Goal: Task Accomplishment & Management: Use online tool/utility

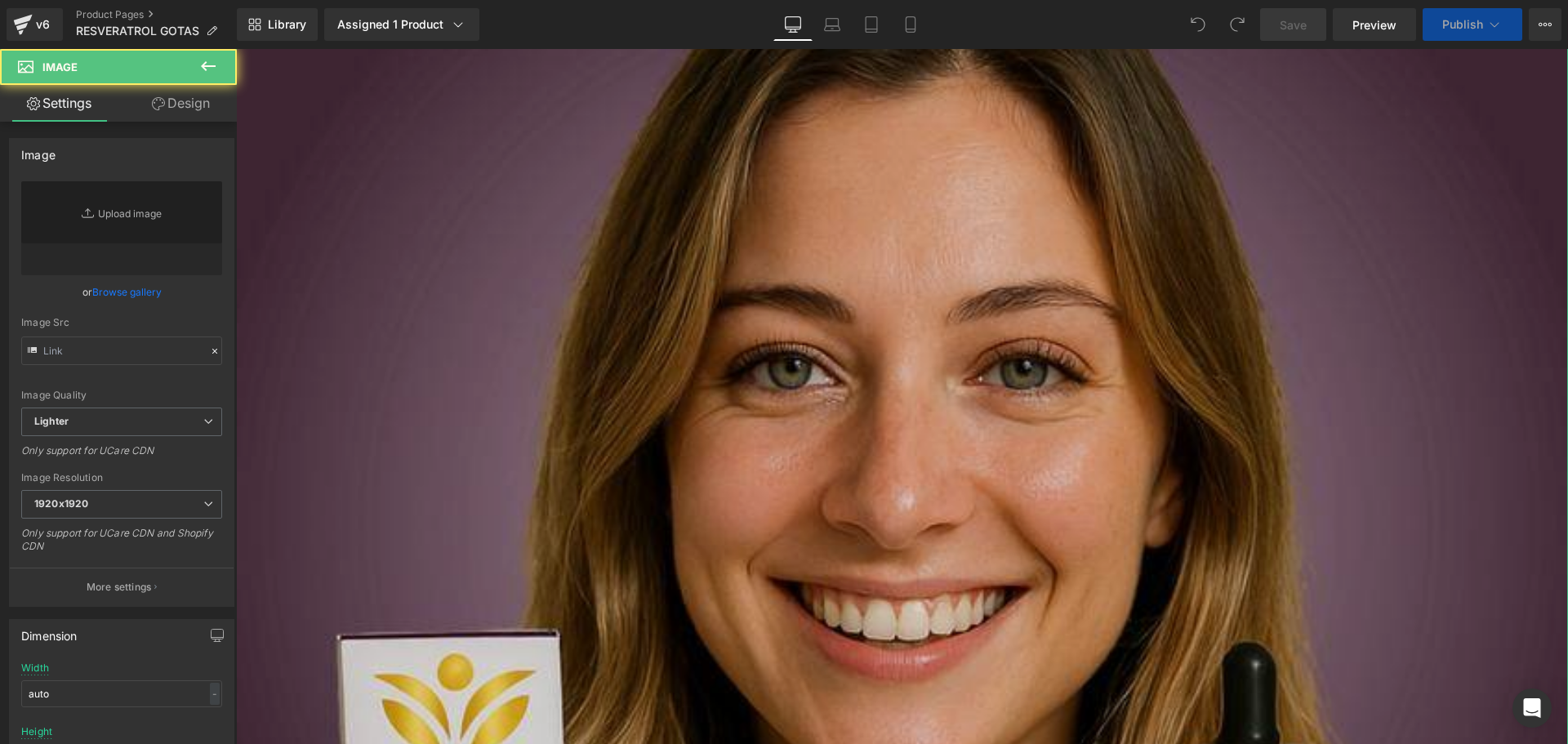
type input "[URL][DOMAIN_NAME]"
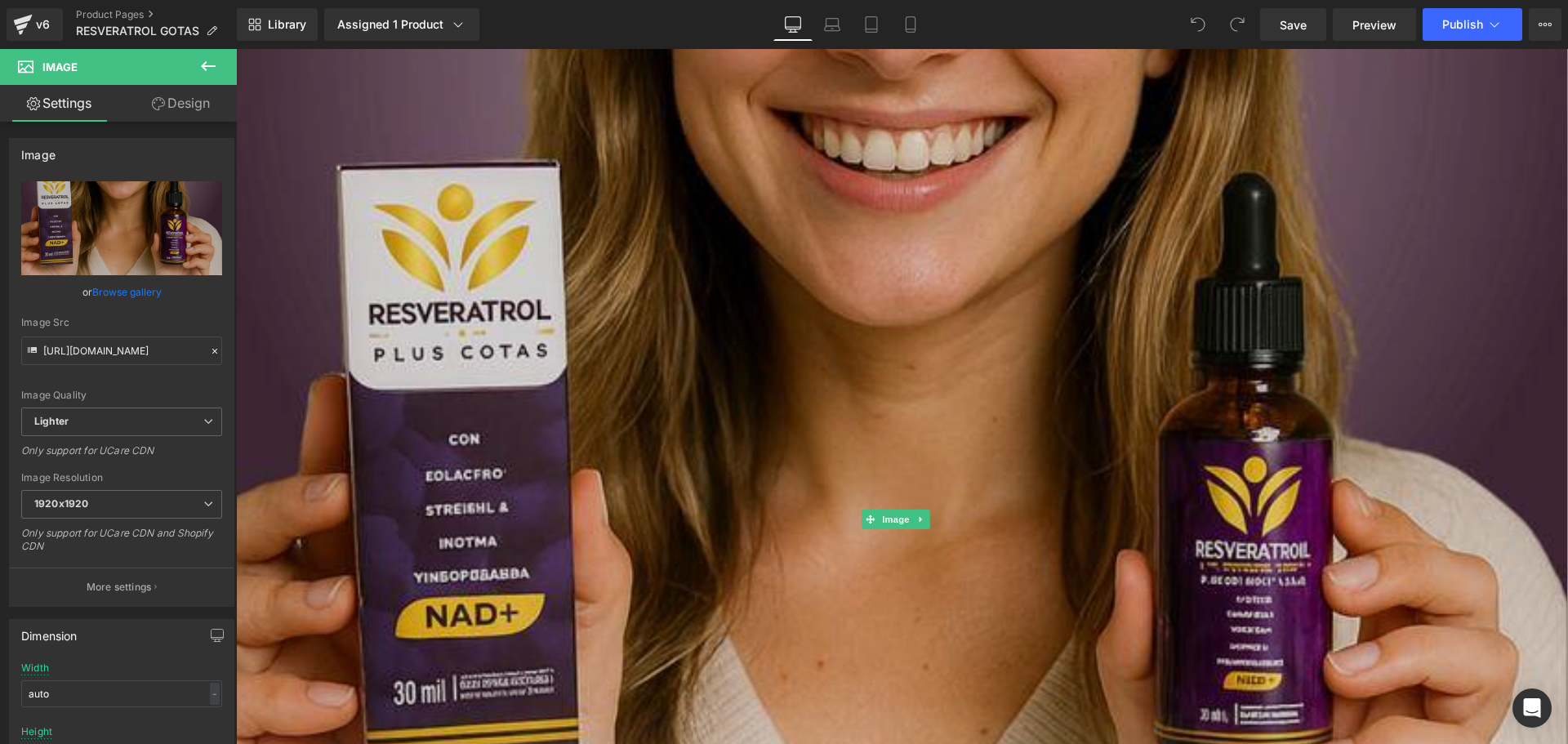
scroll to position [326, 0]
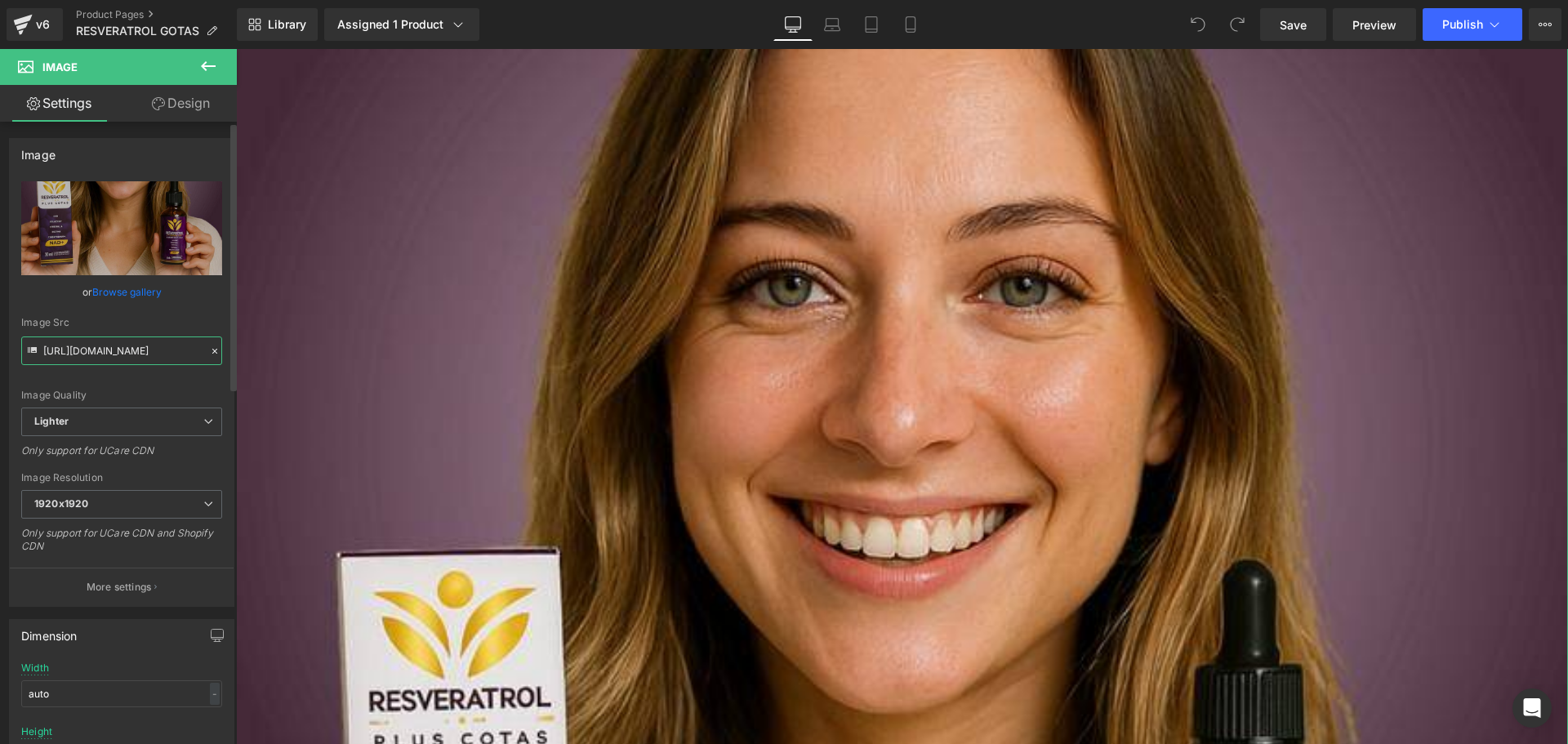
click at [86, 353] on input "[URL][DOMAIN_NAME]" at bounding box center [122, 350] width 201 height 29
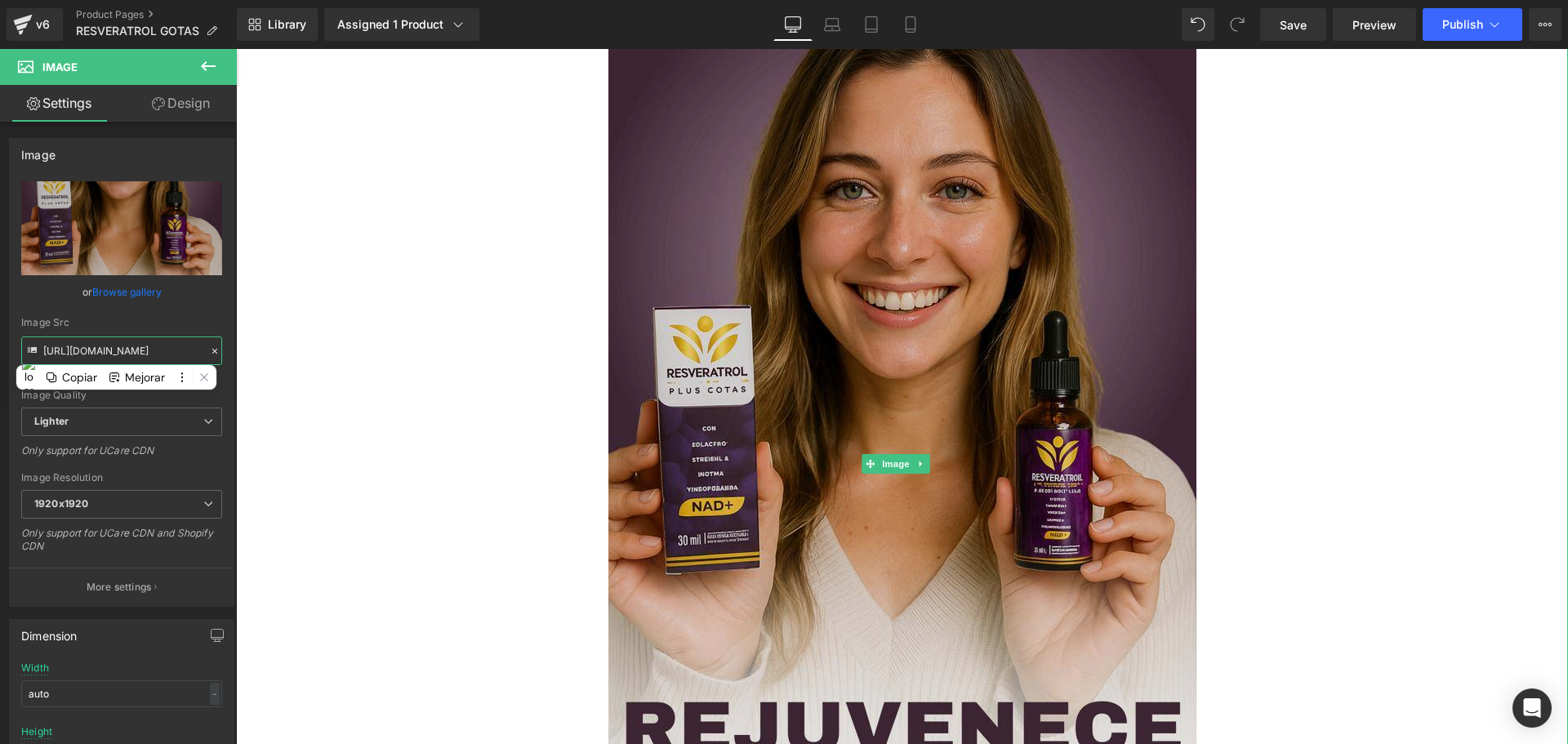
scroll to position [0, 0]
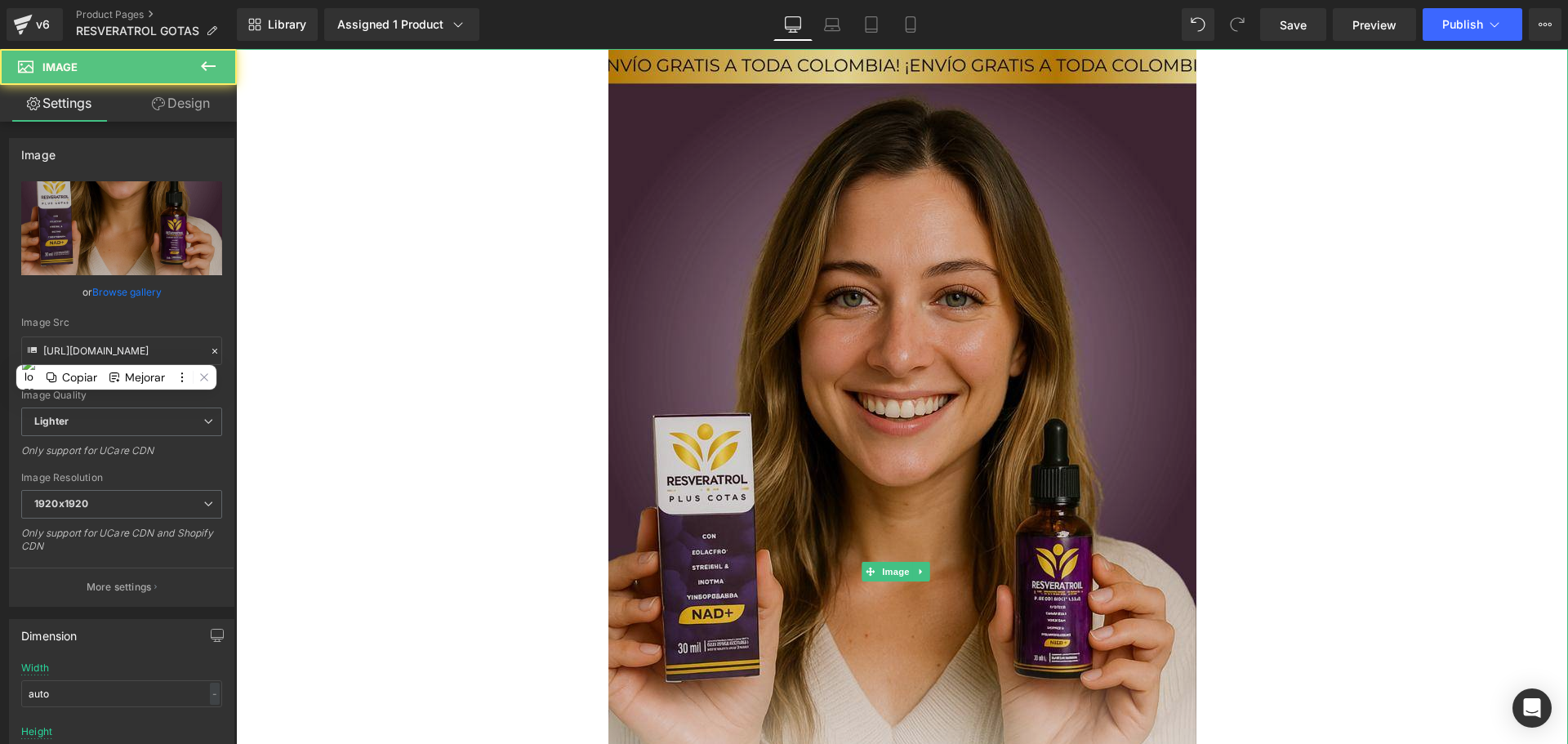
click at [829, 249] on img at bounding box center [902, 572] width 588 height 1046
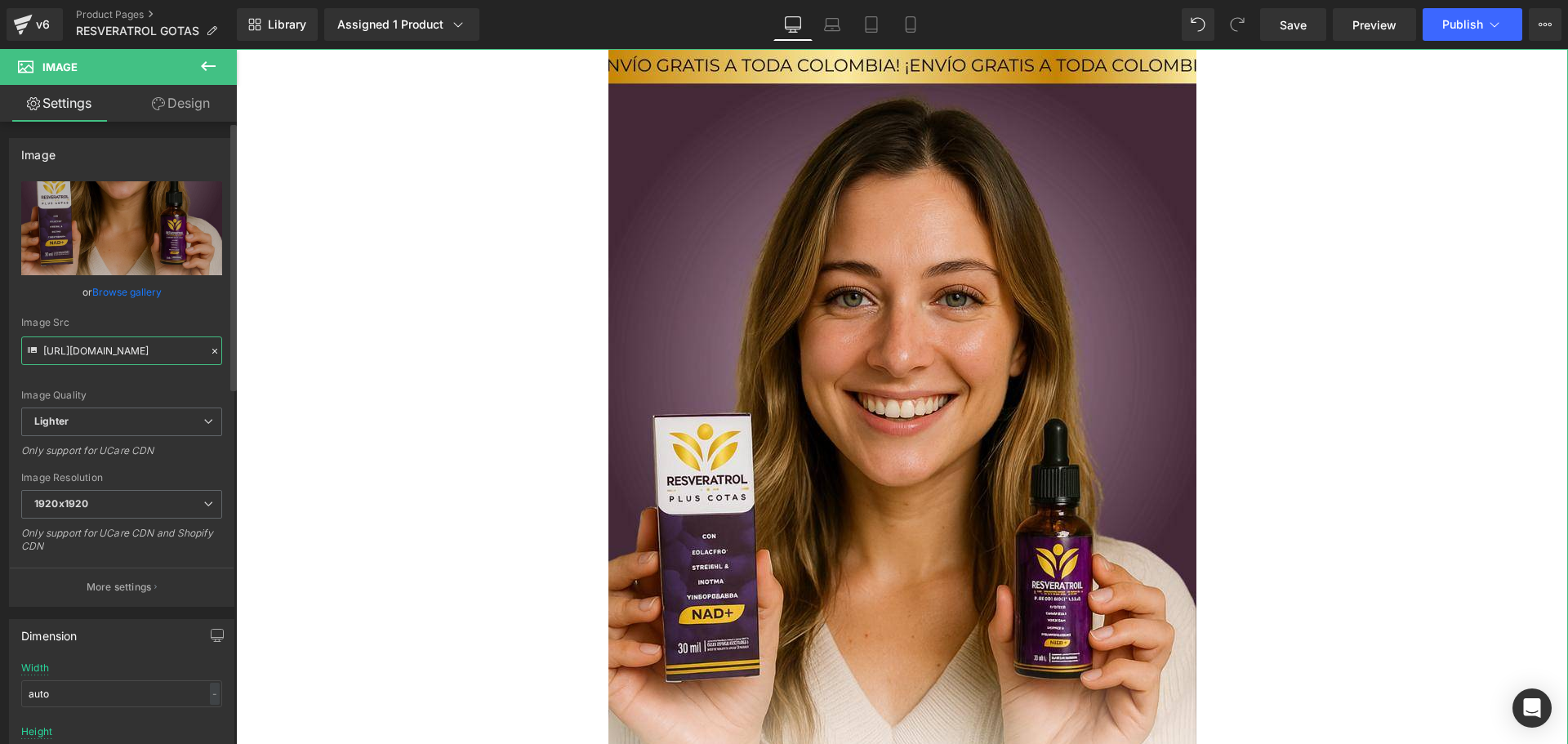
click at [110, 354] on input "[URL][DOMAIN_NAME]" at bounding box center [122, 350] width 201 height 29
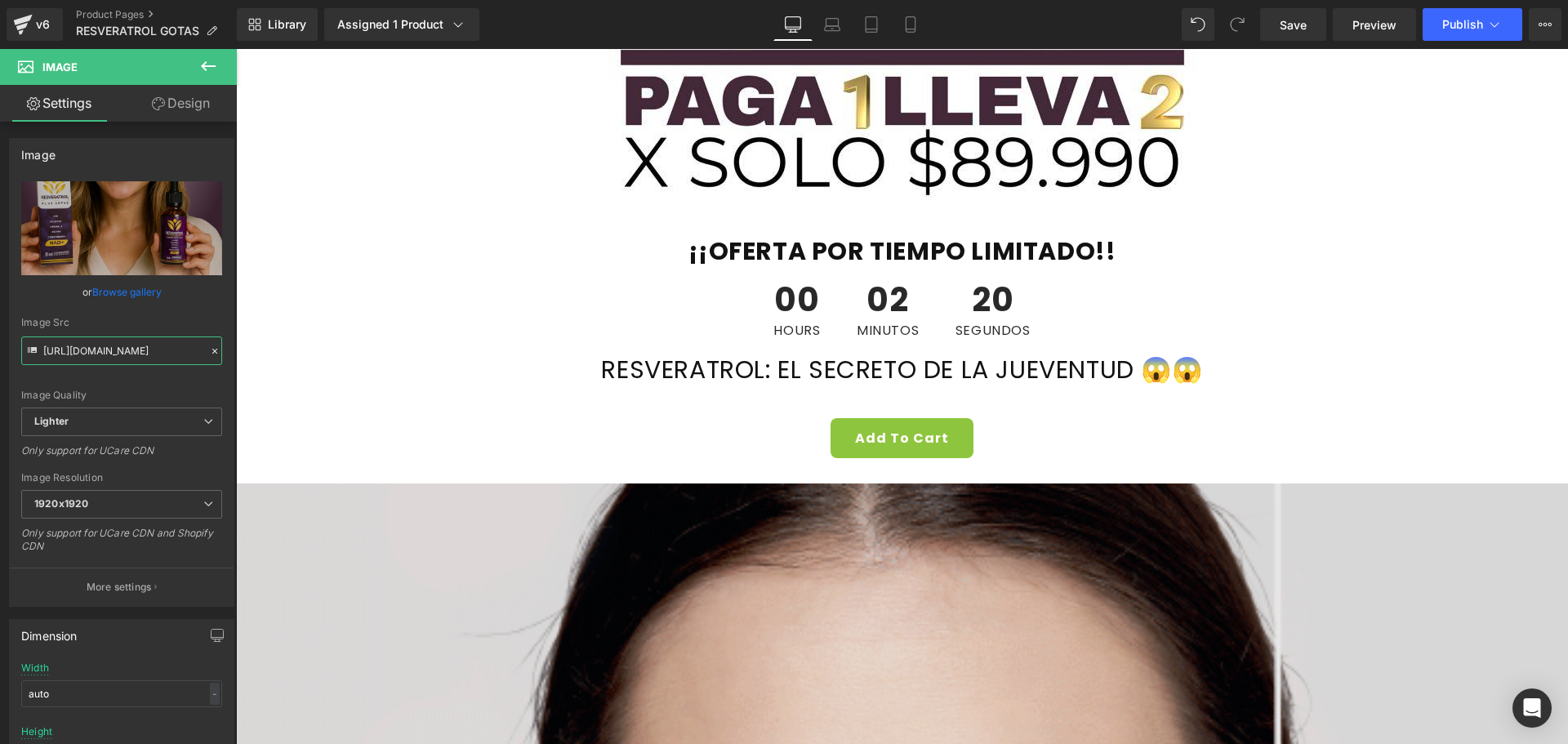
scroll to position [1144, 0]
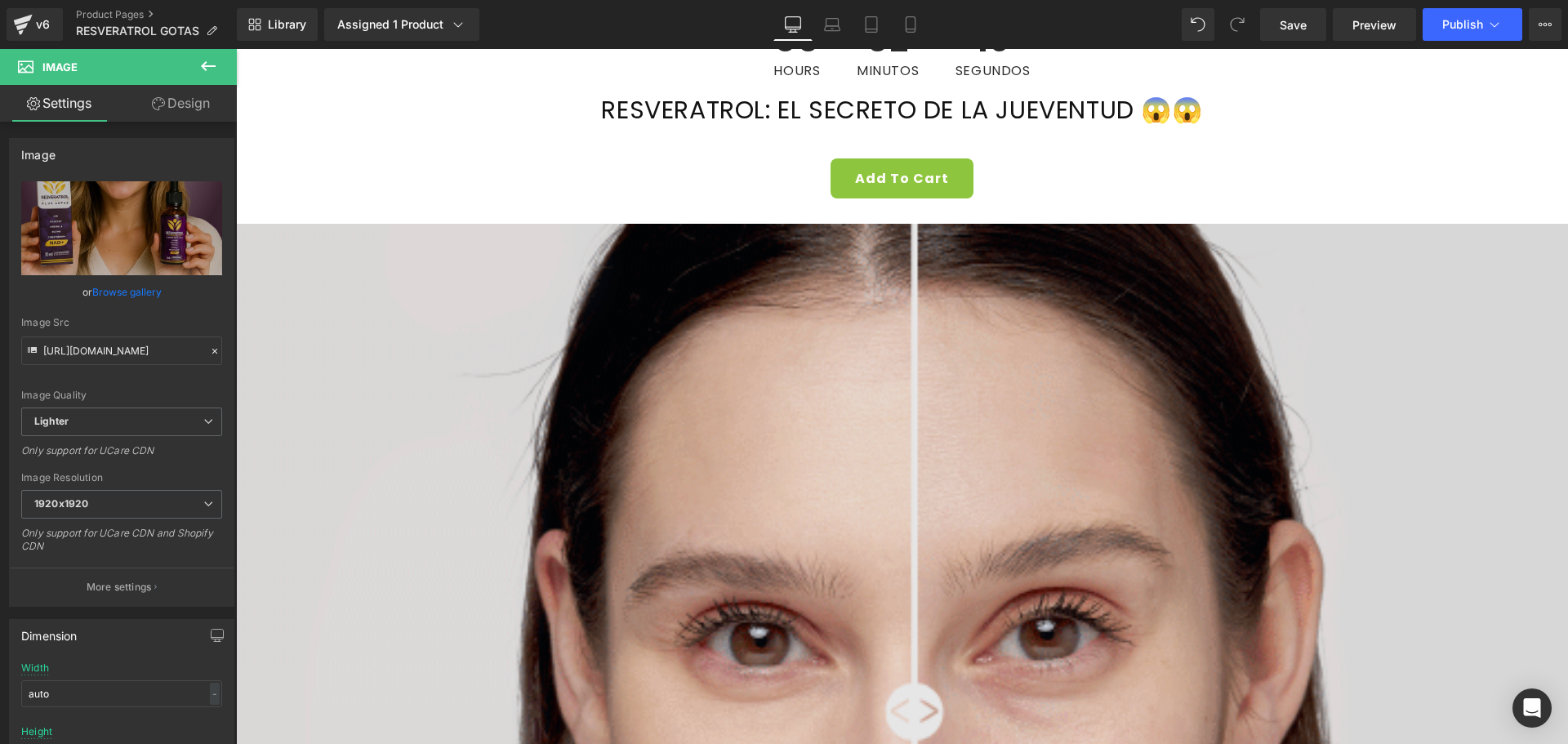
click at [646, 533] on img at bounding box center [902, 710] width 1331 height 973
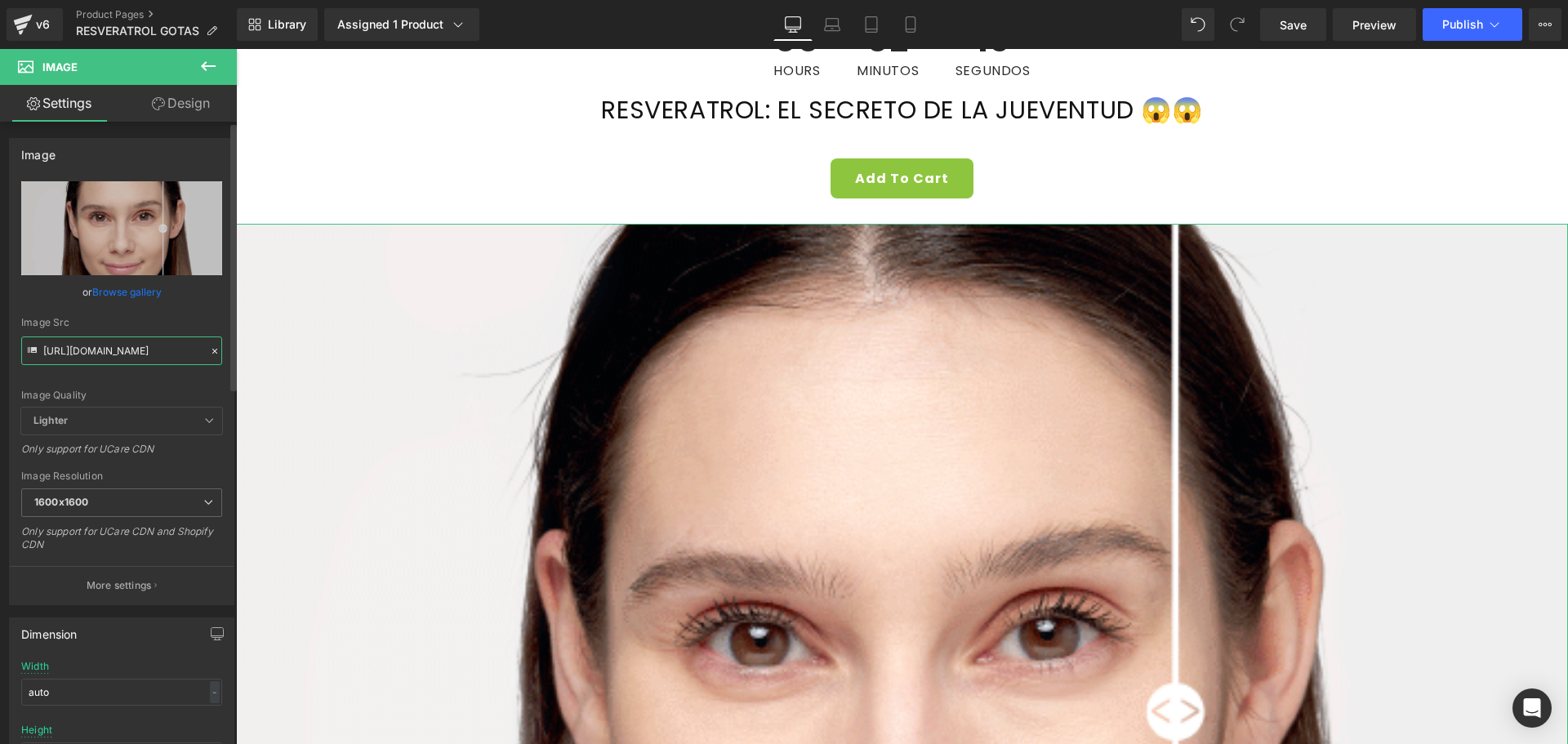
click at [164, 354] on input "[URL][DOMAIN_NAME]" at bounding box center [122, 350] width 201 height 29
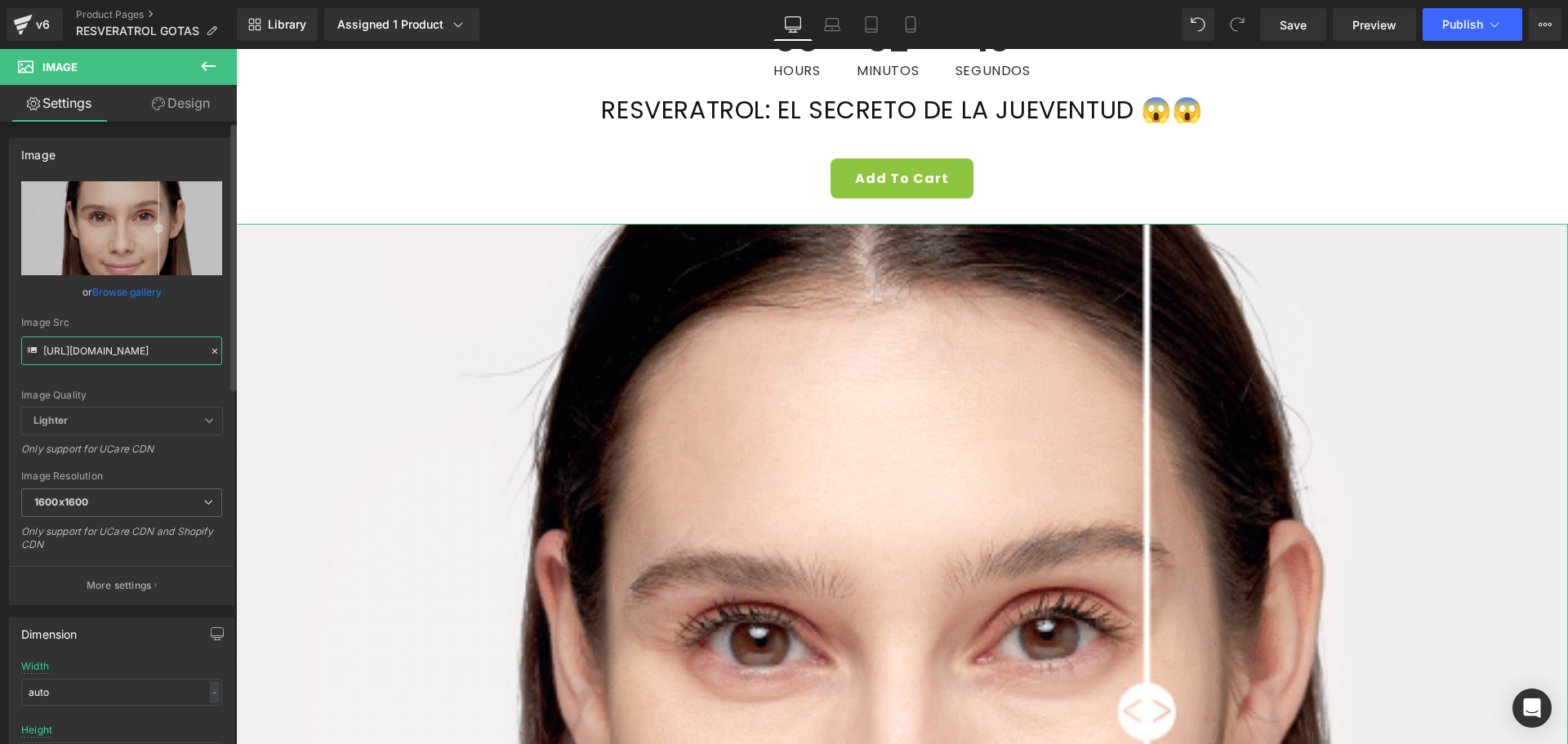
click at [164, 354] on input "[URL][DOMAIN_NAME]" at bounding box center [122, 350] width 201 height 29
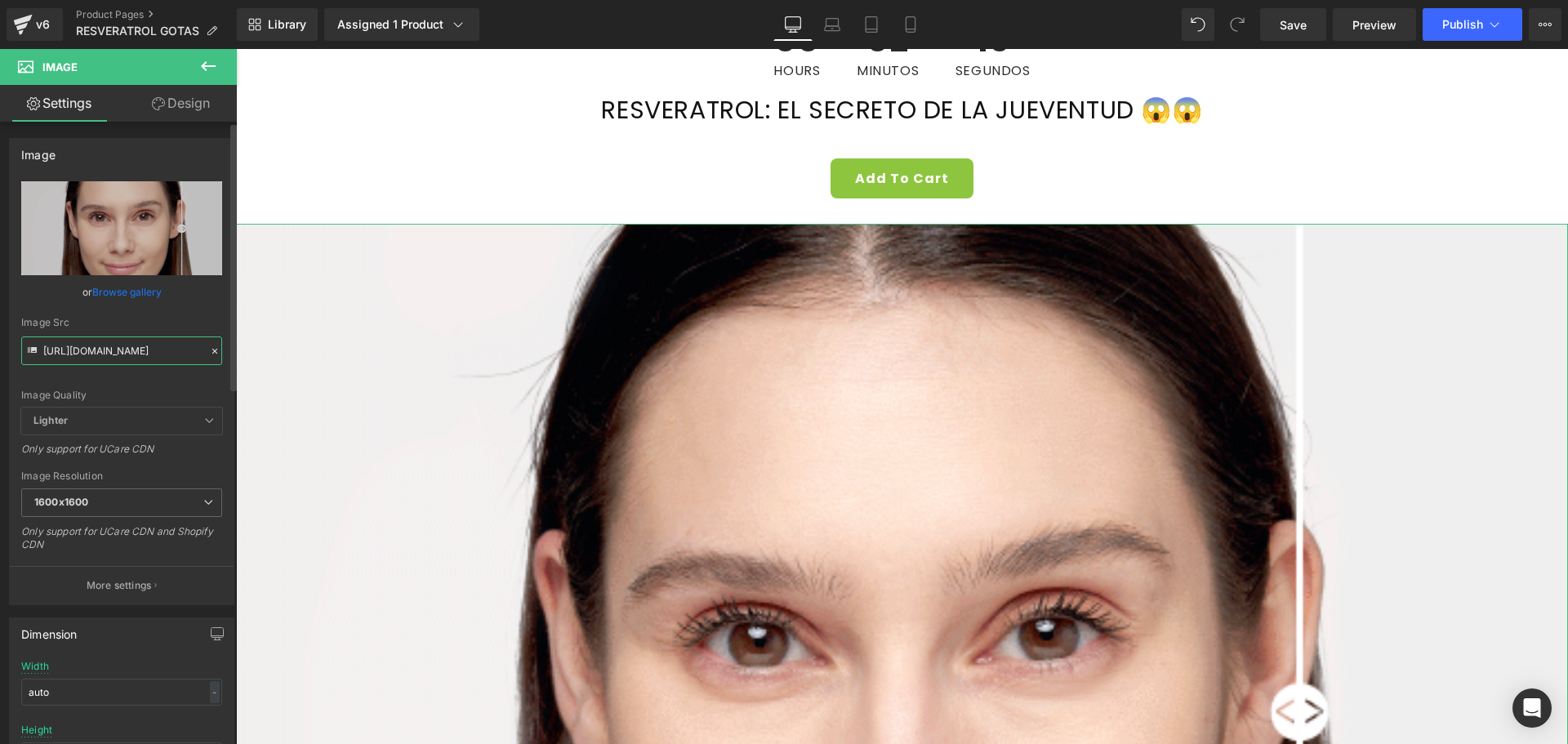
click at [164, 354] on input "[URL][DOMAIN_NAME]" at bounding box center [122, 350] width 201 height 29
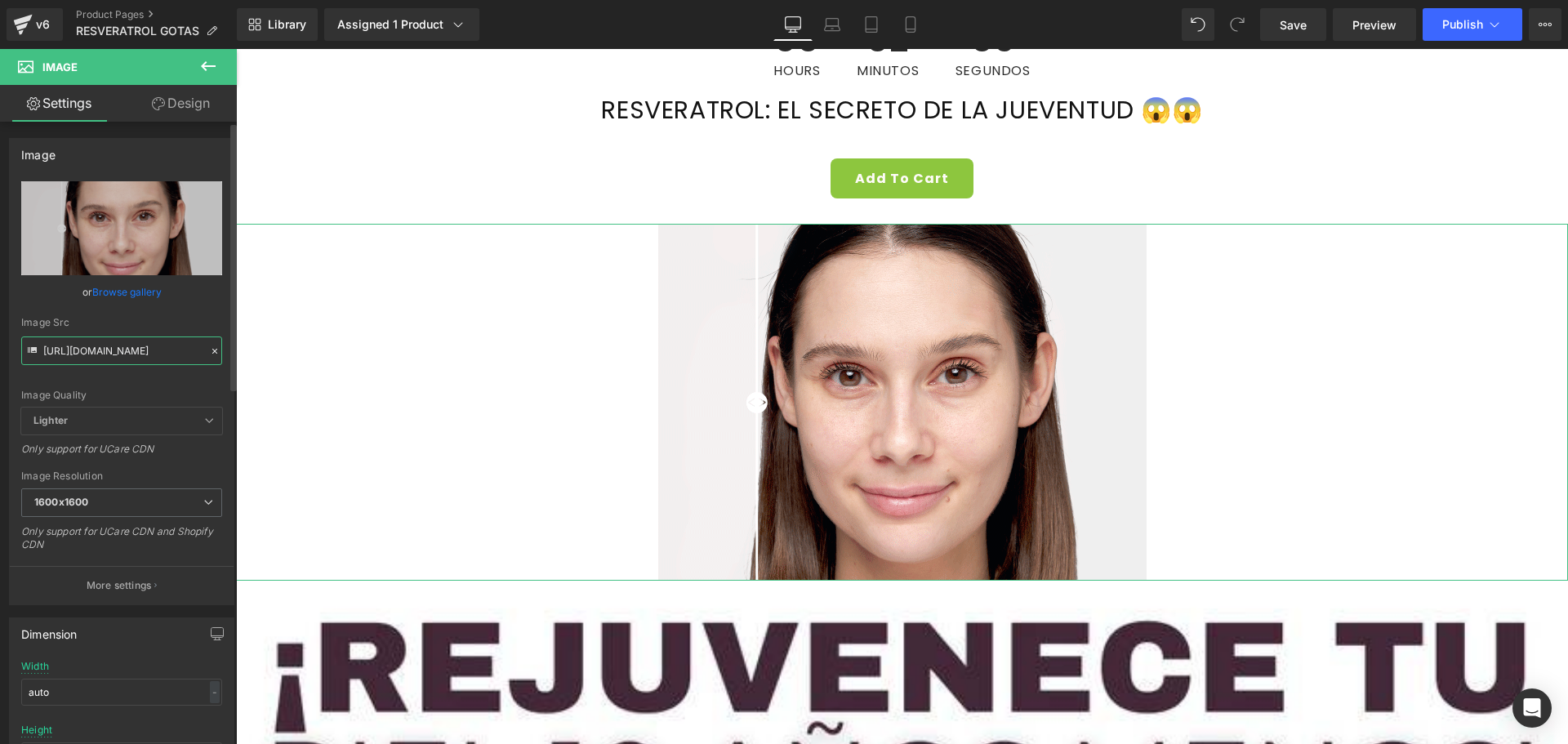
click at [102, 353] on input "[URL][DOMAIN_NAME]" at bounding box center [122, 350] width 201 height 29
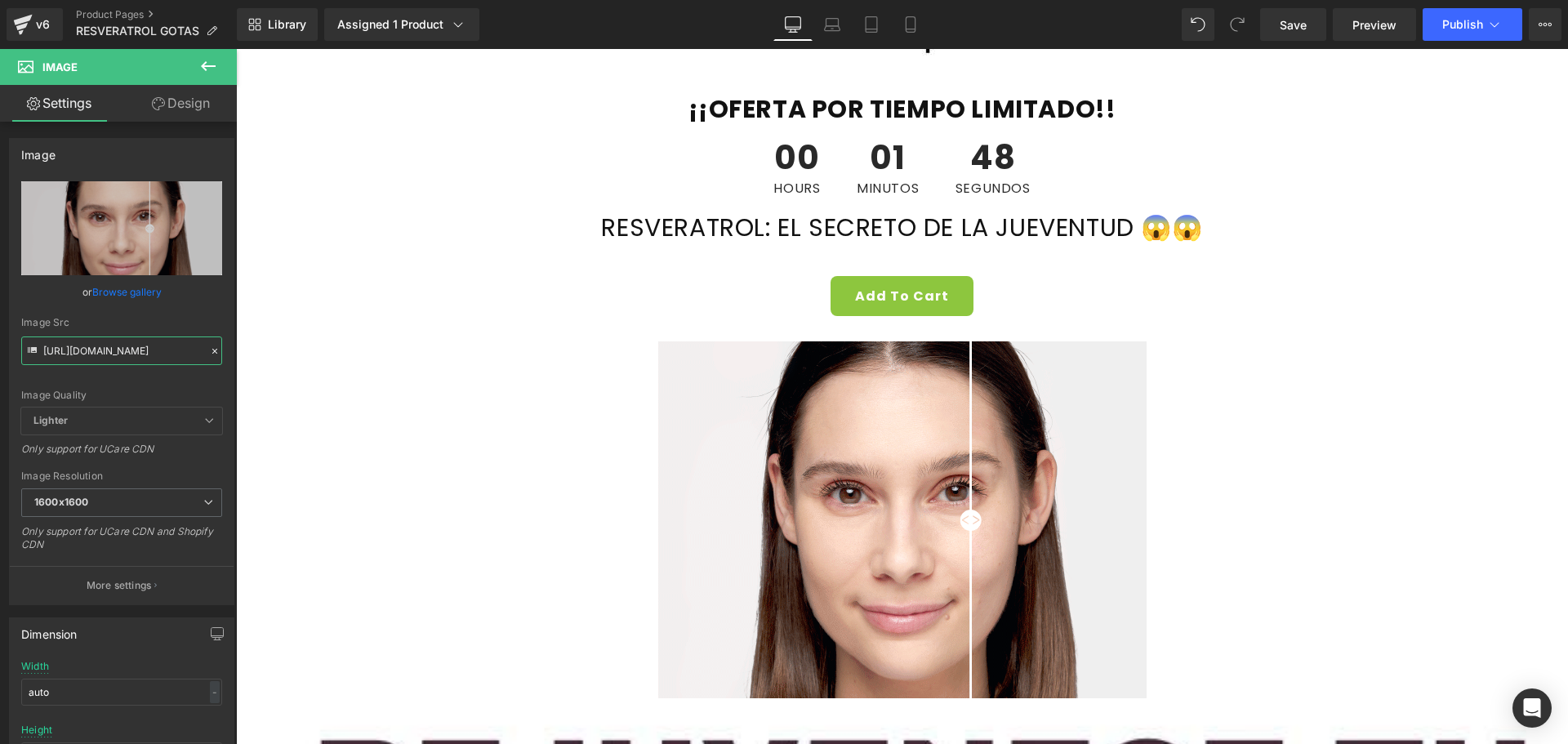
scroll to position [817, 0]
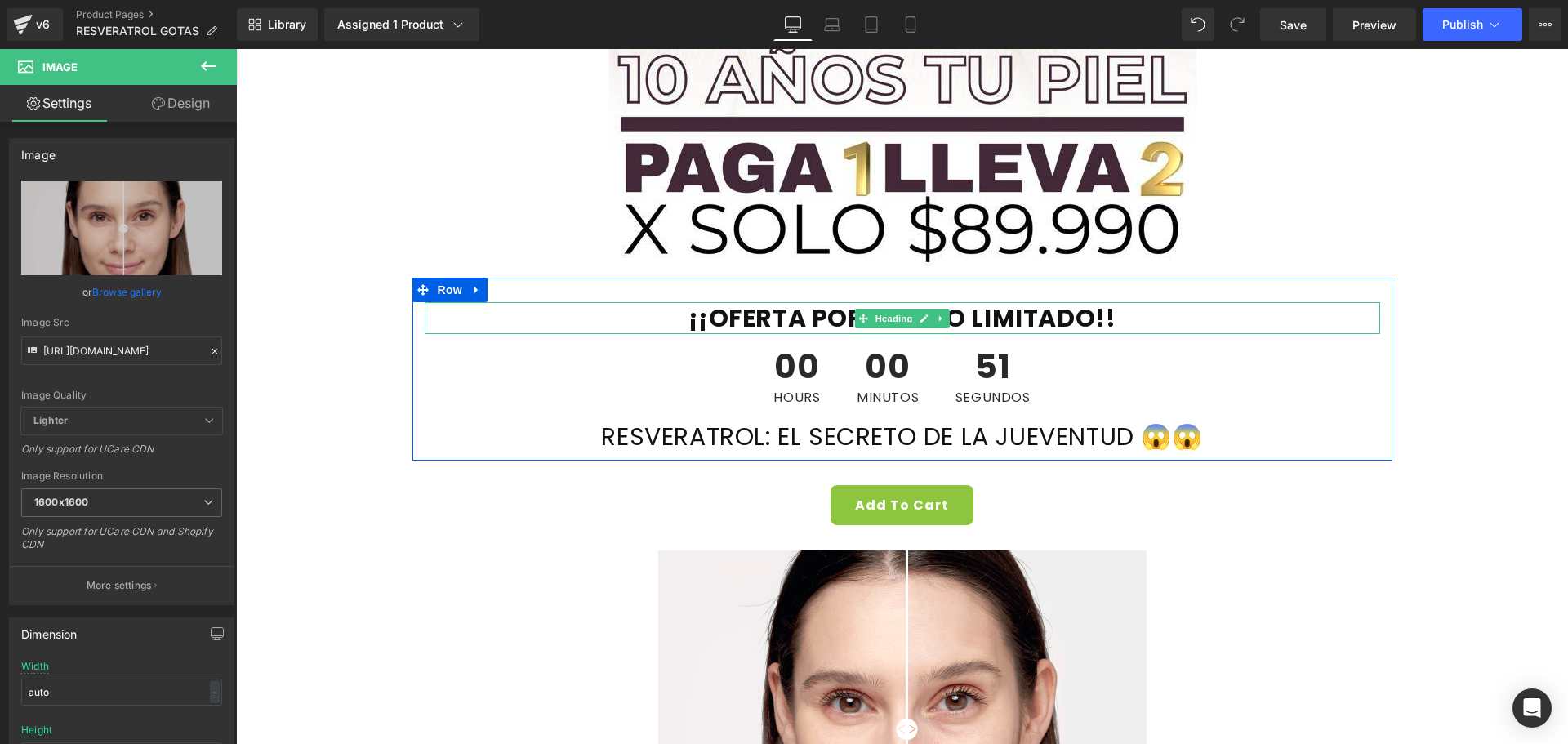
click at [768, 318] on font "¡¡OFERTA POR TIEMPO LIMITADO!!" at bounding box center [902, 318] width 428 height 35
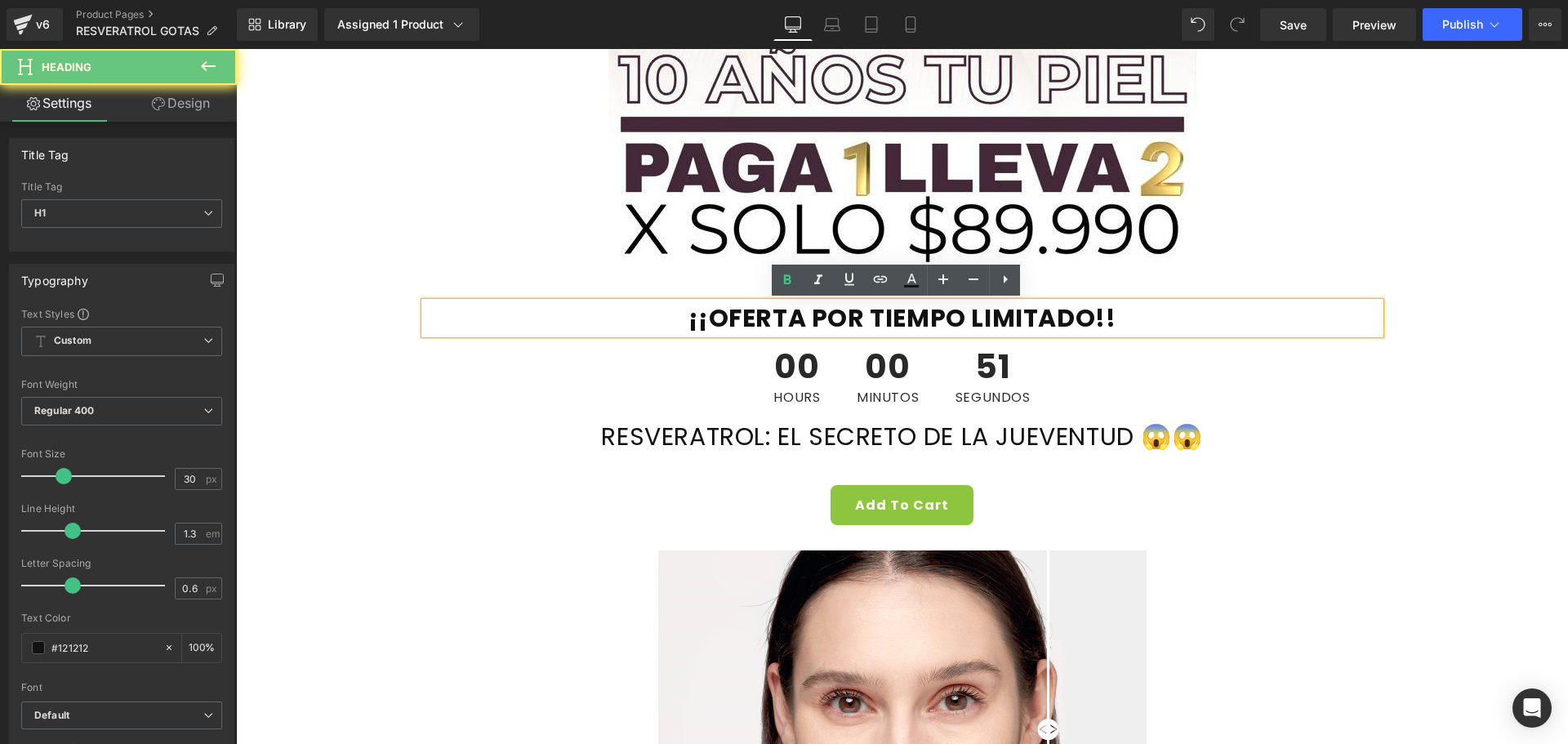
click at [768, 318] on font "¡¡OFERTA POR TIEMPO LIMITADO!!" at bounding box center [902, 318] width 428 height 35
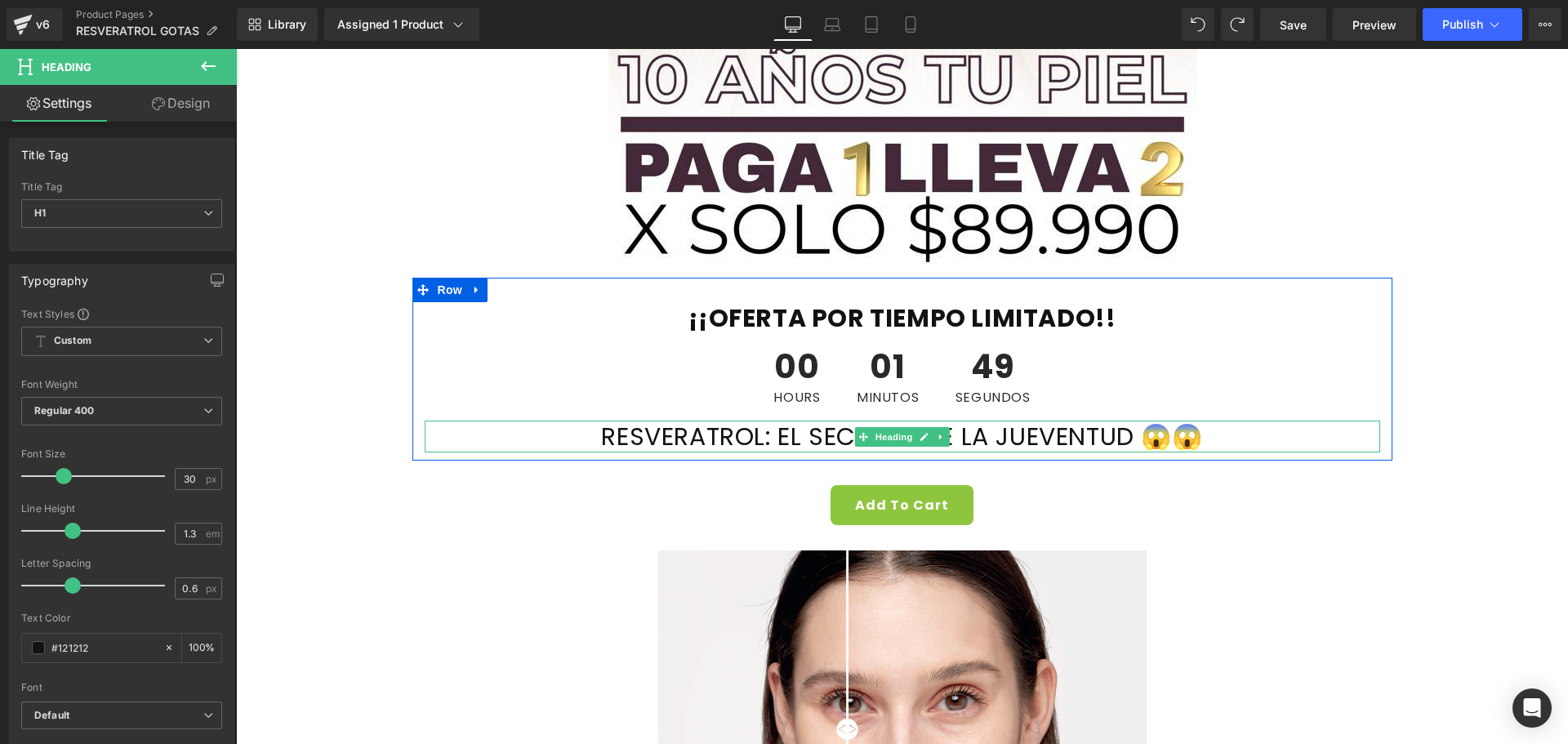
click at [609, 437] on font "RESVERATROL: EL SECRETO DE LA JUEVENTUD 😱😱" at bounding box center [901, 437] width 601 height 35
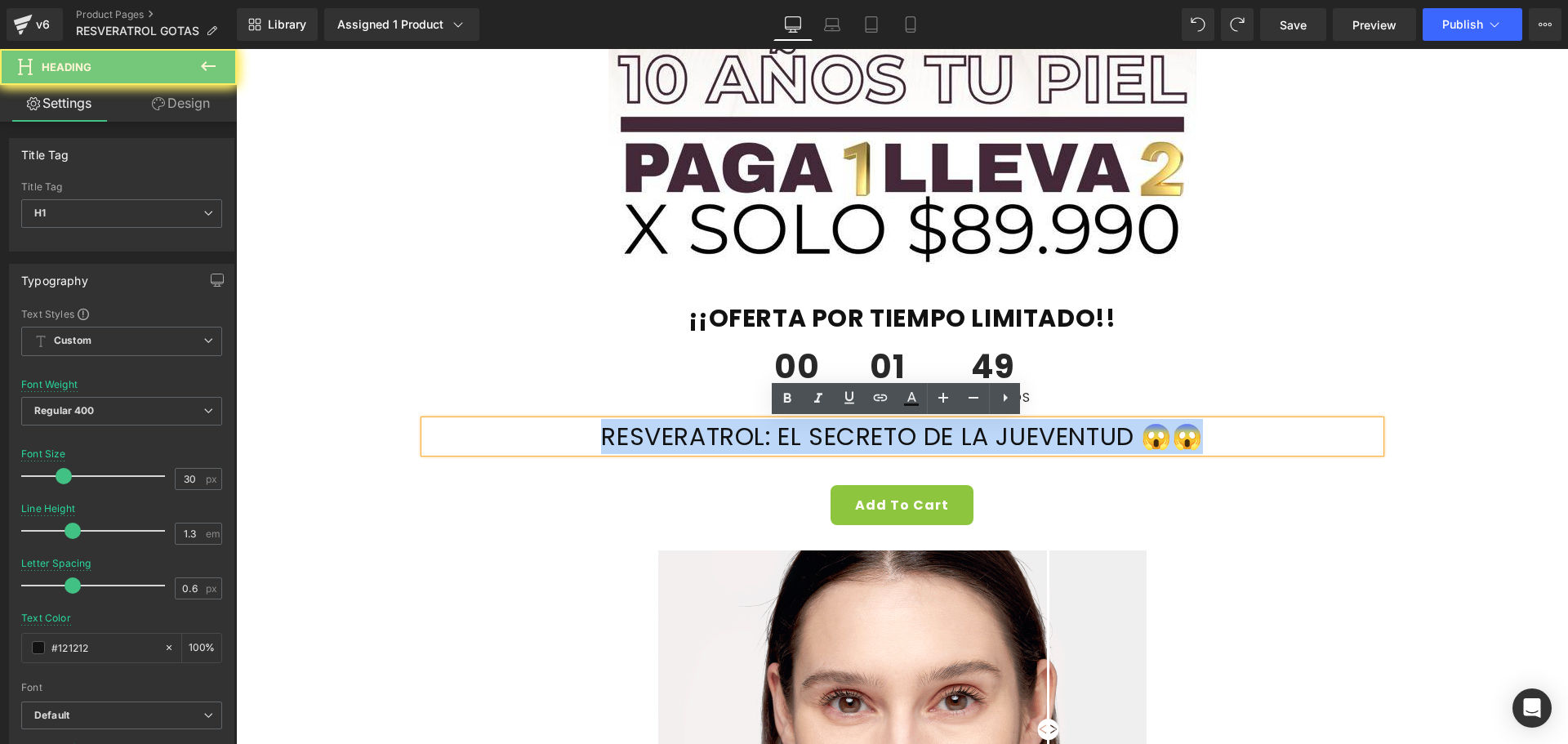
click at [609, 437] on font "RESVERATROL: EL SECRETO DE LA JUEVENTUD 😱😱" at bounding box center [901, 437] width 601 height 35
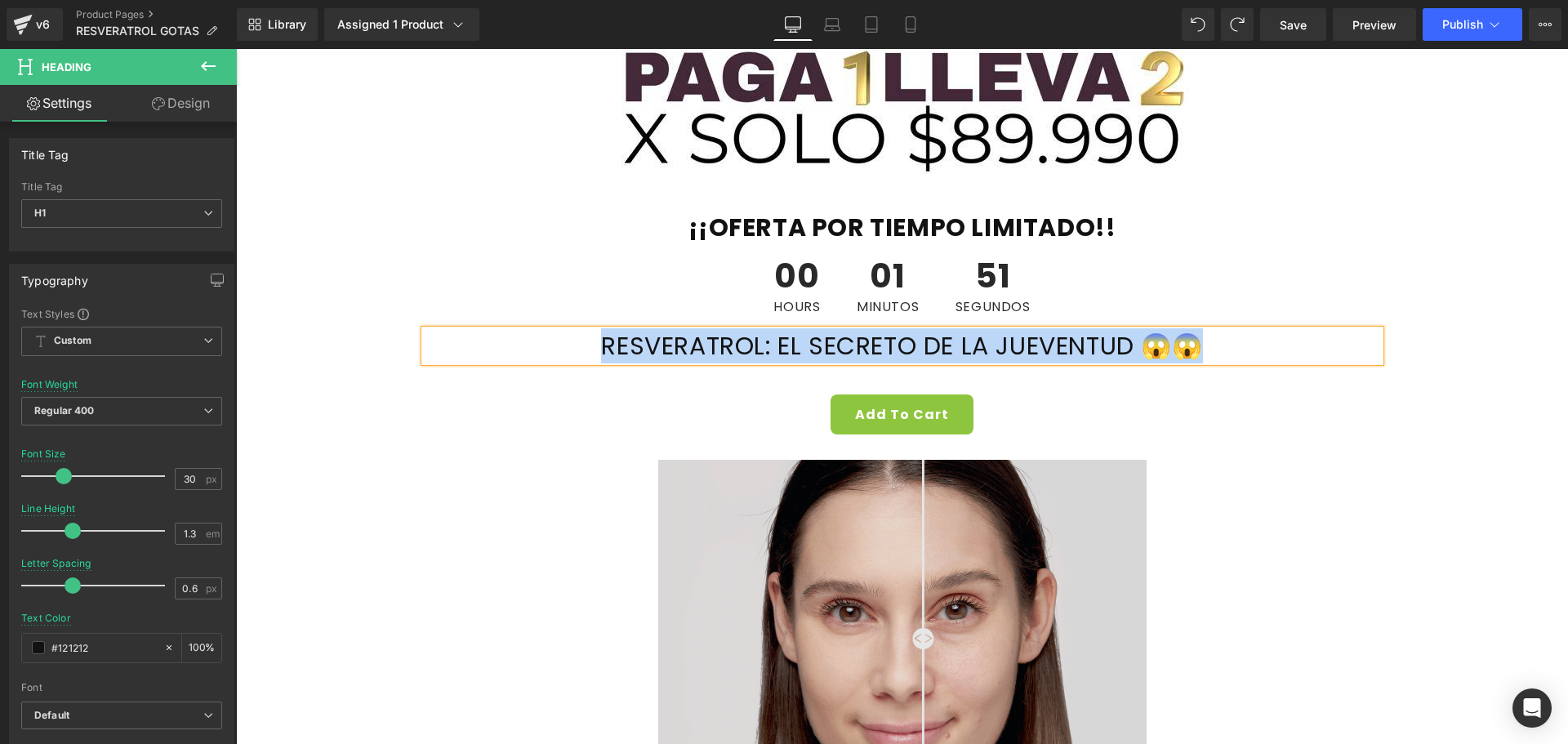
scroll to position [899, 0]
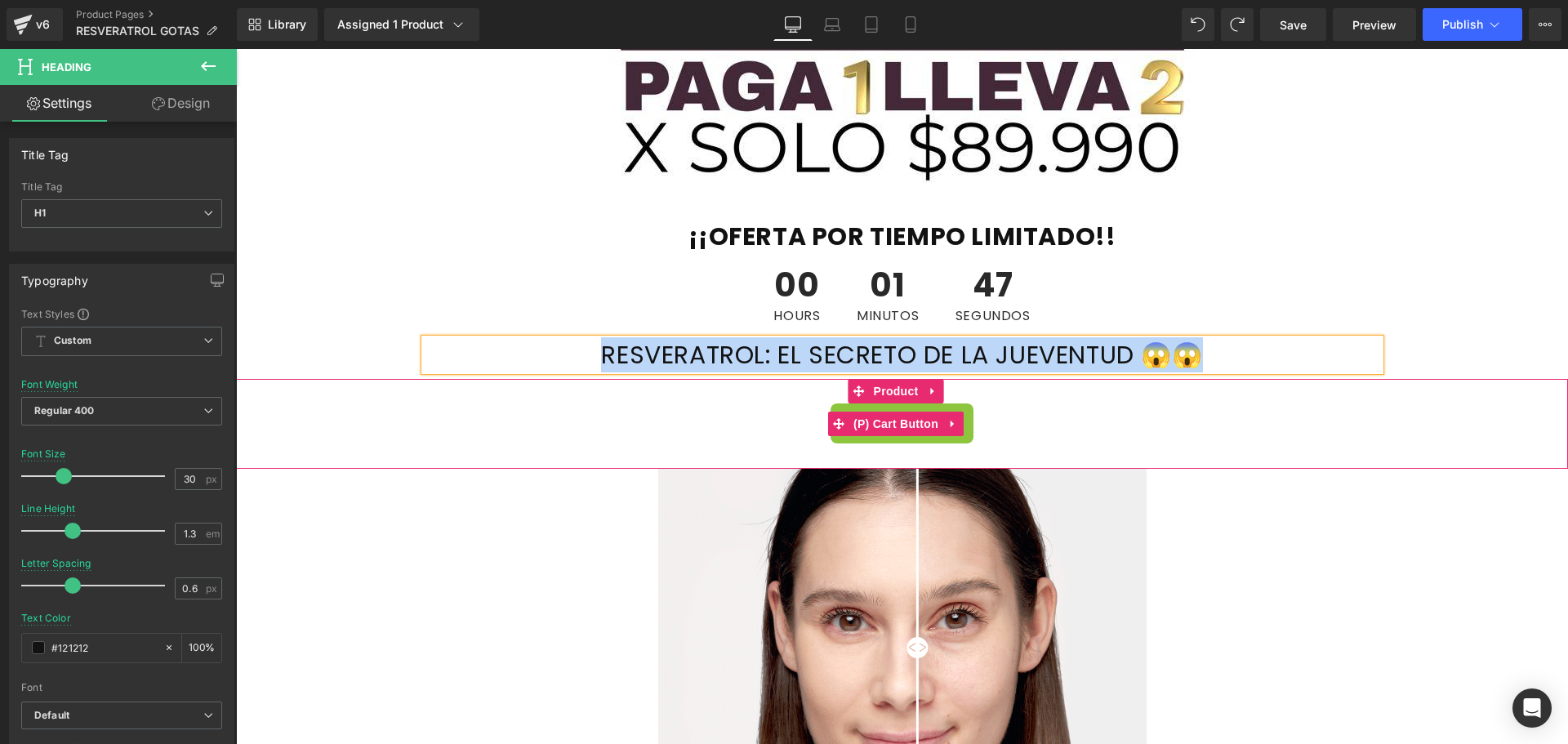
click at [424, 439] on div "Add To Cart" at bounding box center [902, 423] width 1316 height 40
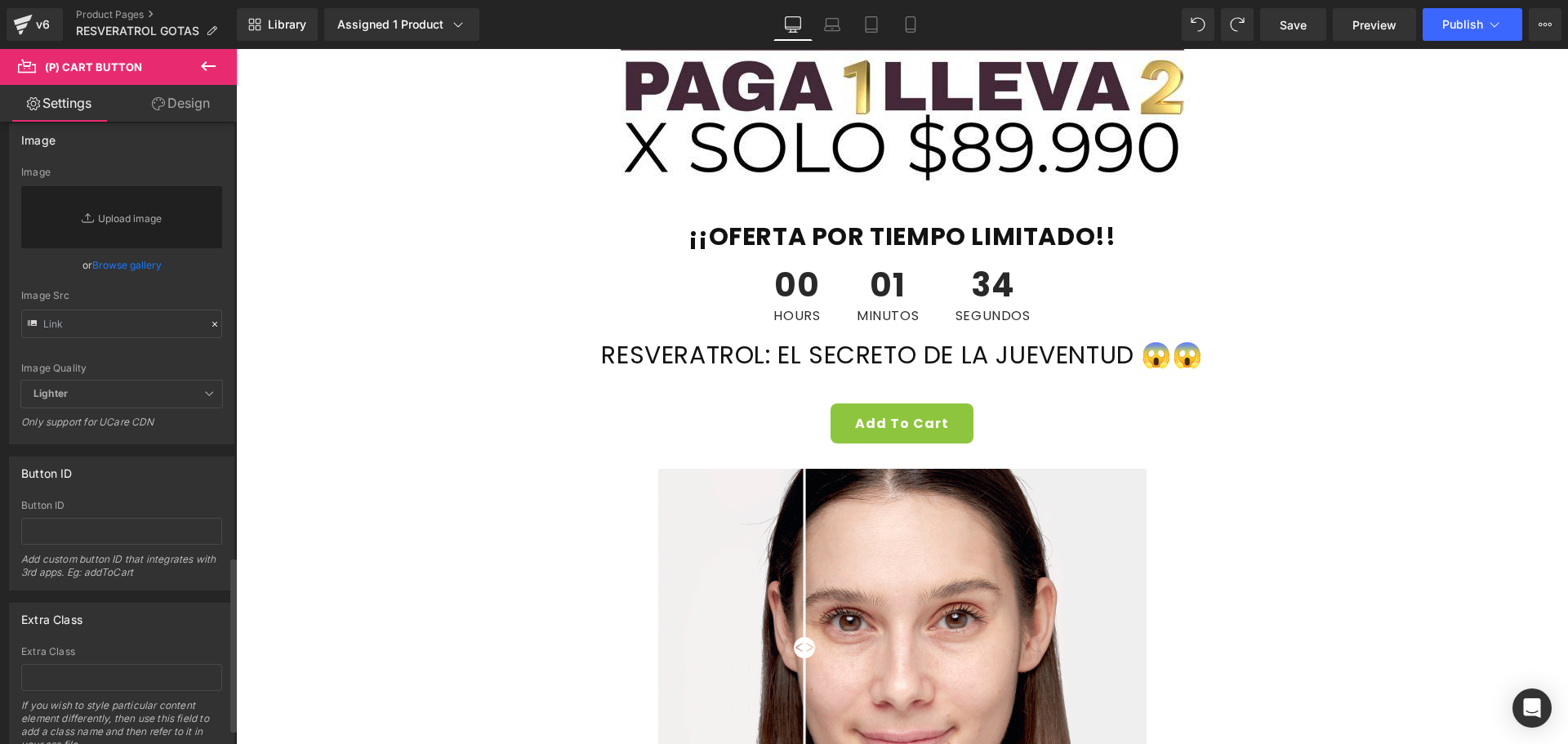
scroll to position [1552, 0]
click at [190, 383] on span "Lighter" at bounding box center [122, 386] width 201 height 27
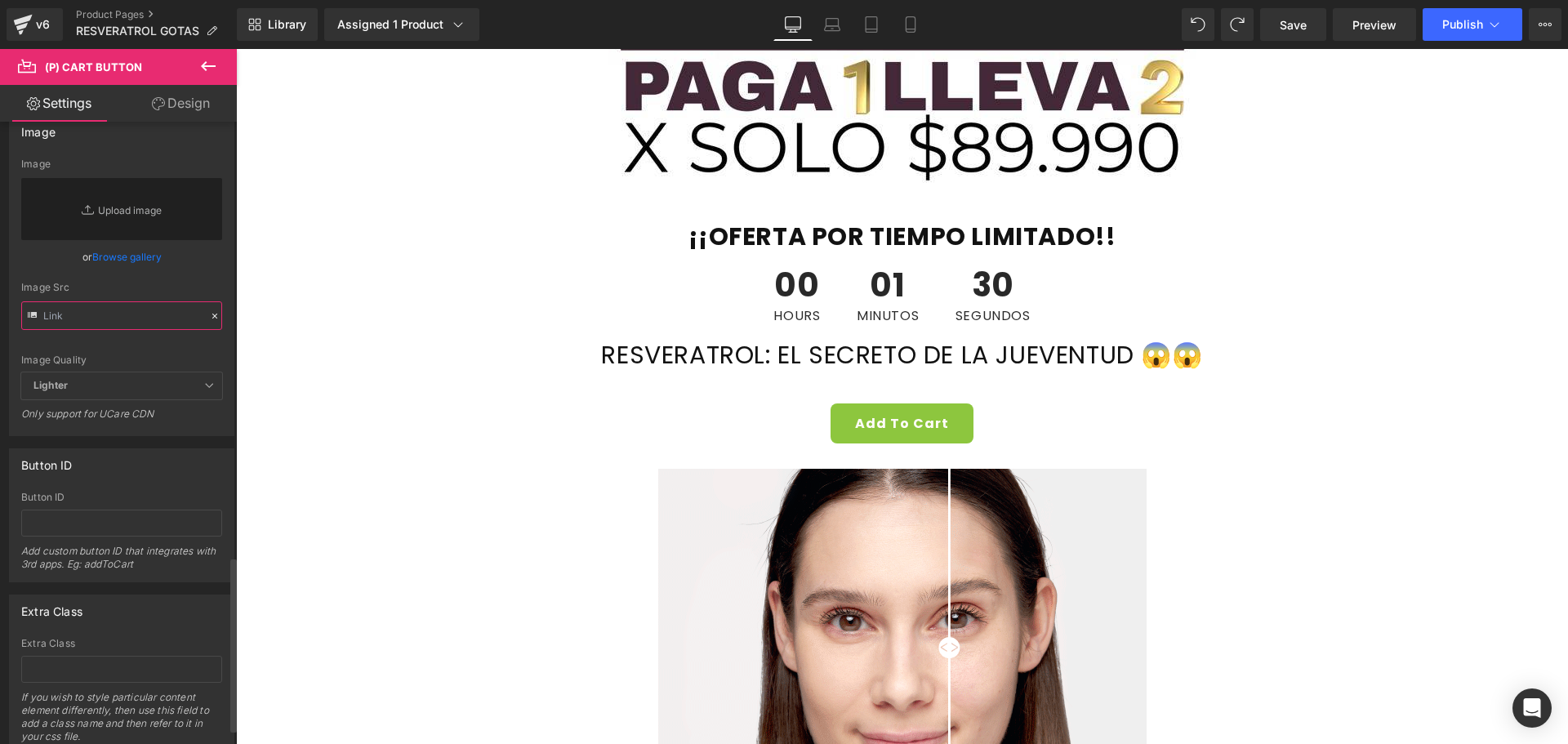
click at [118, 316] on input "text" at bounding box center [122, 316] width 201 height 29
click at [97, 317] on input "text" at bounding box center [122, 316] width 201 height 29
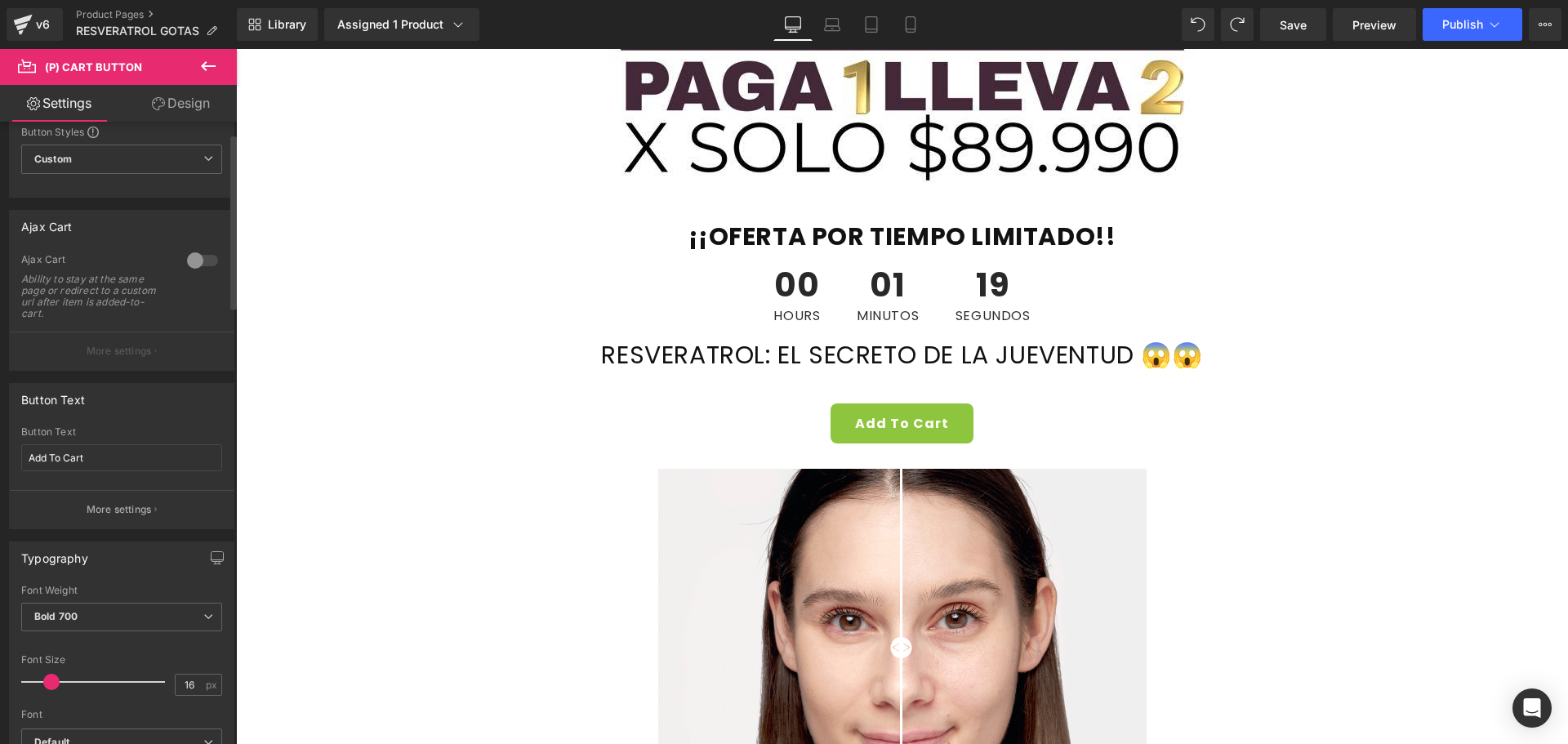
scroll to position [0, 0]
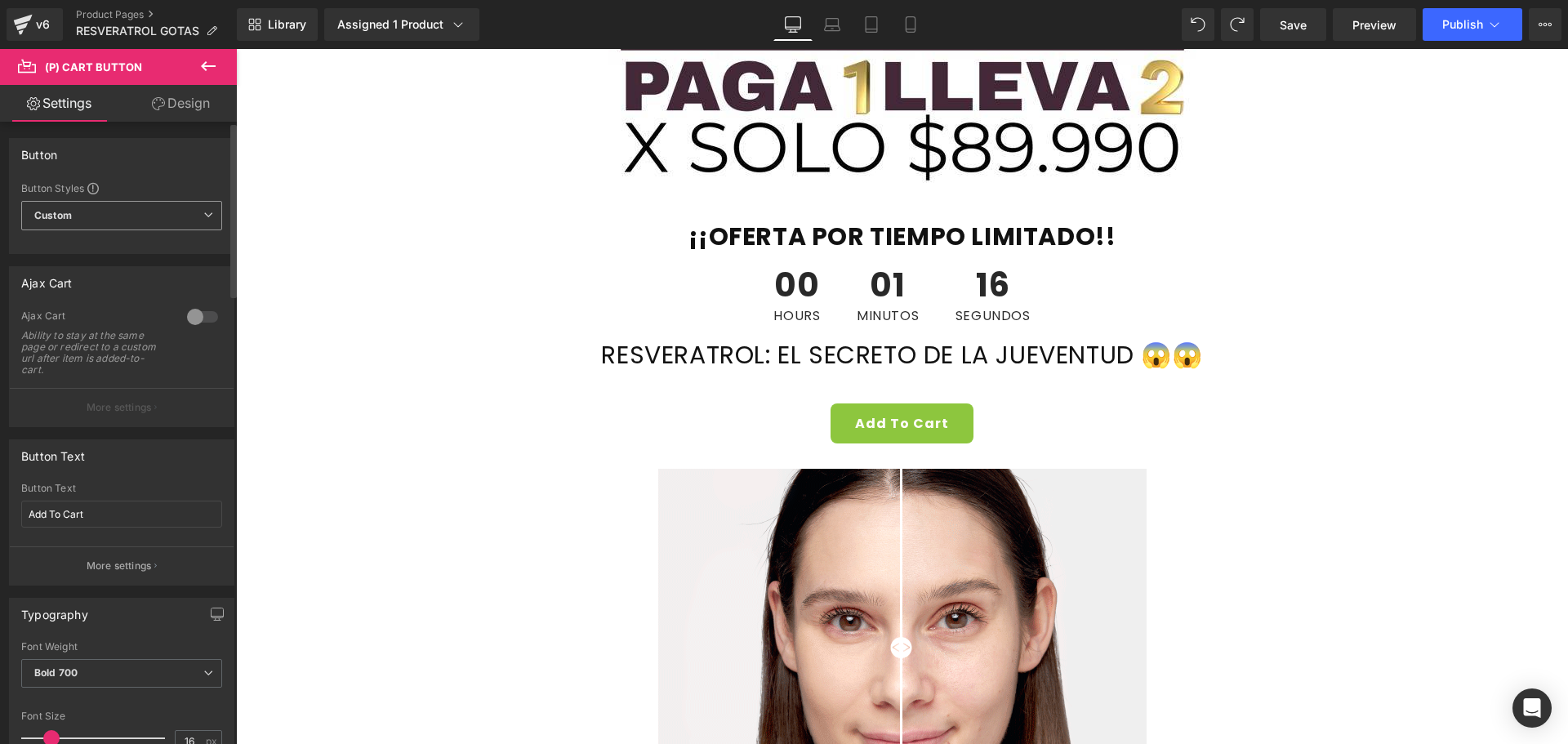
click at [162, 208] on span "Custom Setup Global Style" at bounding box center [122, 215] width 201 height 30
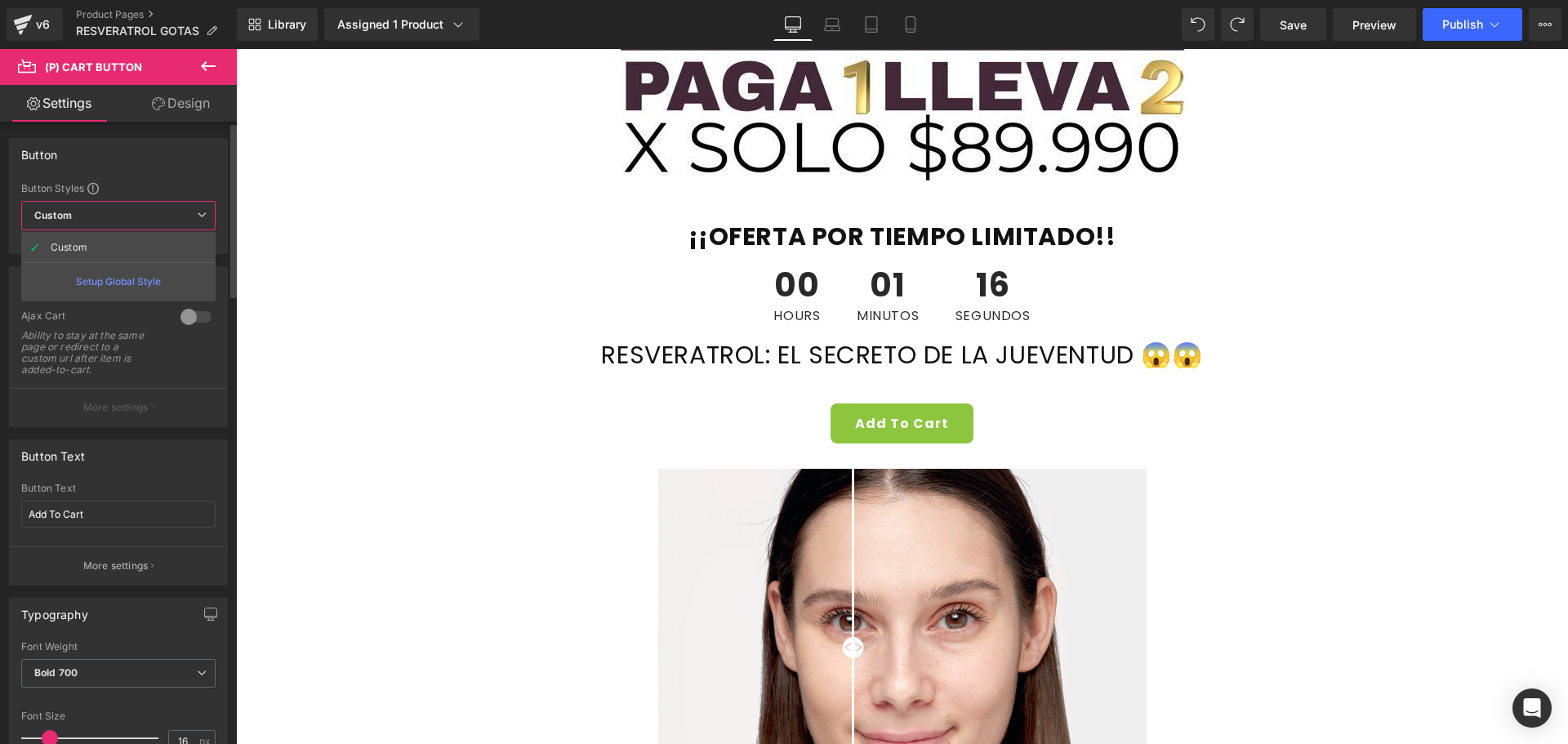
click at [162, 208] on span "Custom Setup Global Style" at bounding box center [118, 215] width 194 height 30
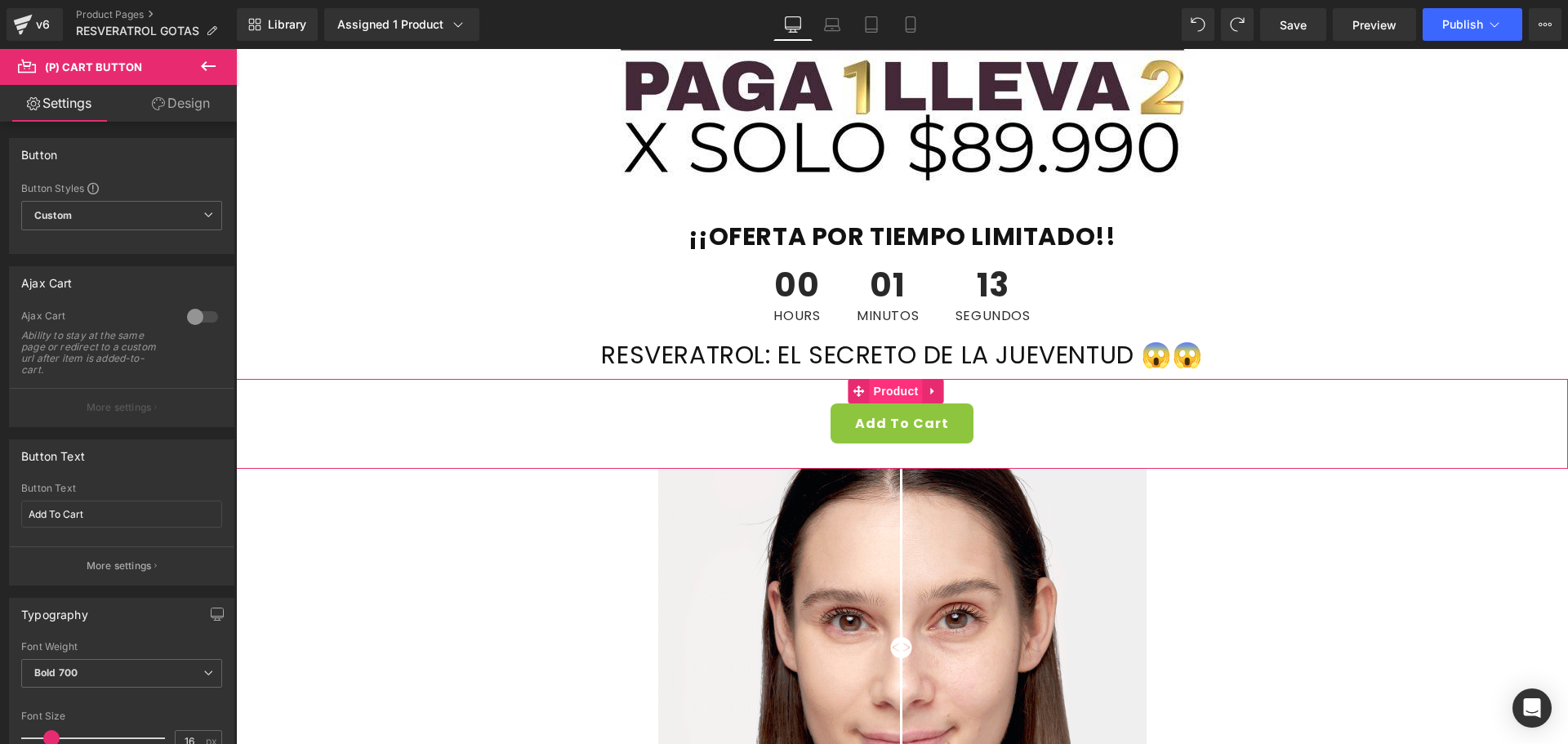
click at [883, 390] on span "Product" at bounding box center [896, 391] width 53 height 25
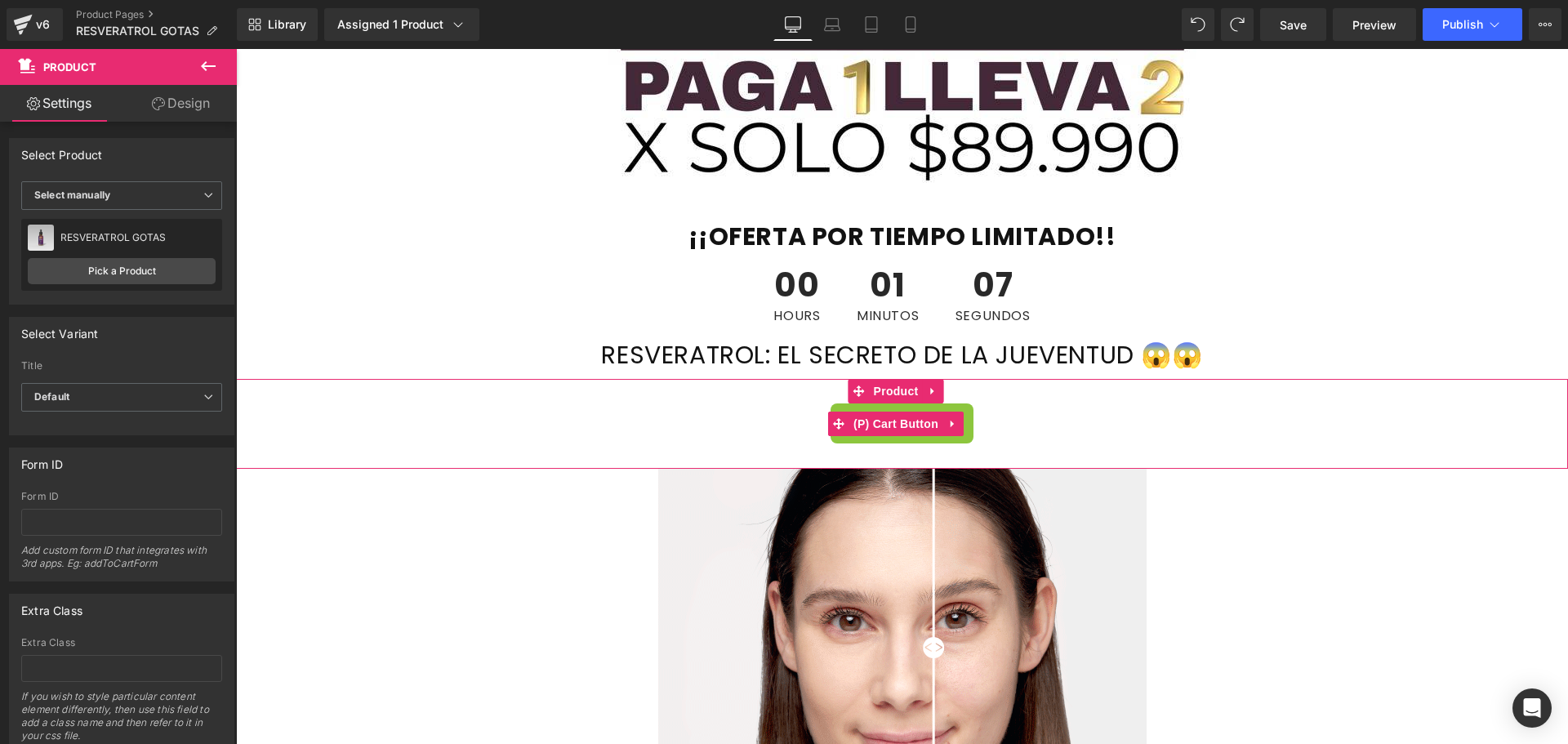
click at [721, 435] on div "Add To Cart" at bounding box center [902, 423] width 1316 height 40
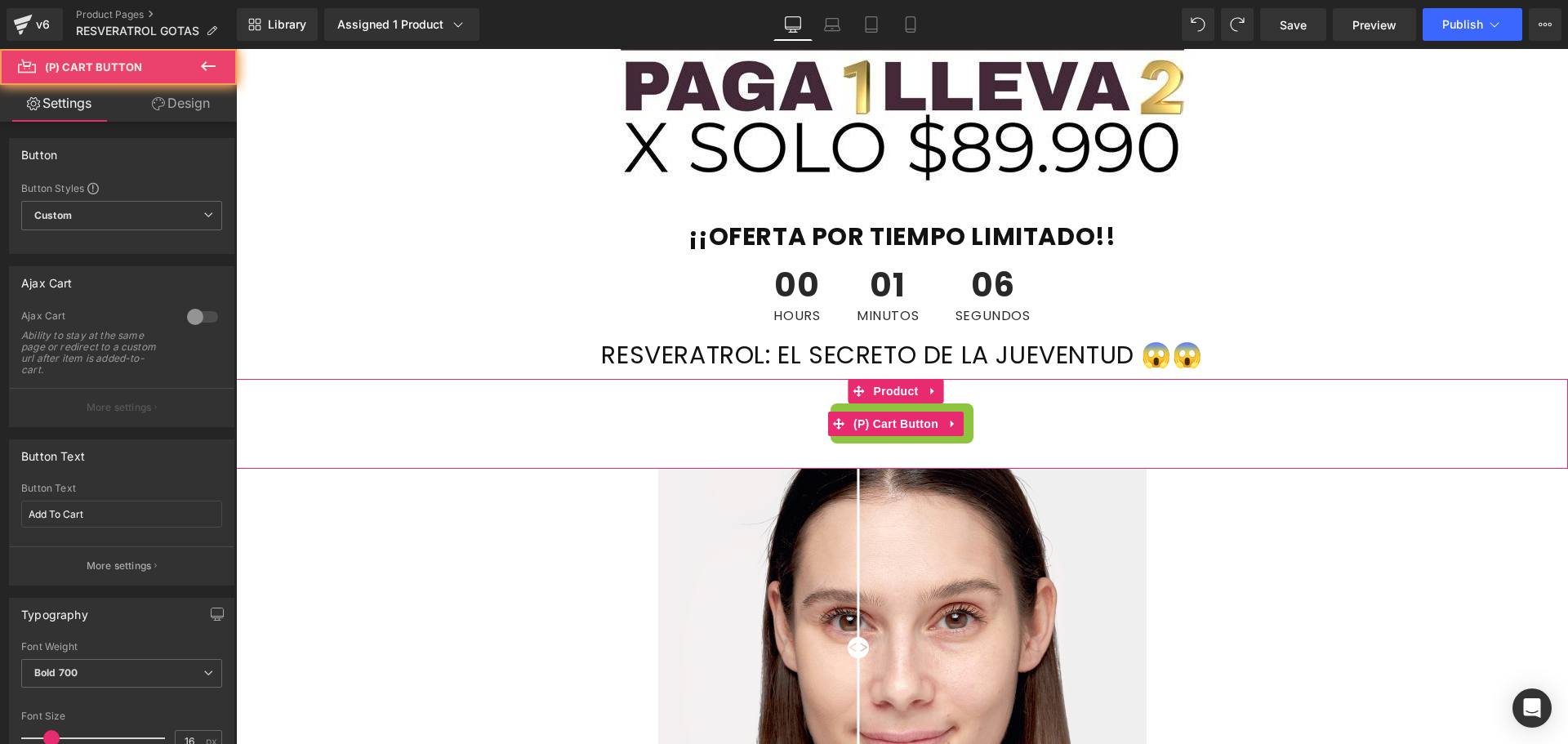
click at [455, 422] on div "Add To Cart" at bounding box center [902, 423] width 1316 height 40
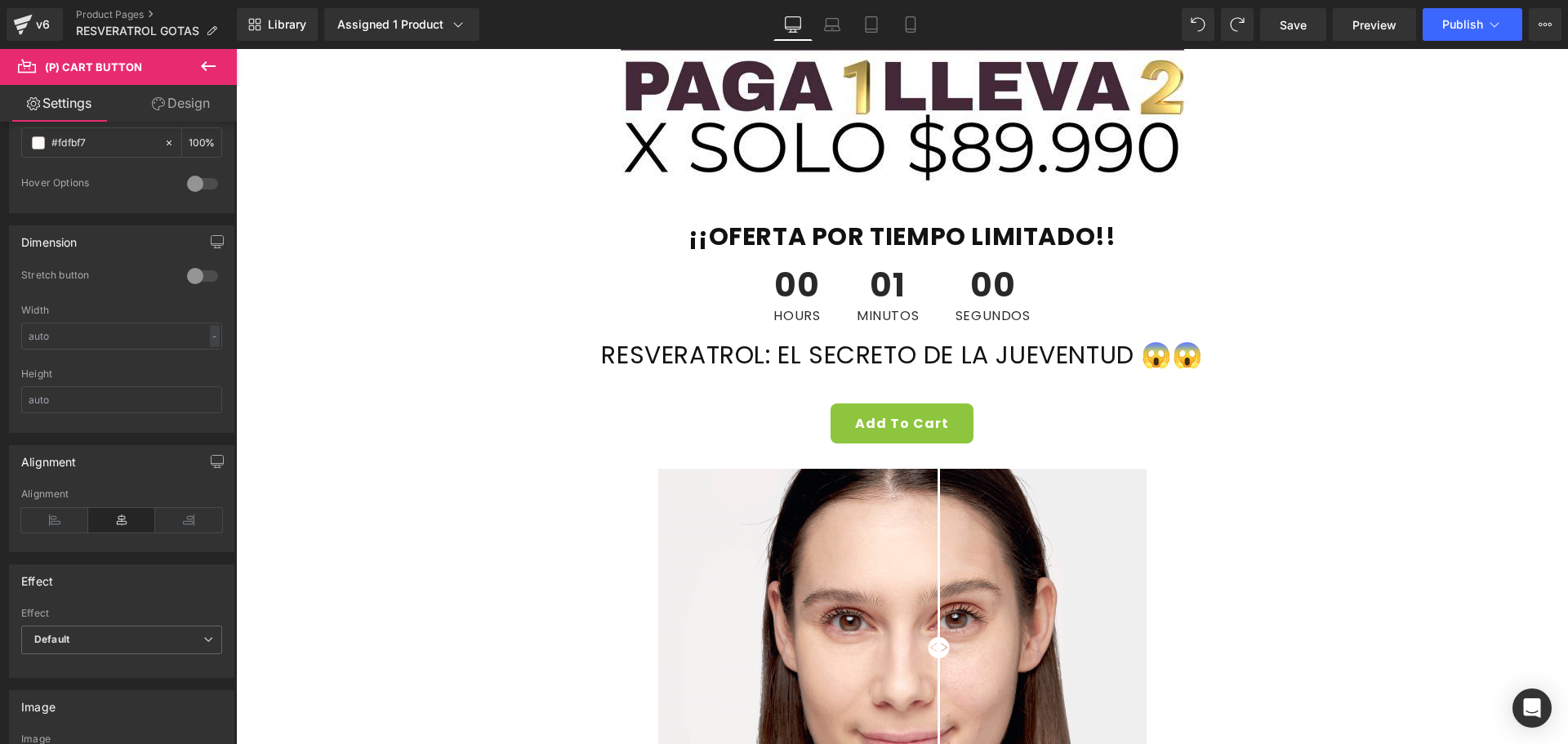
scroll to position [980, 0]
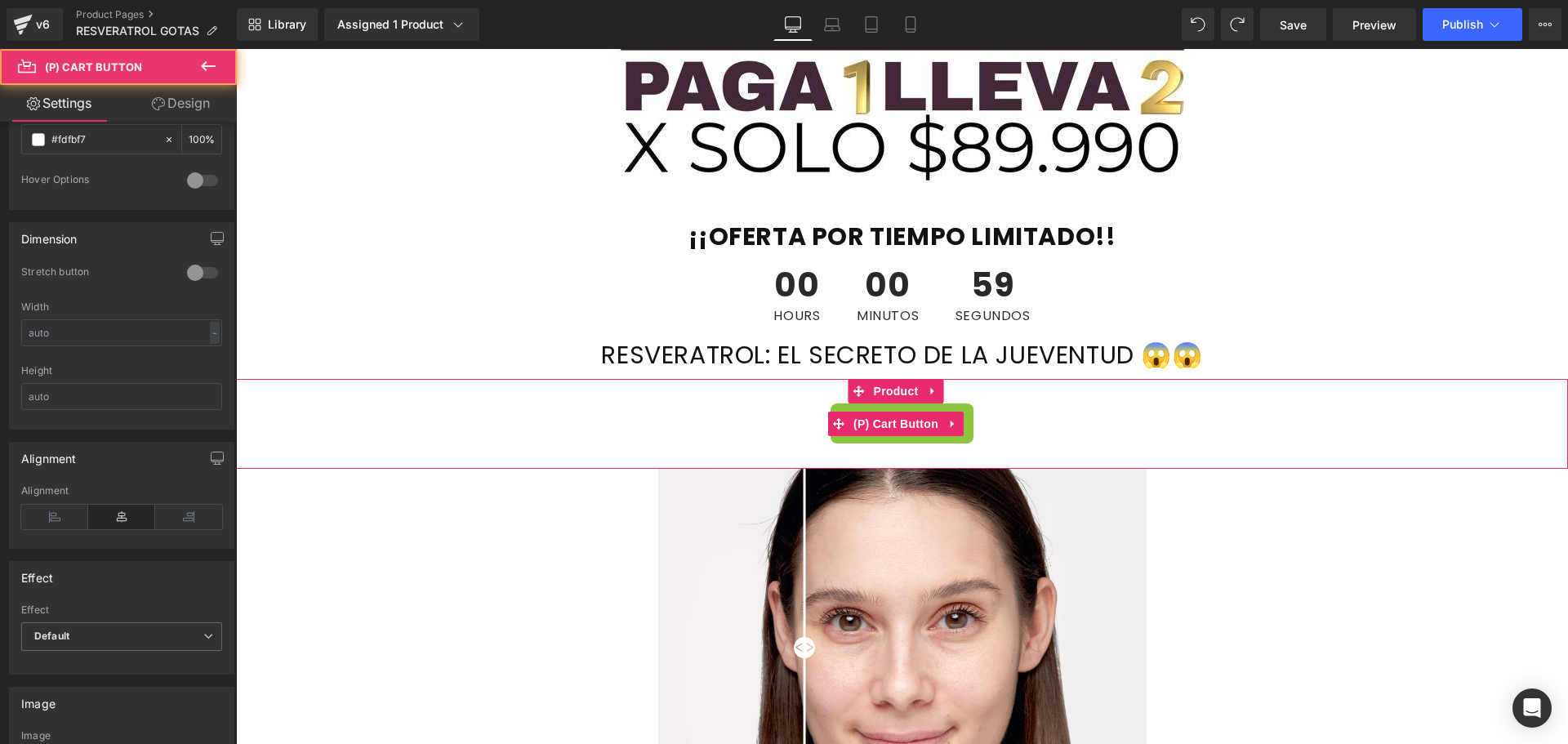
click at [694, 410] on div "Add To Cart" at bounding box center [902, 423] width 1316 height 40
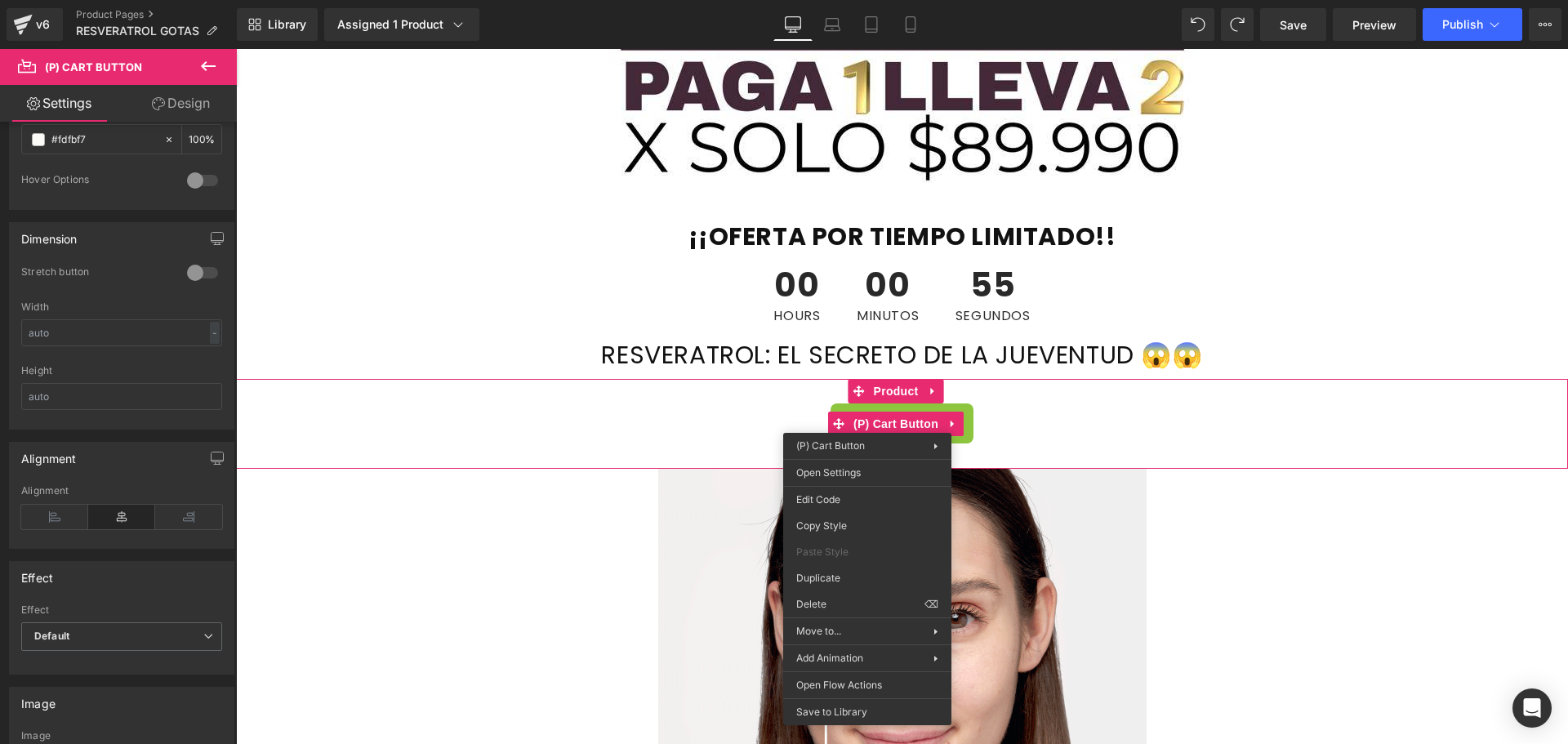
click at [423, 405] on div "Add To Cart" at bounding box center [902, 423] width 1316 height 40
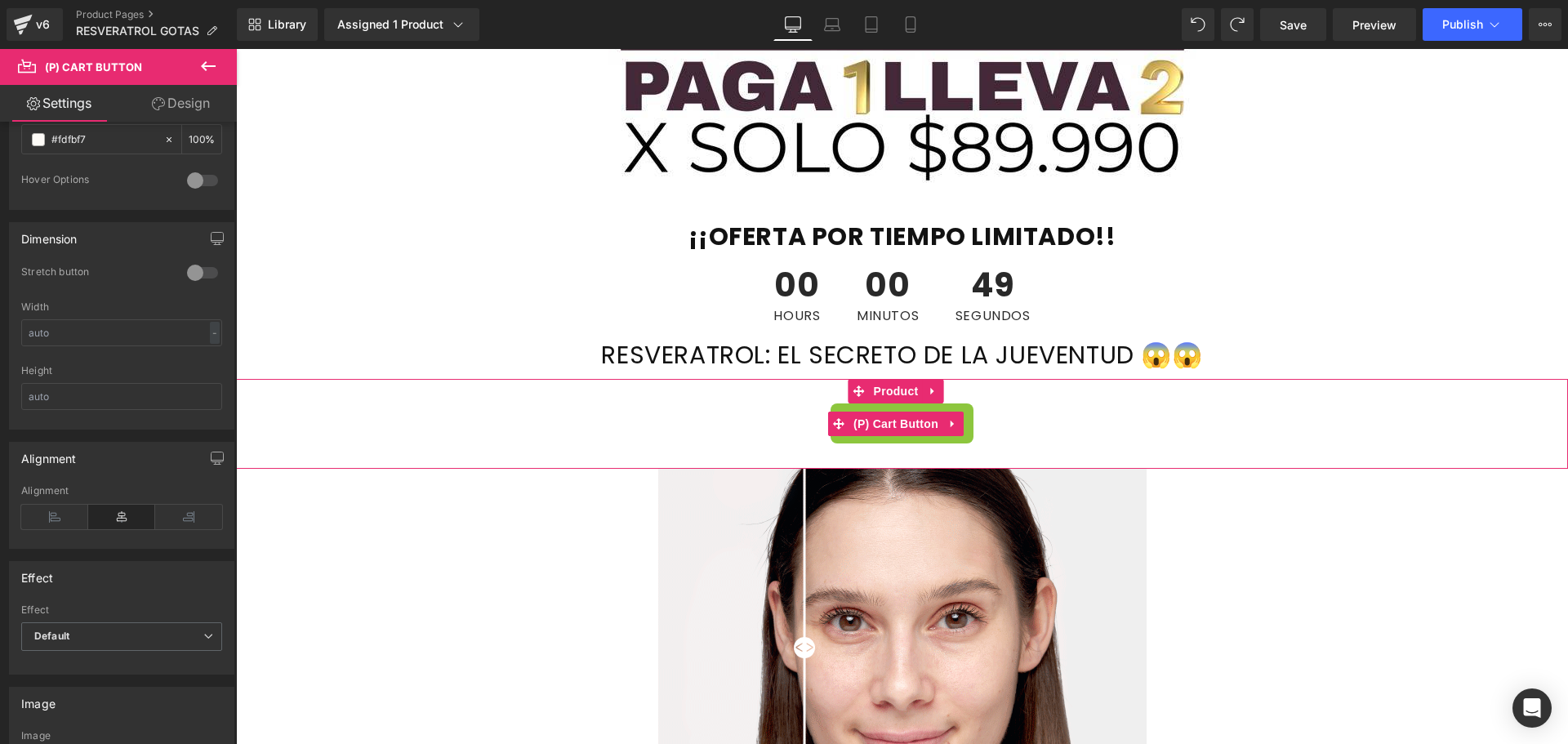
click at [283, 430] on div "Add To Cart" at bounding box center [902, 423] width 1316 height 40
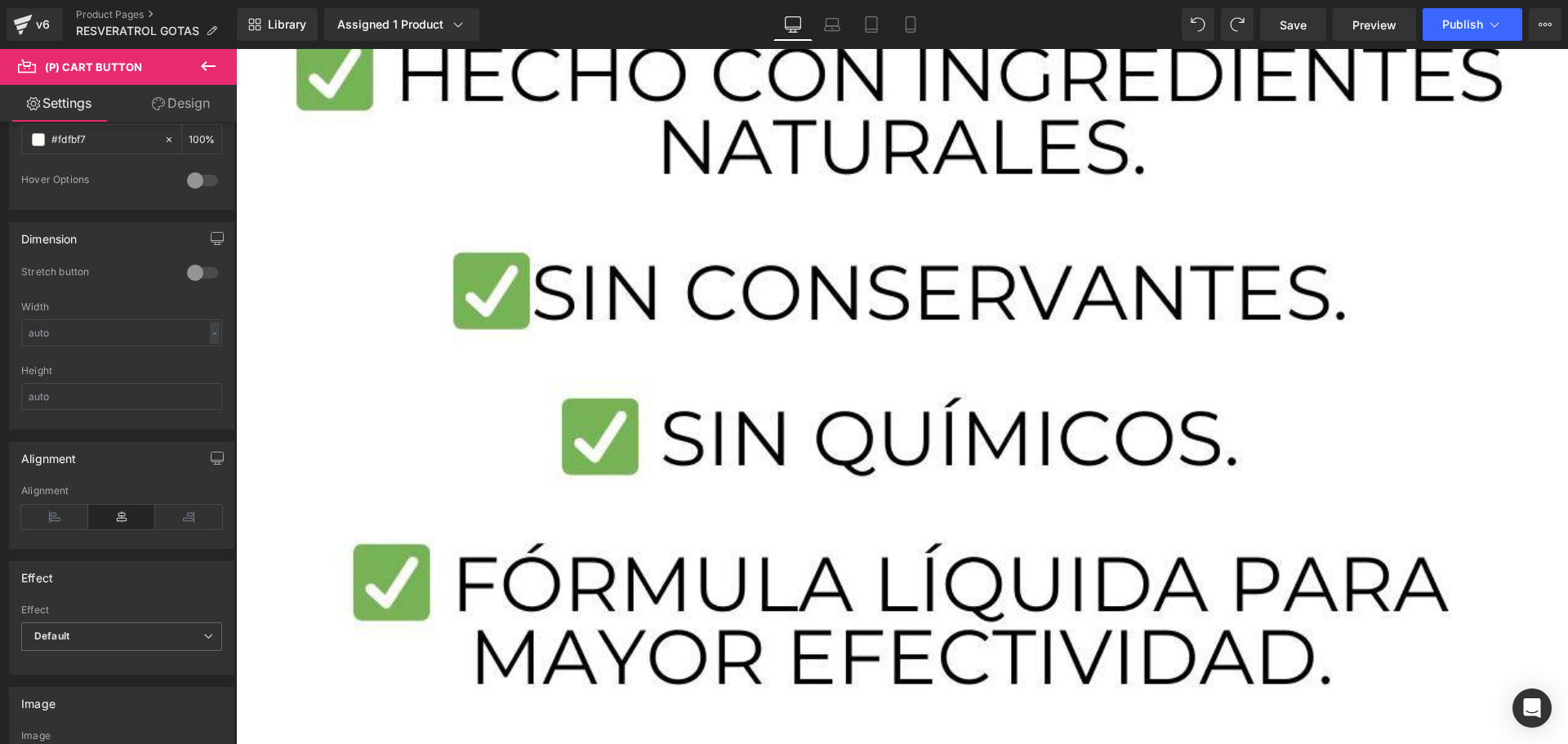
scroll to position [14130, 0]
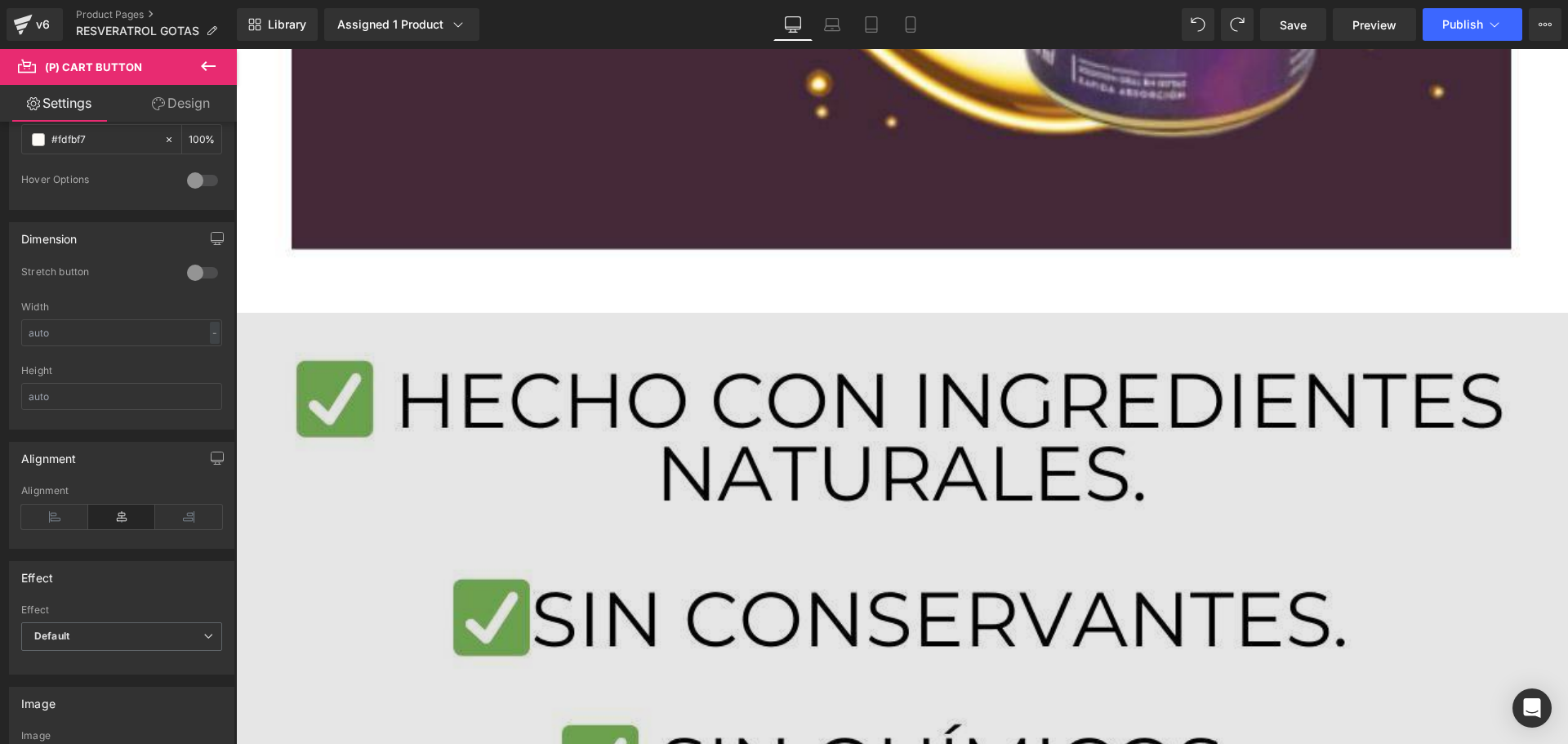
click at [614, 451] on img at bounding box center [902, 689] width 1331 height 752
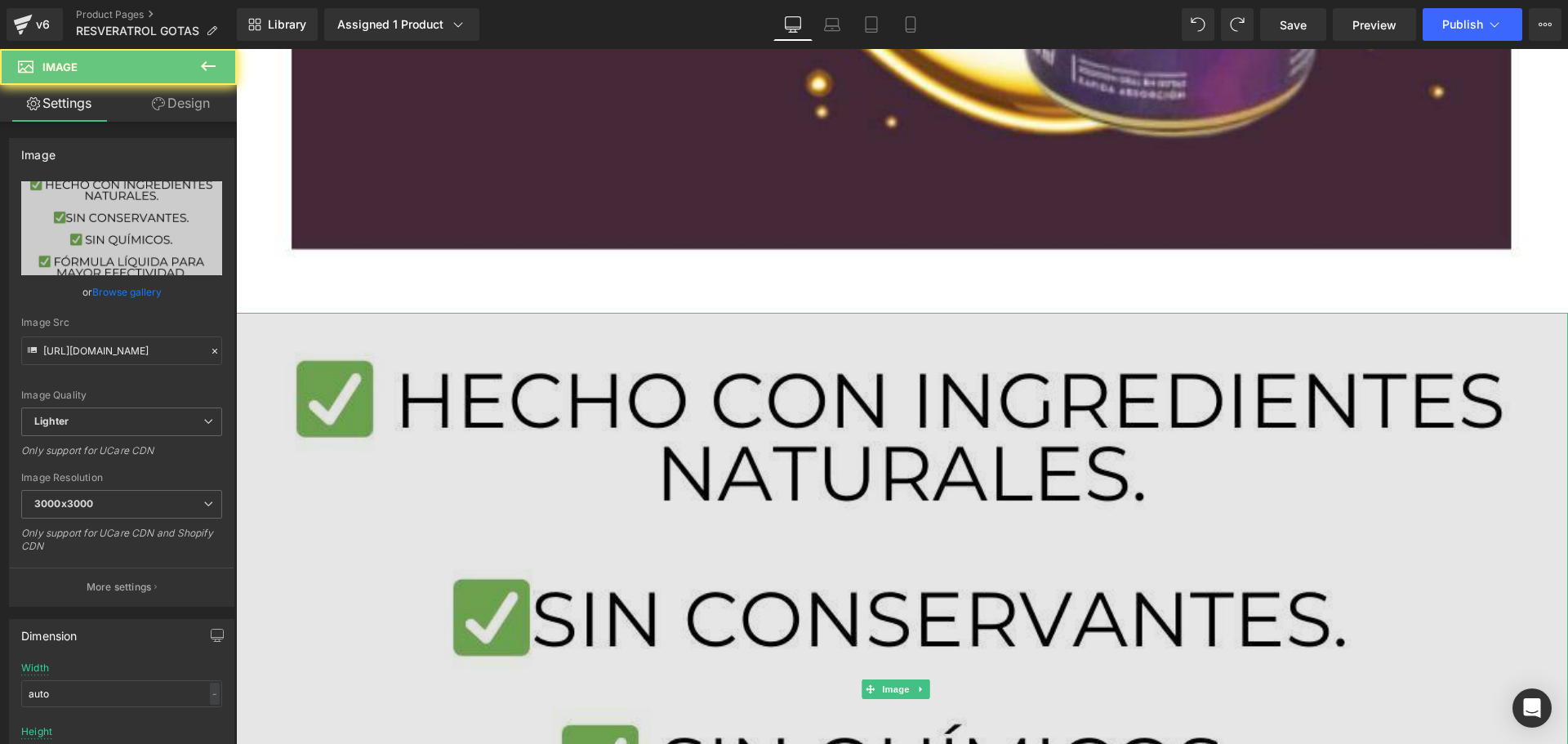
click at [628, 483] on img at bounding box center [902, 689] width 1331 height 752
click at [633, 479] on img at bounding box center [902, 689] width 1331 height 752
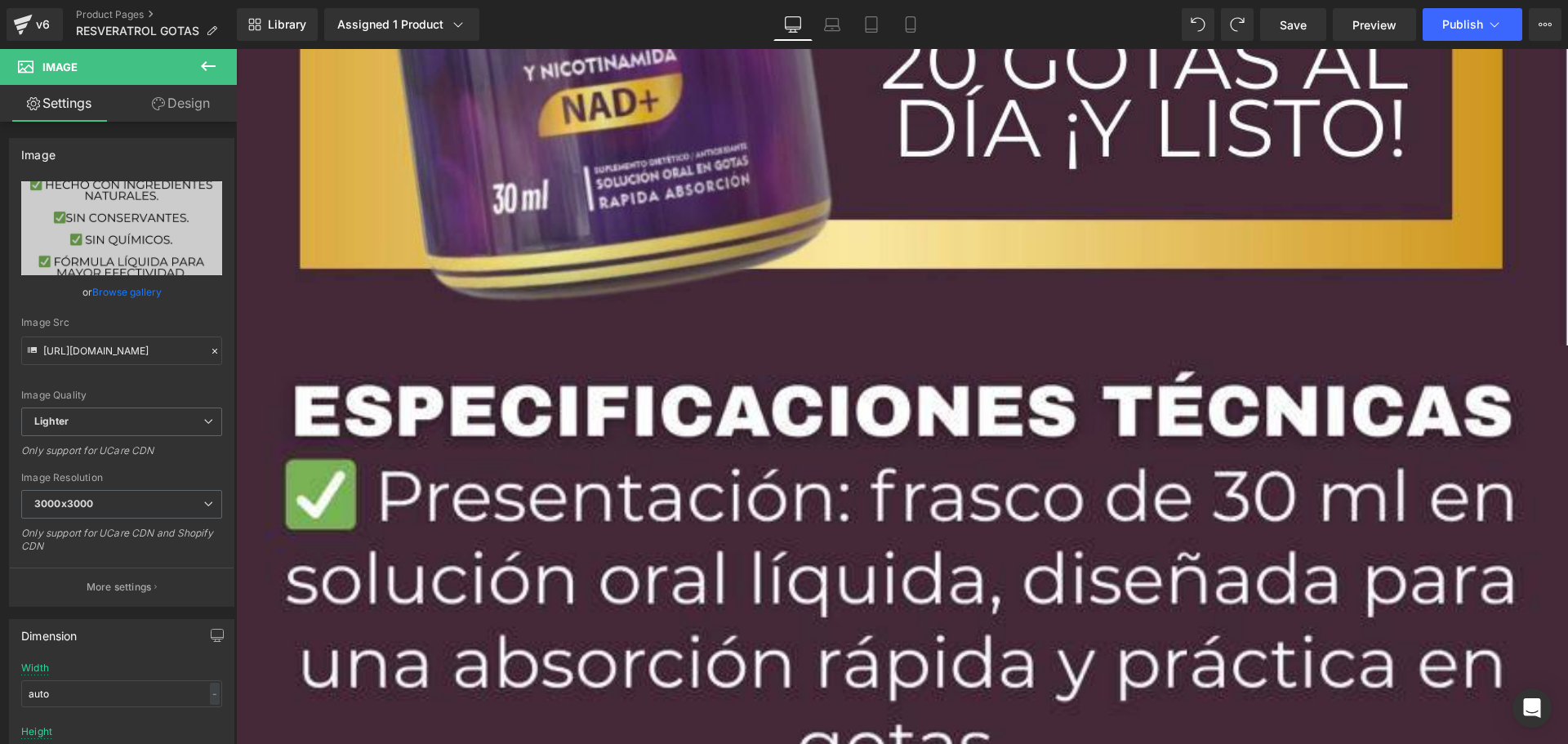
scroll to position [21481, 0]
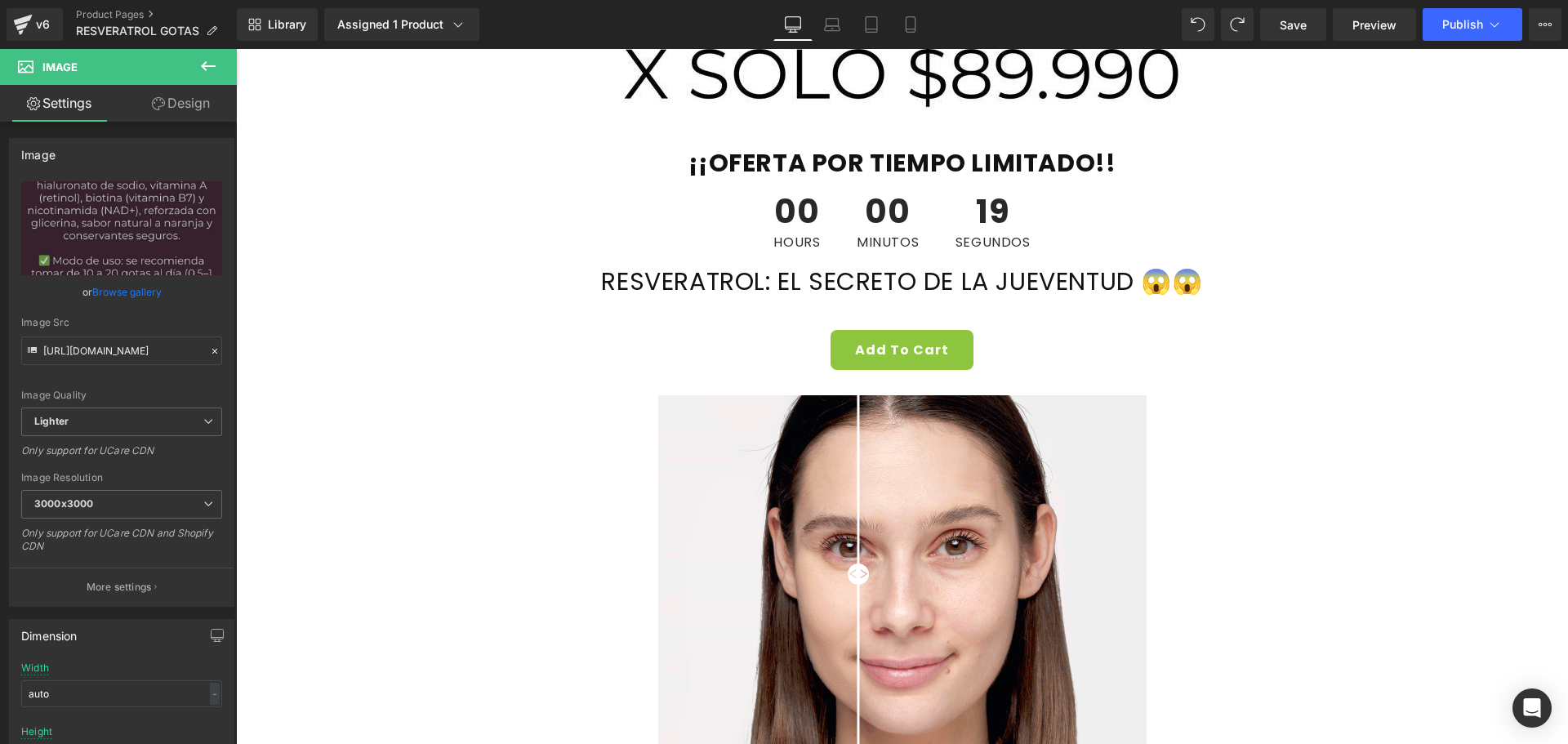
scroll to position [1007, 0]
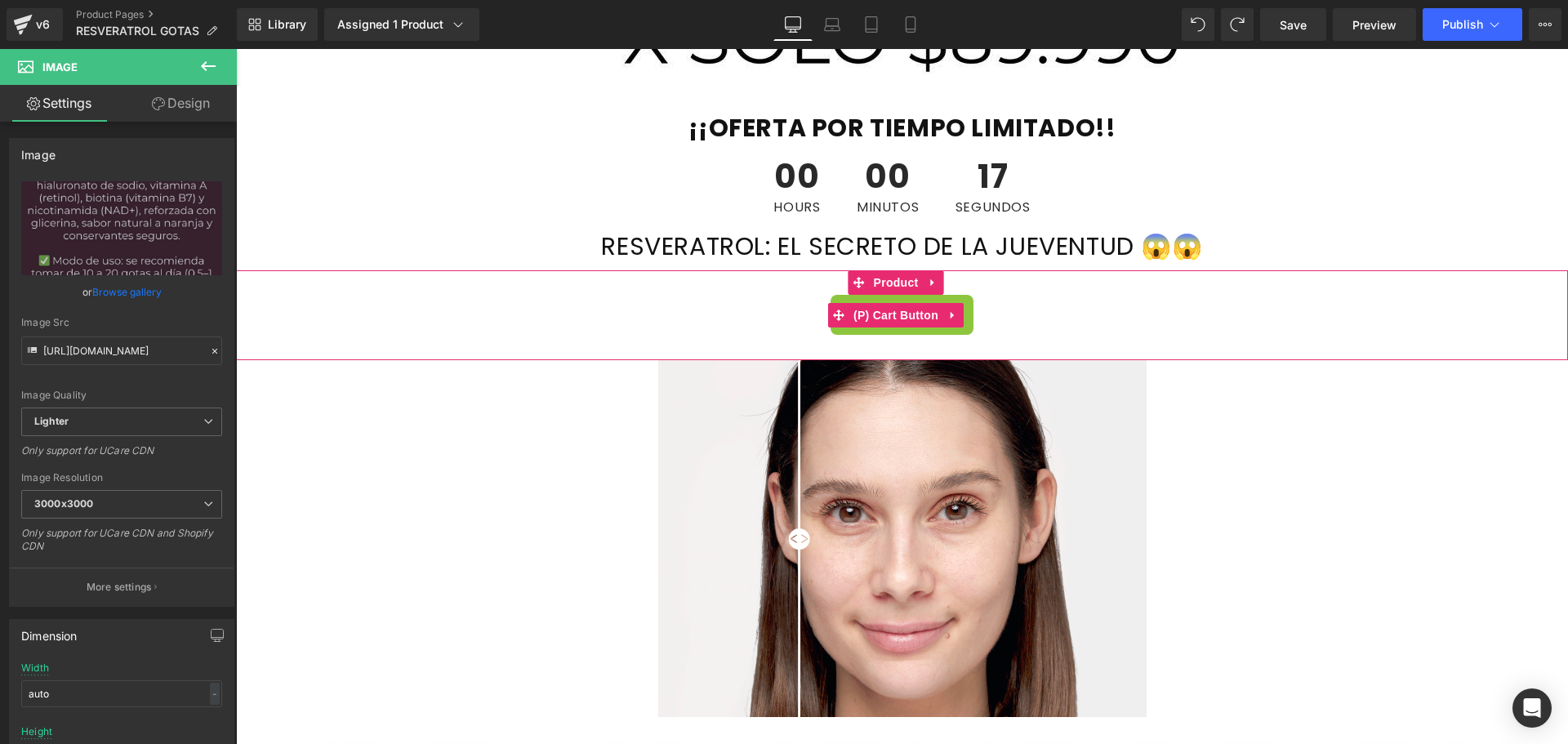
click at [566, 332] on div "Add To Cart" at bounding box center [902, 315] width 1316 height 40
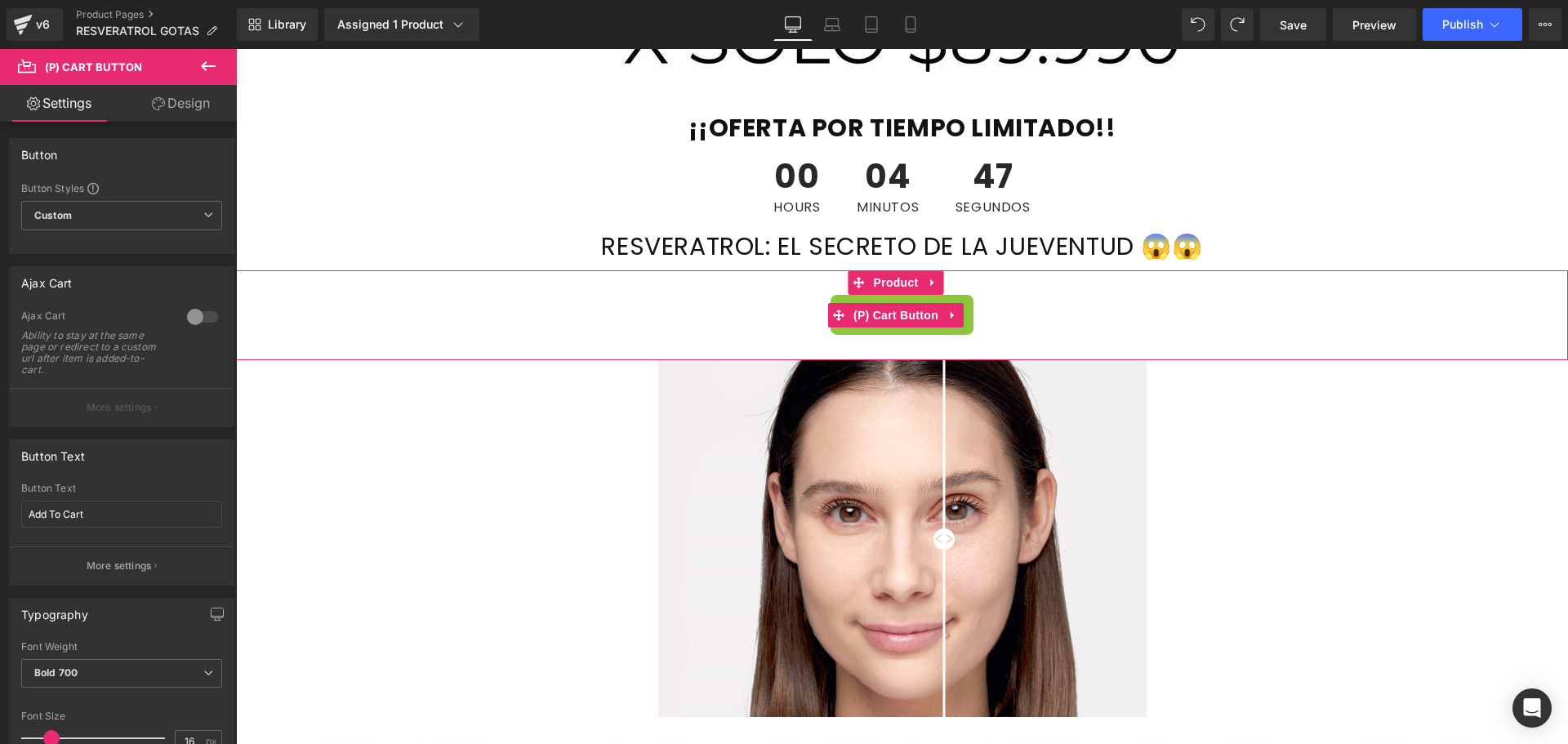
click at [737, 315] on div "Add To Cart" at bounding box center [902, 315] width 1316 height 40
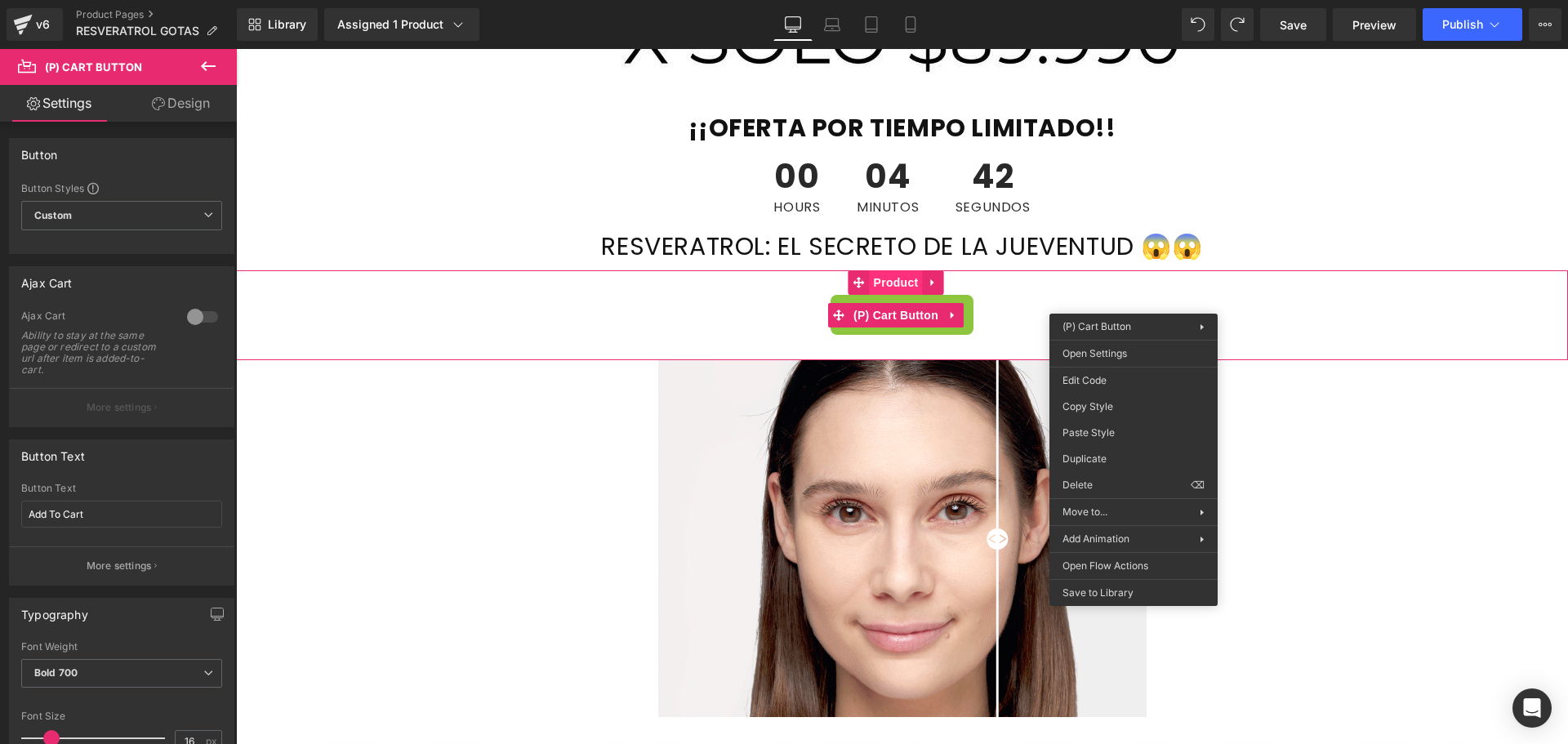
click at [892, 281] on span "Product" at bounding box center [896, 283] width 53 height 25
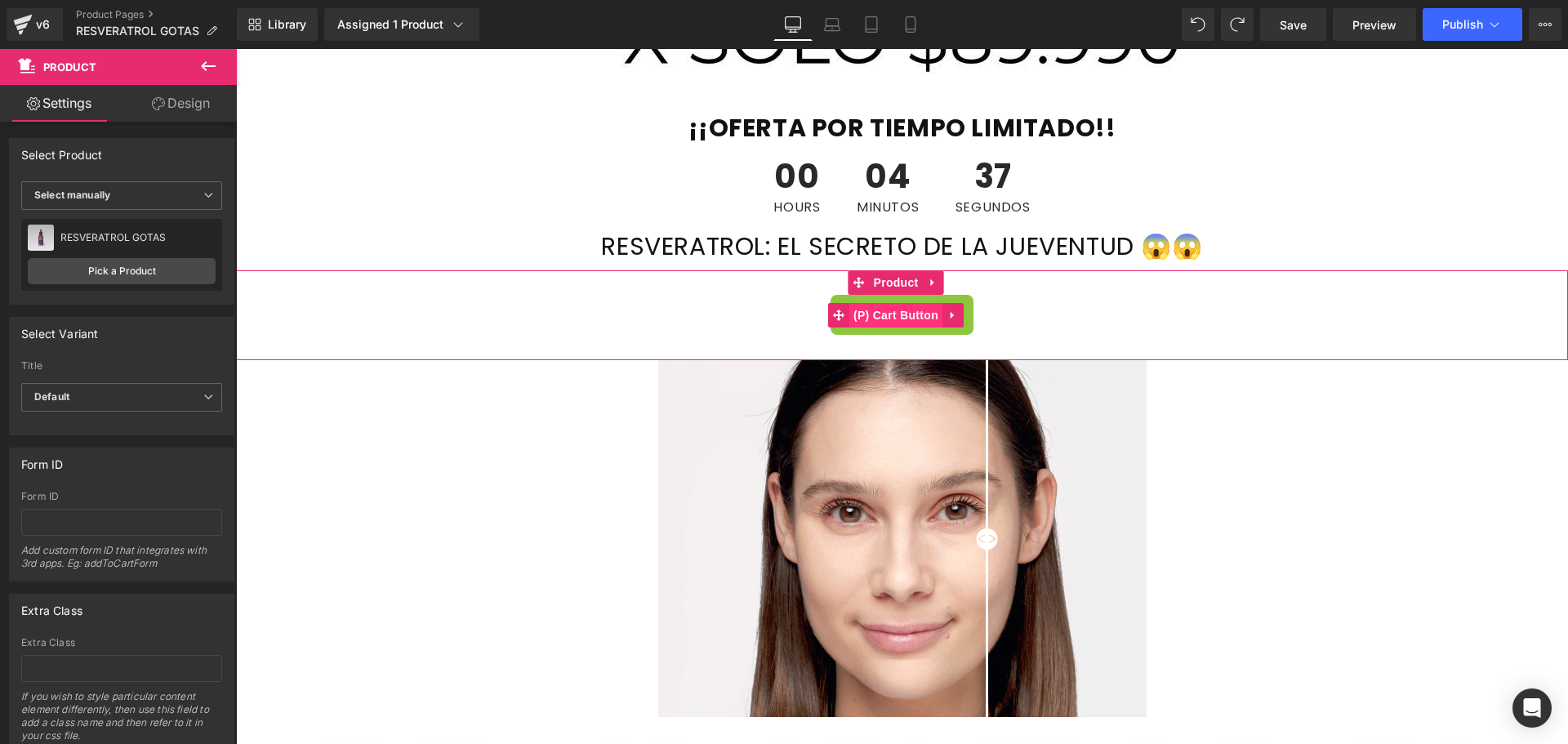
click at [902, 312] on span "(P) Cart Button" at bounding box center [895, 316] width 93 height 25
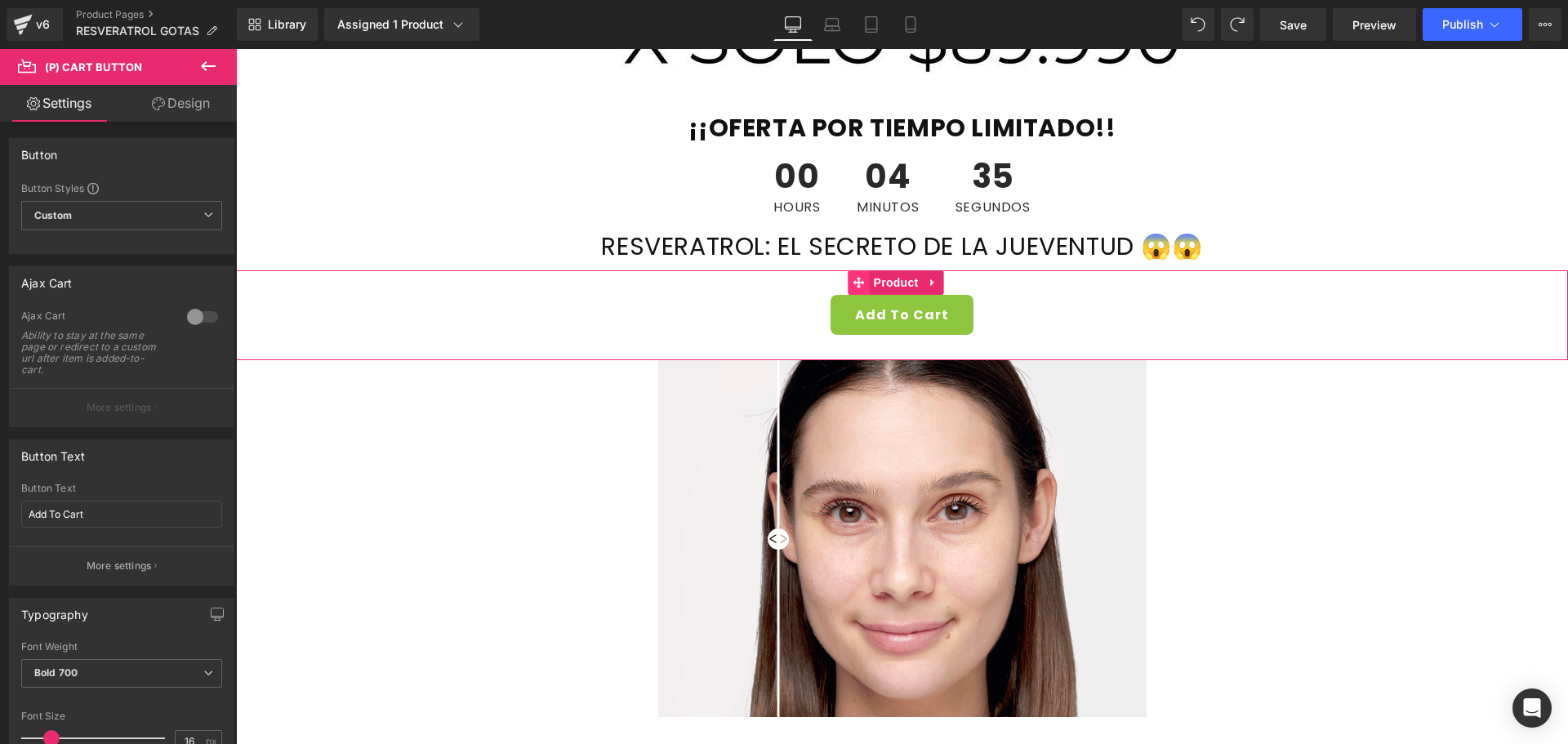
click at [867, 284] on span at bounding box center [859, 283] width 21 height 25
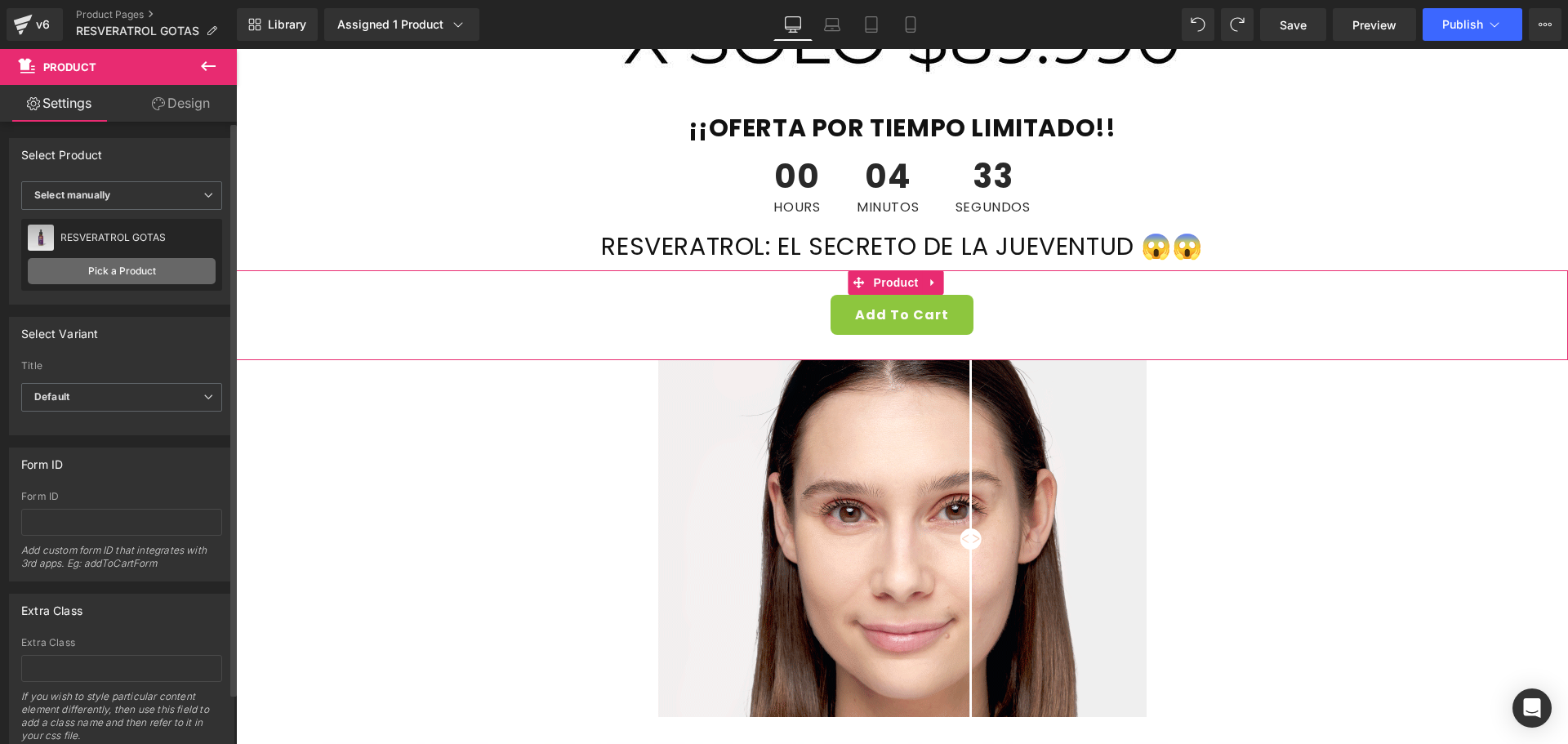
click at [179, 271] on link "Pick a Product" at bounding box center [122, 271] width 188 height 26
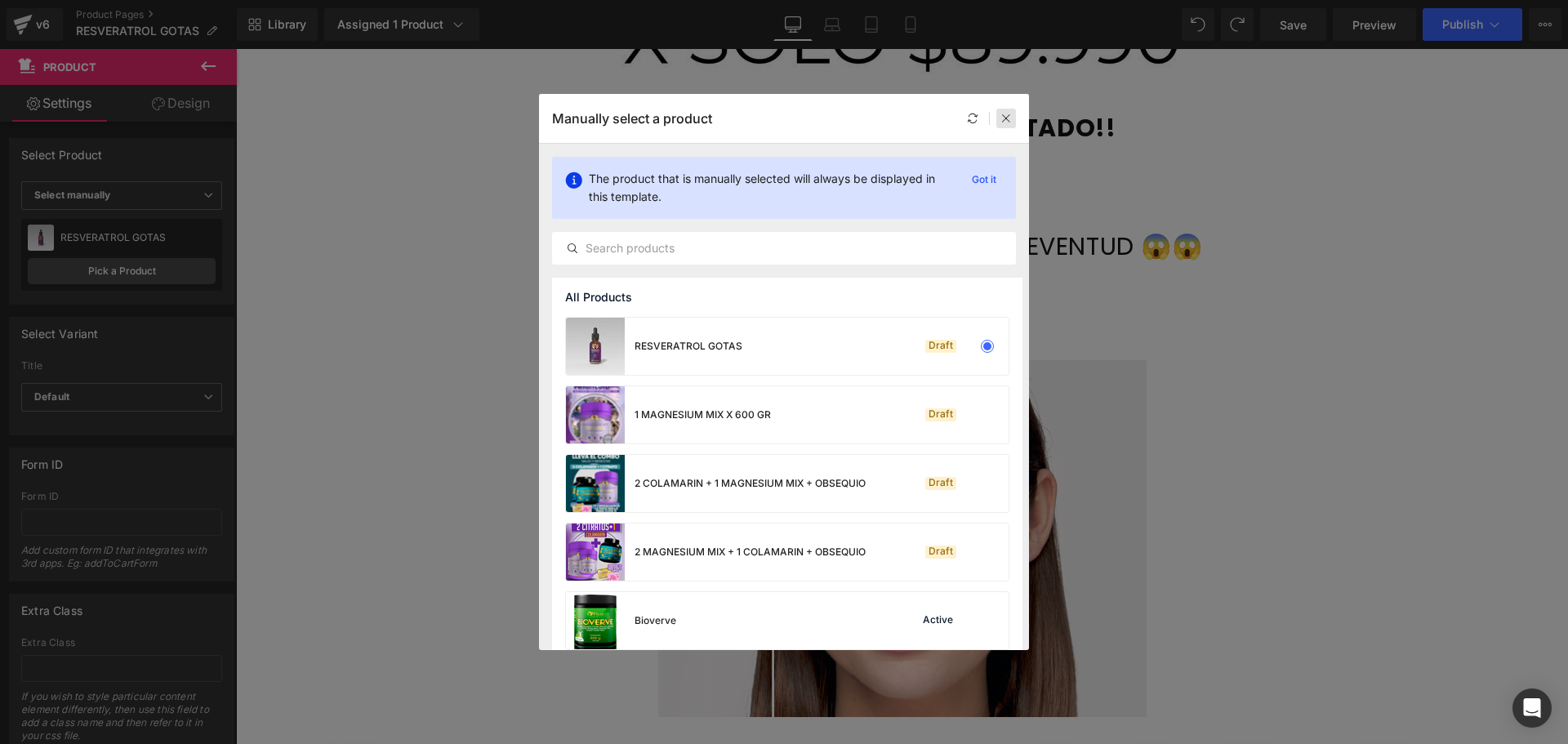
click at [1008, 117] on icon at bounding box center [1006, 118] width 12 height 12
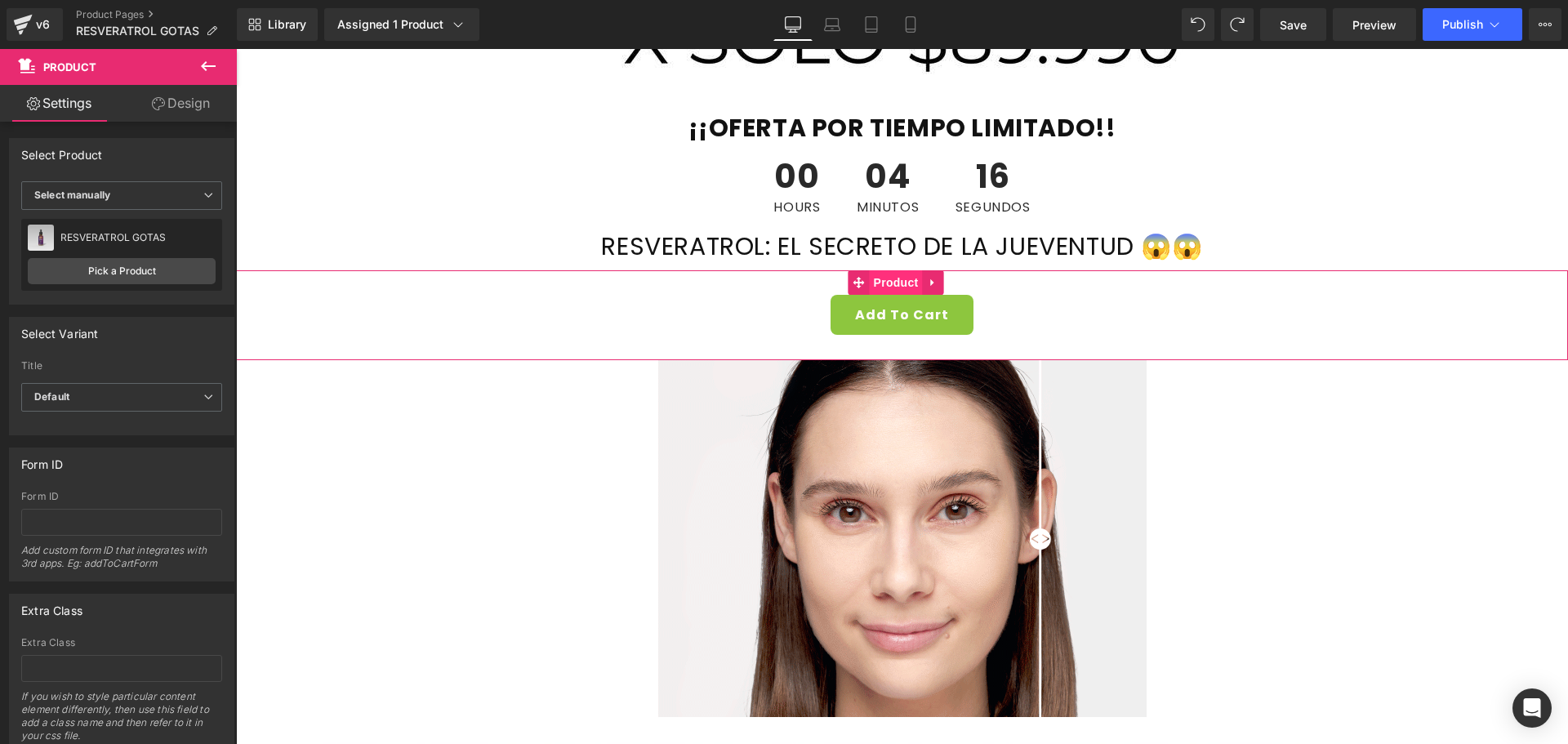
click at [877, 282] on span "Product" at bounding box center [896, 283] width 53 height 25
click at [871, 312] on span "(P) Cart Button" at bounding box center [895, 316] width 93 height 25
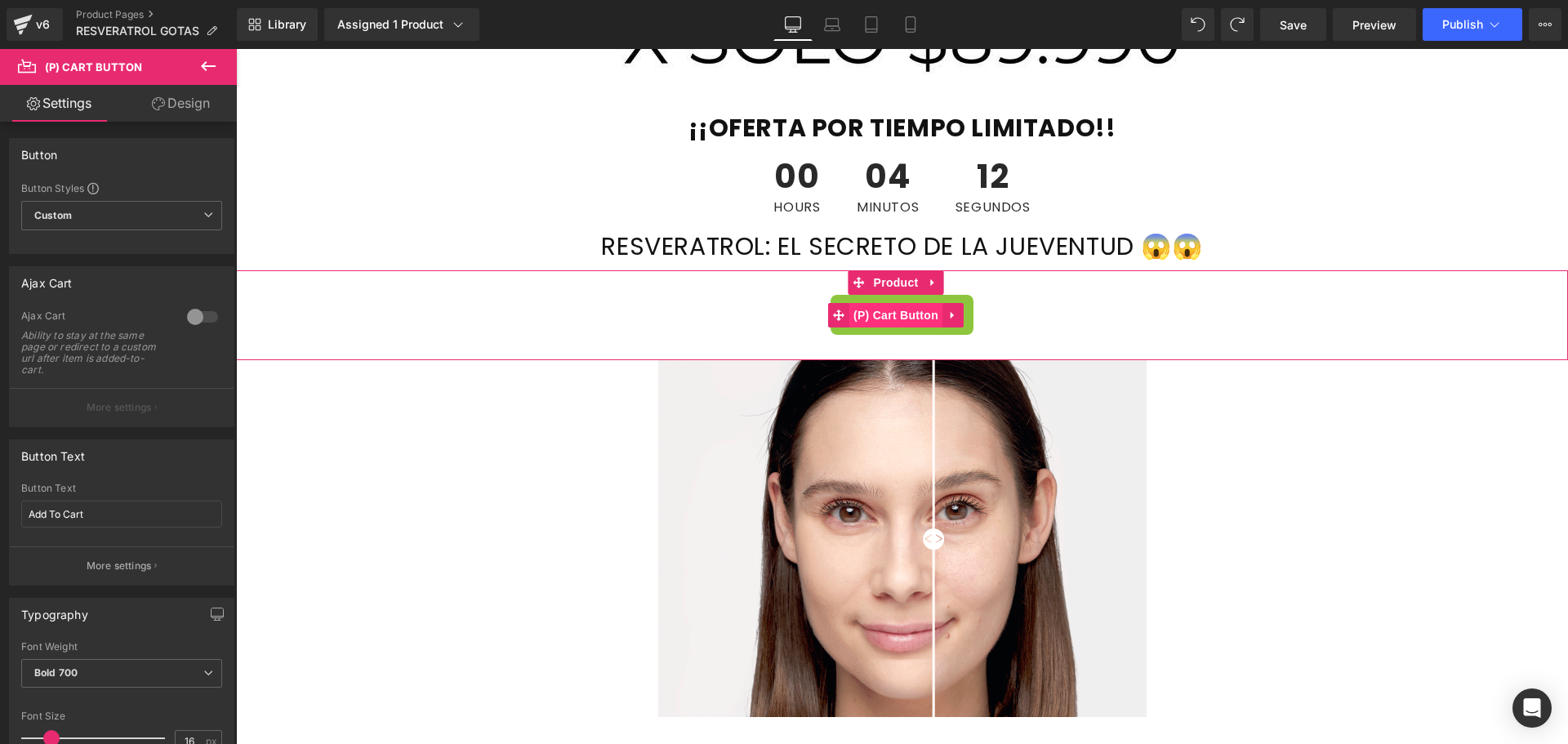
click at [872, 318] on span "(P) Cart Button" at bounding box center [895, 316] width 93 height 25
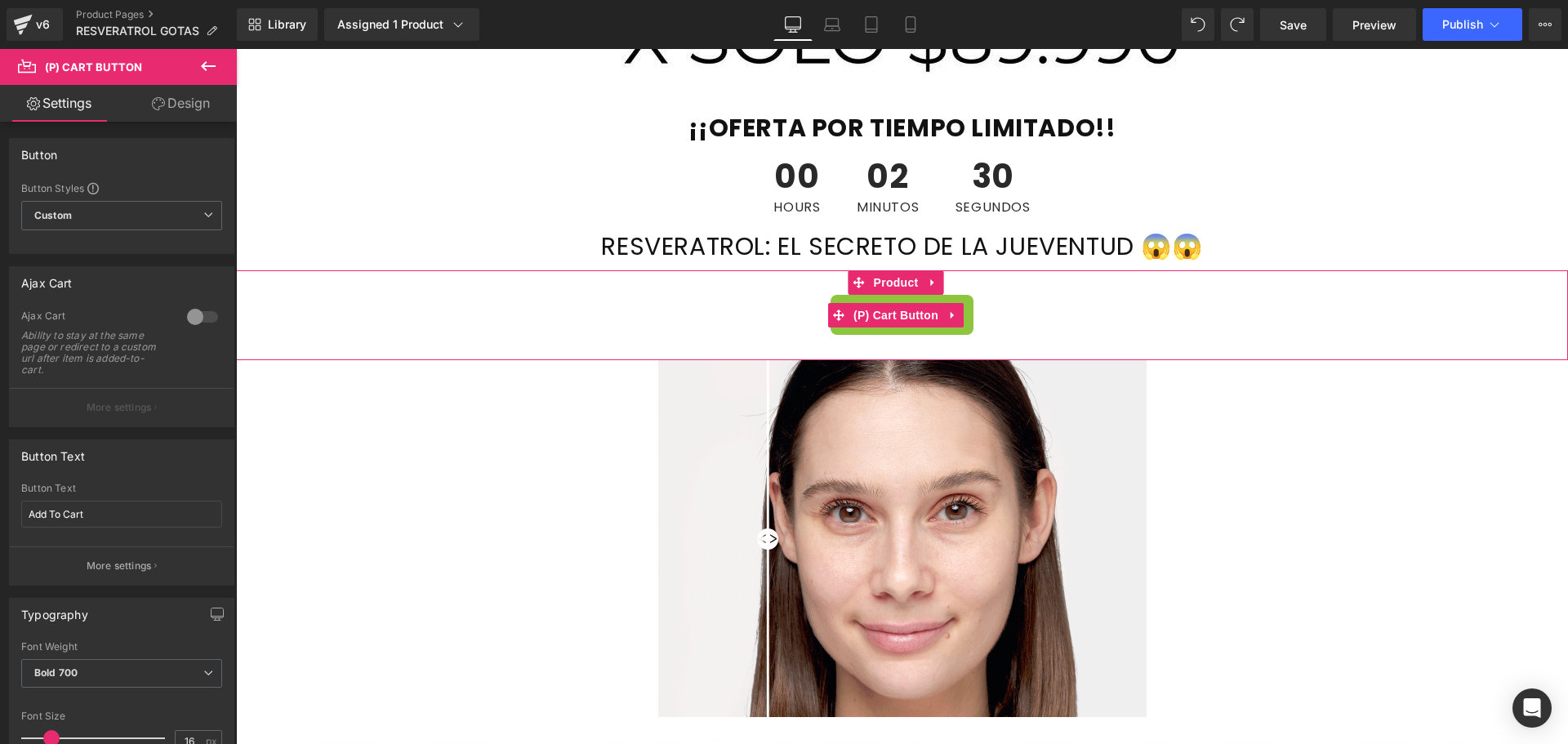
click at [377, 308] on div "Add To Cart" at bounding box center [902, 315] width 1316 height 40
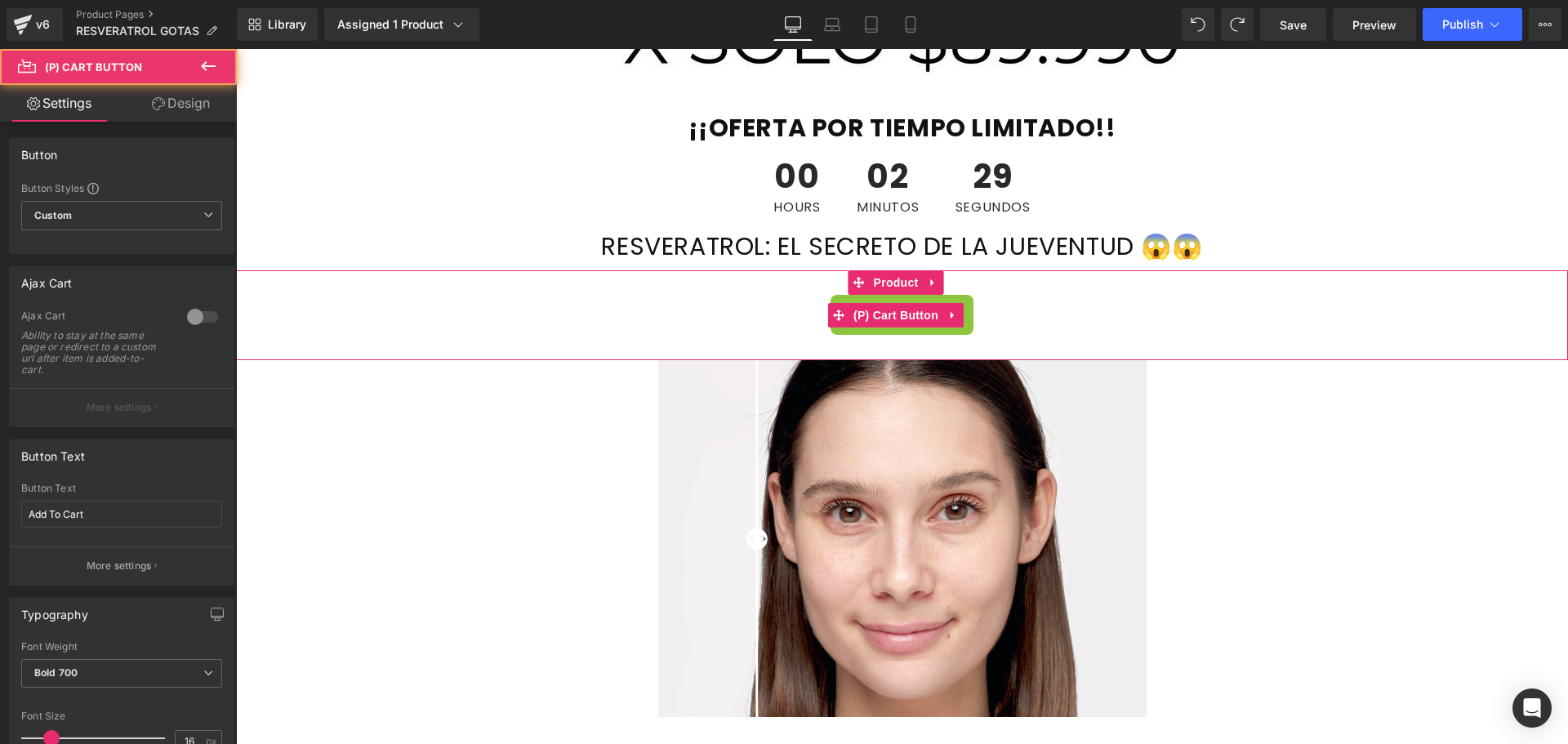
click at [377, 308] on div "Add To Cart" at bounding box center [902, 315] width 1316 height 40
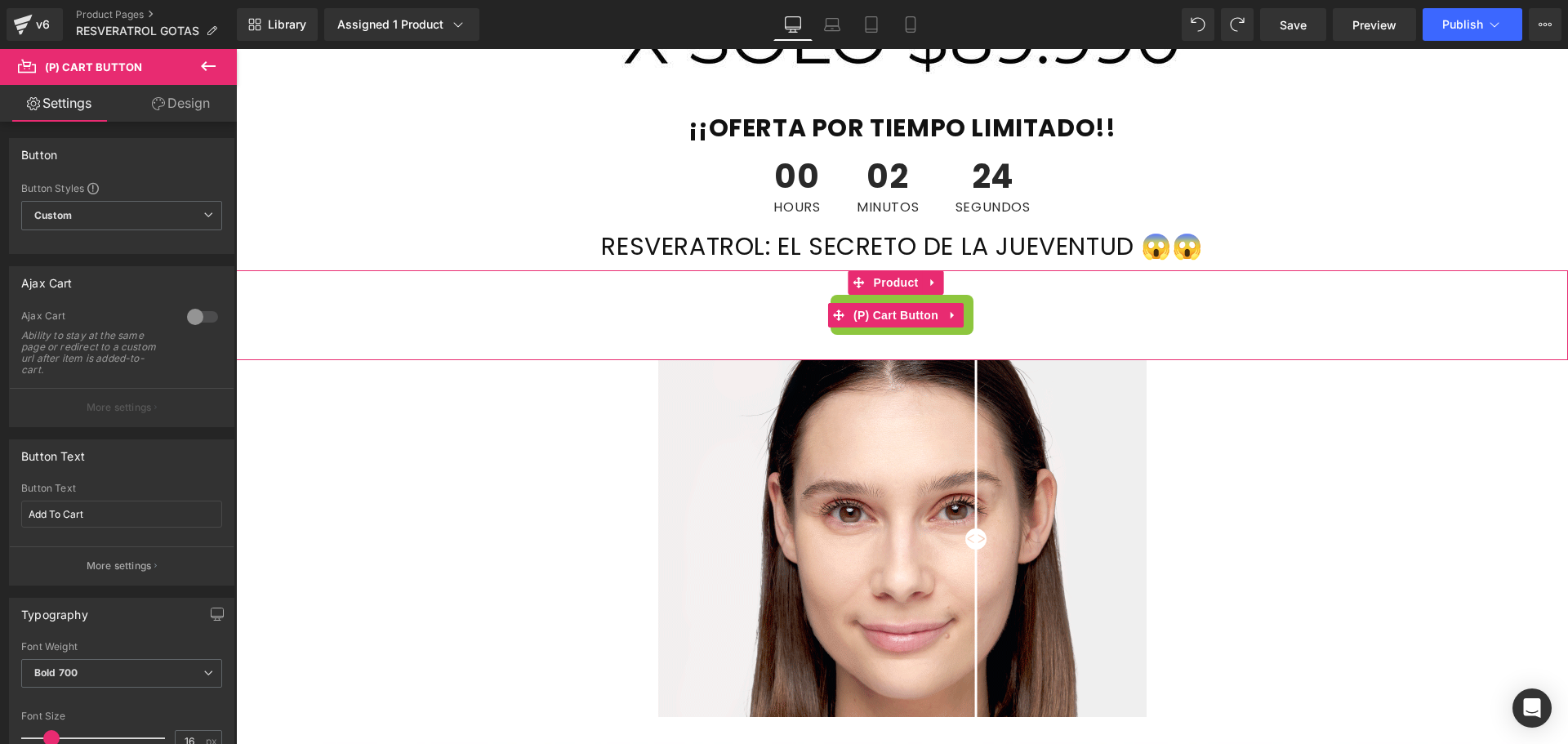
click at [377, 308] on div "Add To Cart" at bounding box center [902, 315] width 1316 height 40
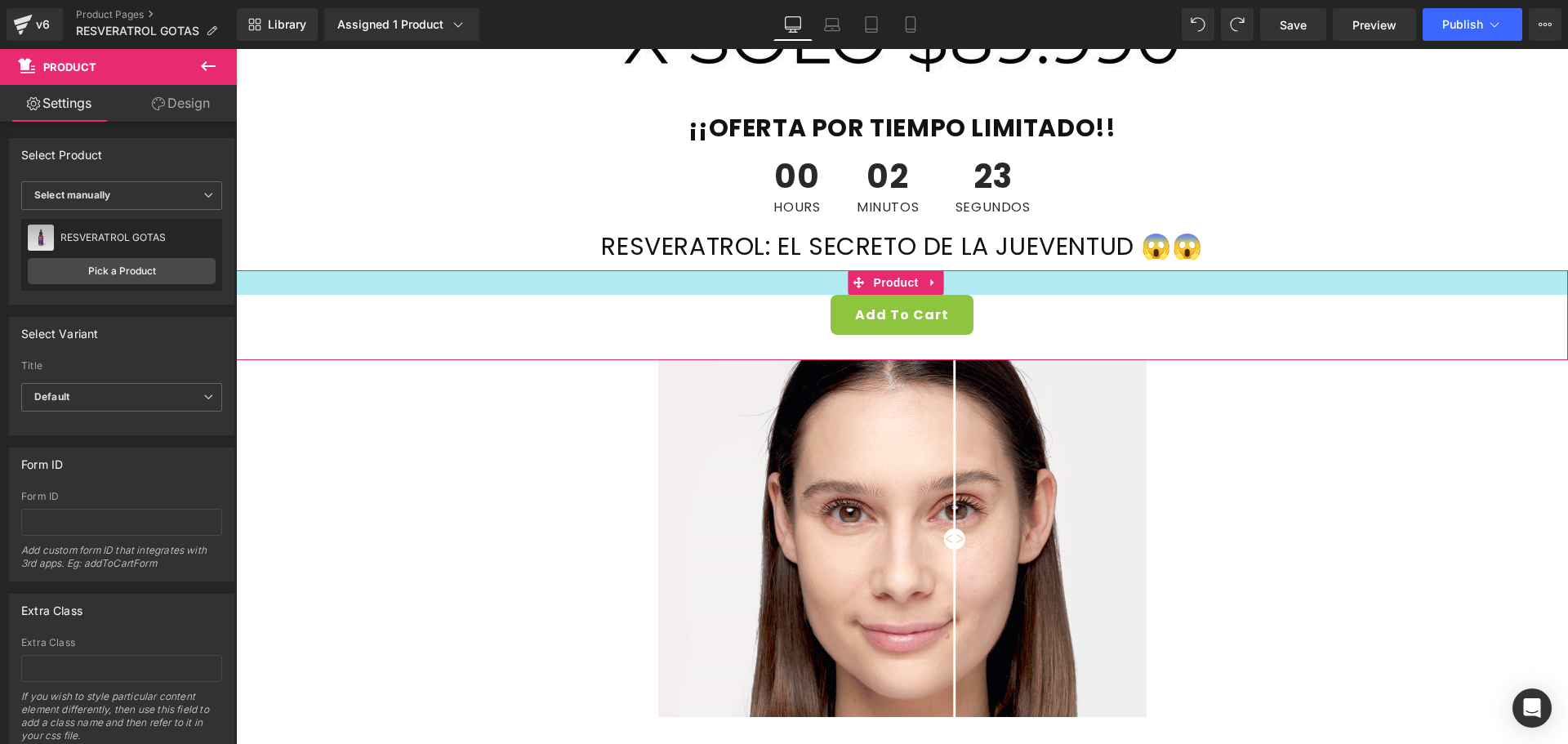
click at [382, 291] on div at bounding box center [902, 283] width 1331 height 25
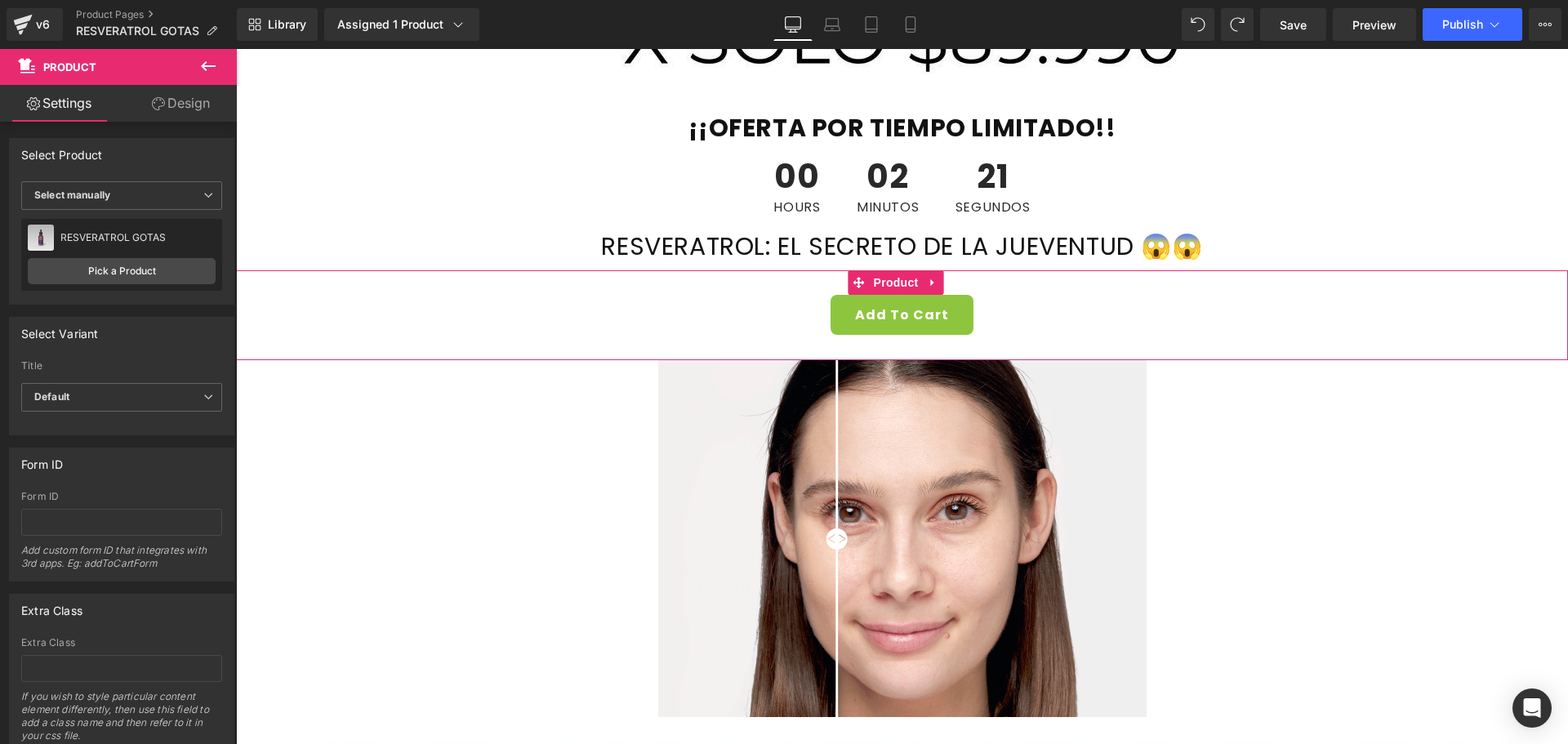
click at [393, 298] on div "Add To Cart" at bounding box center [902, 315] width 1316 height 40
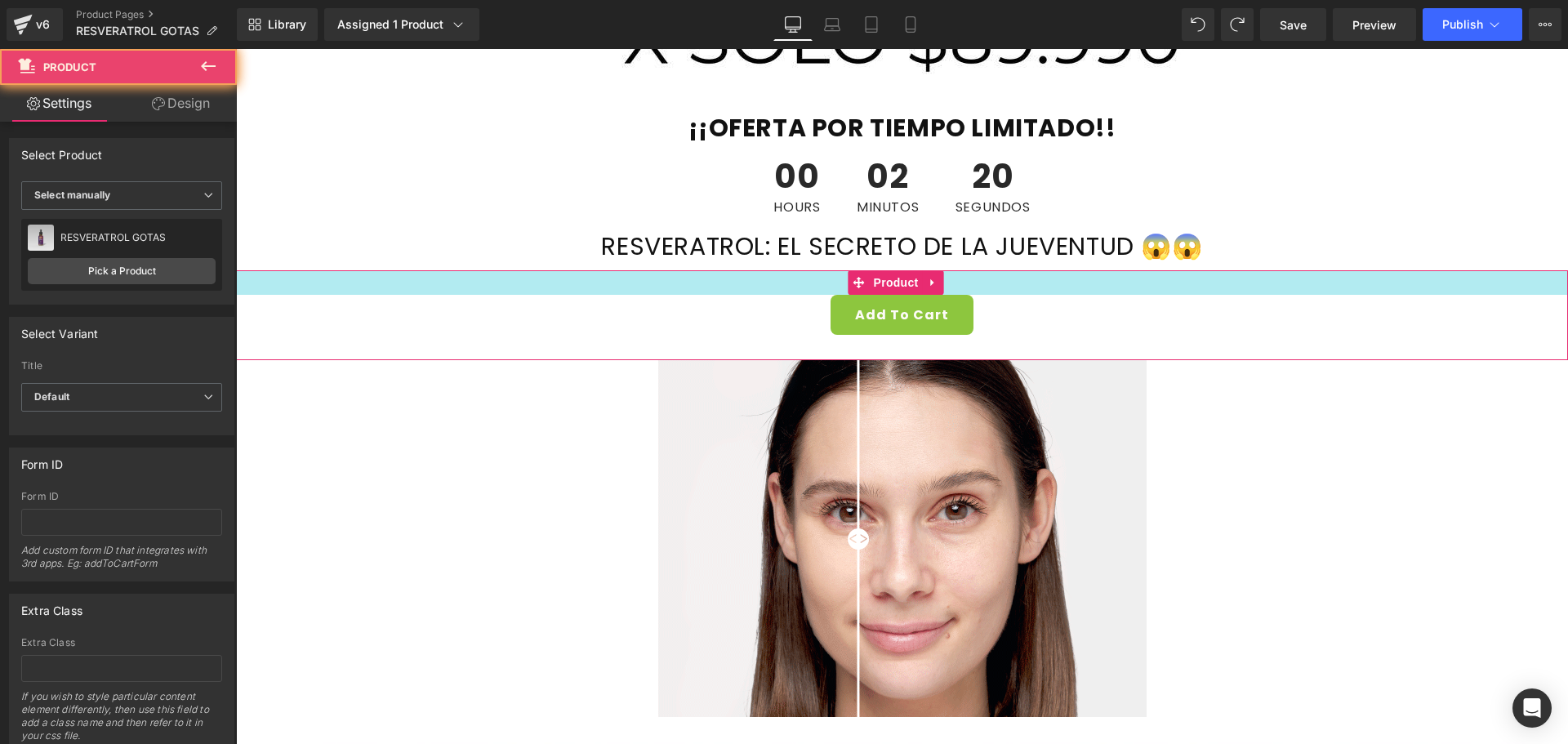
click at [398, 285] on div at bounding box center [902, 283] width 1331 height 25
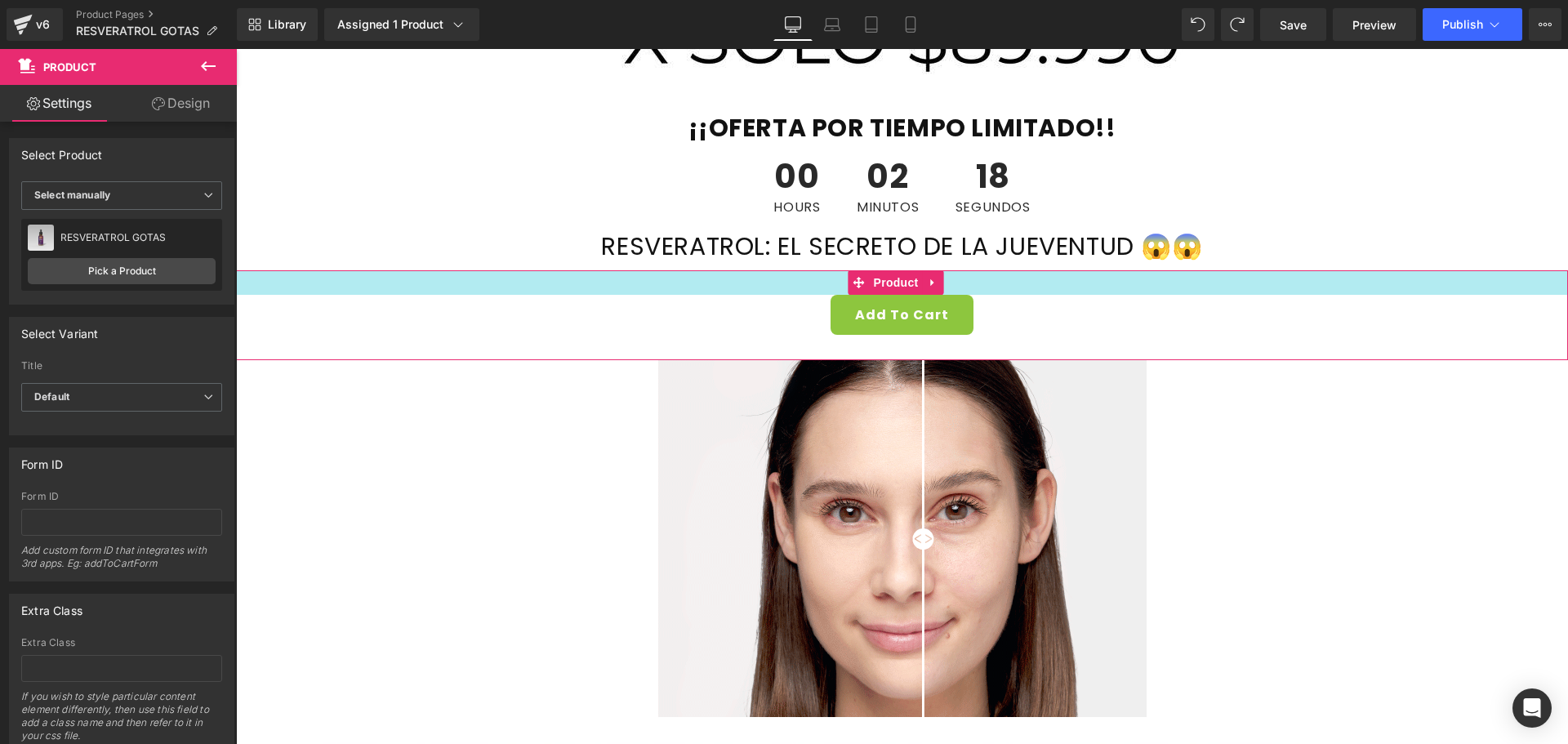
click at [398, 285] on div at bounding box center [902, 283] width 1331 height 25
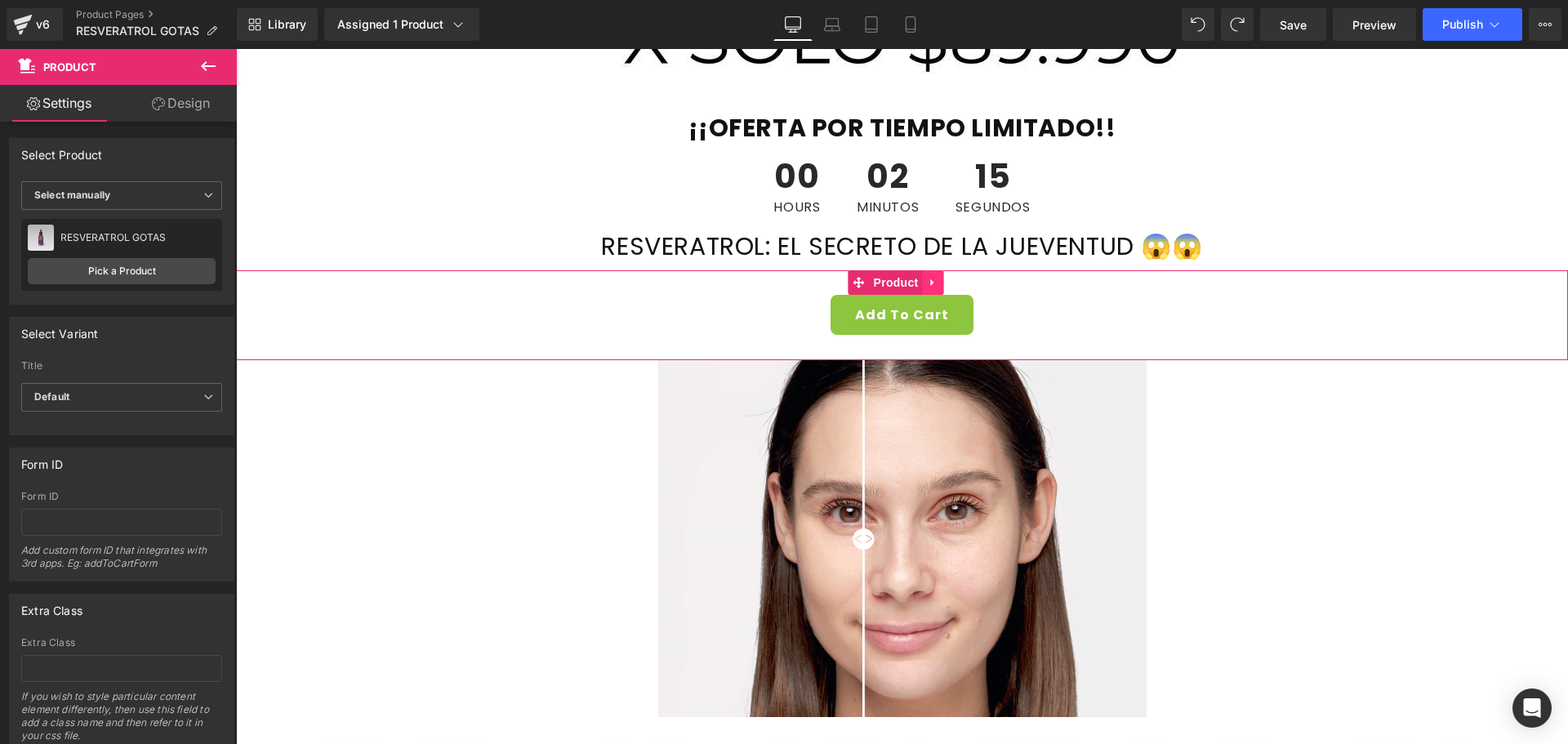
click at [938, 279] on icon at bounding box center [934, 283] width 12 height 12
click at [868, 281] on link "Product" at bounding box center [854, 283] width 74 height 25
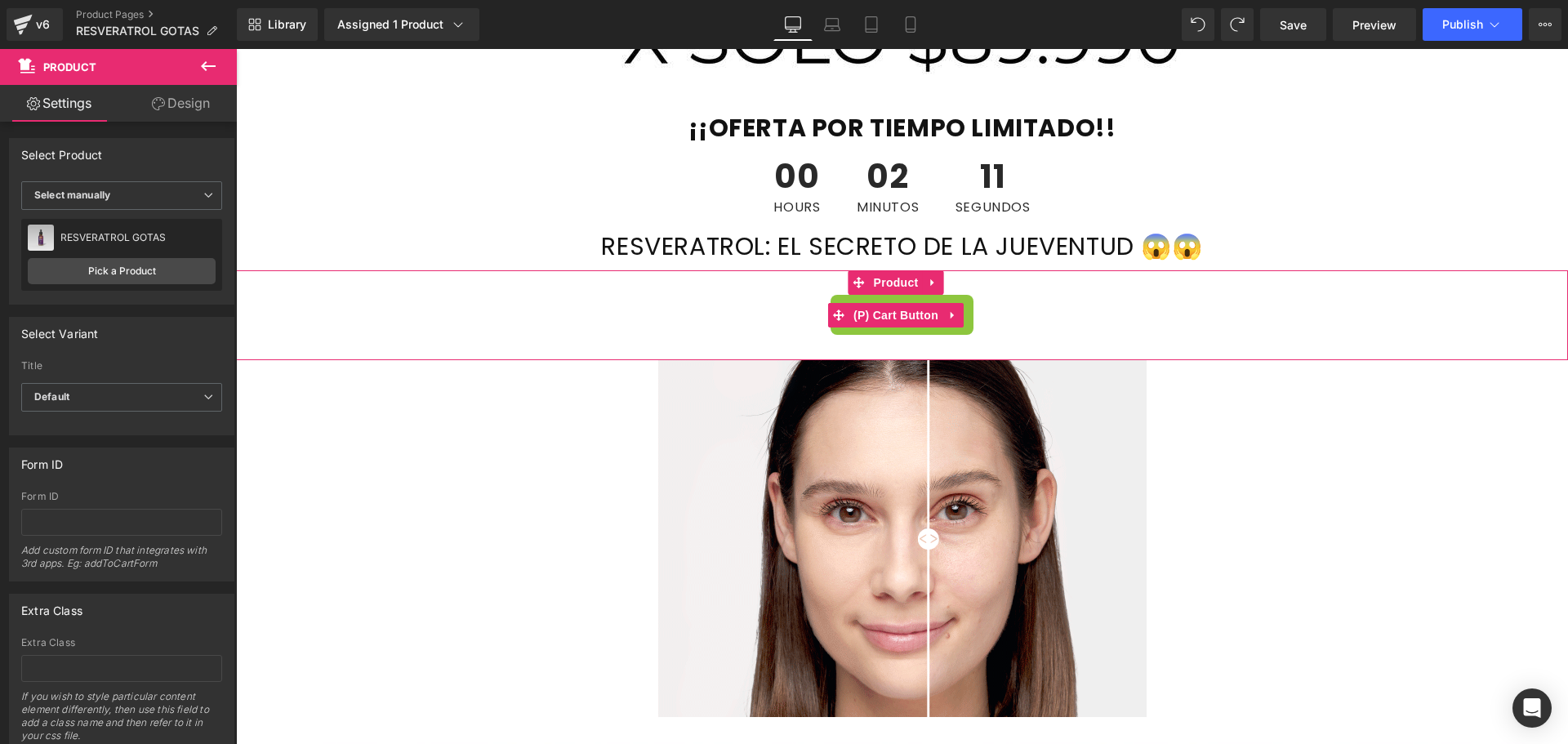
click at [703, 327] on div "Add To Cart" at bounding box center [902, 315] width 1316 height 40
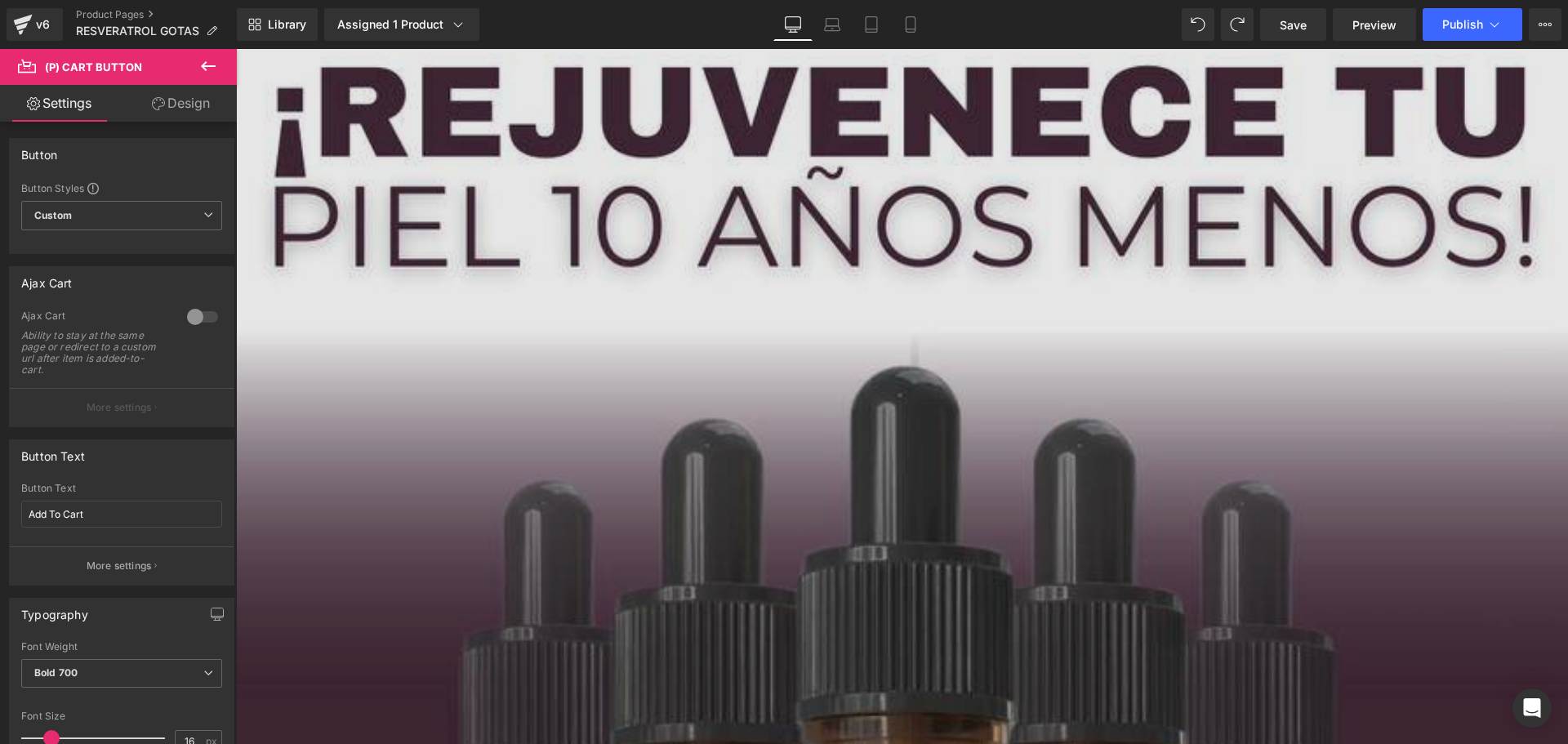
scroll to position [1987, 0]
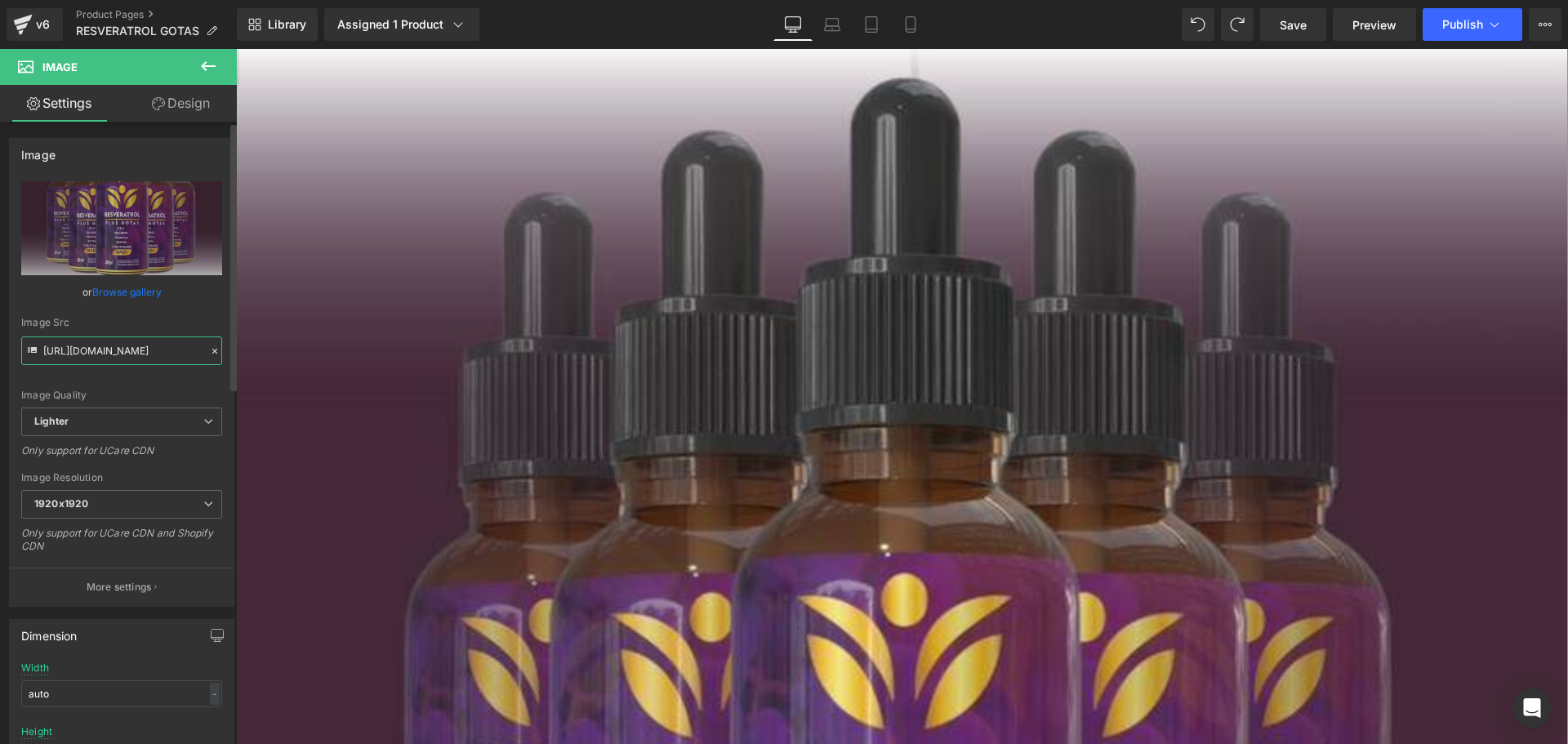
click at [109, 351] on input "[URL][DOMAIN_NAME]" at bounding box center [122, 350] width 201 height 29
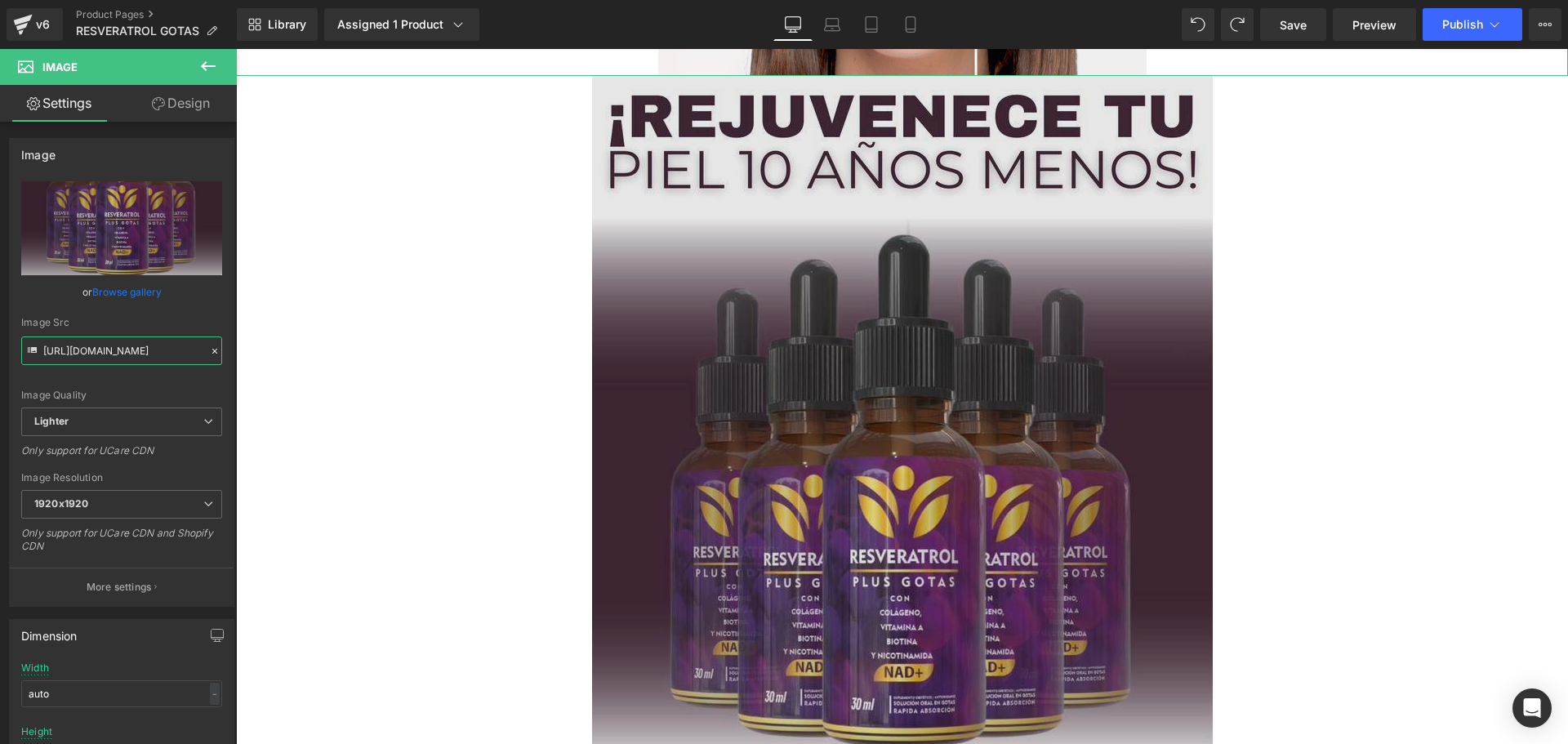
scroll to position [1661, 0]
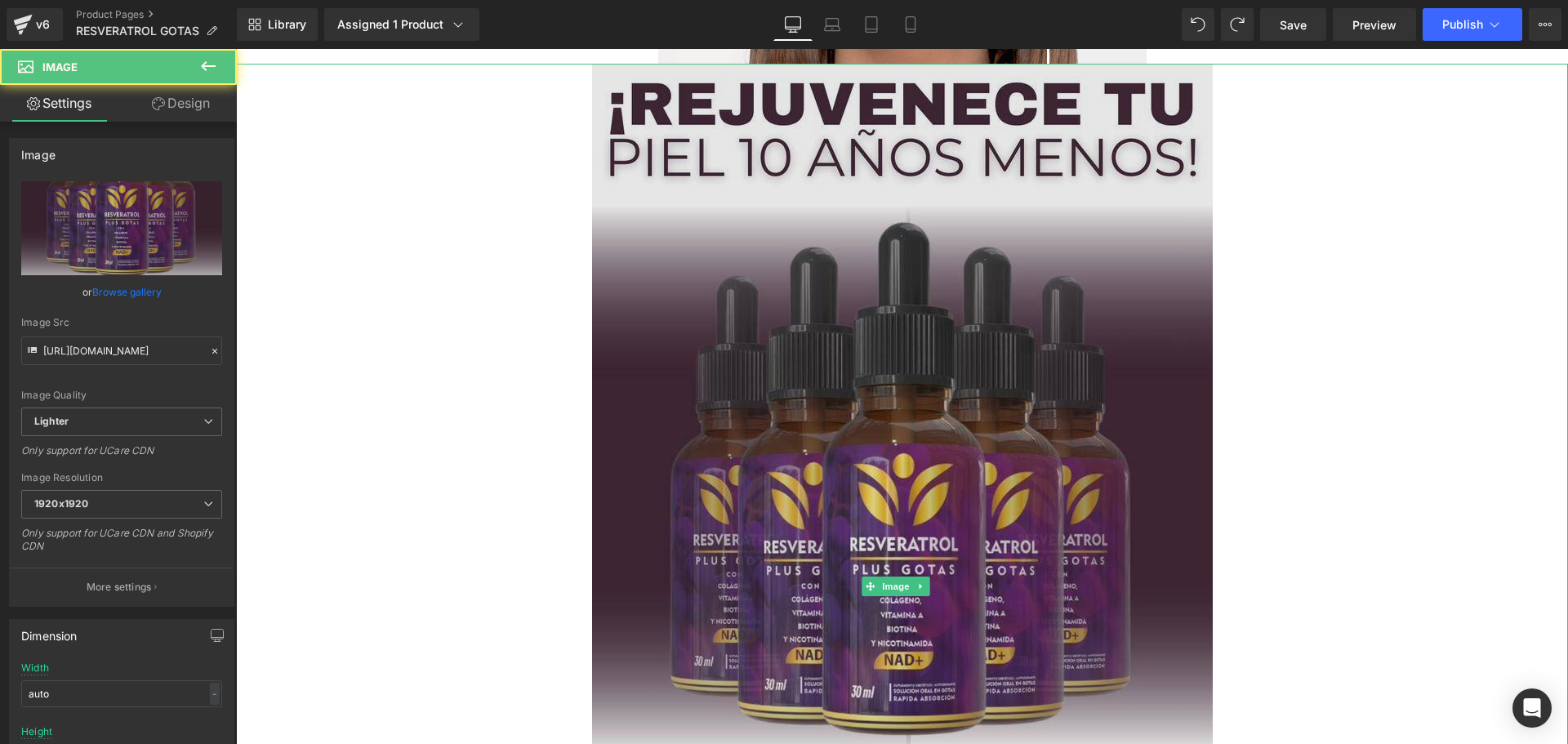
click at [880, 407] on img at bounding box center [902, 586] width 620 height 1046
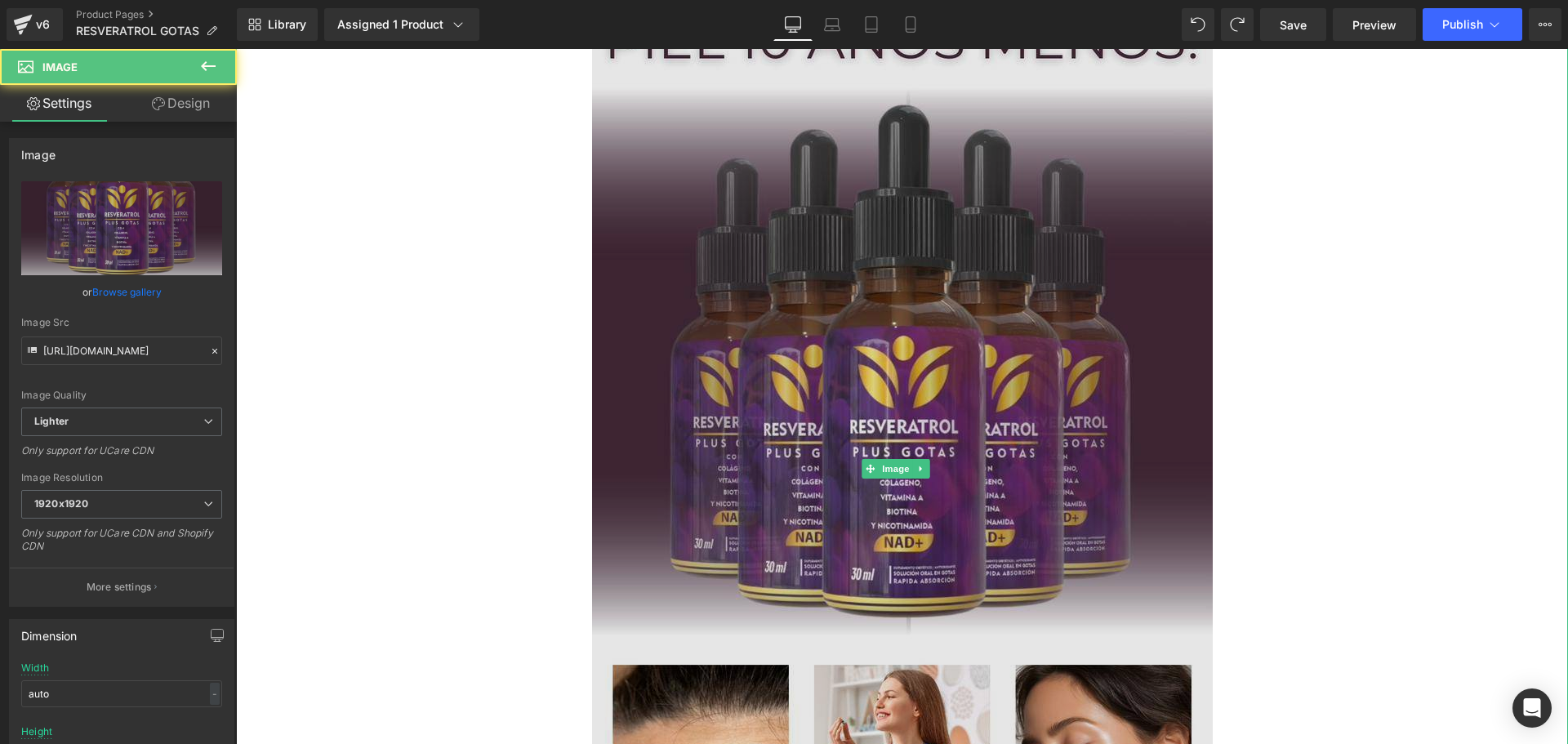
scroll to position [2232, 0]
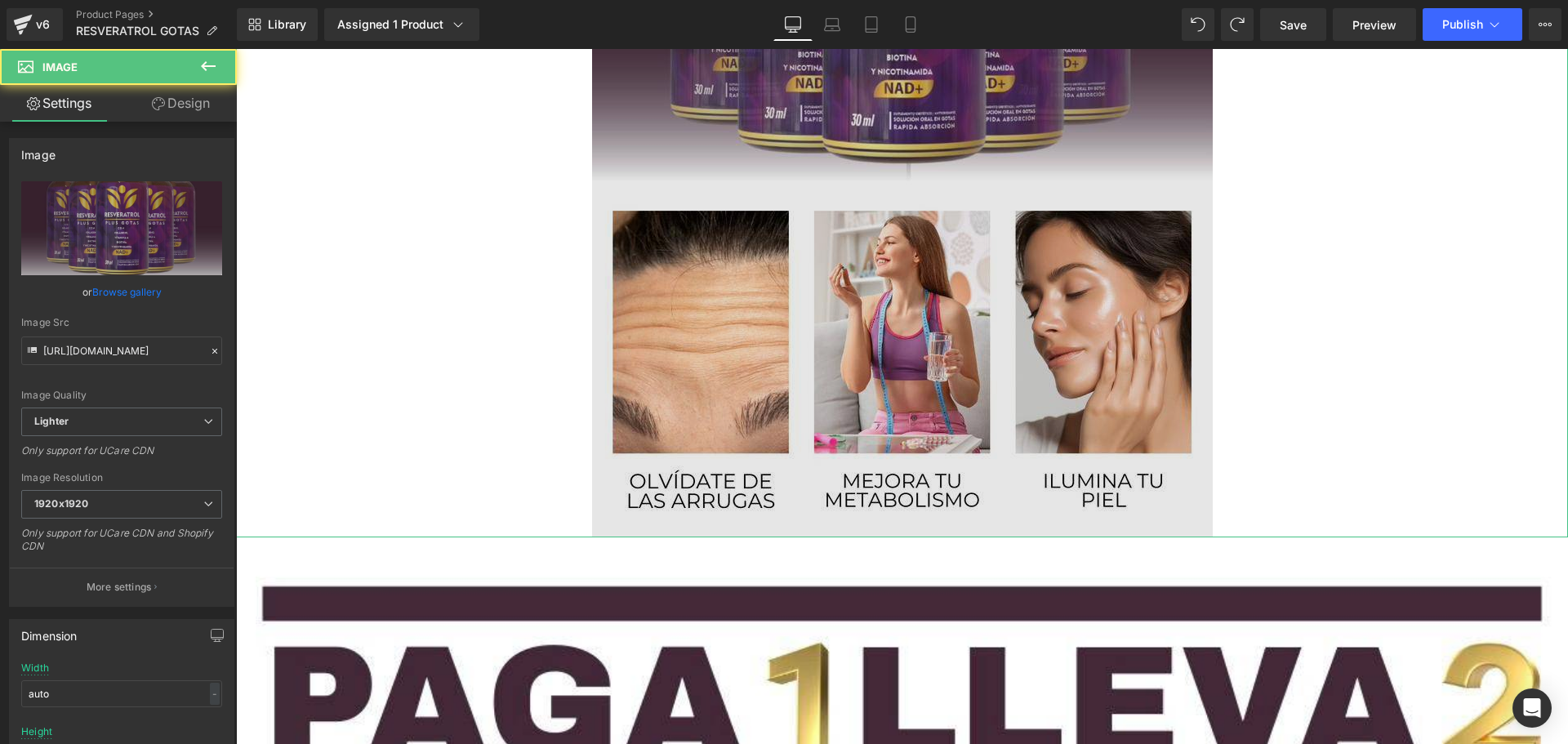
click at [748, 335] on img at bounding box center [902, 15] width 620 height 1046
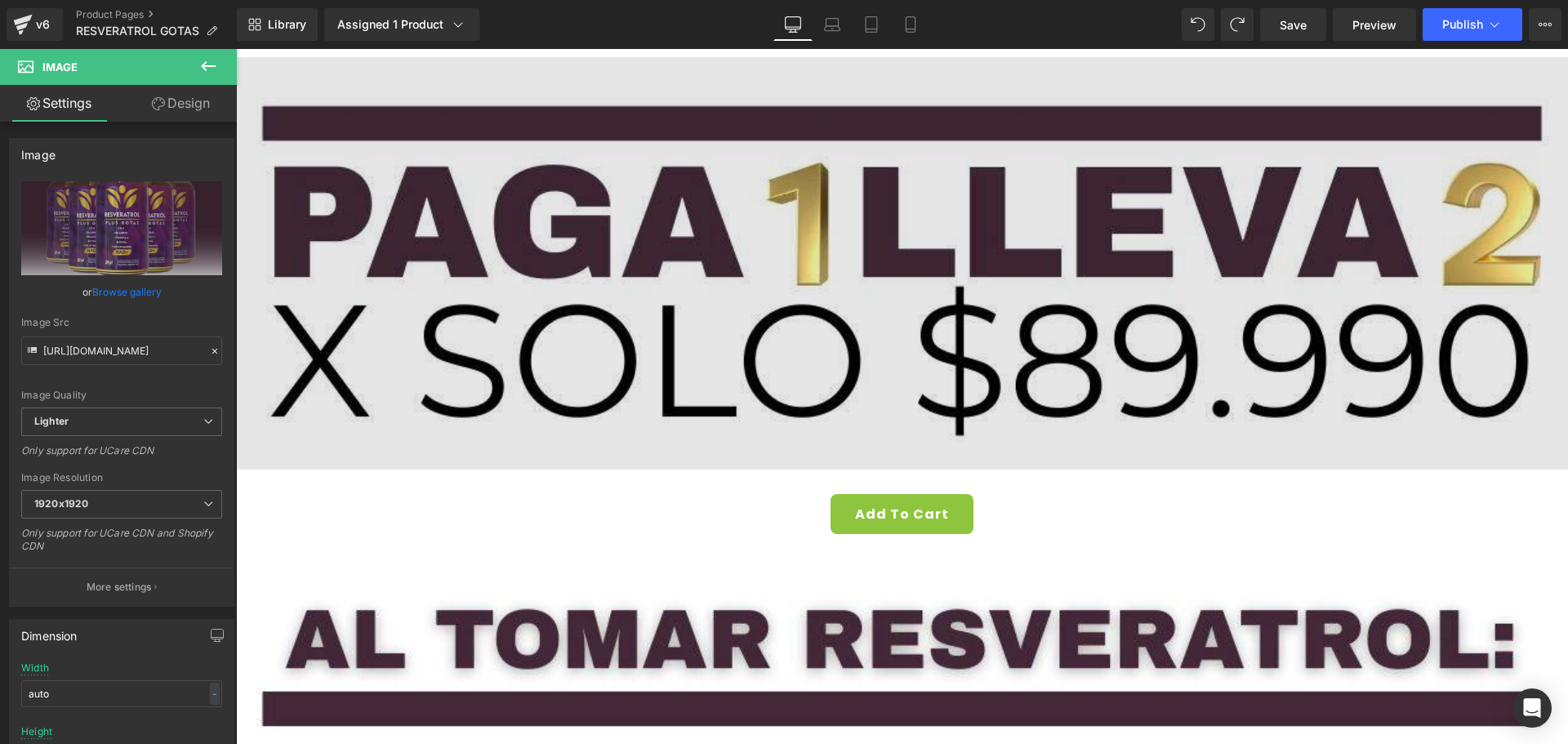
scroll to position [2804, 0]
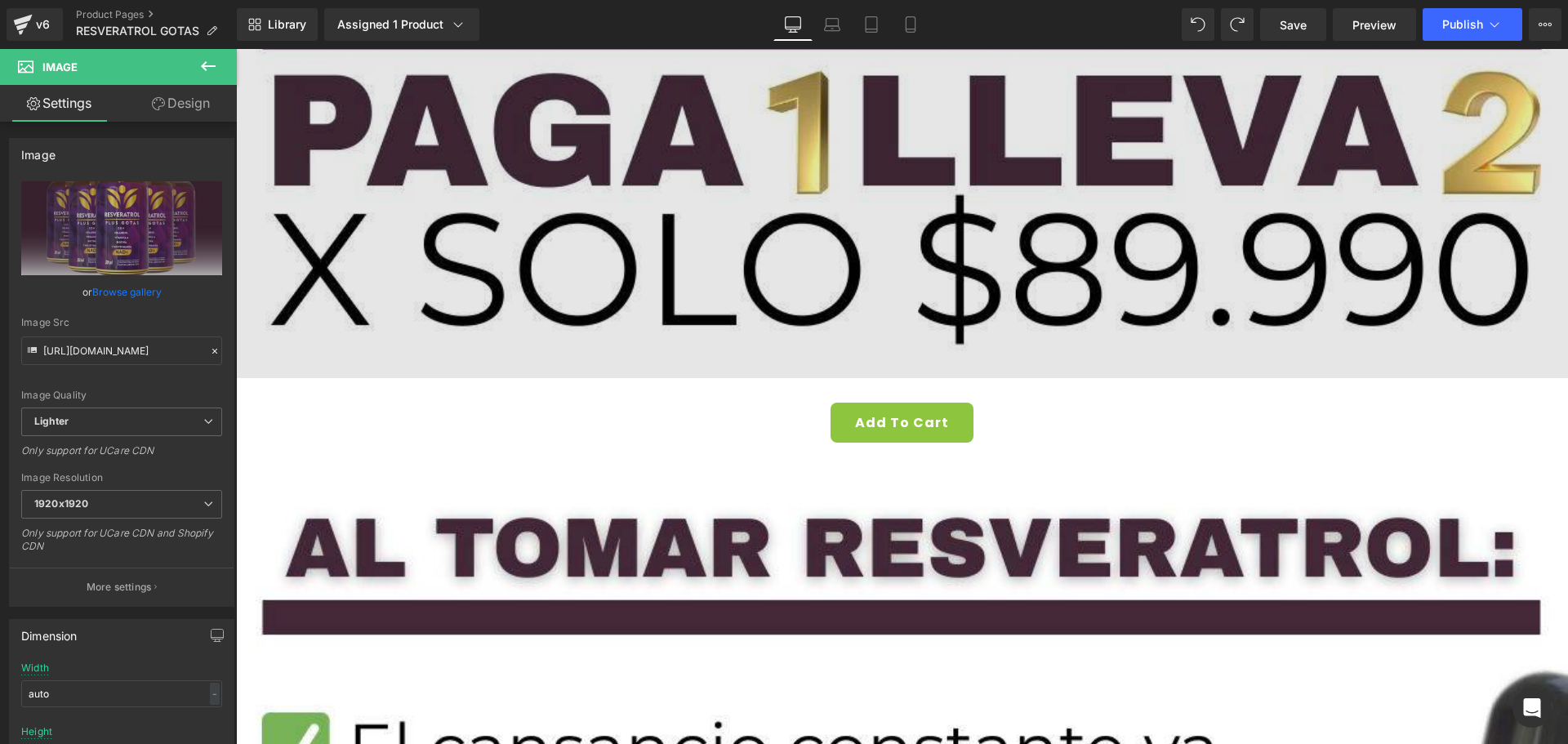
click at [723, 267] on img at bounding box center [902, 172] width 1331 height 413
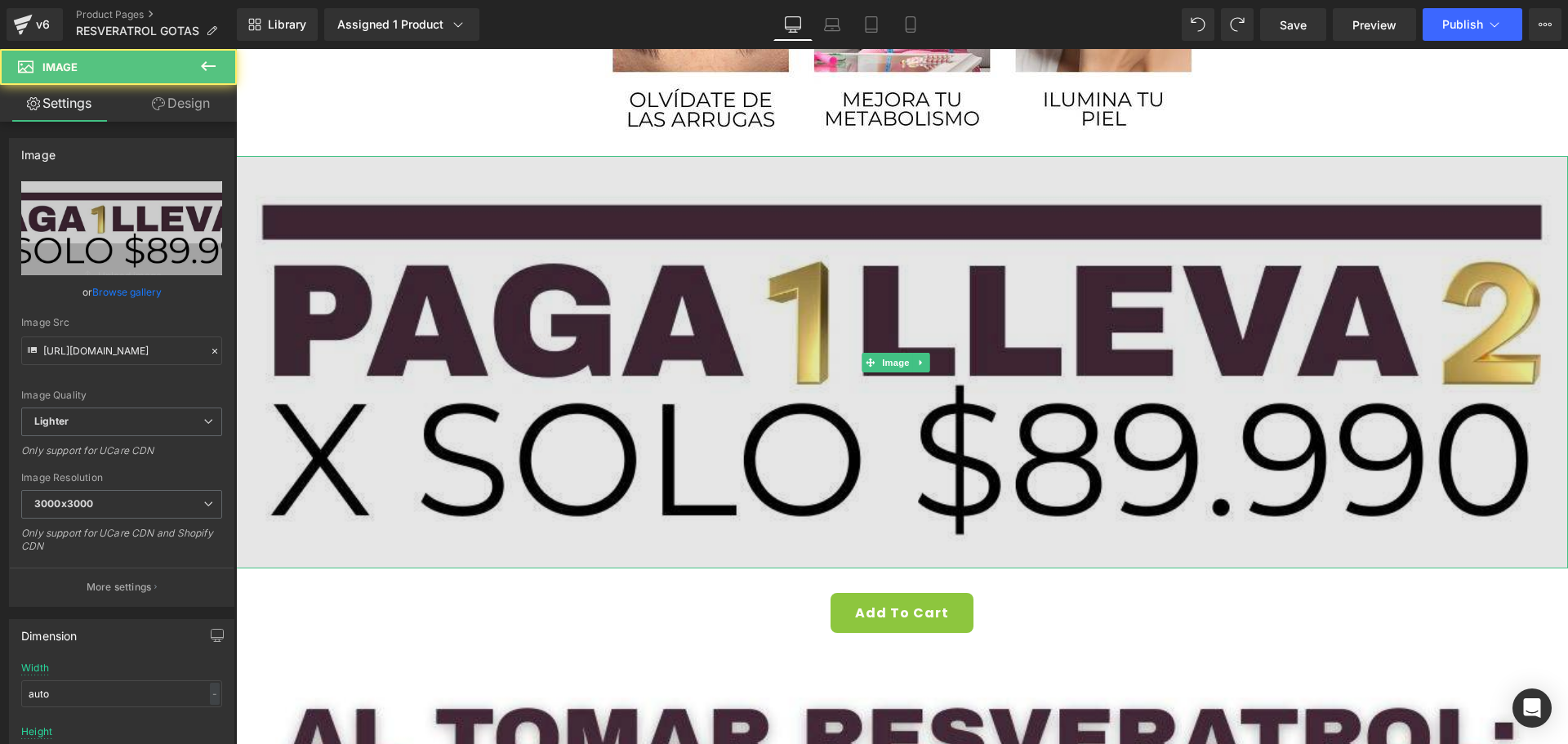
scroll to position [2559, 0]
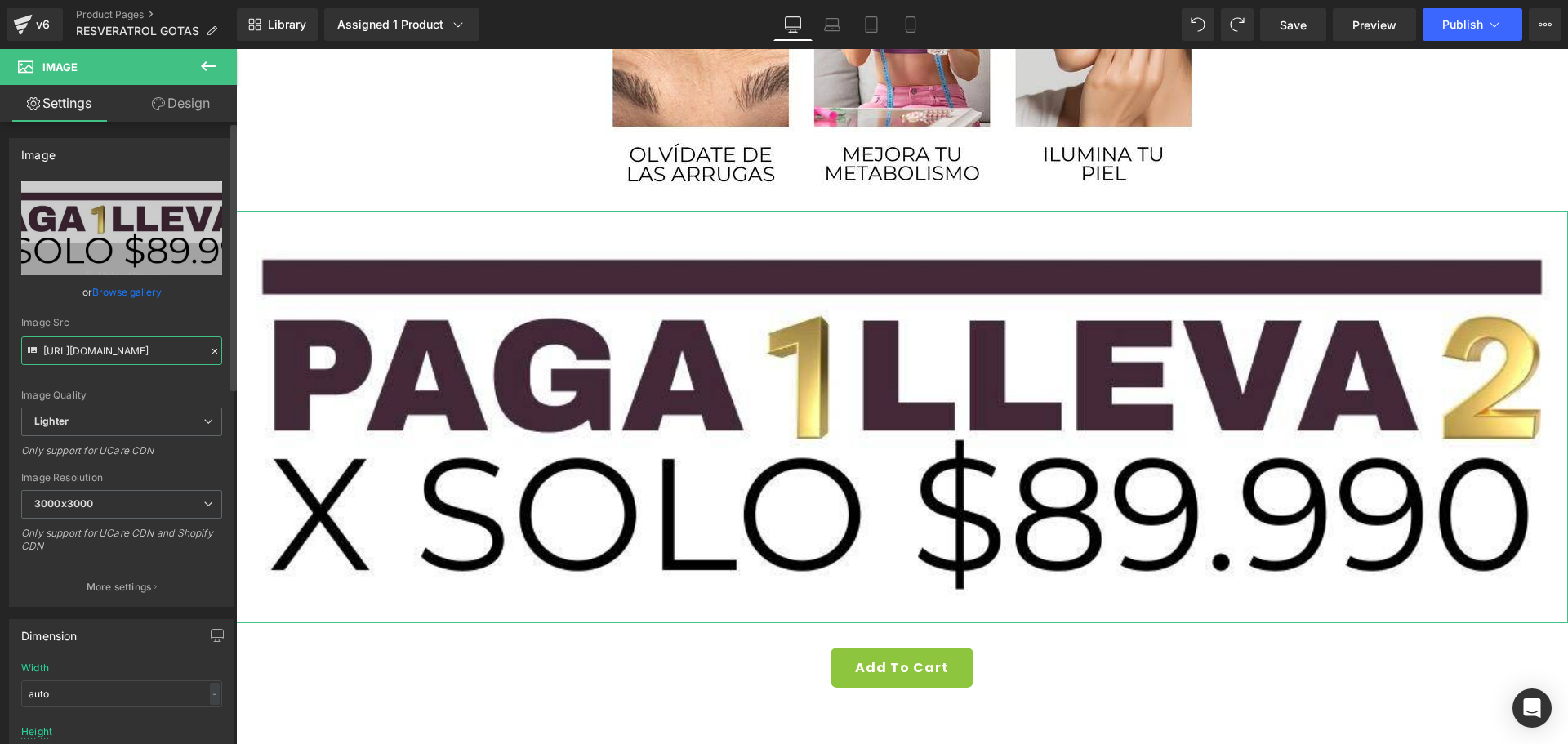
click at [144, 355] on input "[URL][DOMAIN_NAME]" at bounding box center [122, 350] width 201 height 29
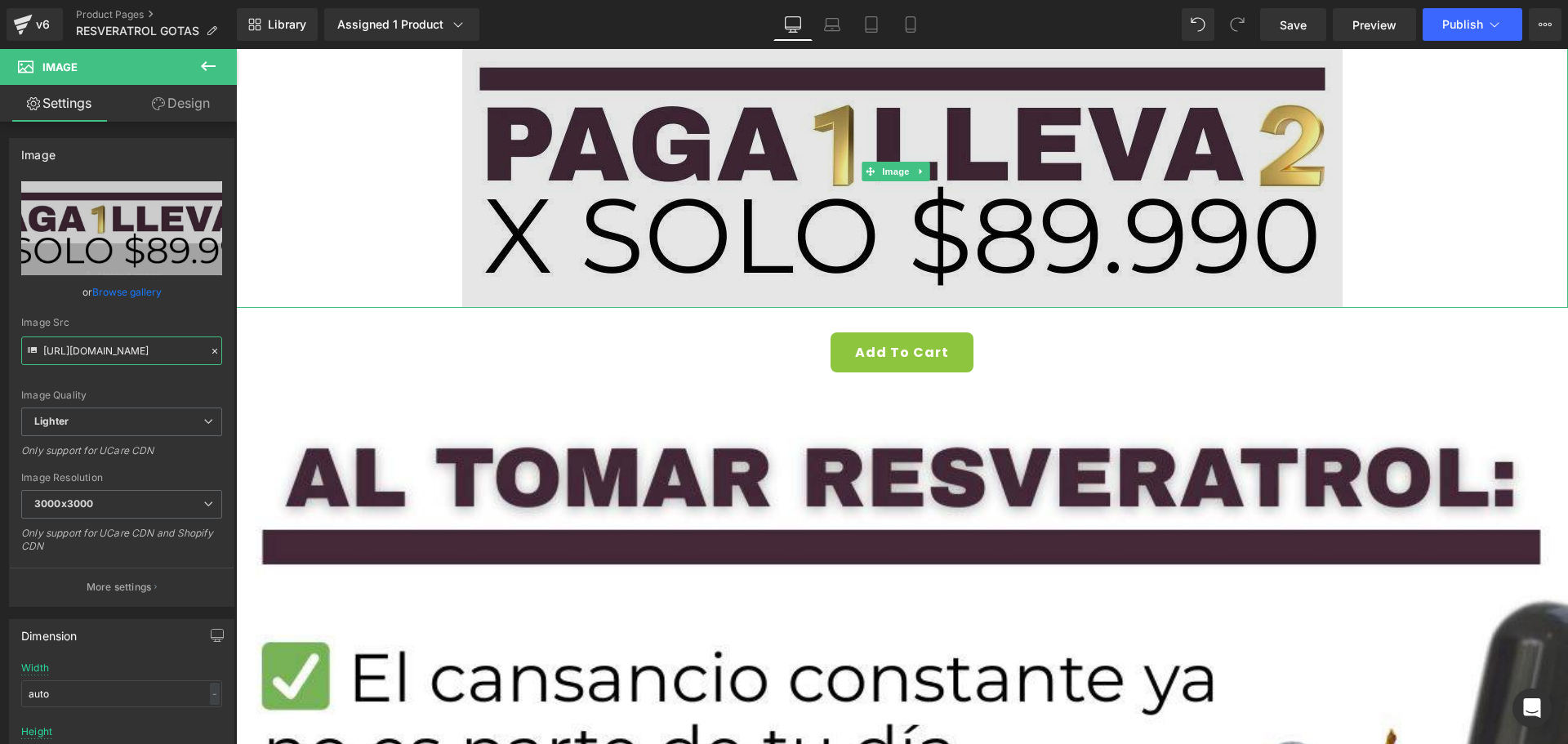
scroll to position [2886, 0]
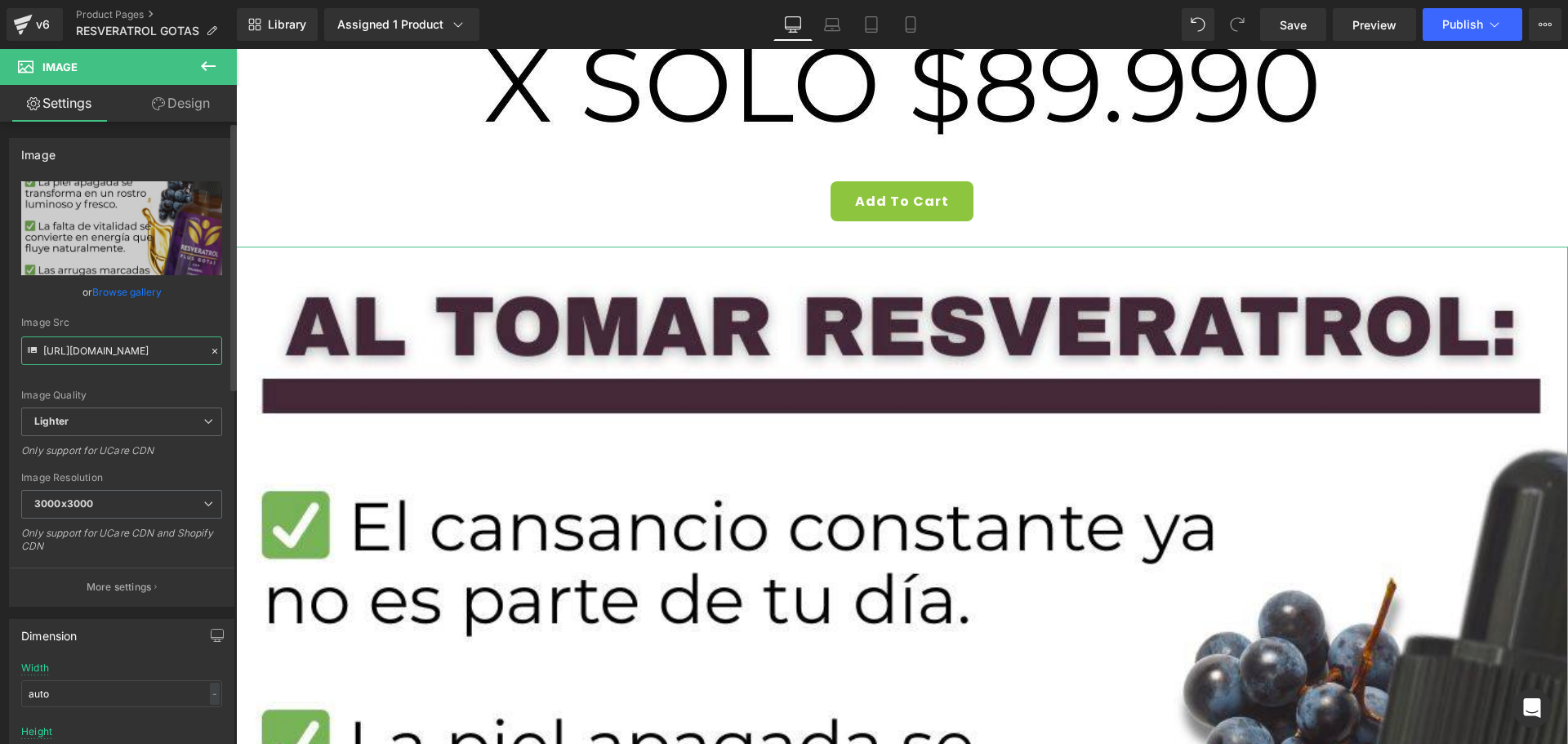
click at [133, 362] on input "[URL][DOMAIN_NAME]" at bounding box center [122, 350] width 201 height 29
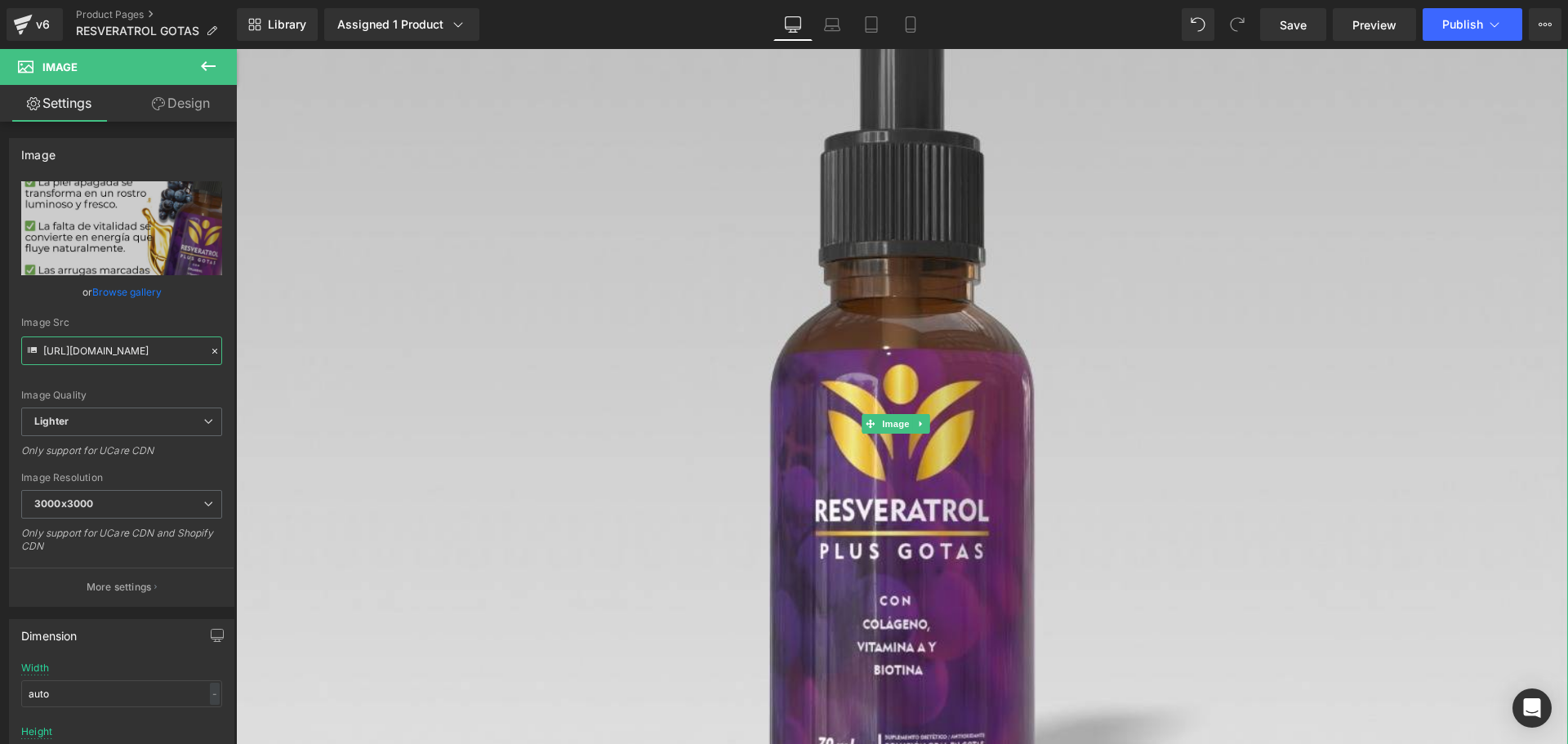
scroll to position [4438, 0]
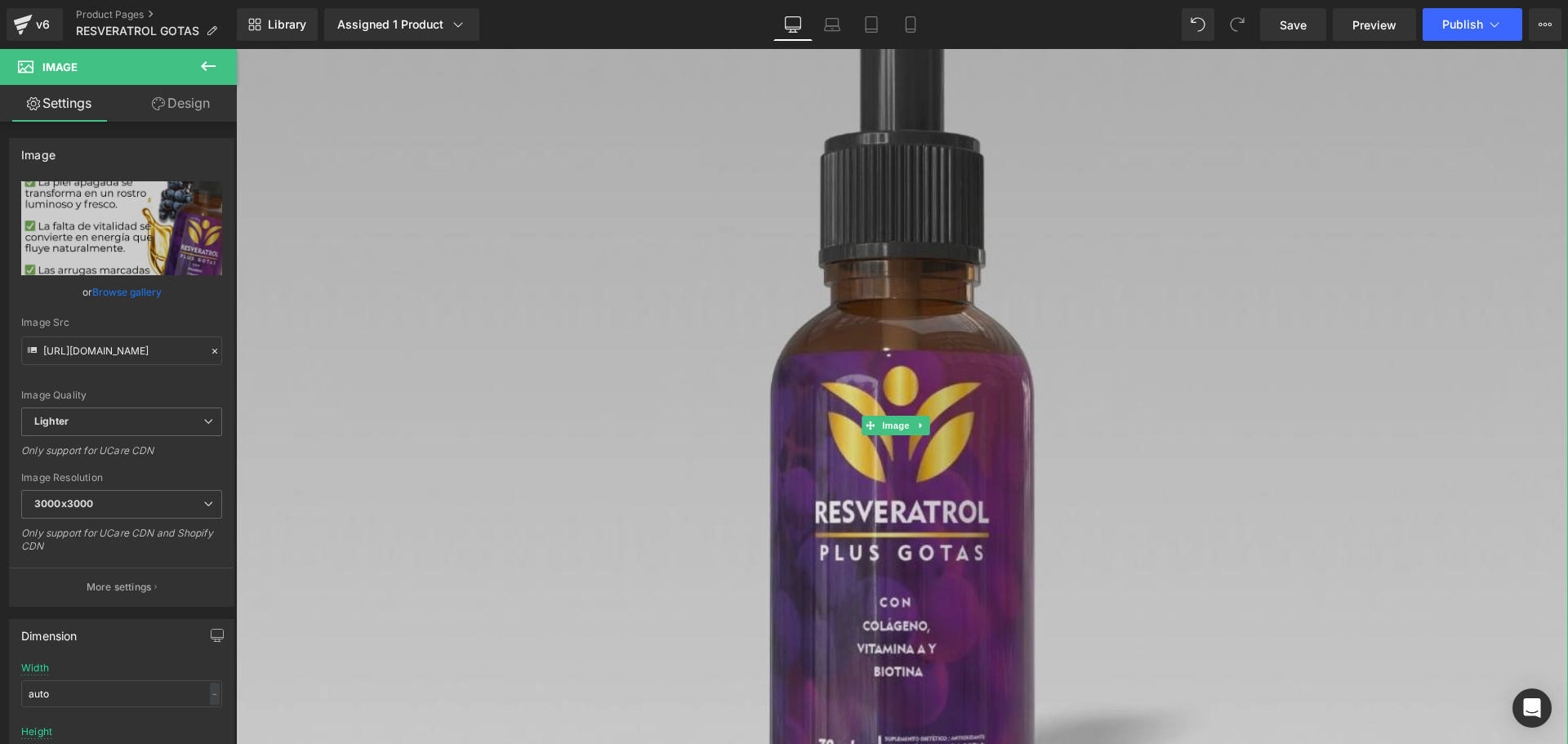
click at [727, 410] on img at bounding box center [902, 425] width 1331 height 1332
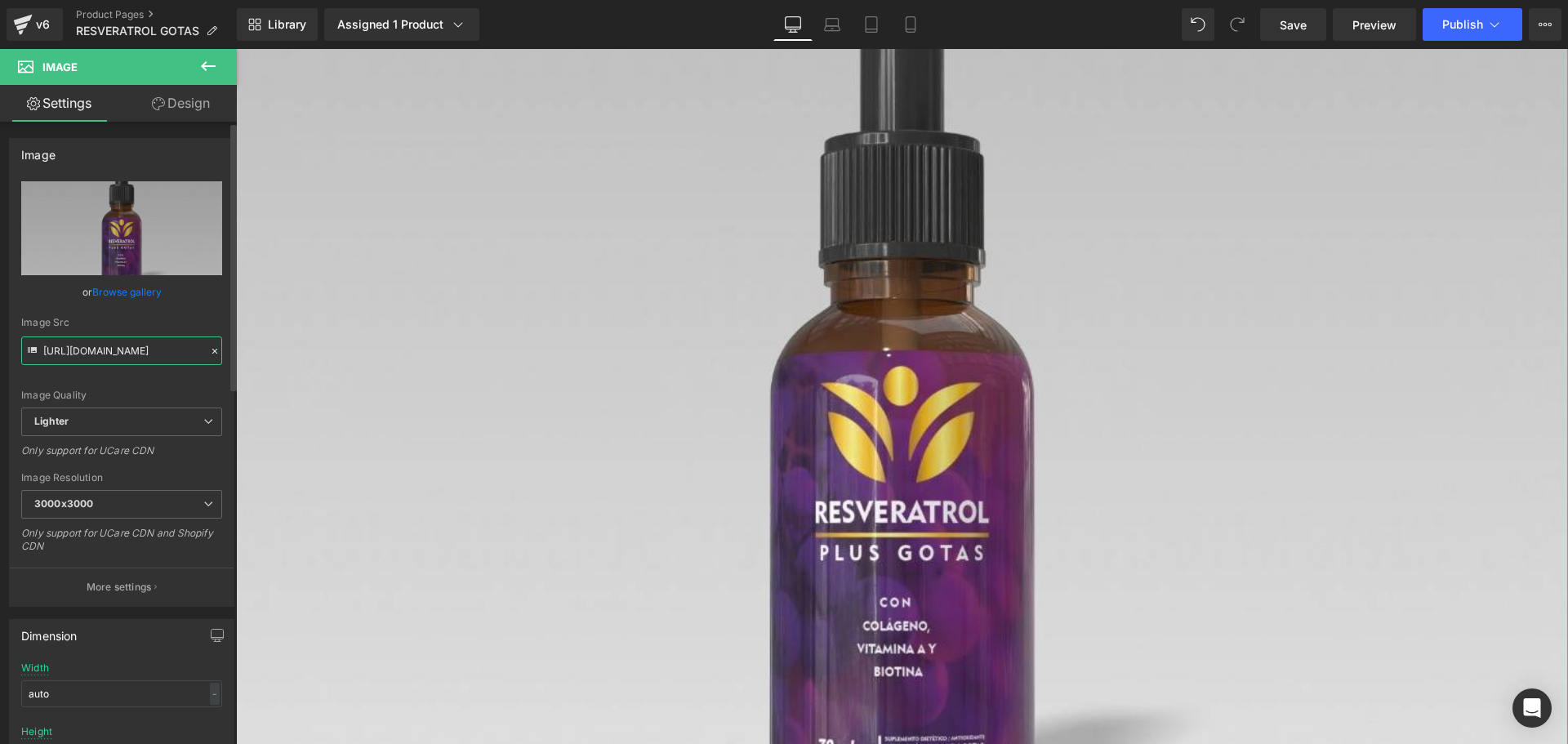
click at [83, 347] on input "[URL][DOMAIN_NAME]" at bounding box center [122, 350] width 201 height 29
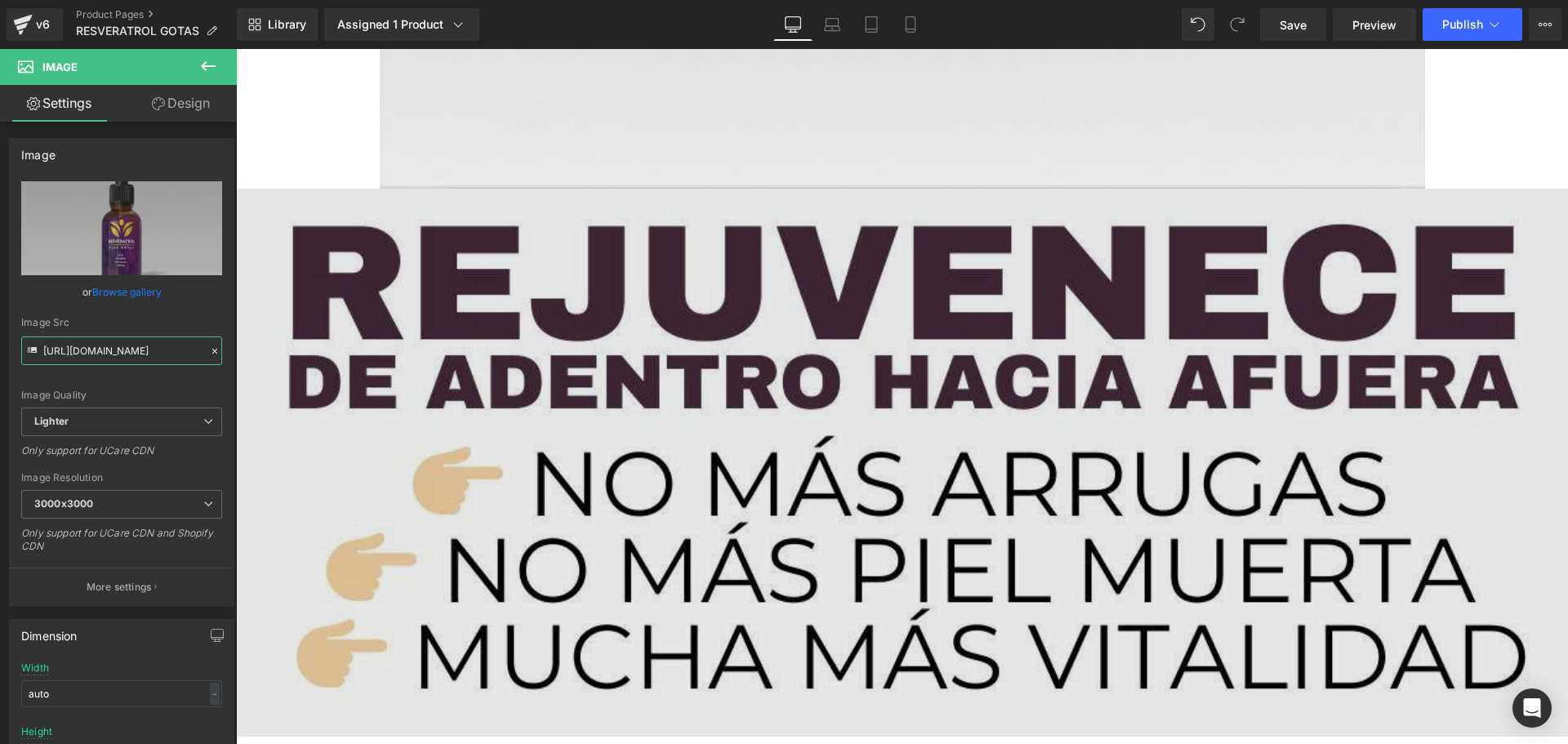
scroll to position [4928, 0]
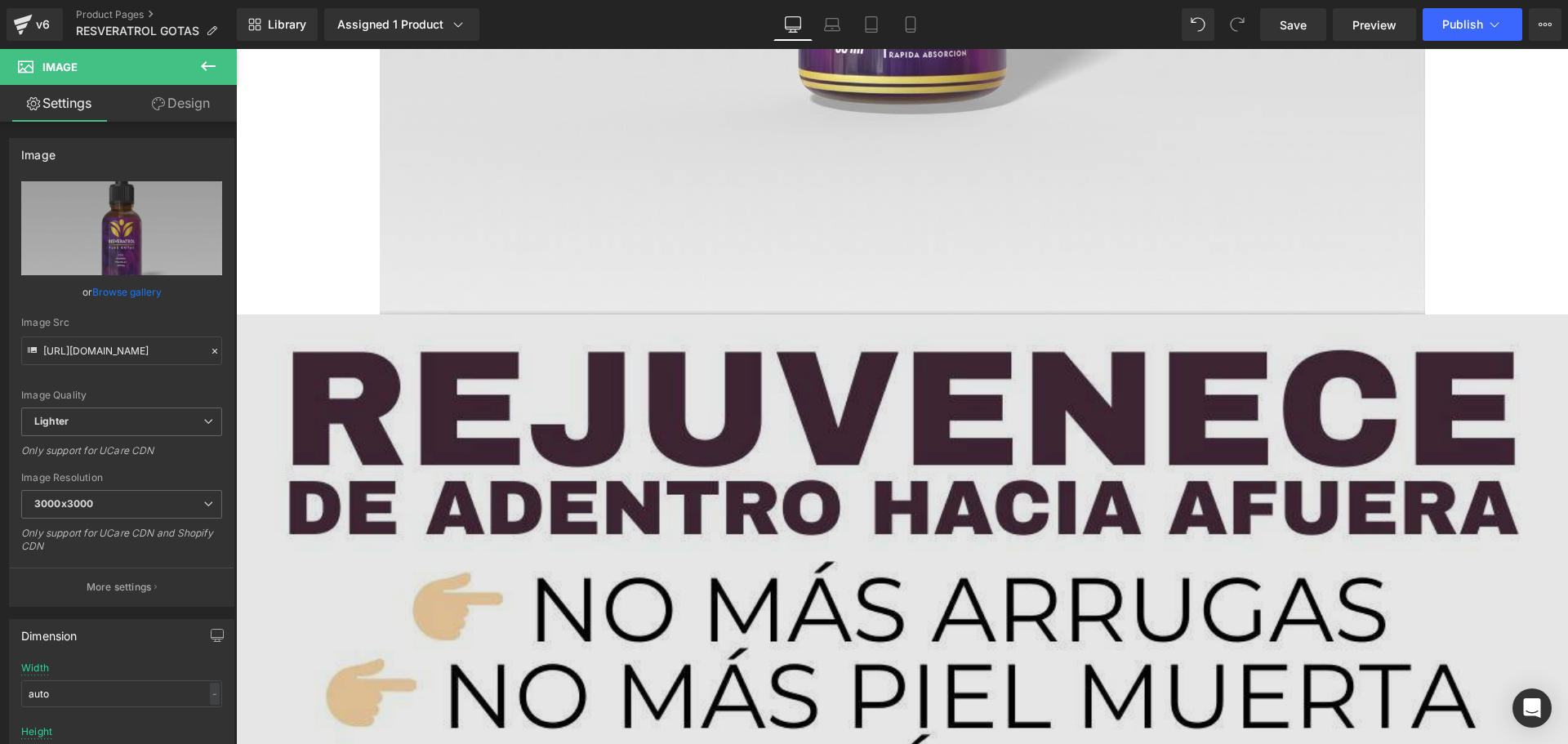
click at [643, 518] on img at bounding box center [902, 589] width 1331 height 548
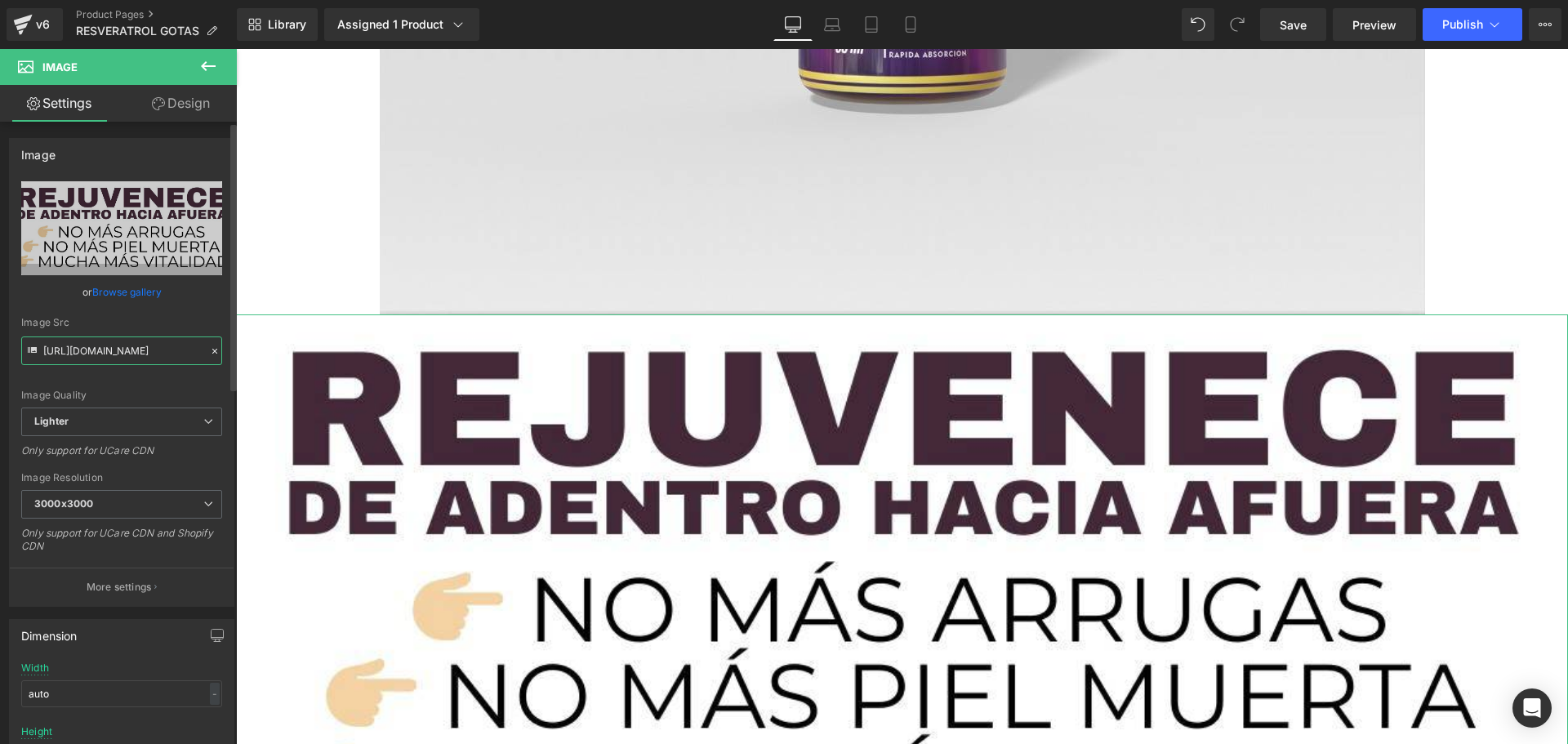
click at [114, 349] on input "[URL][DOMAIN_NAME]" at bounding box center [122, 350] width 201 height 29
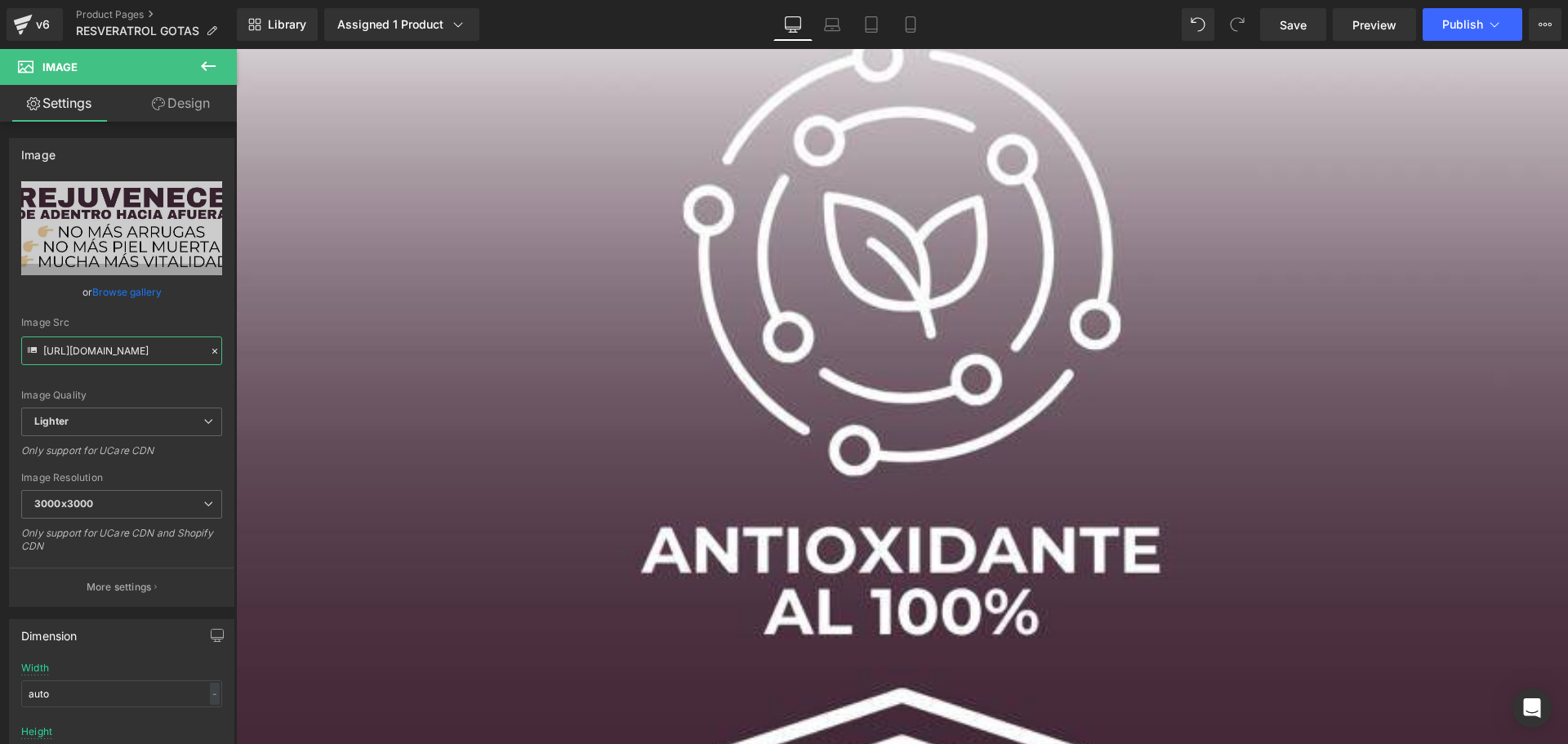
scroll to position [5826, 0]
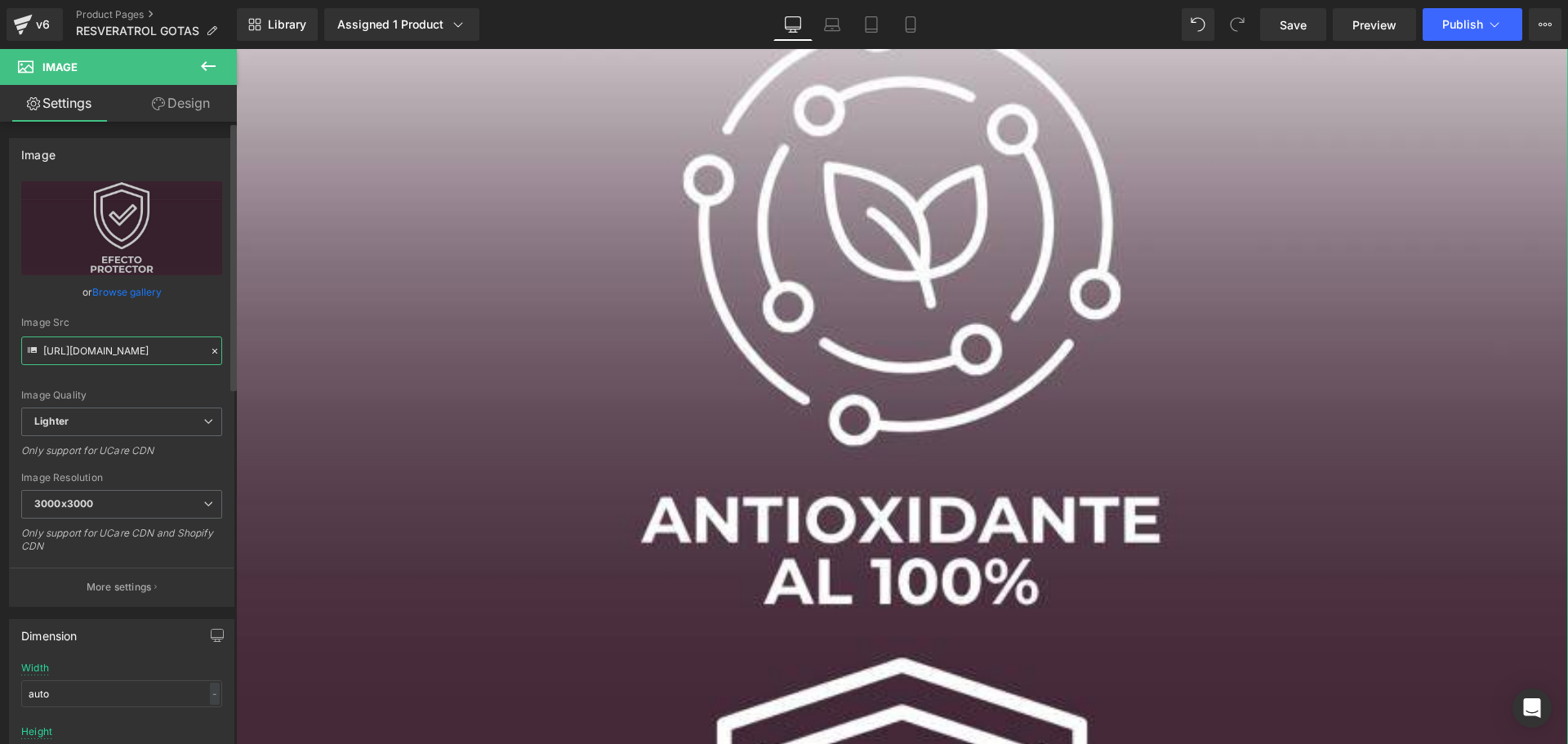
click at [136, 348] on input "[URL][DOMAIN_NAME]" at bounding box center [122, 350] width 201 height 29
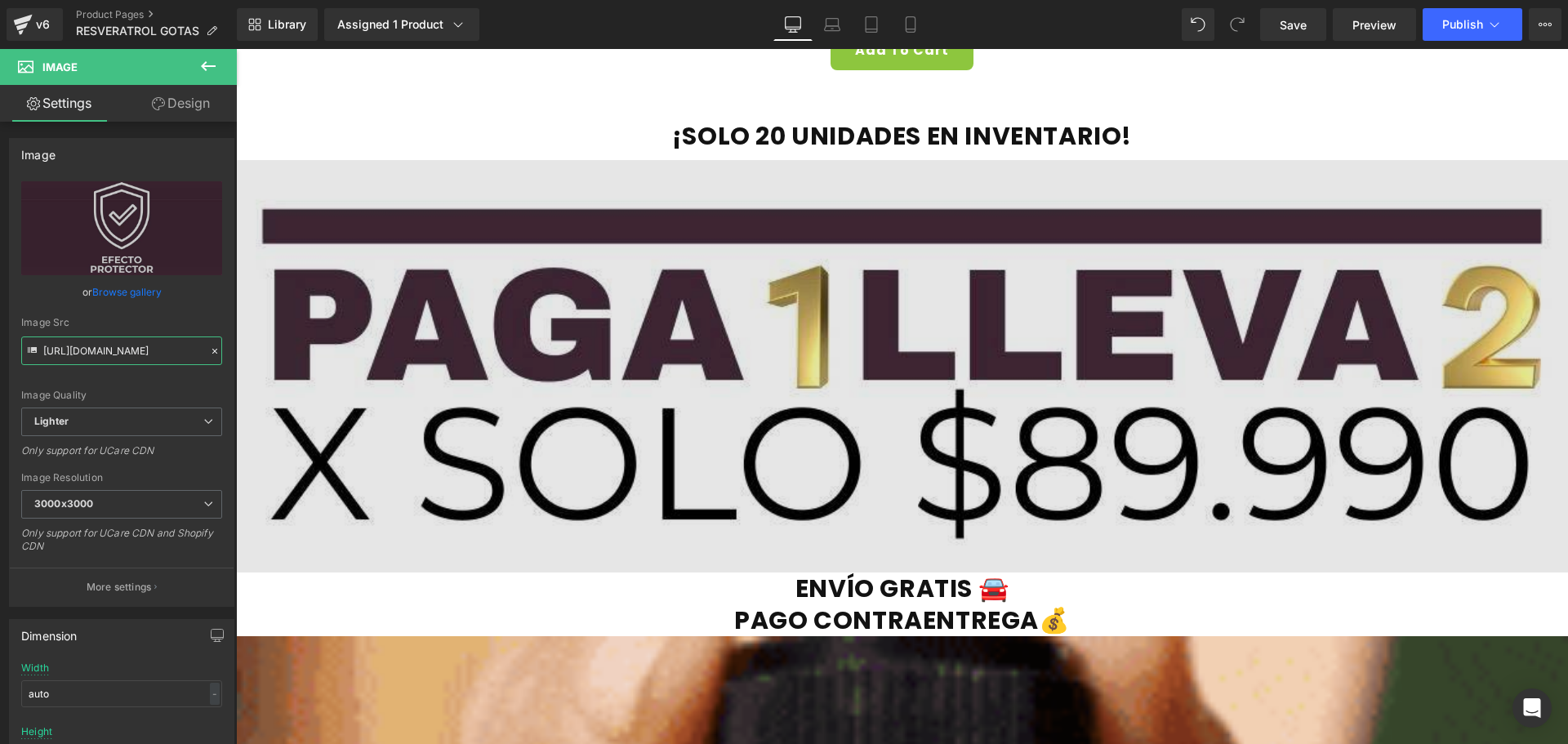
scroll to position [6643, 0]
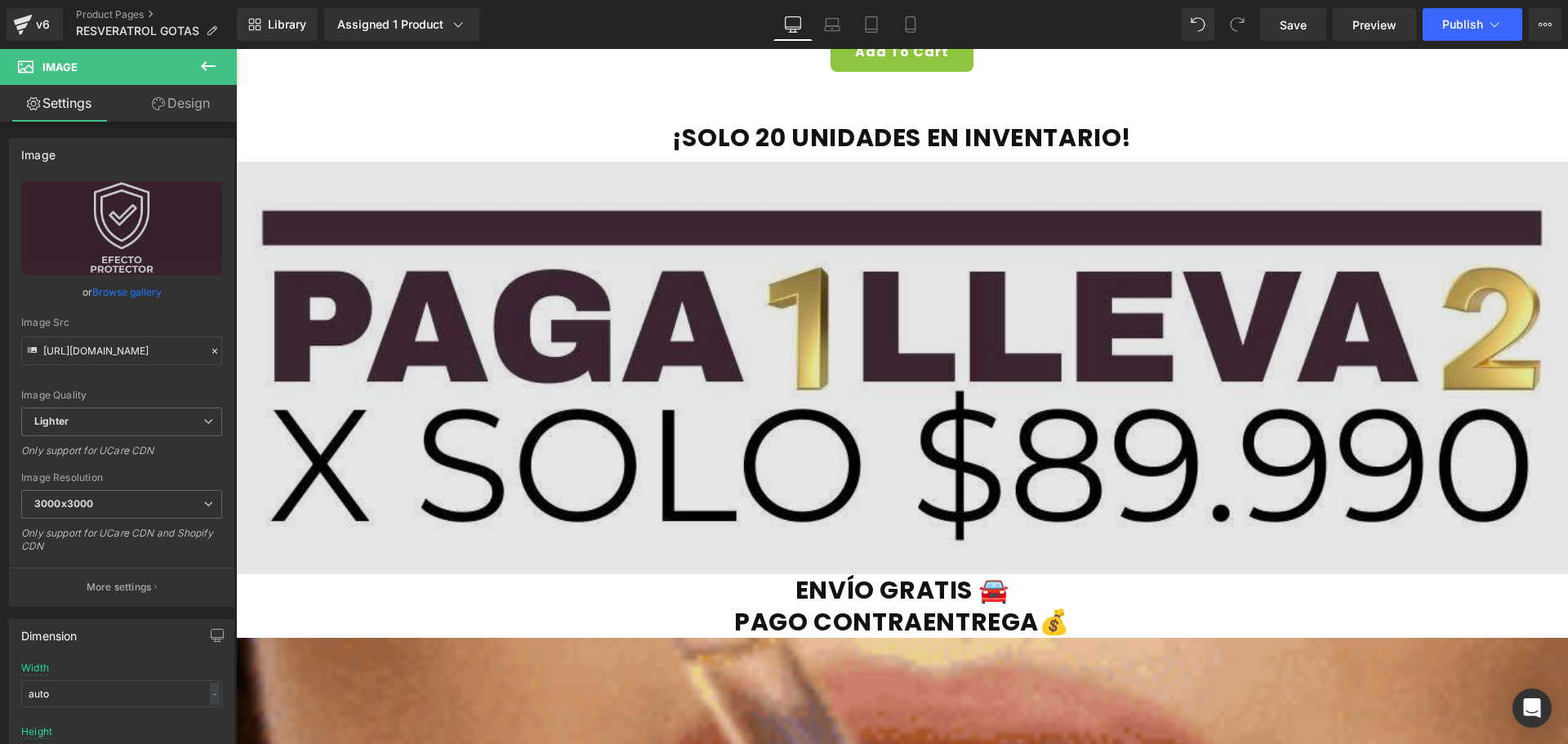
click at [681, 409] on img at bounding box center [902, 368] width 1331 height 413
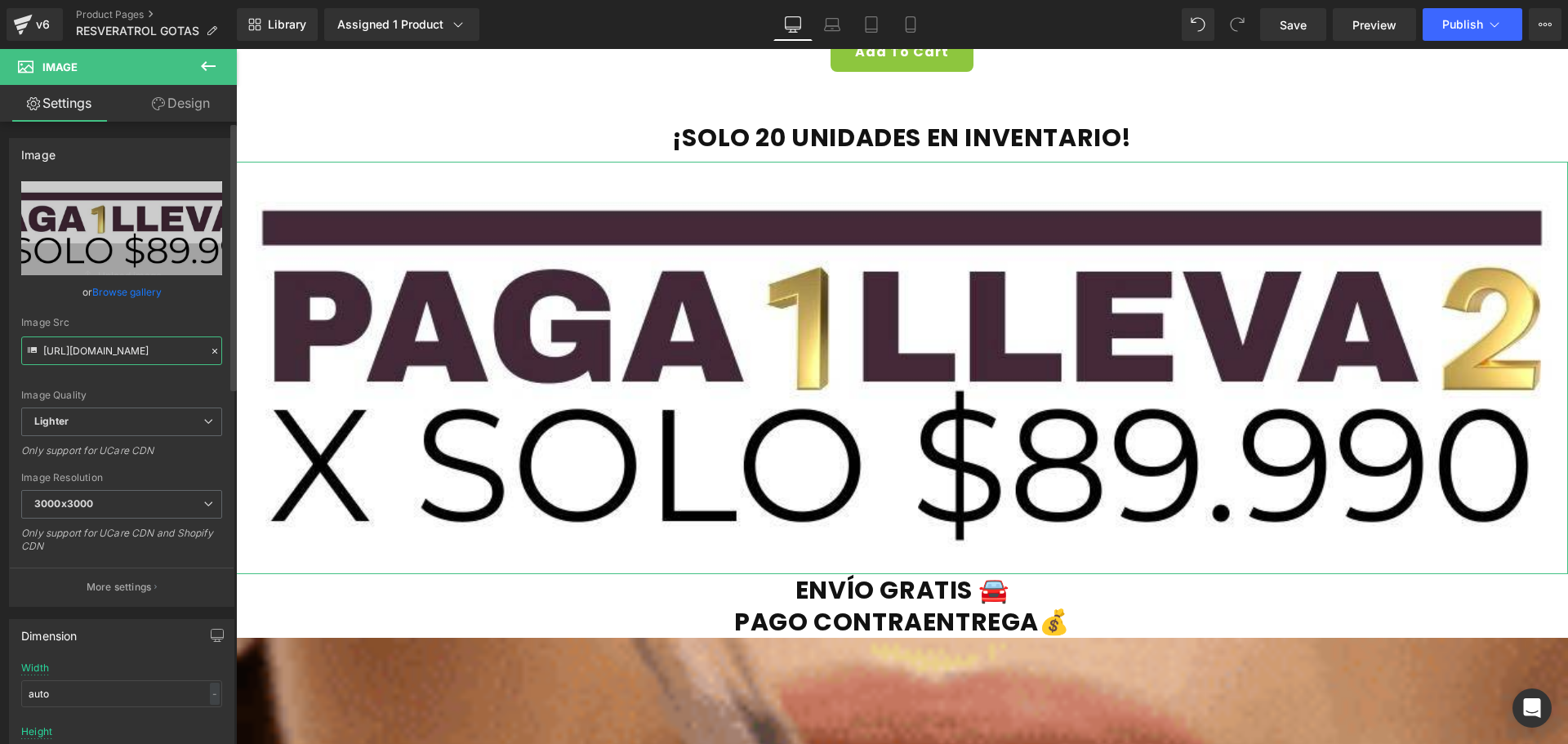
click at [88, 349] on input "[URL][DOMAIN_NAME]" at bounding box center [122, 350] width 201 height 29
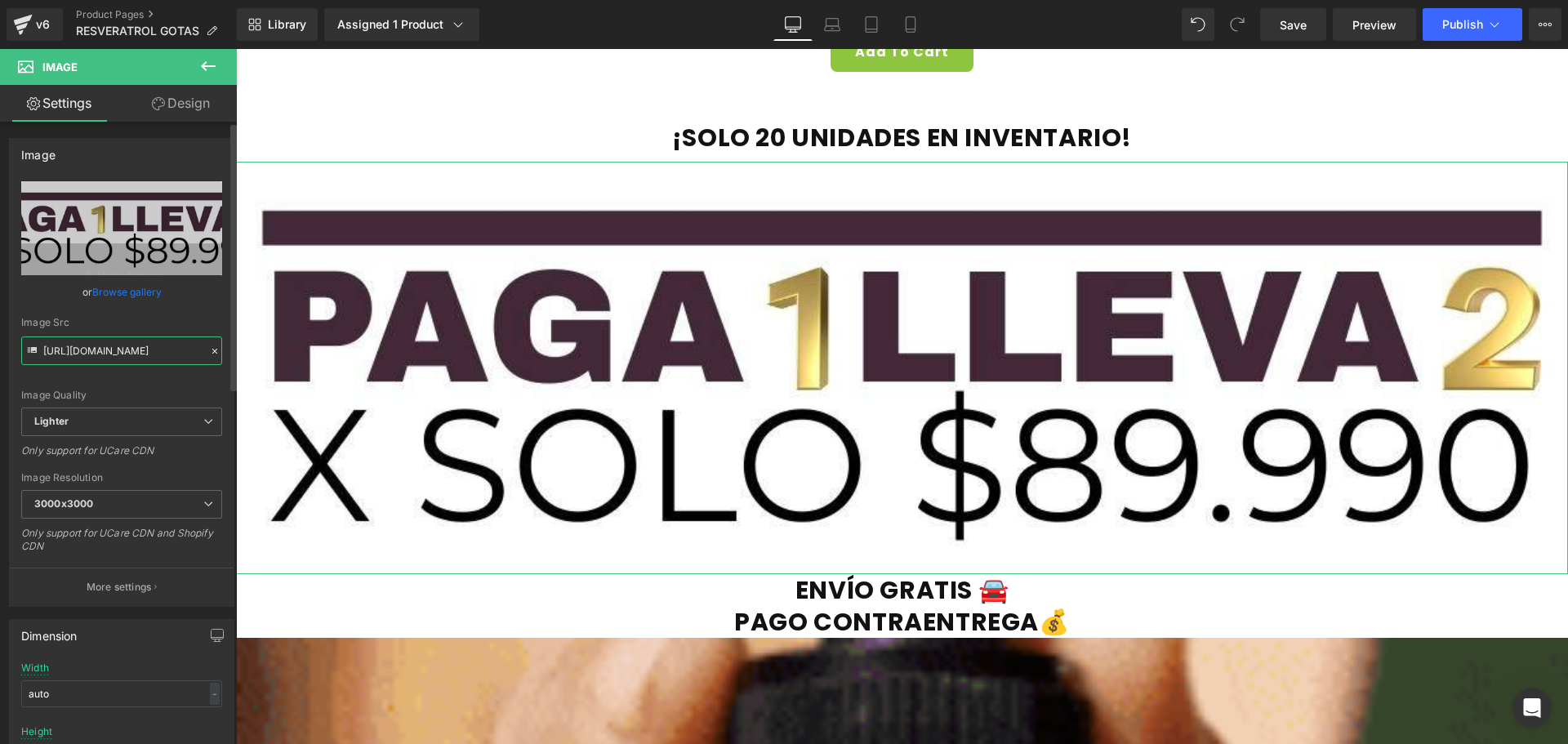
click at [88, 349] on input "[URL][DOMAIN_NAME]" at bounding box center [122, 350] width 201 height 29
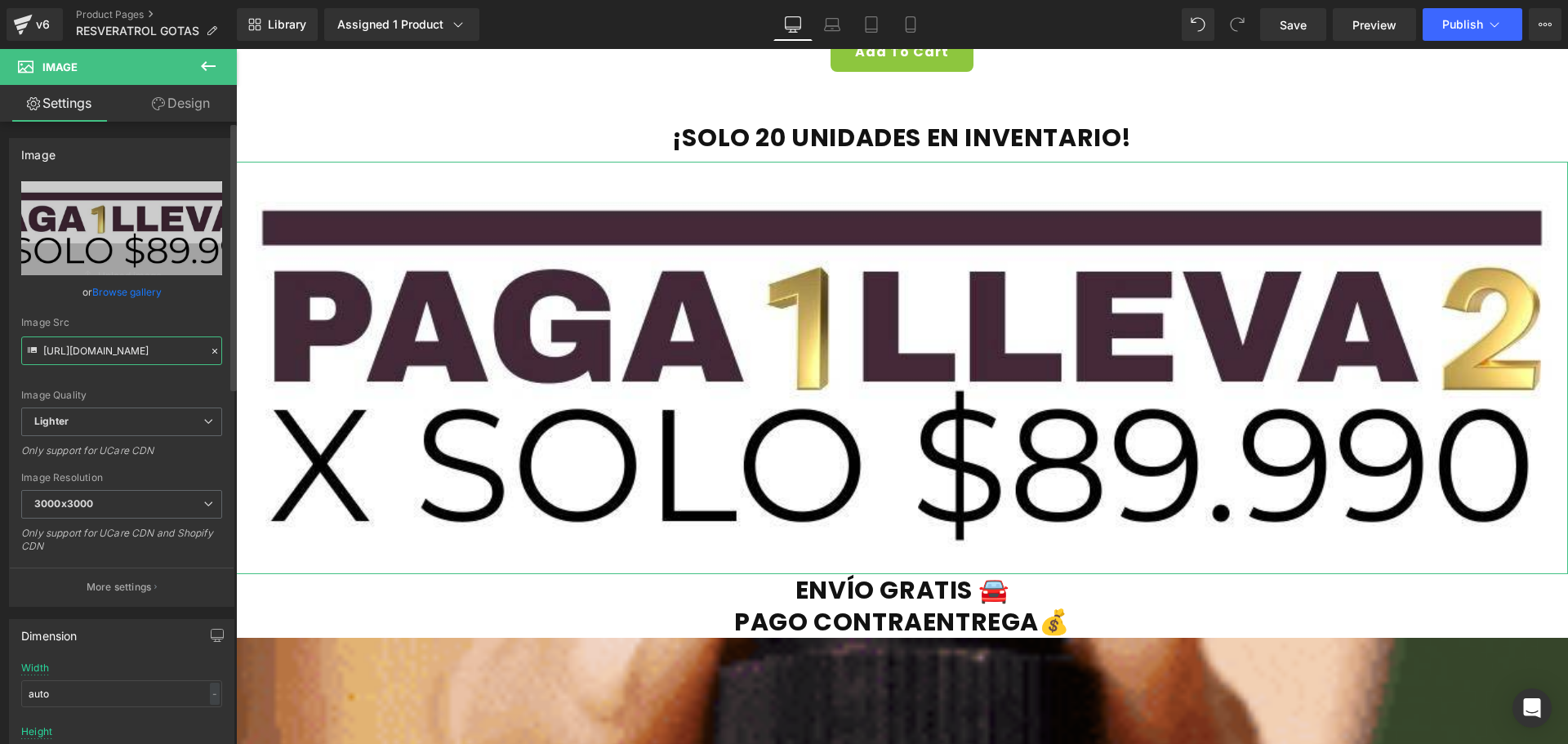
click at [88, 349] on input "[URL][DOMAIN_NAME]" at bounding box center [122, 350] width 201 height 29
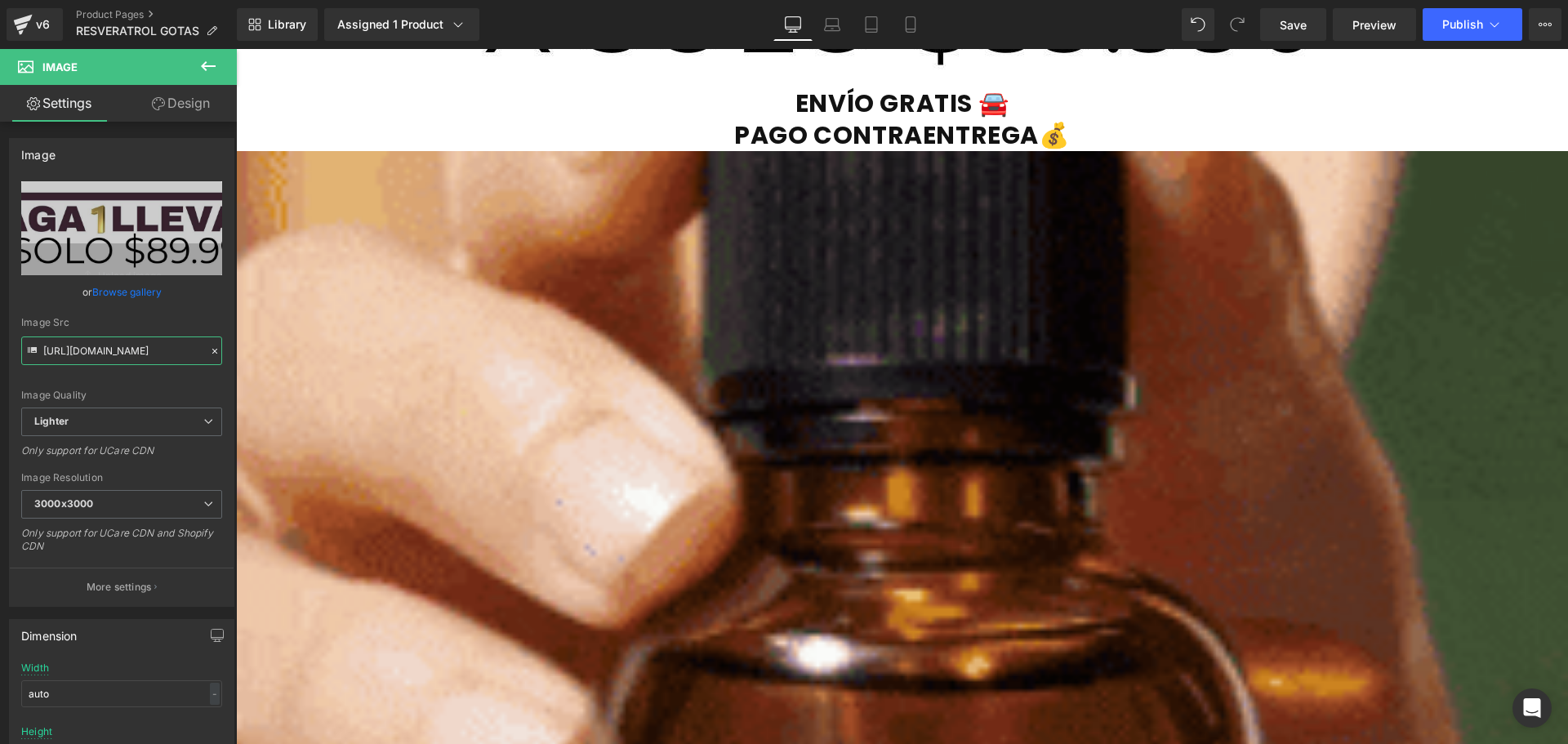
scroll to position [7051, 0]
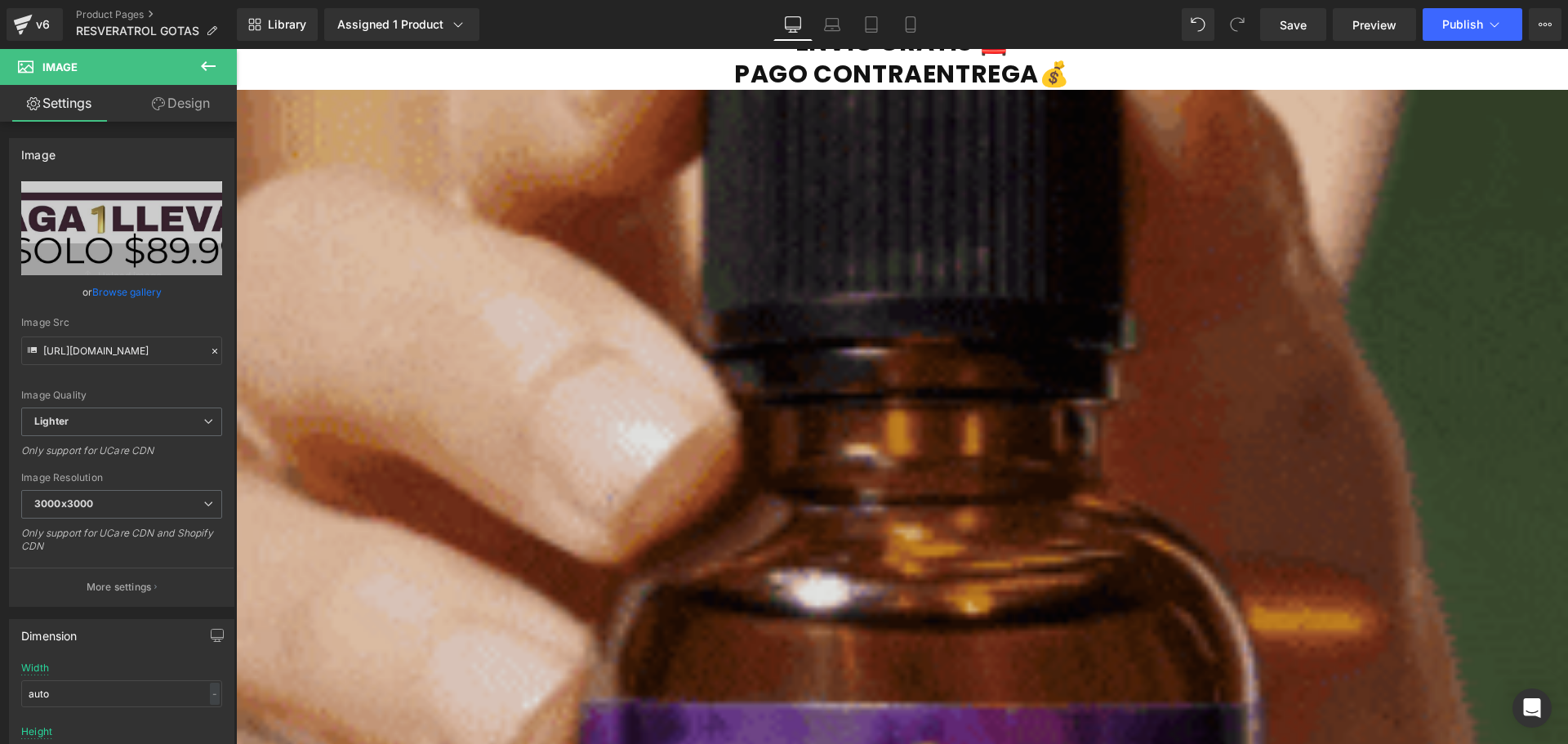
click at [603, 448] on img at bounding box center [902, 756] width 1331 height 1332
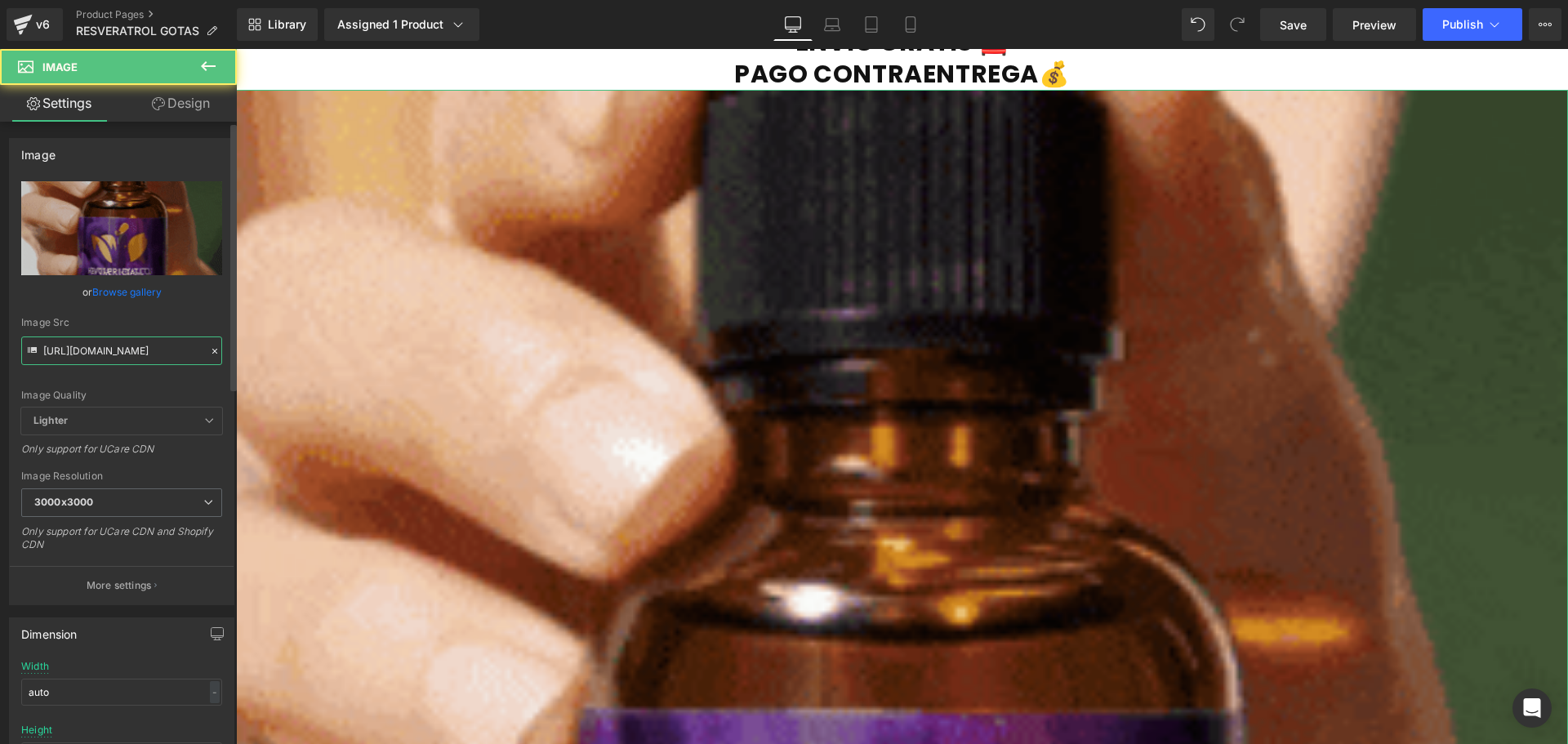
click at [119, 349] on input "[URL][DOMAIN_NAME]" at bounding box center [122, 350] width 201 height 29
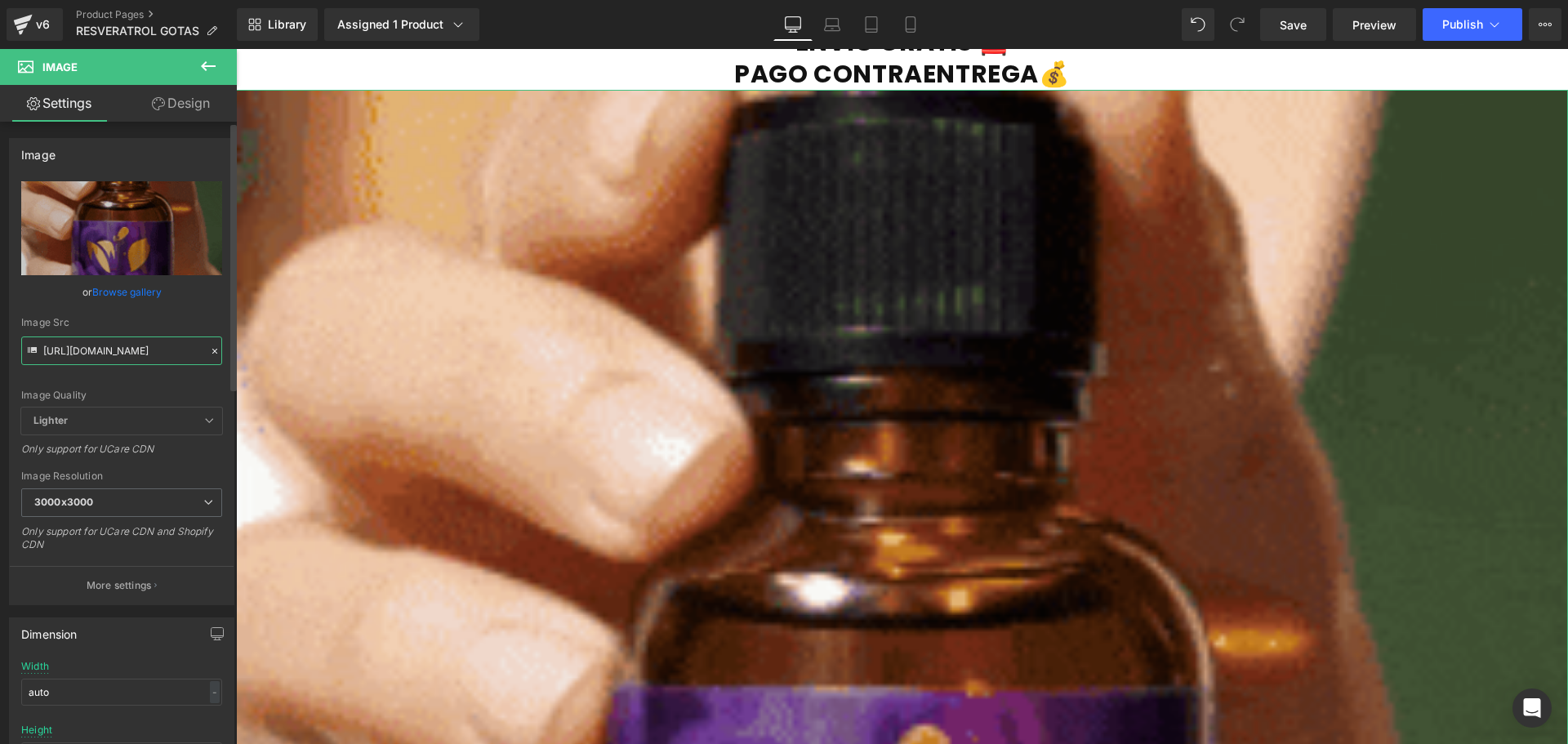
click at [119, 349] on input "[URL][DOMAIN_NAME]" at bounding box center [122, 350] width 201 height 29
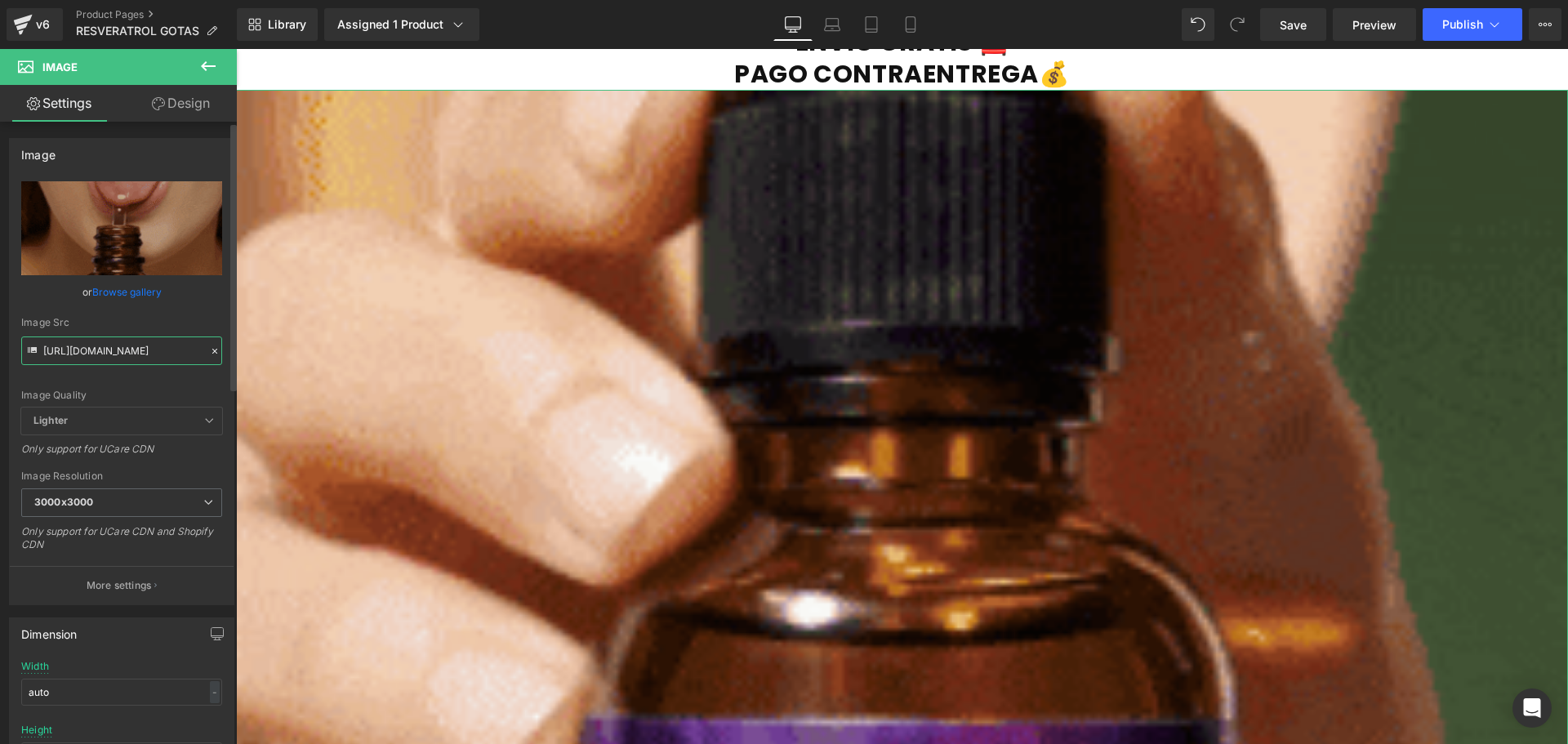
click at [119, 349] on input "[URL][DOMAIN_NAME]" at bounding box center [122, 350] width 201 height 29
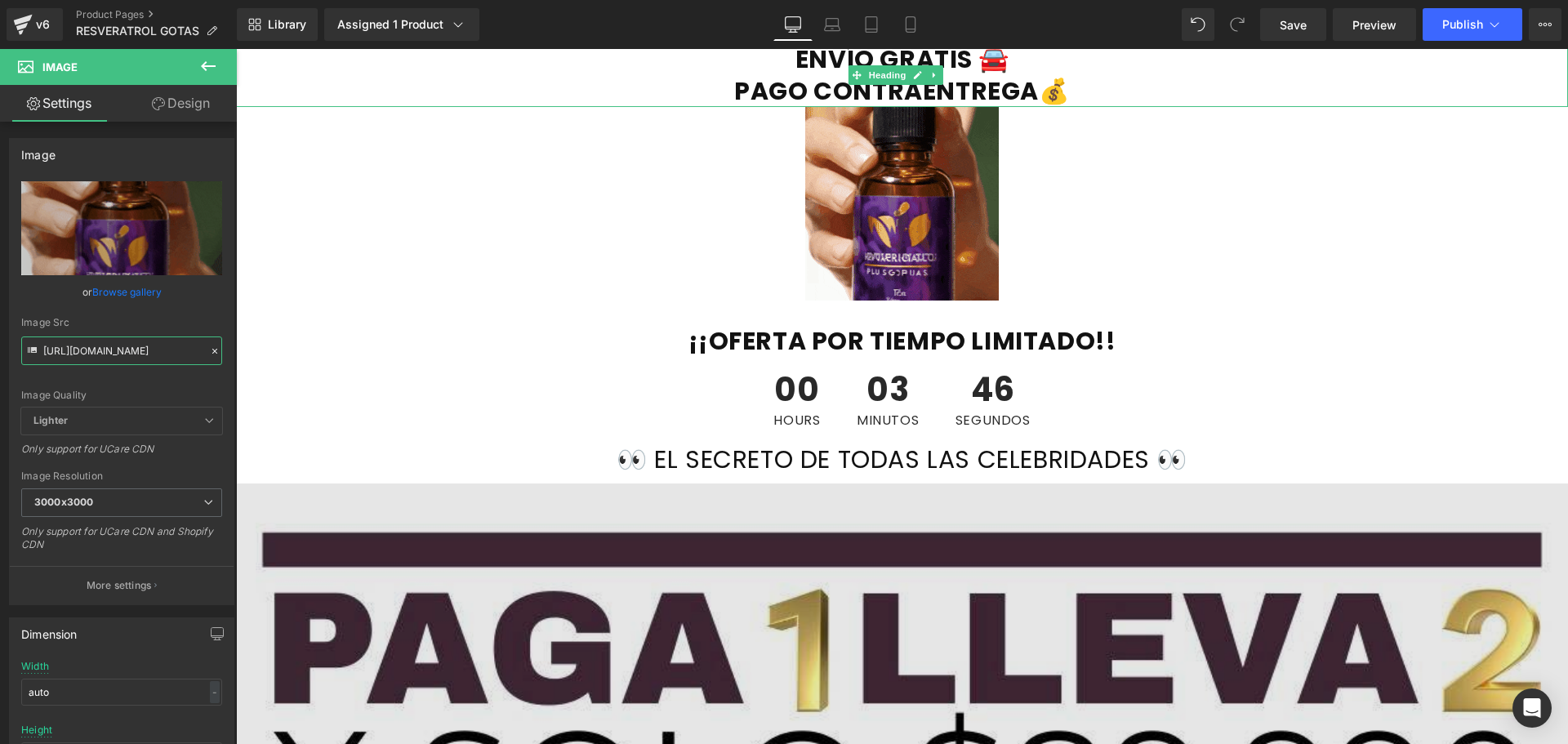
scroll to position [7460, 0]
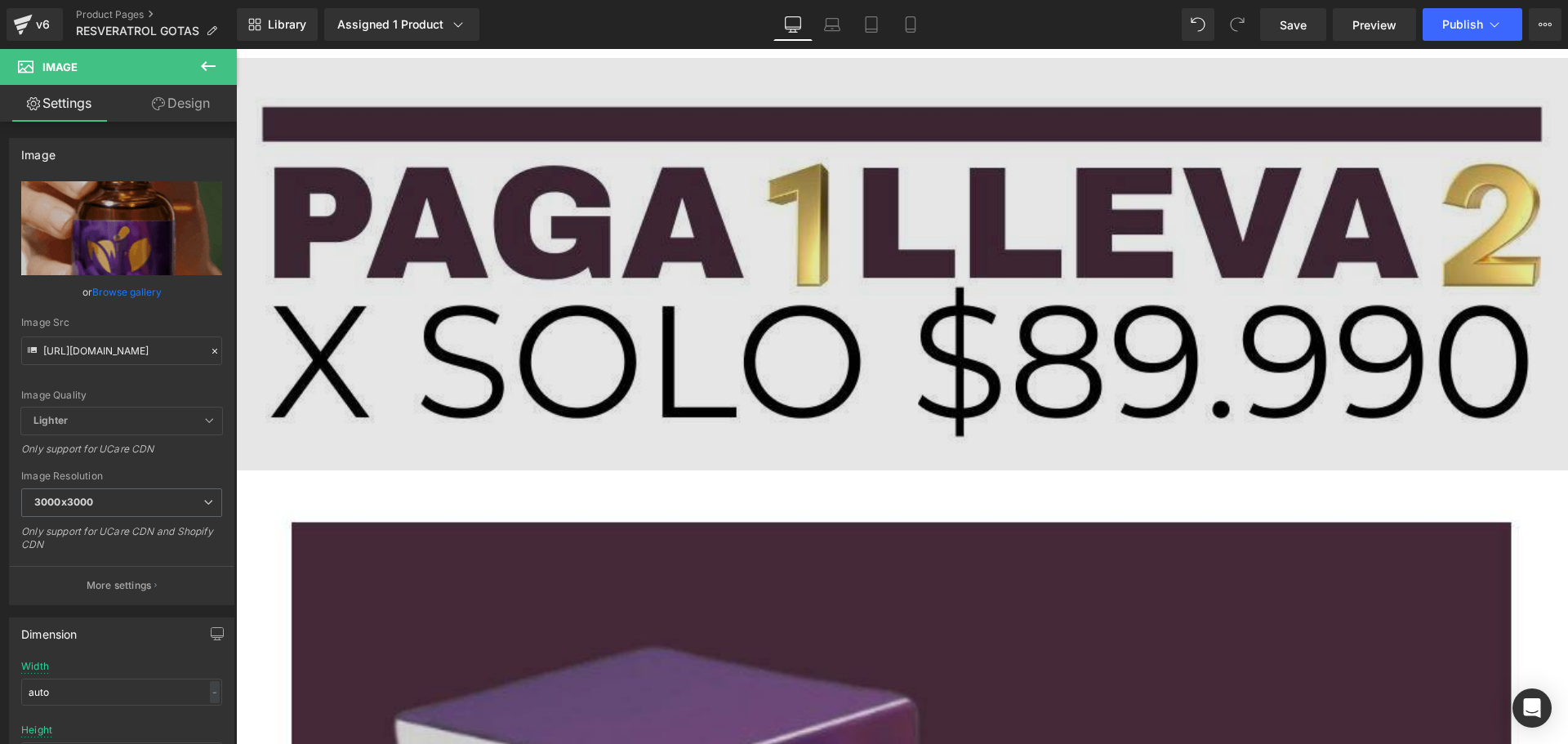
click at [672, 244] on img at bounding box center [902, 265] width 1331 height 413
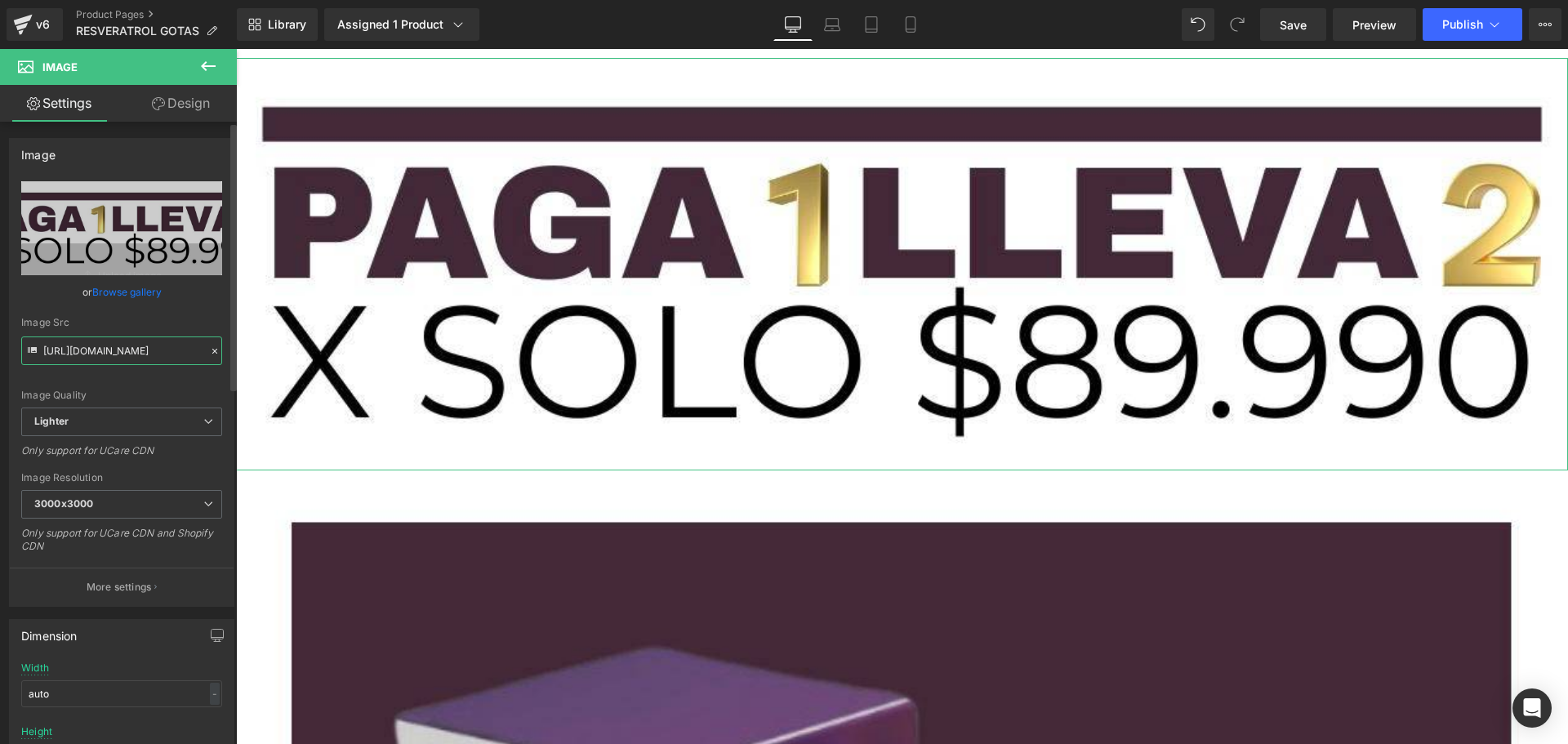
click at [104, 353] on input "[URL][DOMAIN_NAME]" at bounding box center [122, 350] width 201 height 29
click at [103, 352] on input "[URL][DOMAIN_NAME]" at bounding box center [122, 350] width 201 height 29
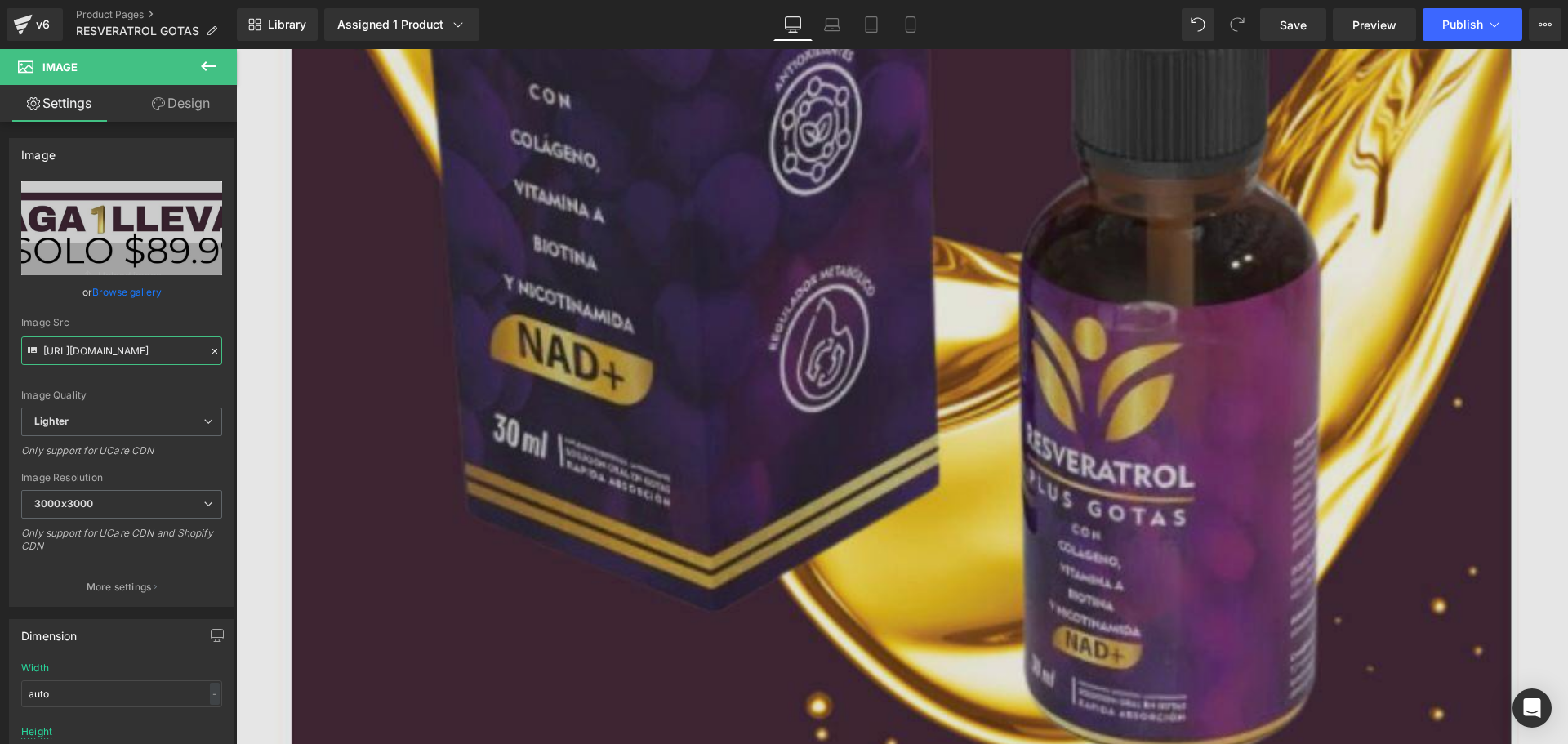
scroll to position [8113, 0]
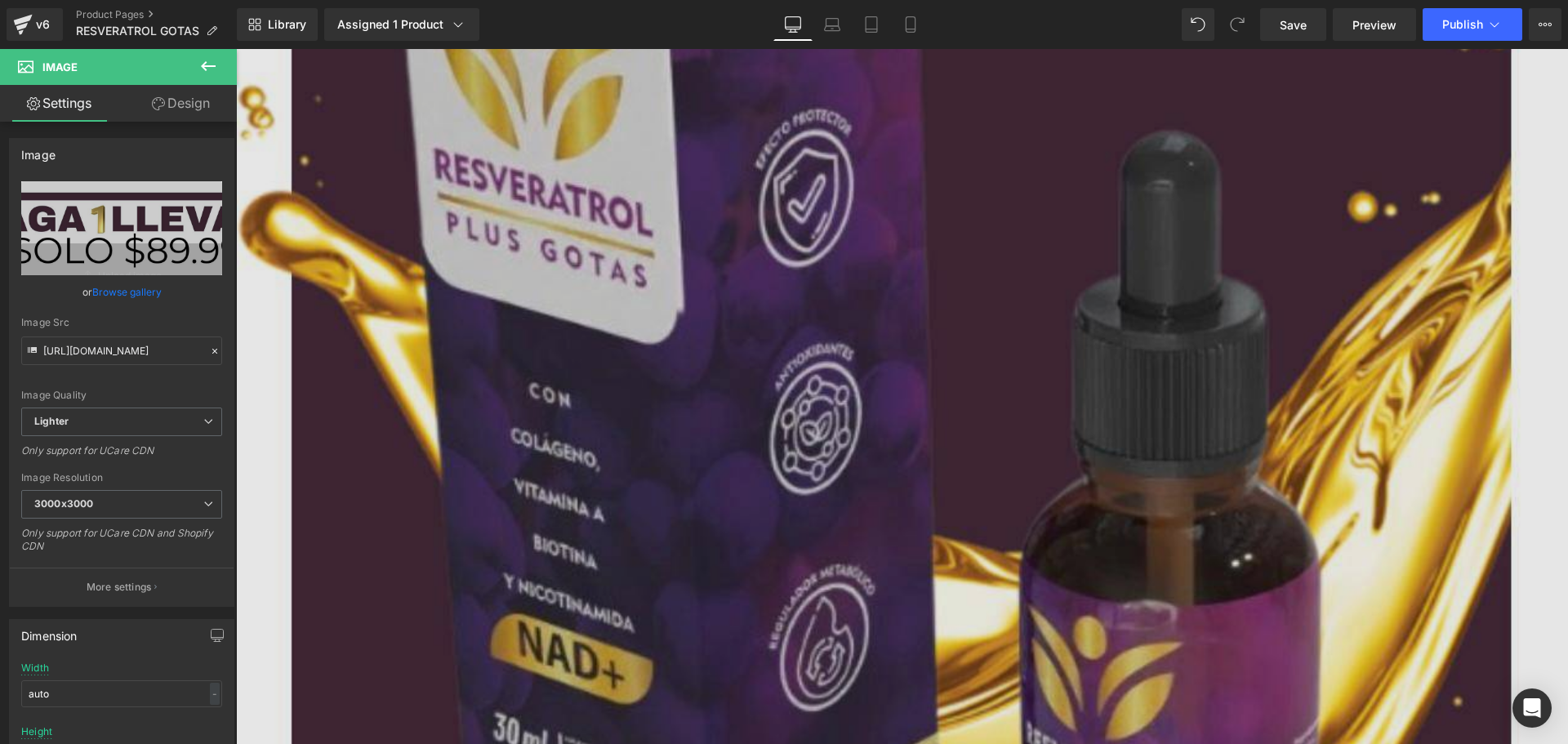
click at [616, 399] on img at bounding box center [902, 456] width 1331 height 1557
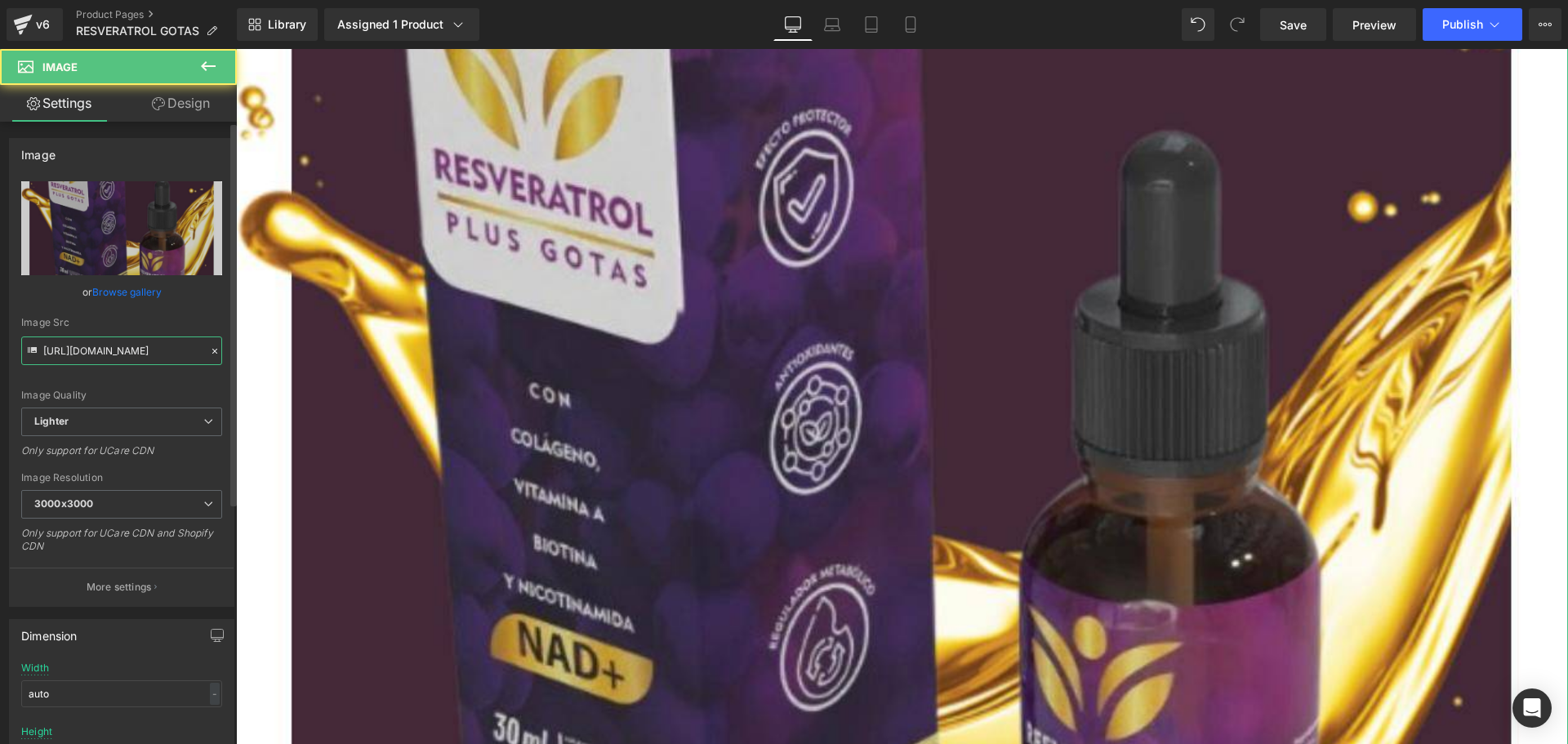
click at [157, 349] on input "[URL][DOMAIN_NAME]" at bounding box center [122, 350] width 201 height 29
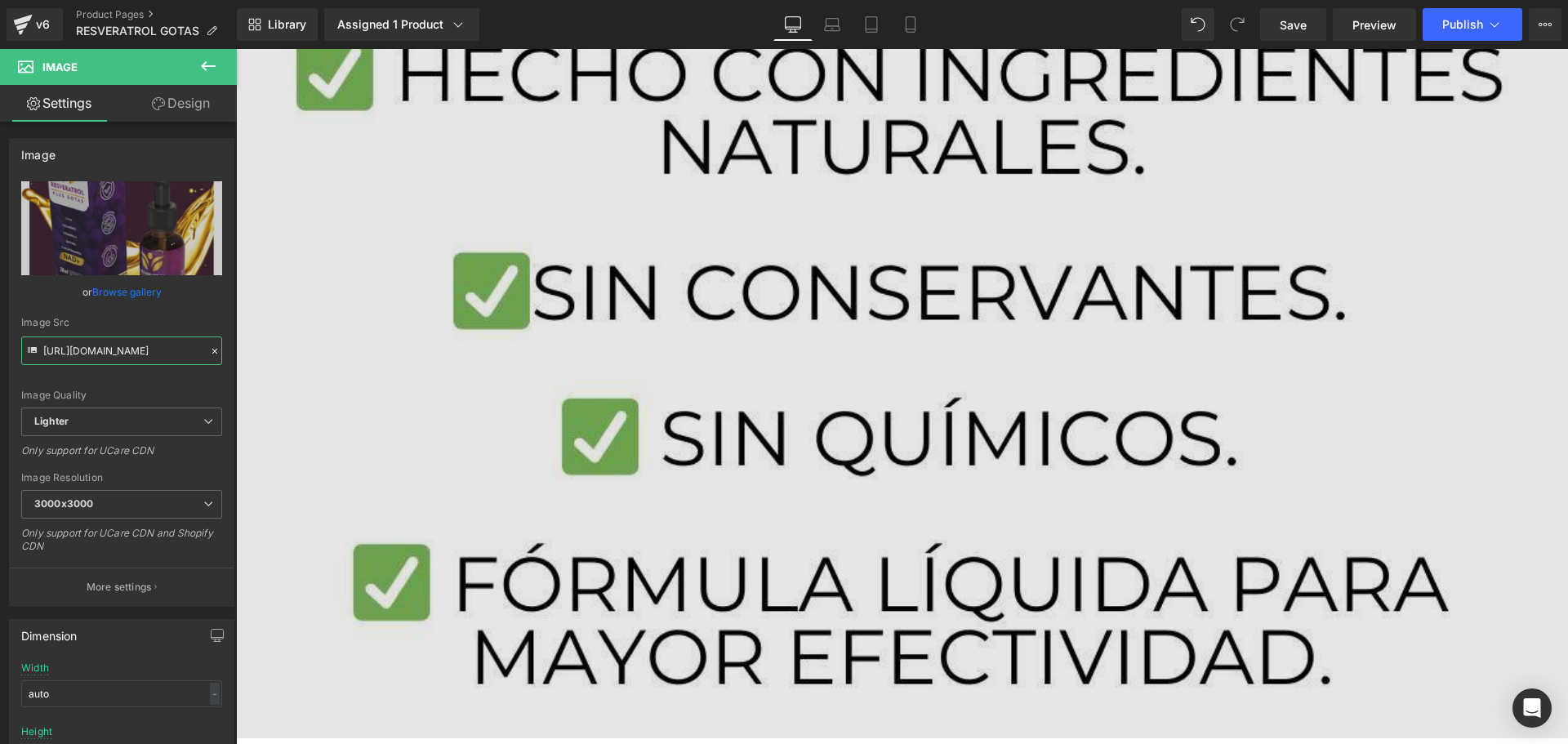
scroll to position [8848, 0]
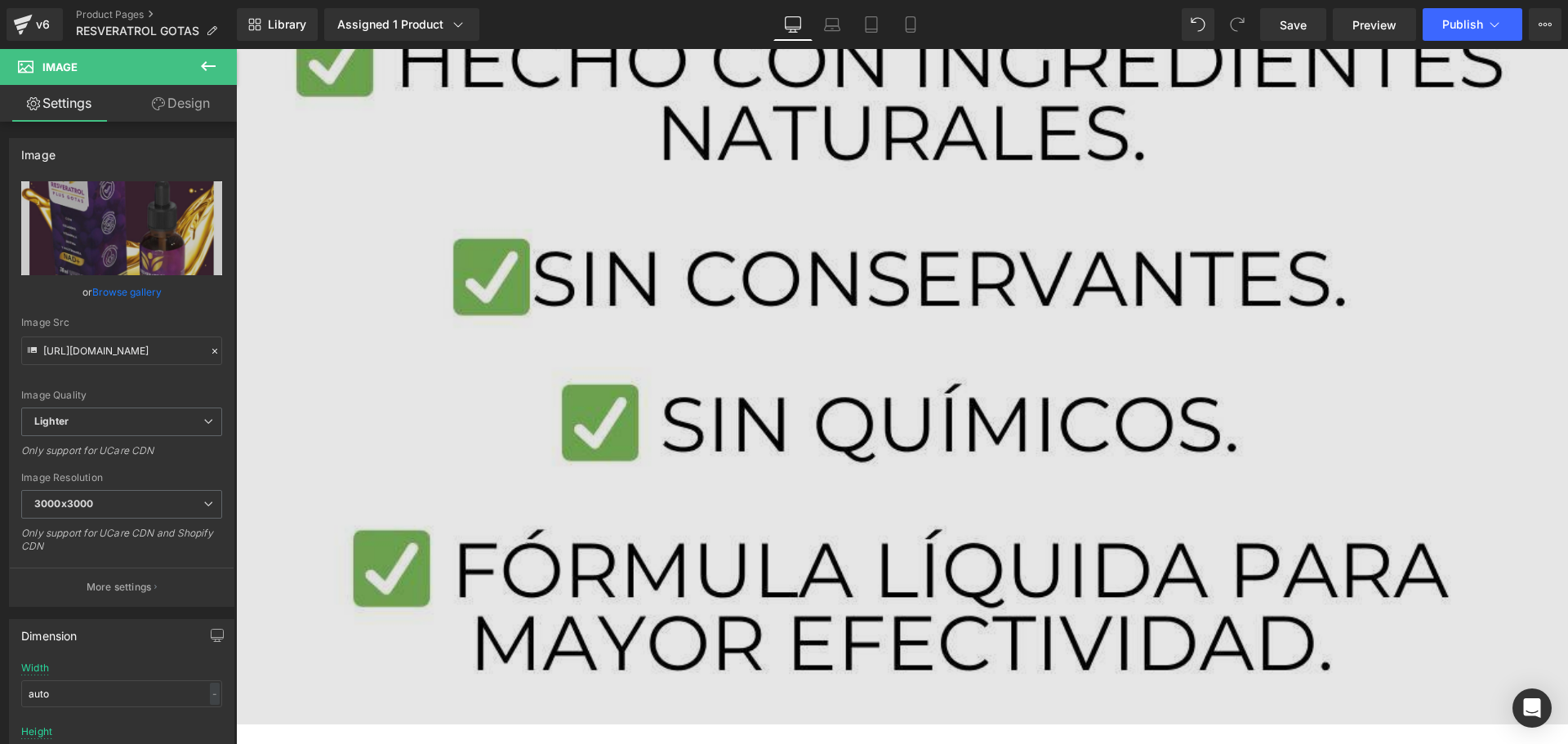
click at [890, 356] on div "Image" at bounding box center [902, 348] width 1331 height 752
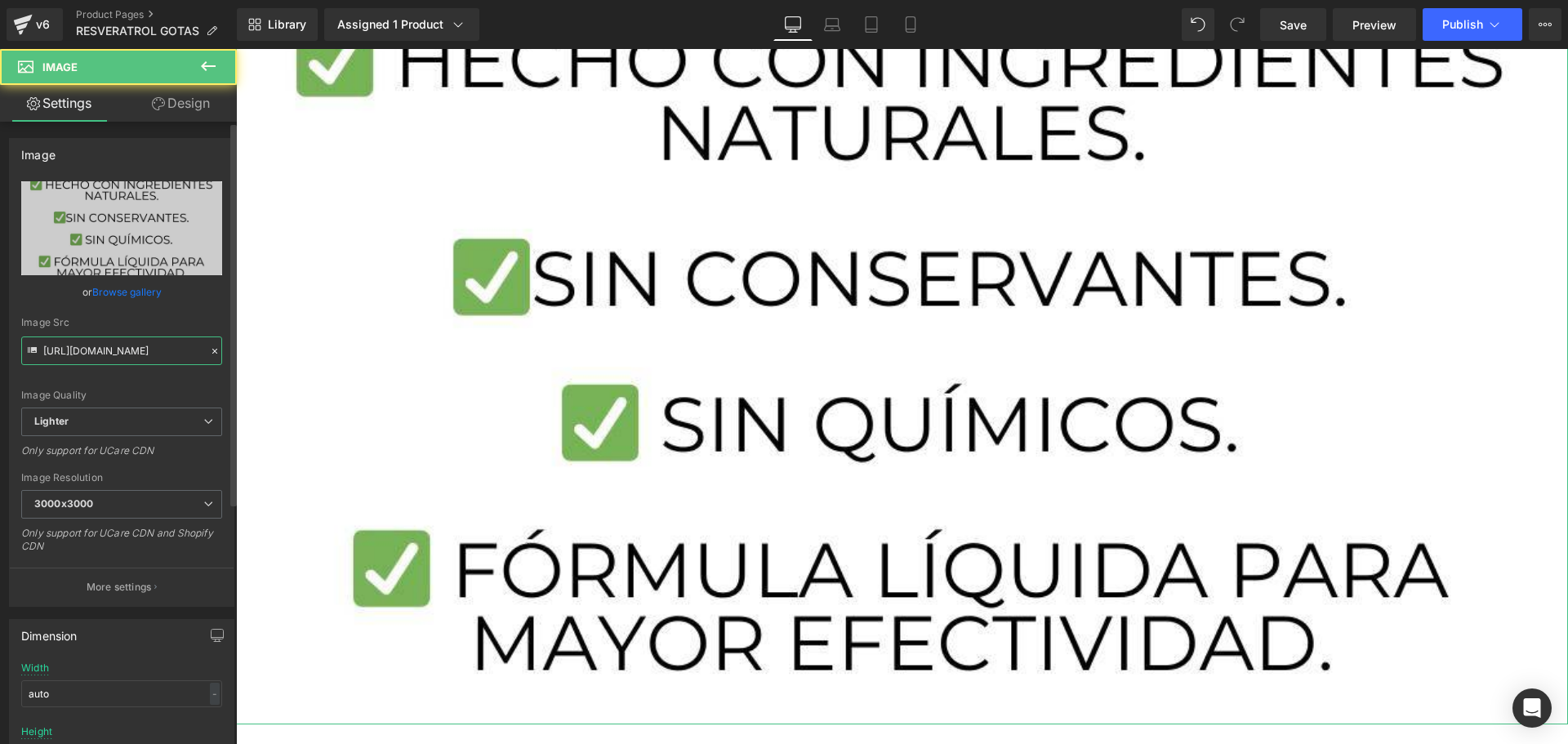
click at [130, 341] on input "[URL][DOMAIN_NAME]" at bounding box center [122, 350] width 201 height 29
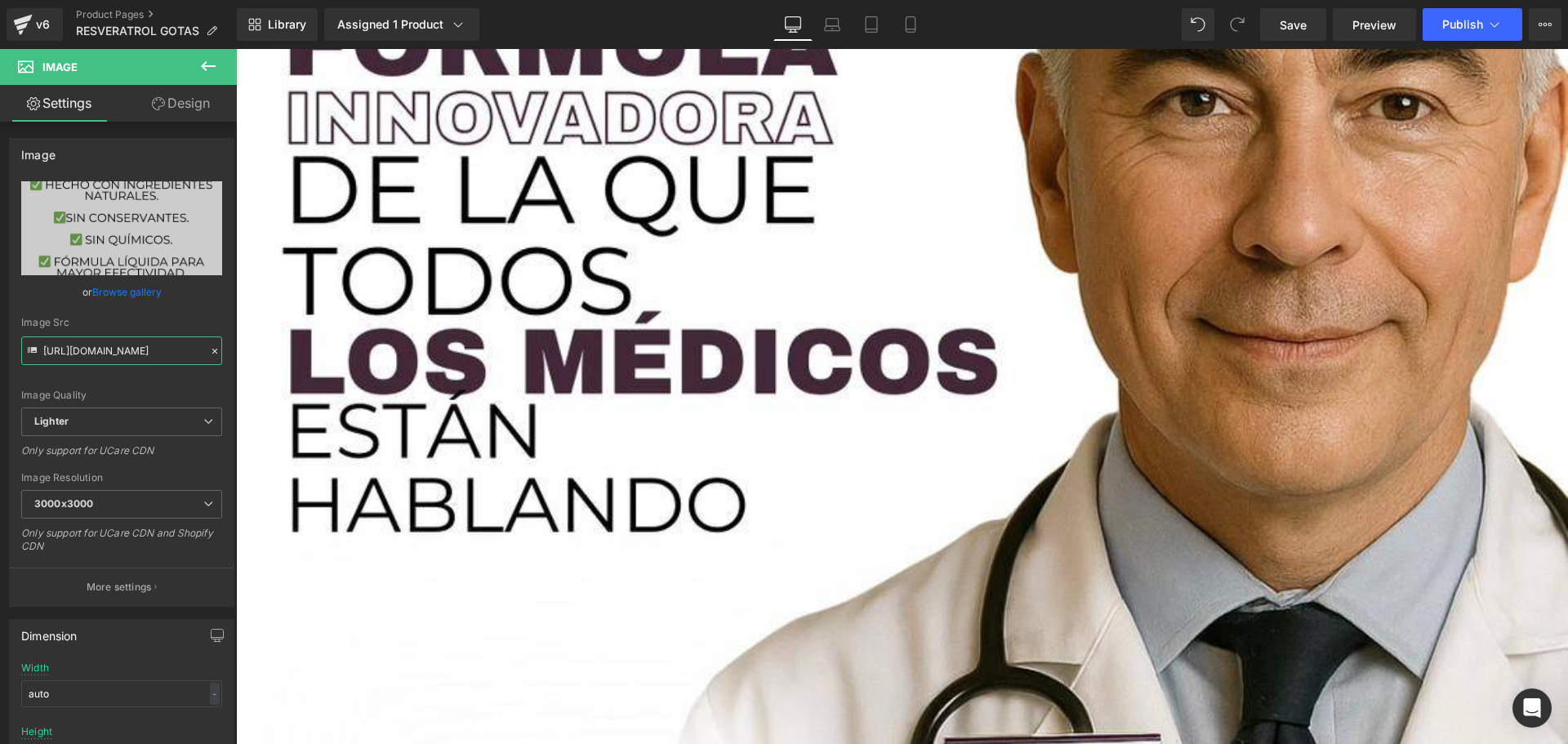
scroll to position [9747, 0]
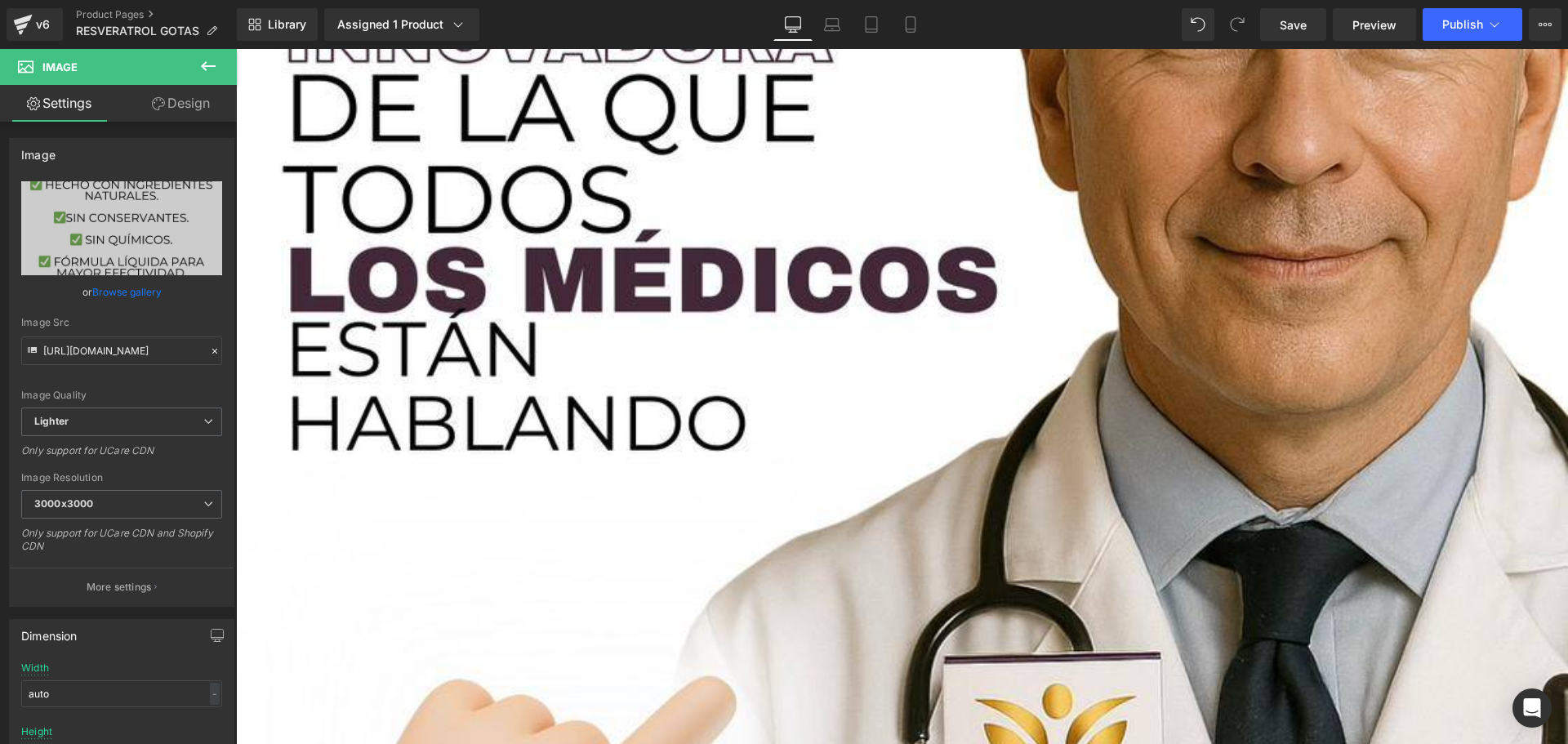
click at [648, 357] on img at bounding box center [902, 463] width 1331 height 1784
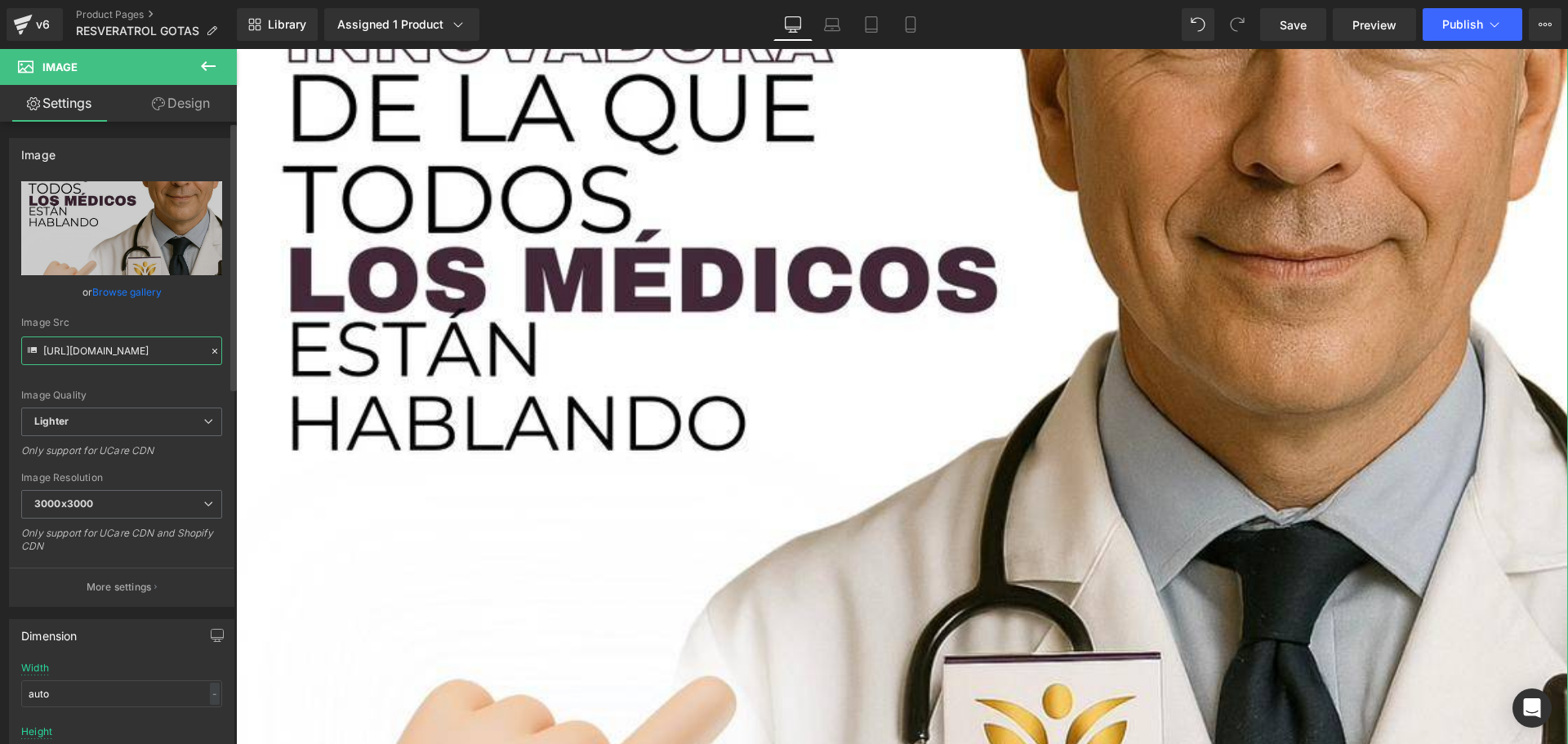
click at [104, 349] on input "[URL][DOMAIN_NAME]" at bounding box center [122, 350] width 201 height 29
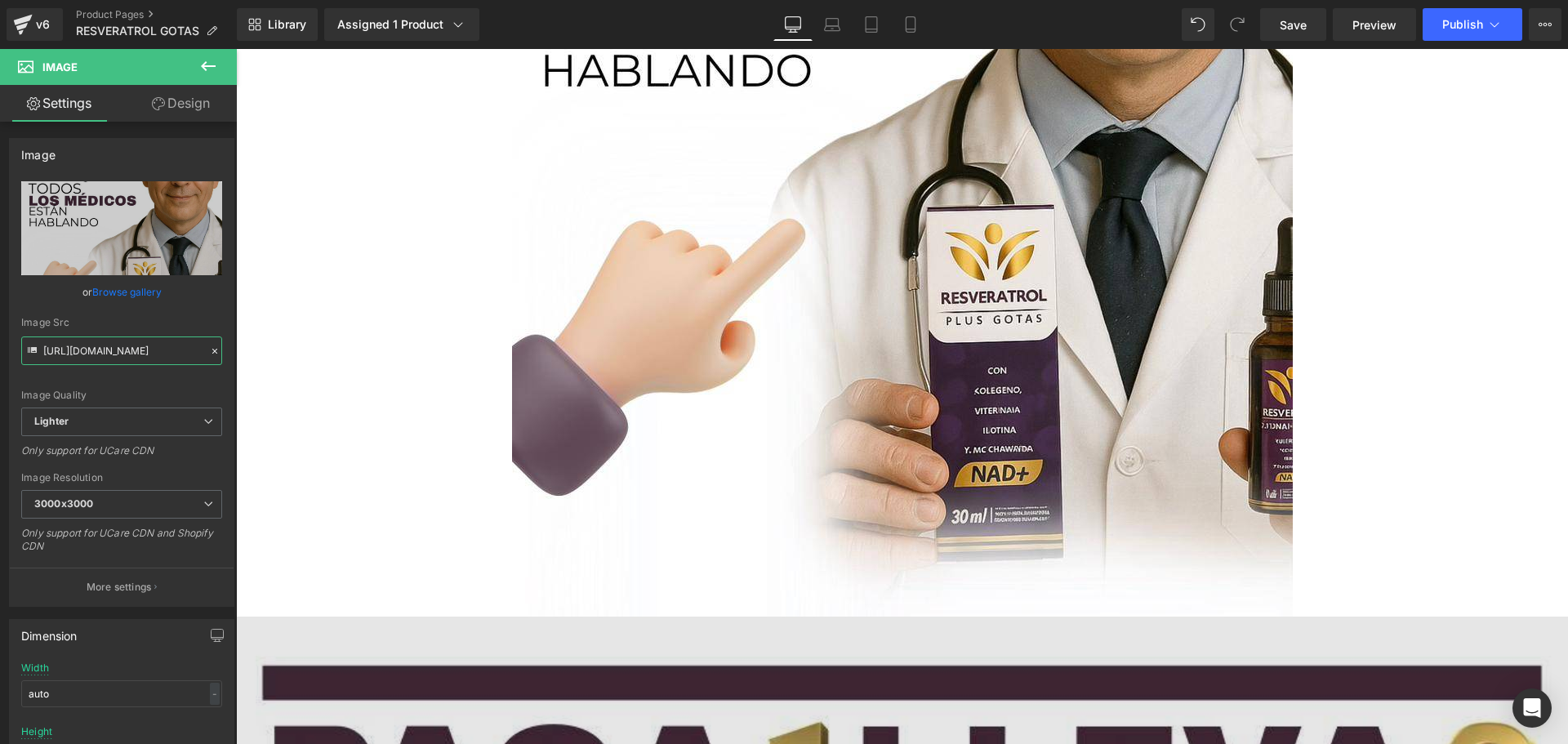
scroll to position [10237, 0]
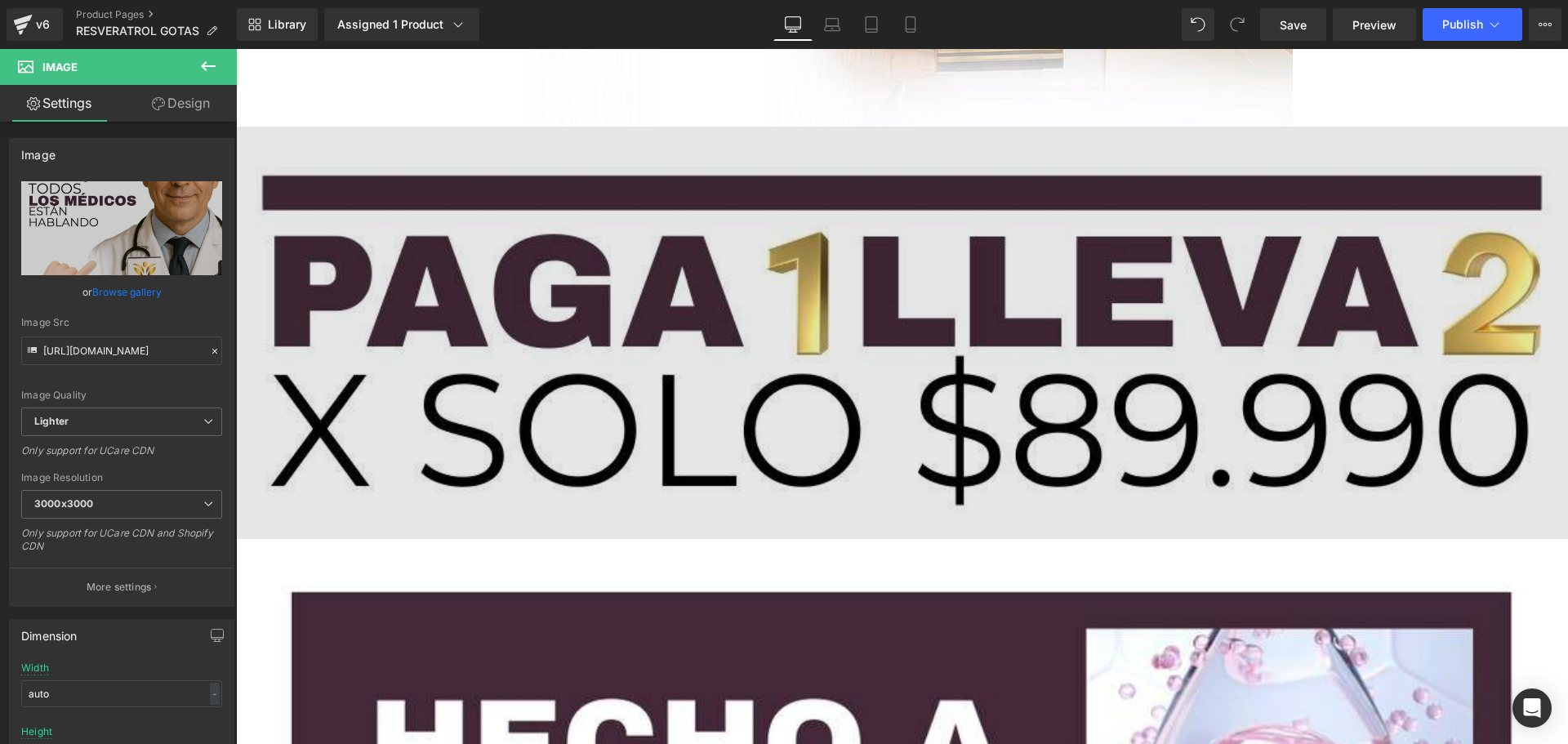
click at [656, 353] on img at bounding box center [902, 333] width 1331 height 413
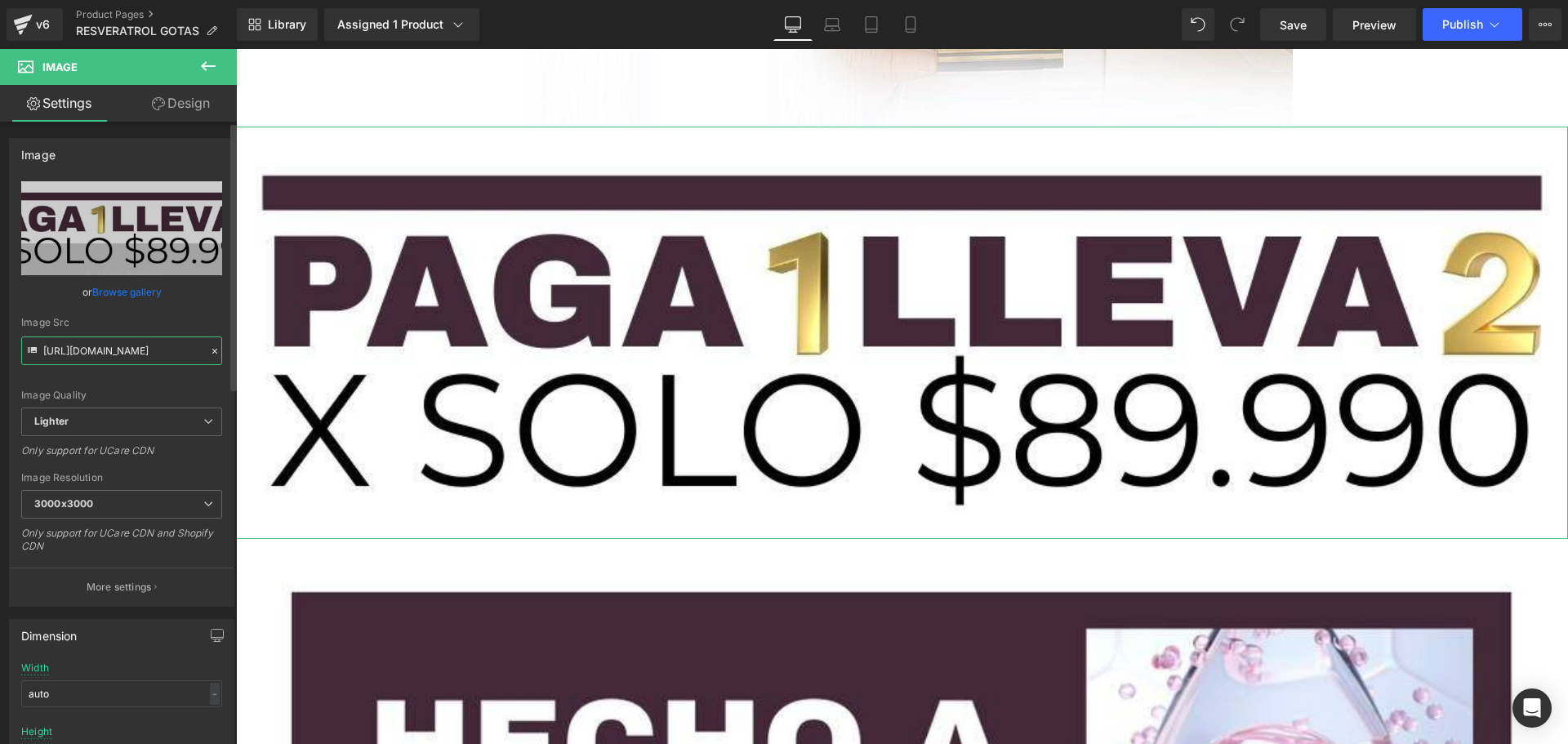
click at [165, 351] on input "[URL][DOMAIN_NAME]" at bounding box center [122, 350] width 201 height 29
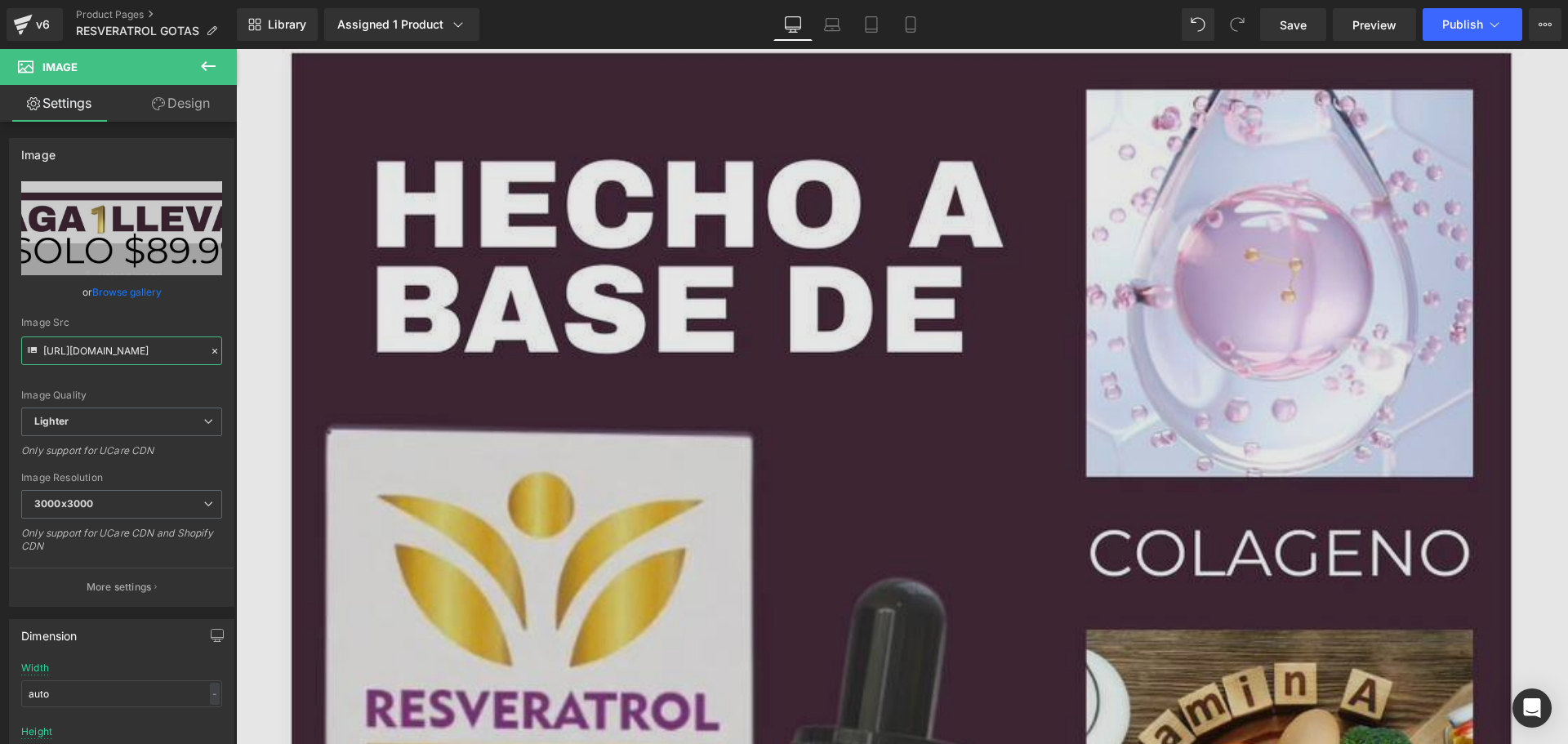
scroll to position [10645, 0]
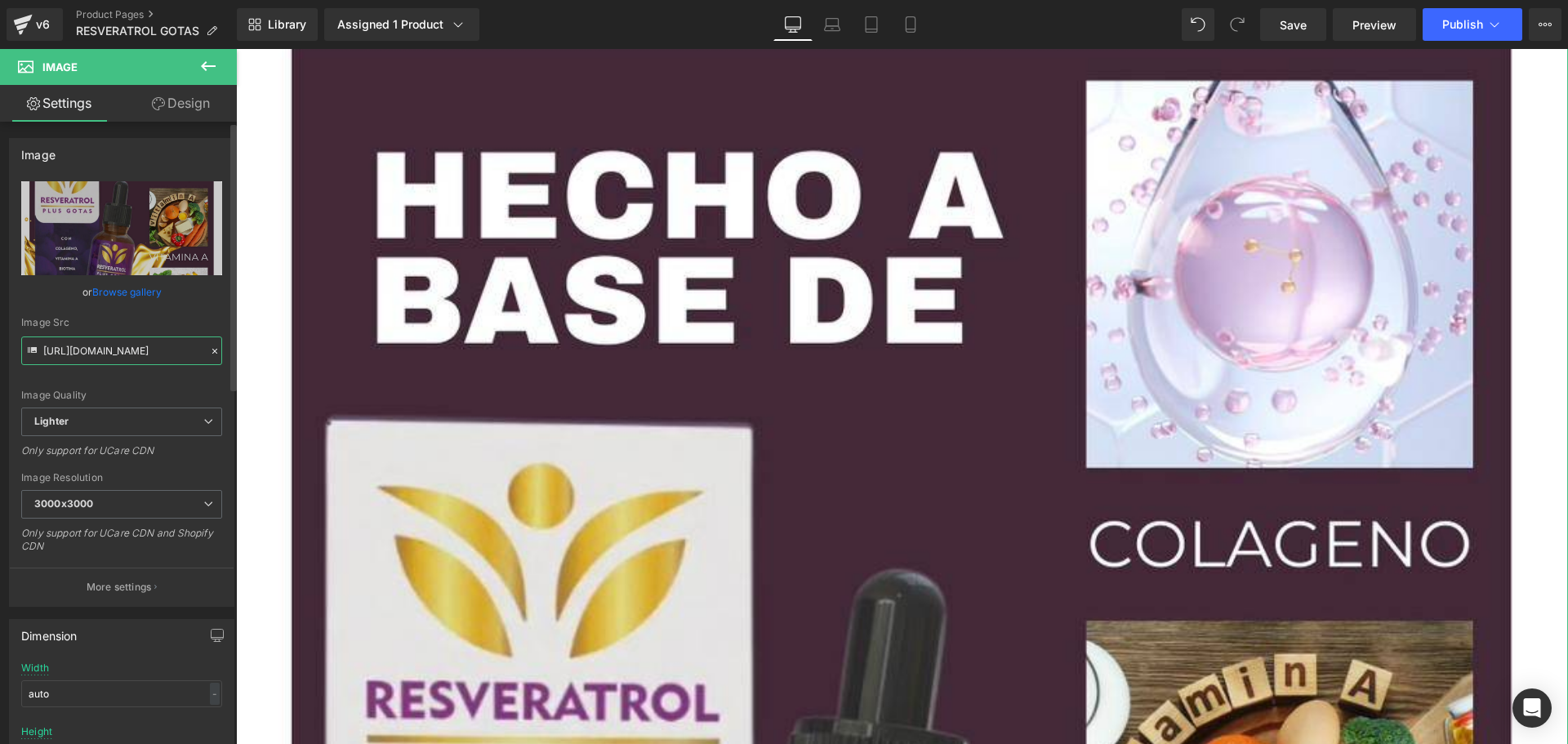
click at [108, 363] on input "[URL][DOMAIN_NAME]" at bounding box center [122, 350] width 201 height 29
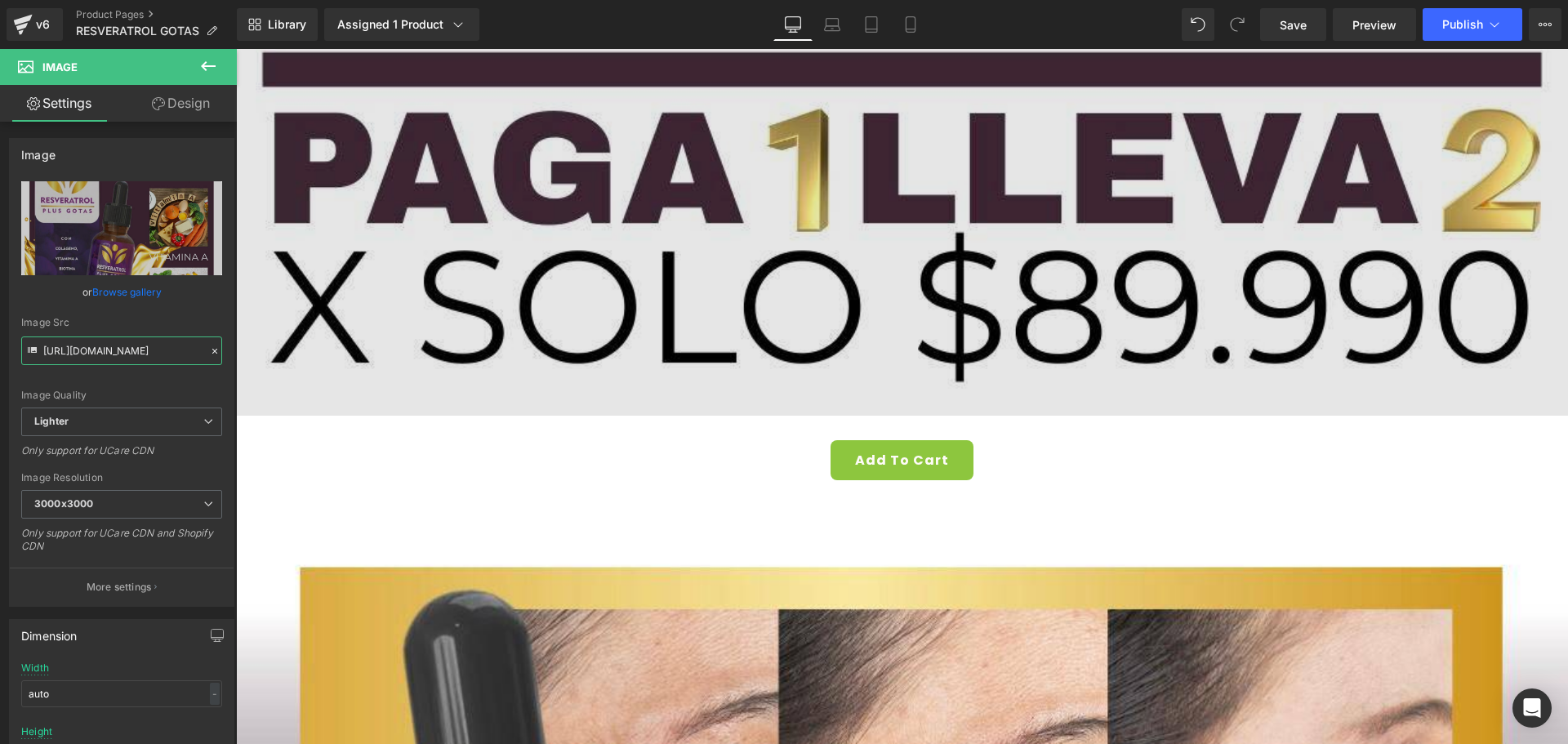
scroll to position [11707, 0]
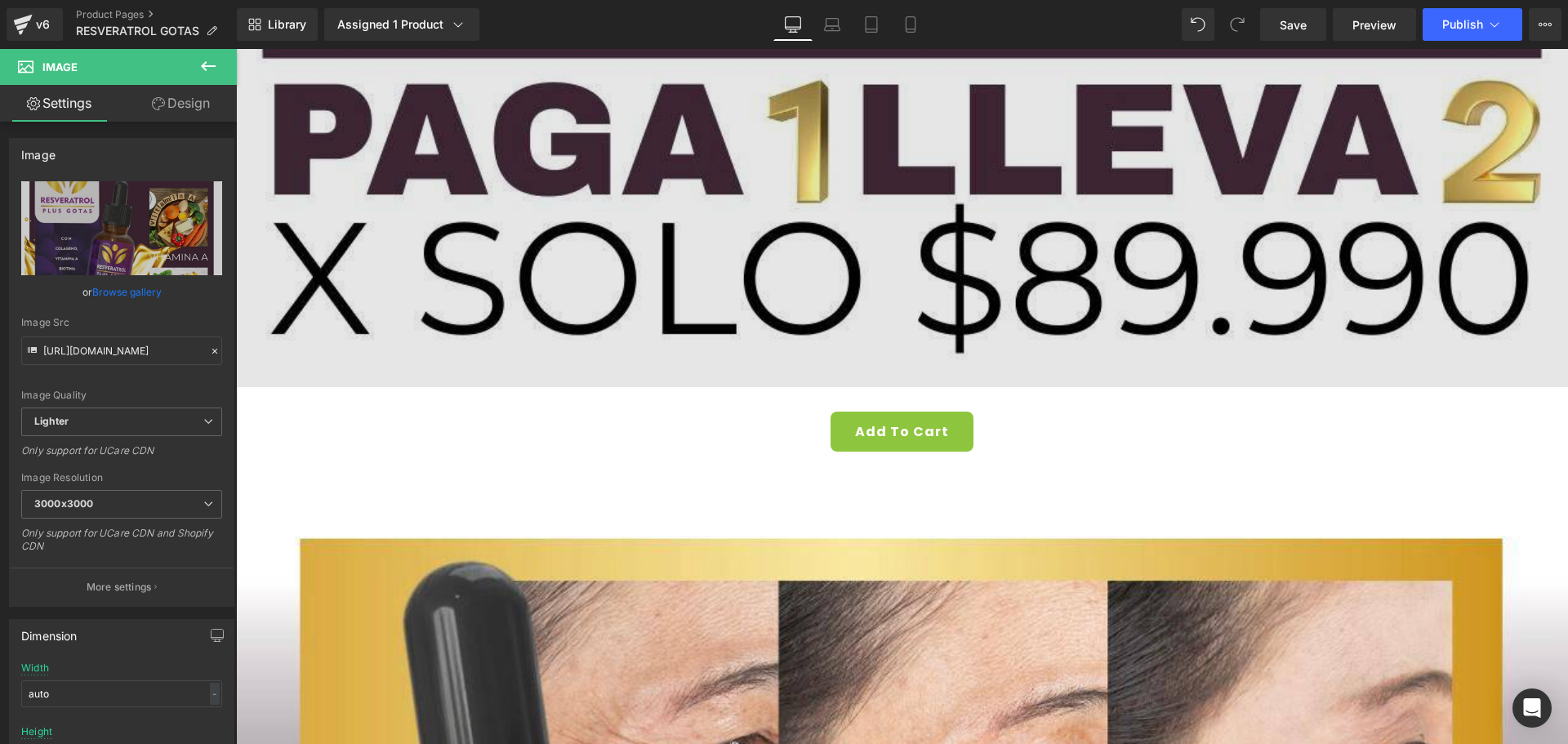
click at [679, 244] on img at bounding box center [902, 181] width 1331 height 413
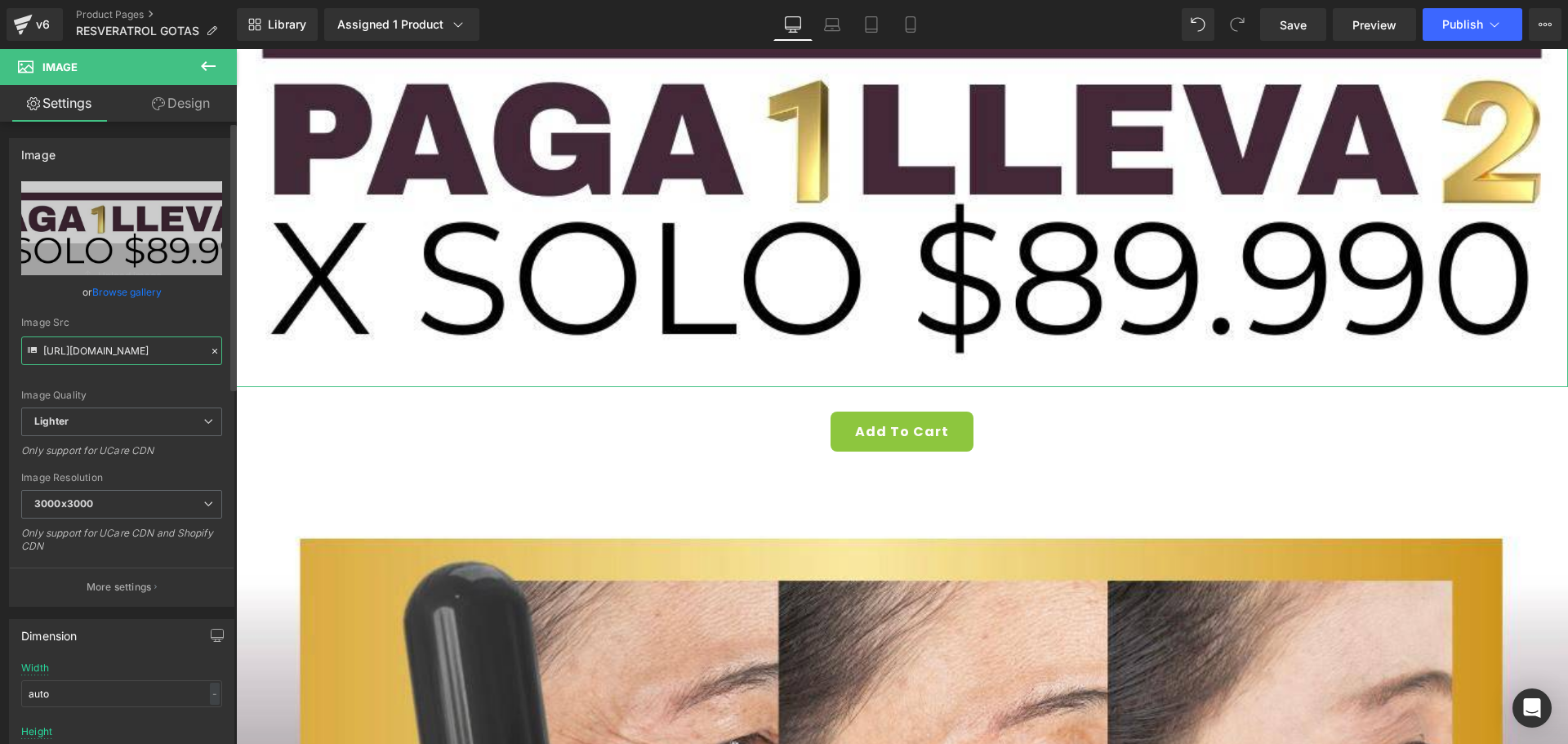
click at [140, 345] on input "[URL][DOMAIN_NAME]" at bounding box center [122, 350] width 201 height 29
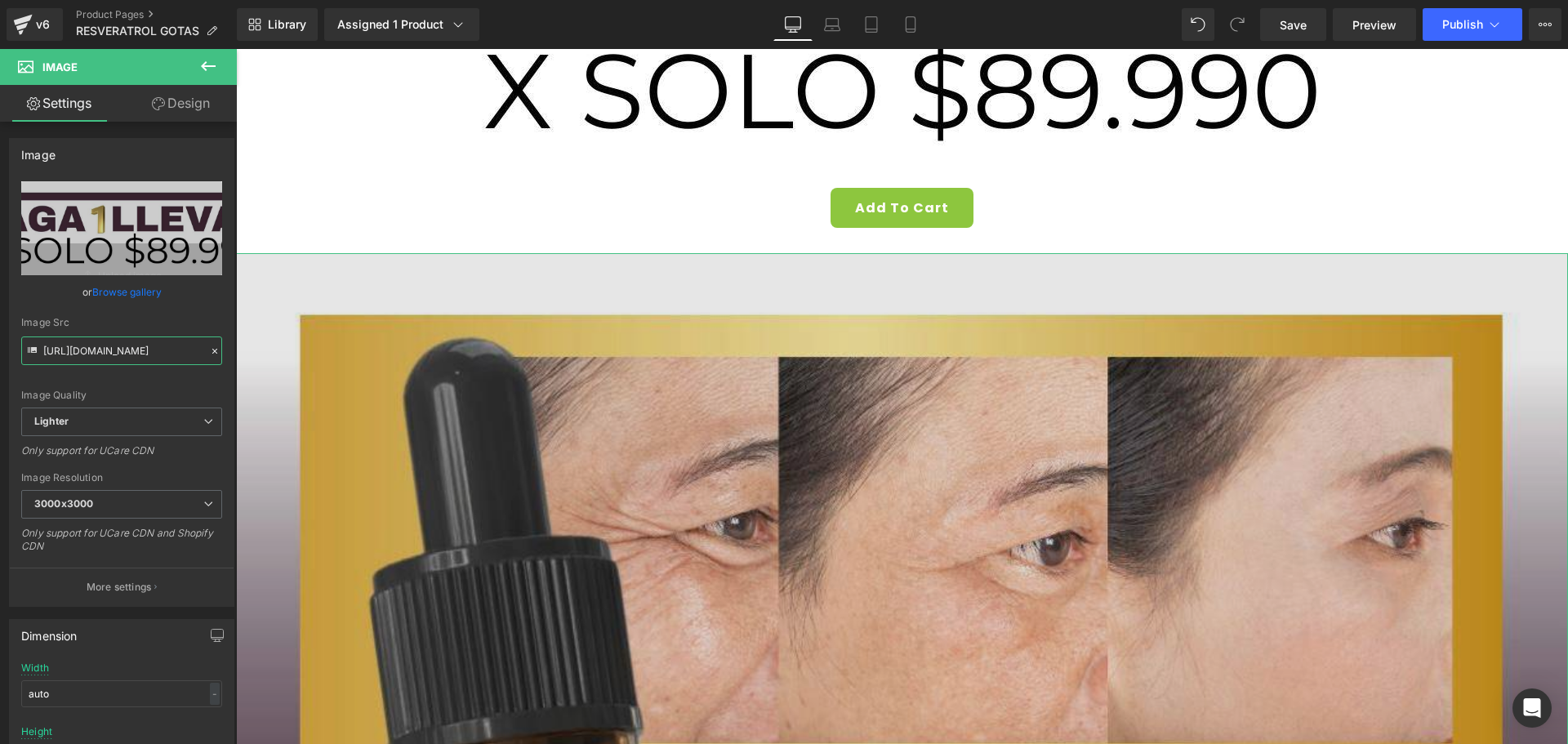
scroll to position [12197, 0]
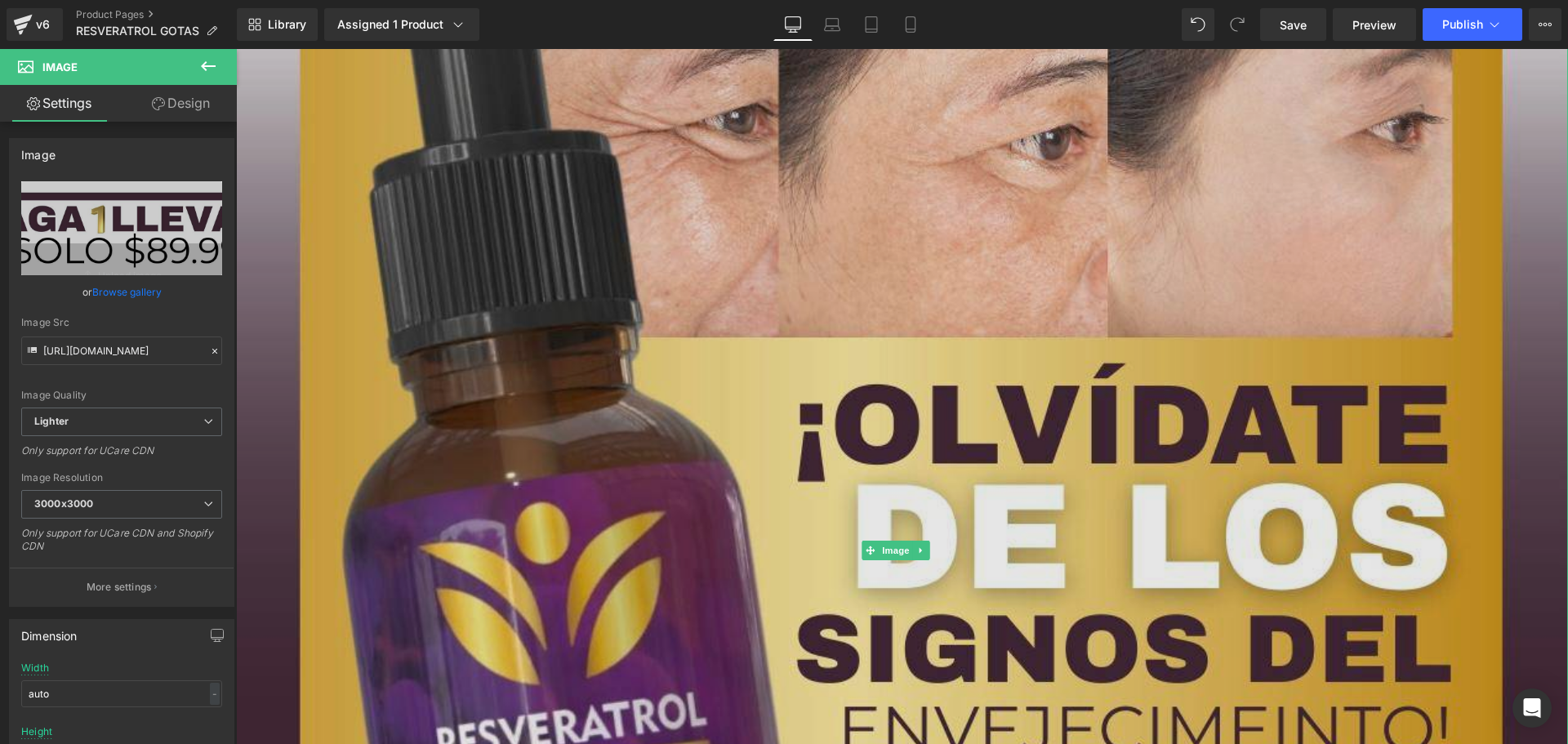
click at [754, 353] on img at bounding box center [902, 550] width 1331 height 1407
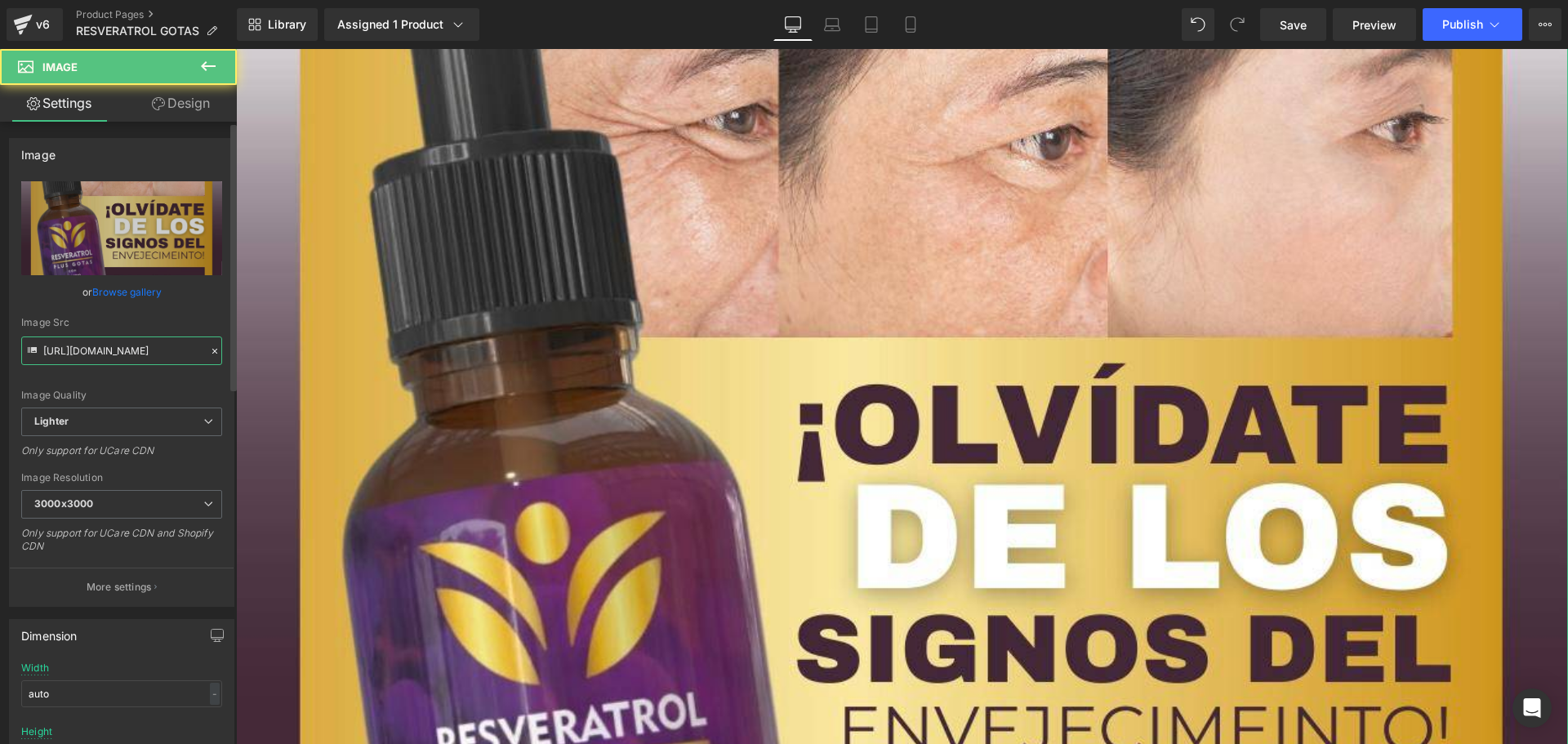
click at [122, 344] on input "[URL][DOMAIN_NAME]" at bounding box center [122, 350] width 201 height 29
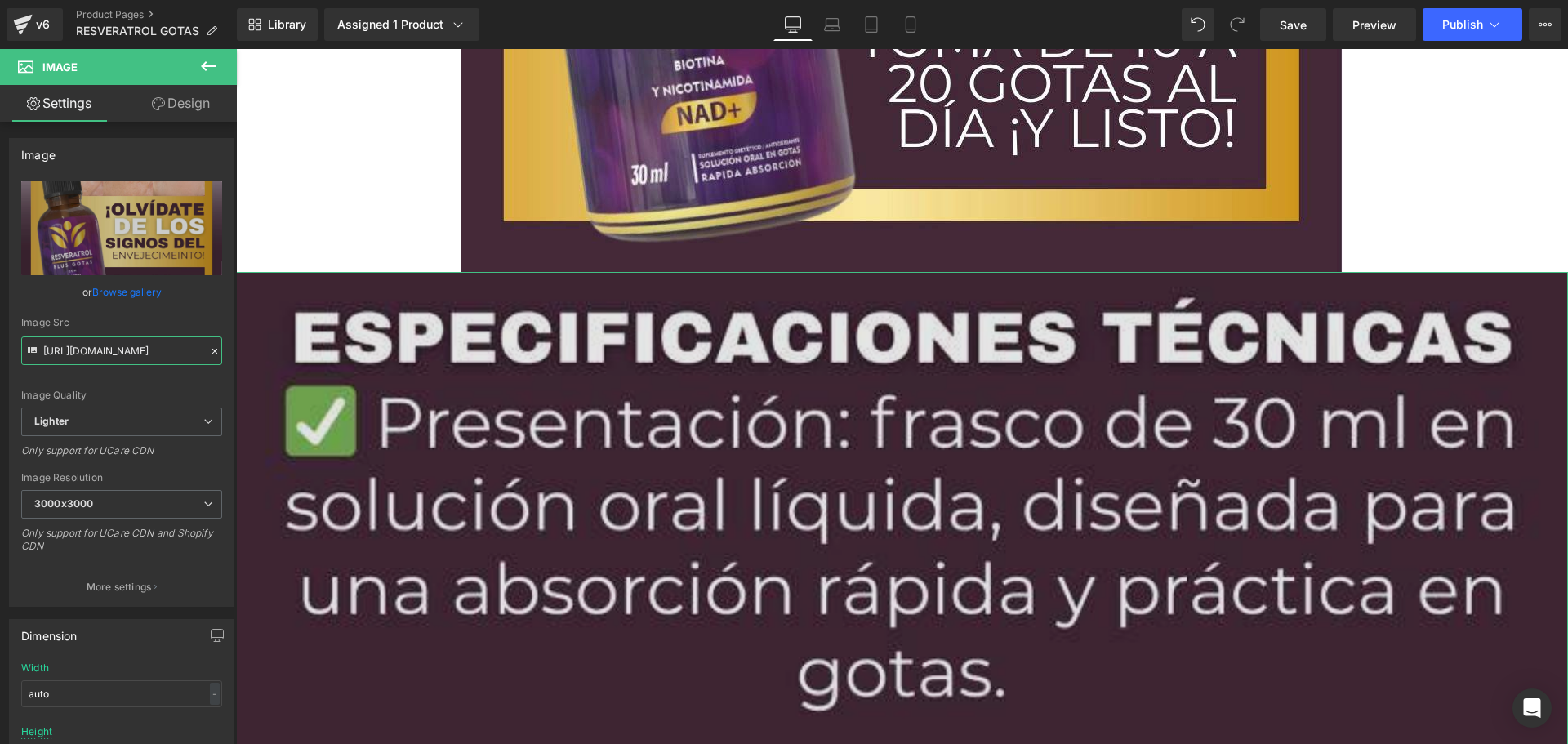
scroll to position [12850, 0]
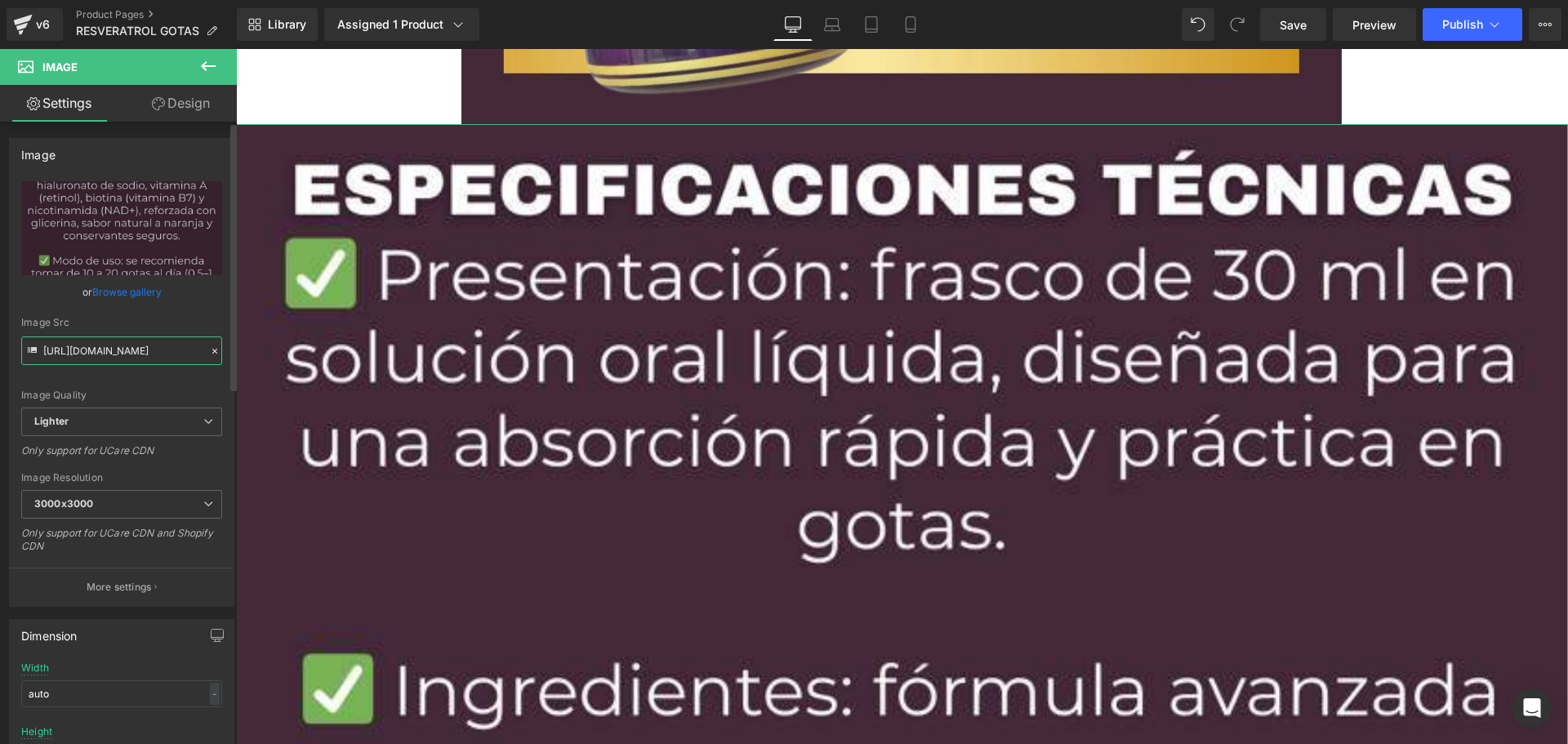
click at [96, 354] on input "[URL][DOMAIN_NAME]" at bounding box center [122, 350] width 201 height 29
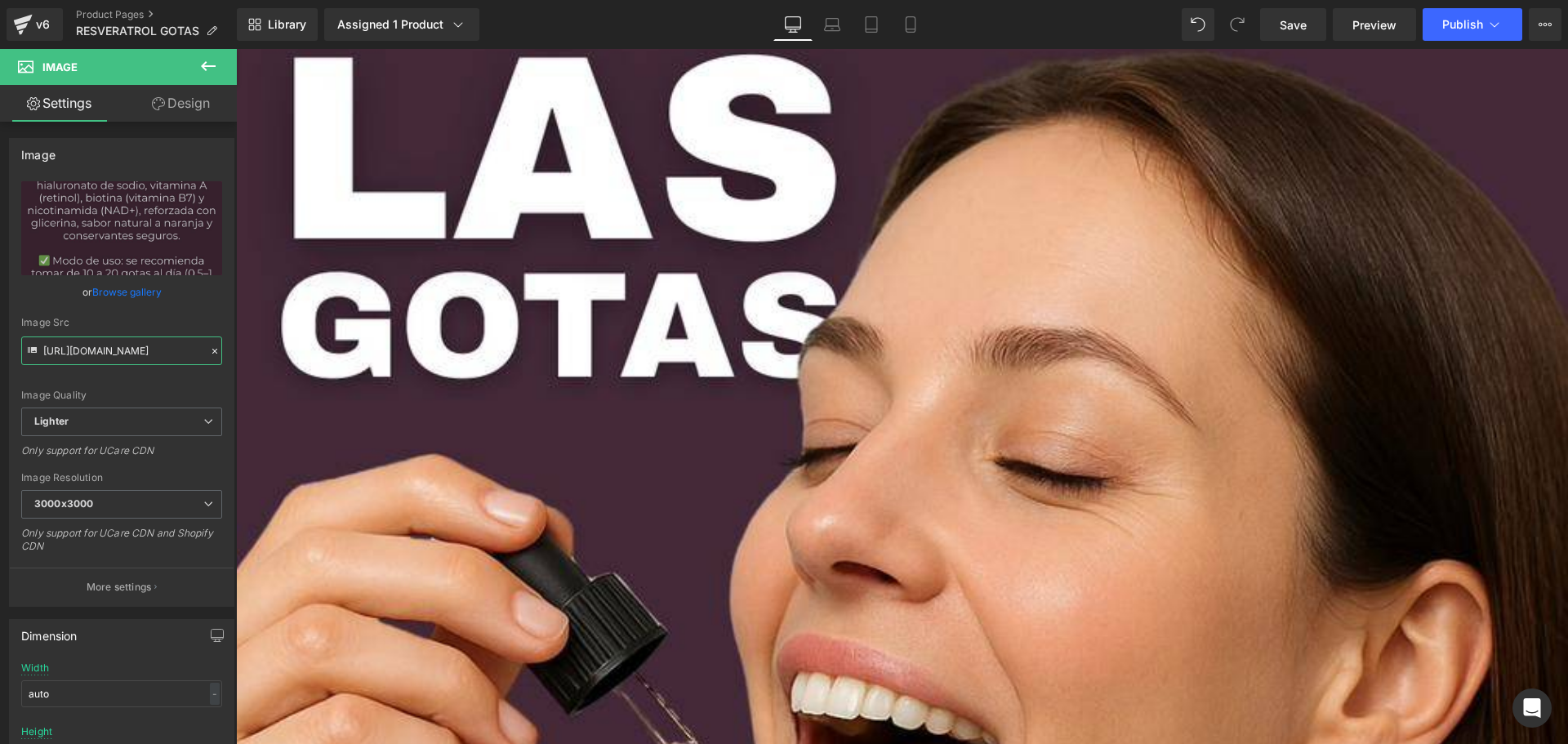
scroll to position [14076, 0]
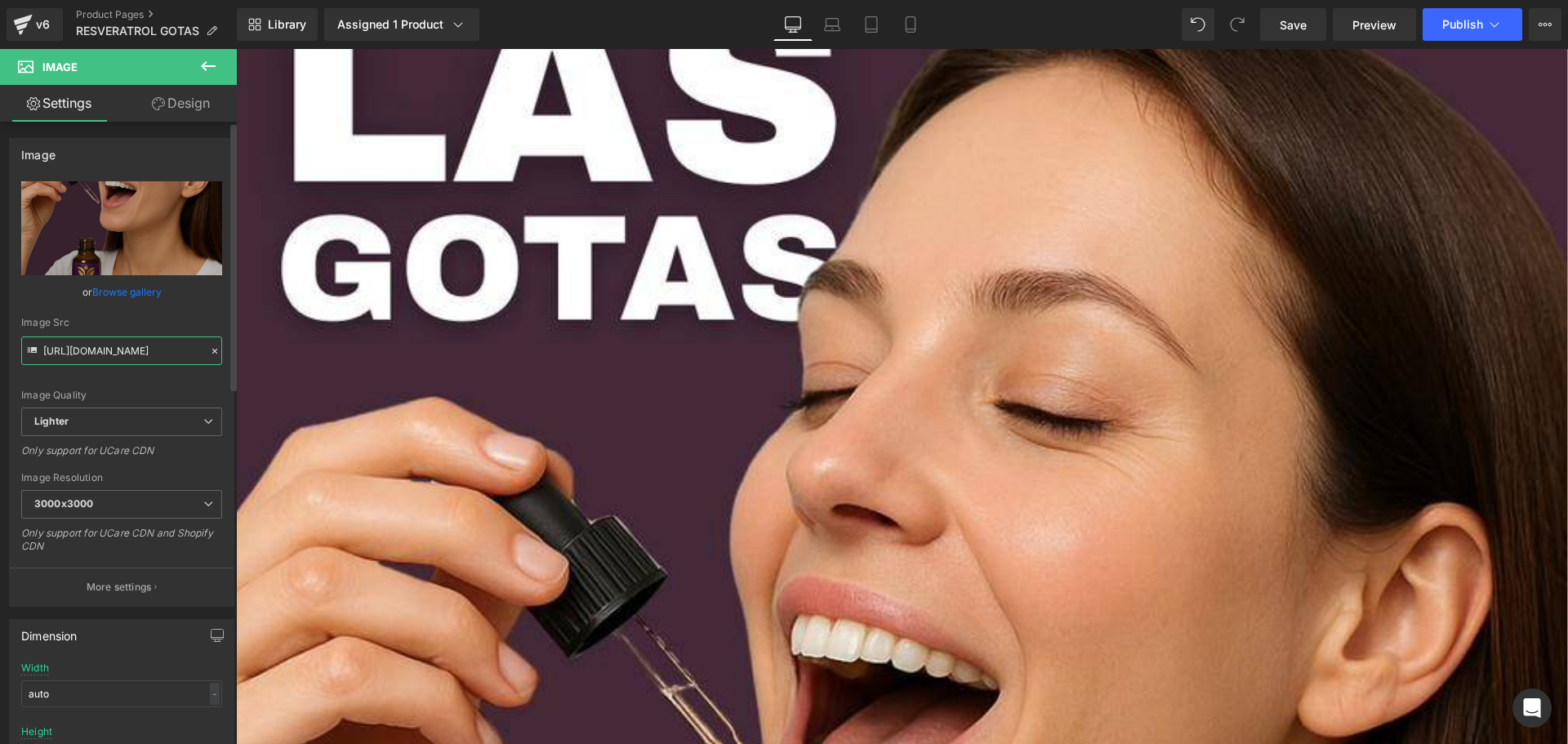
click at [129, 351] on input "[URL][DOMAIN_NAME]" at bounding box center [122, 350] width 201 height 29
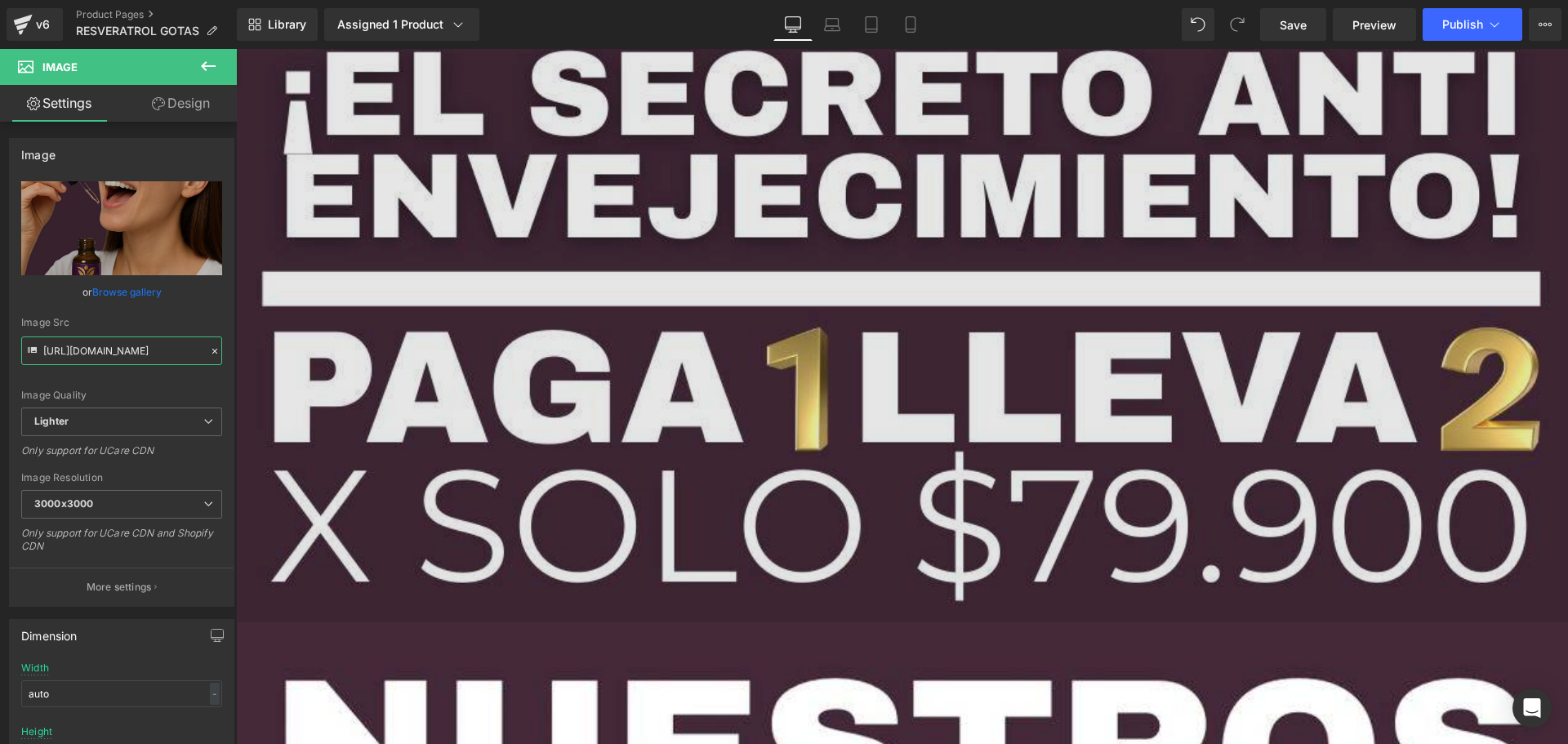
scroll to position [15056, 0]
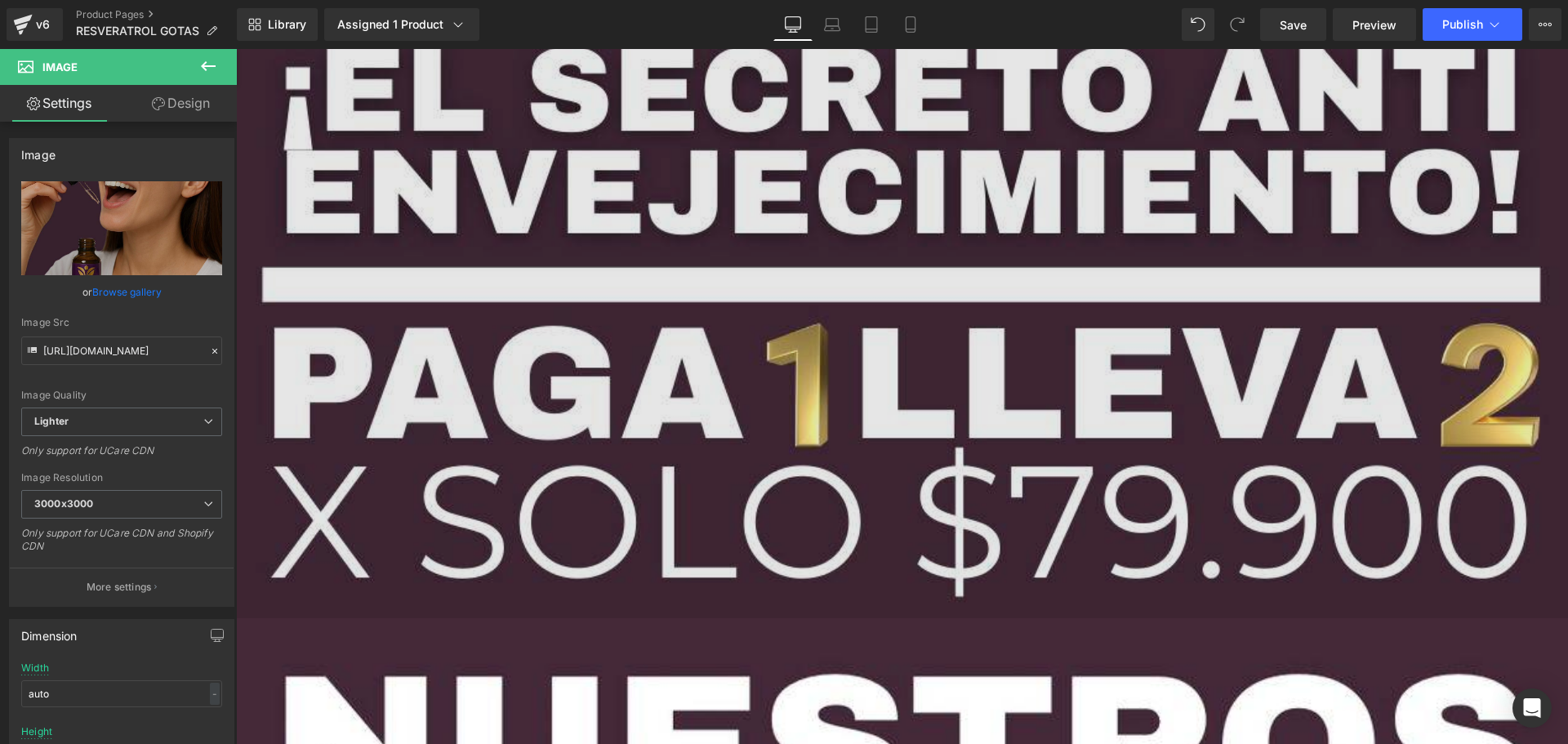
click at [620, 196] on img at bounding box center [902, 314] width 1331 height 608
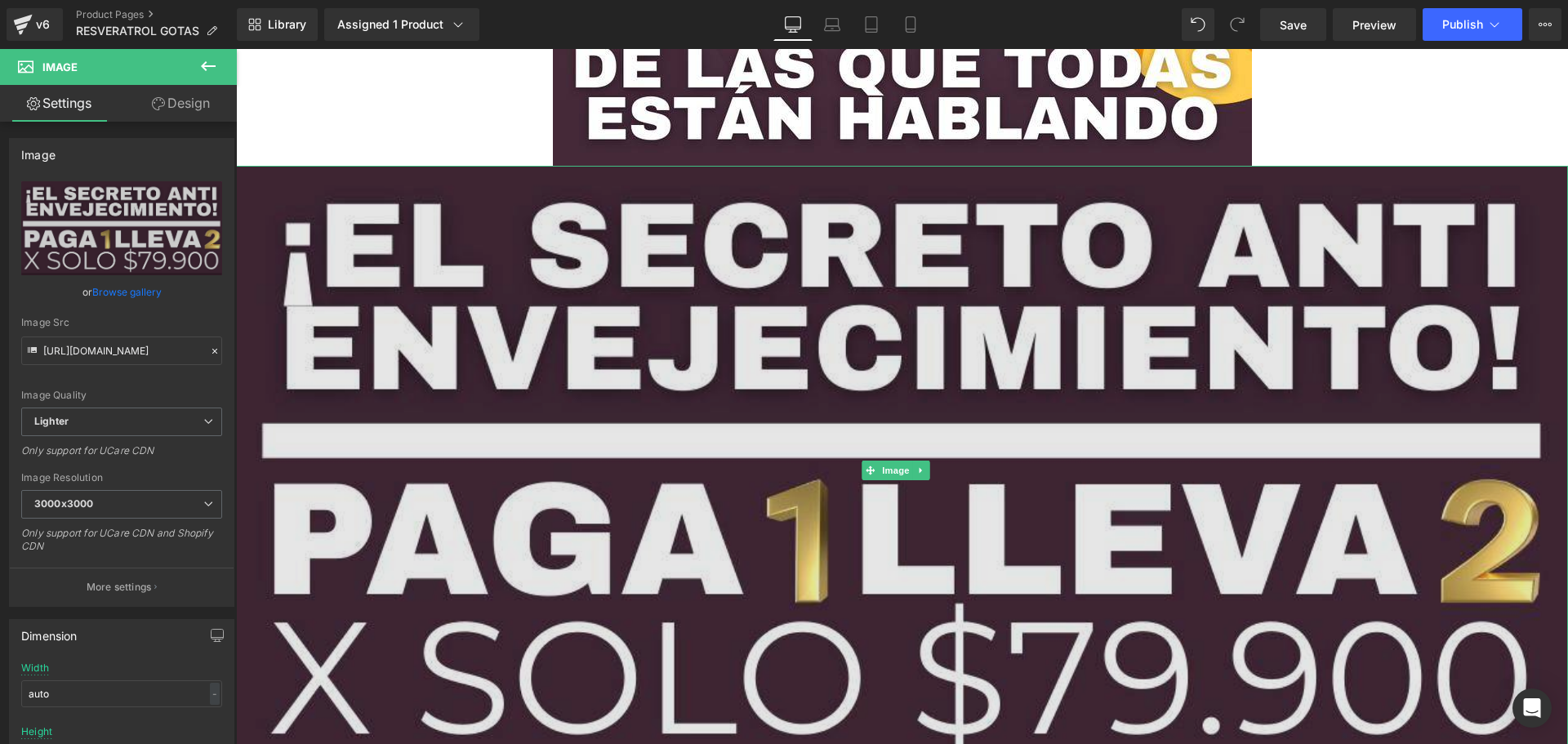
scroll to position [14892, 0]
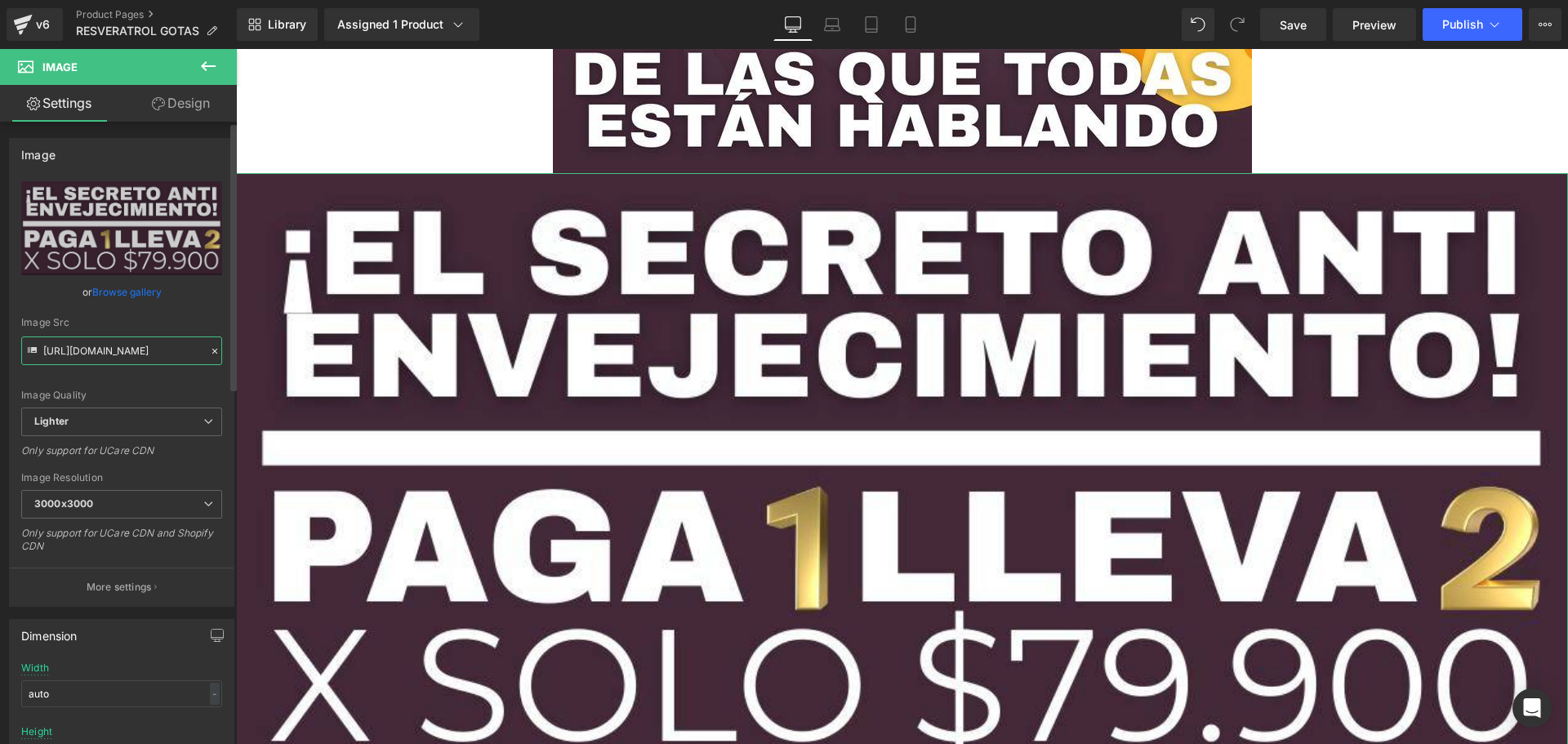
click at [93, 353] on input "[URL][DOMAIN_NAME]" at bounding box center [122, 350] width 201 height 29
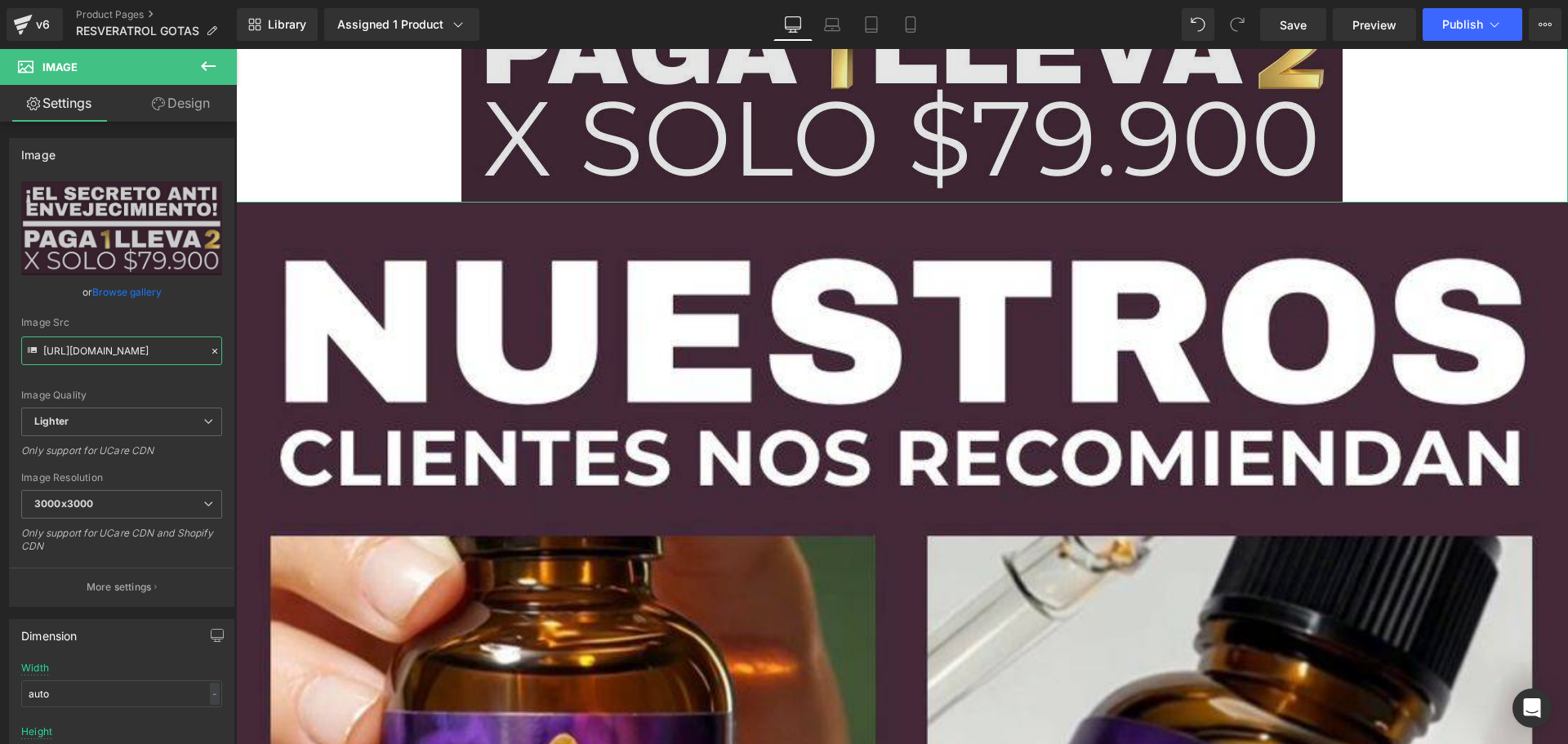
scroll to position [15382, 0]
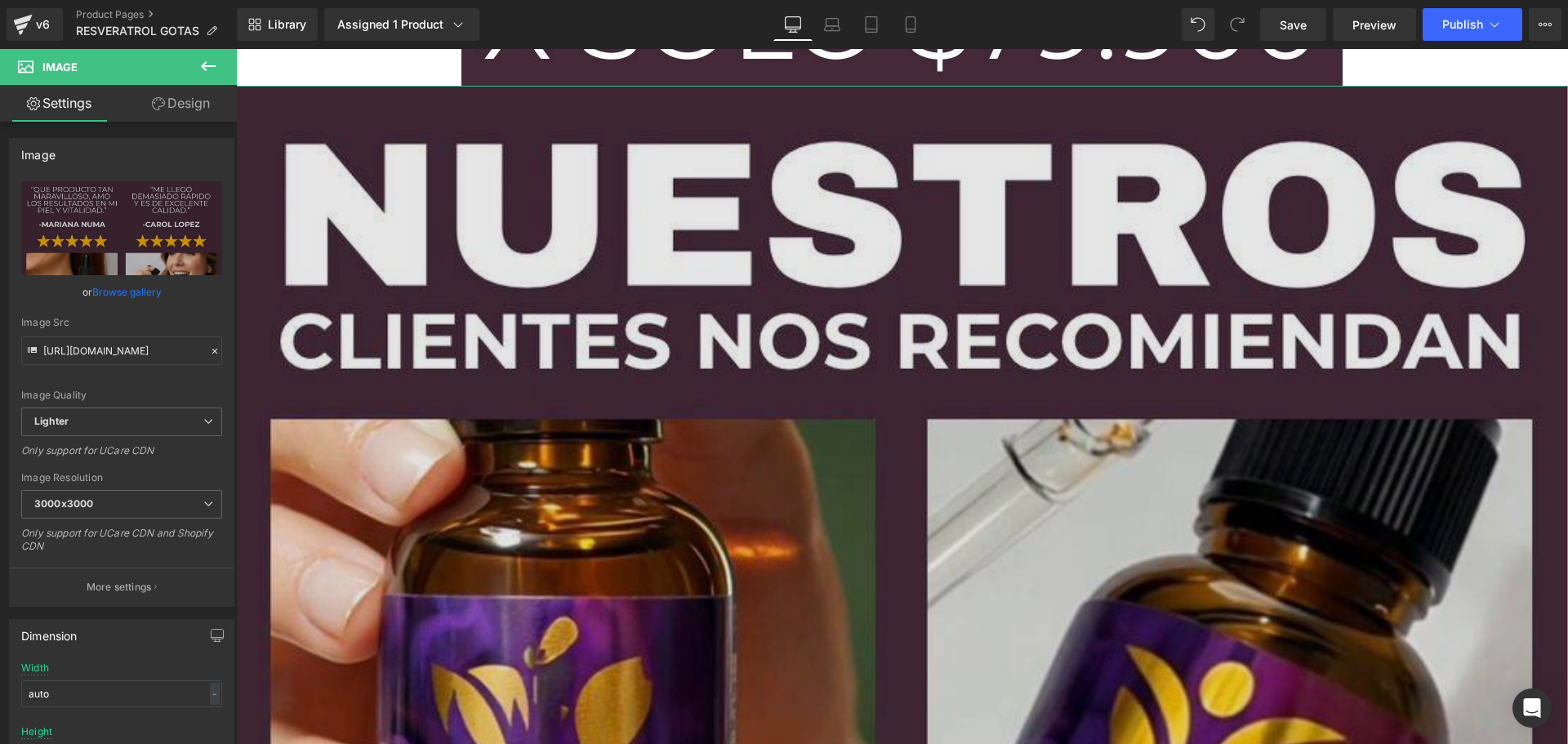
scroll to position [15301, 0]
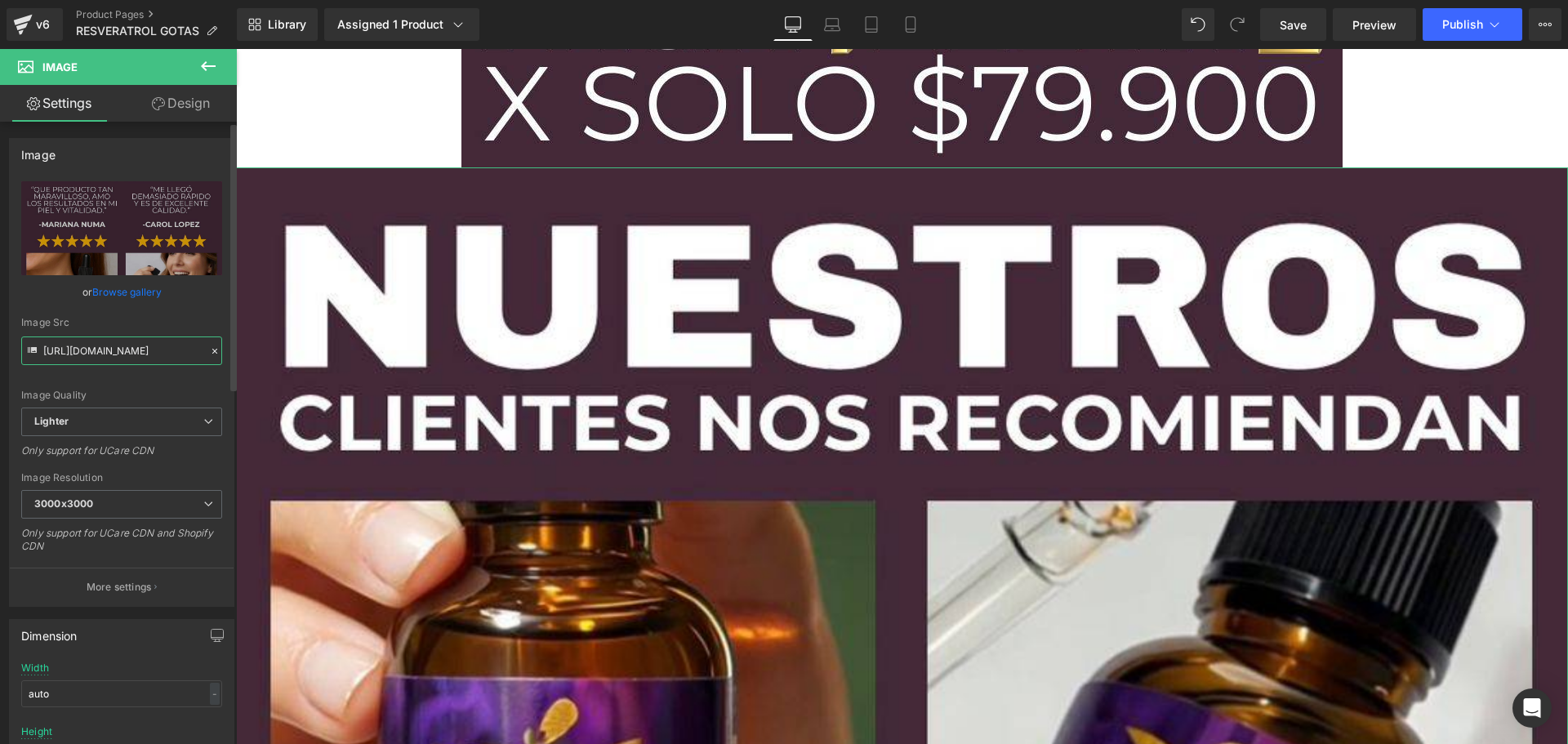
click at [158, 358] on input "[URL][DOMAIN_NAME]" at bounding box center [122, 350] width 201 height 29
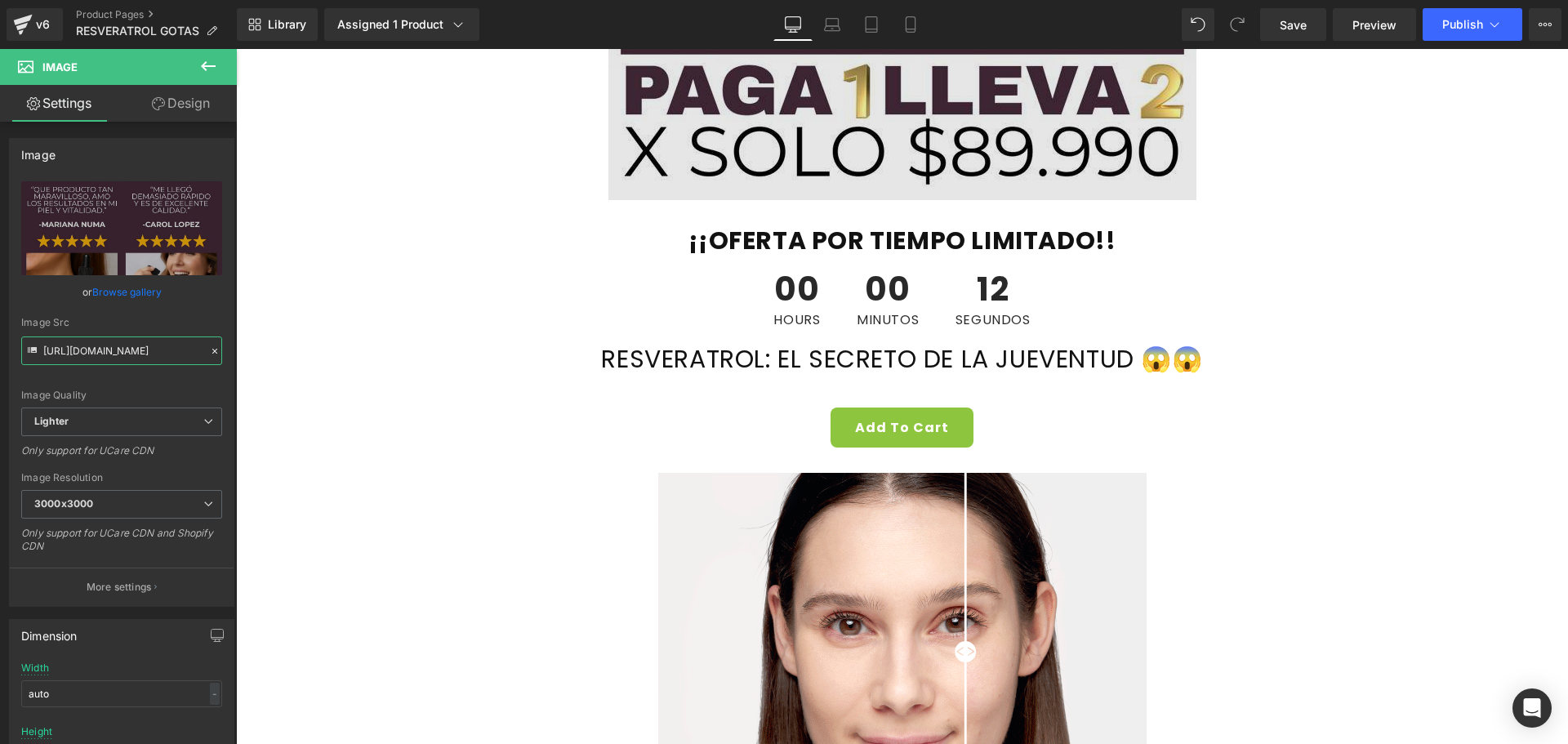
scroll to position [899, 0]
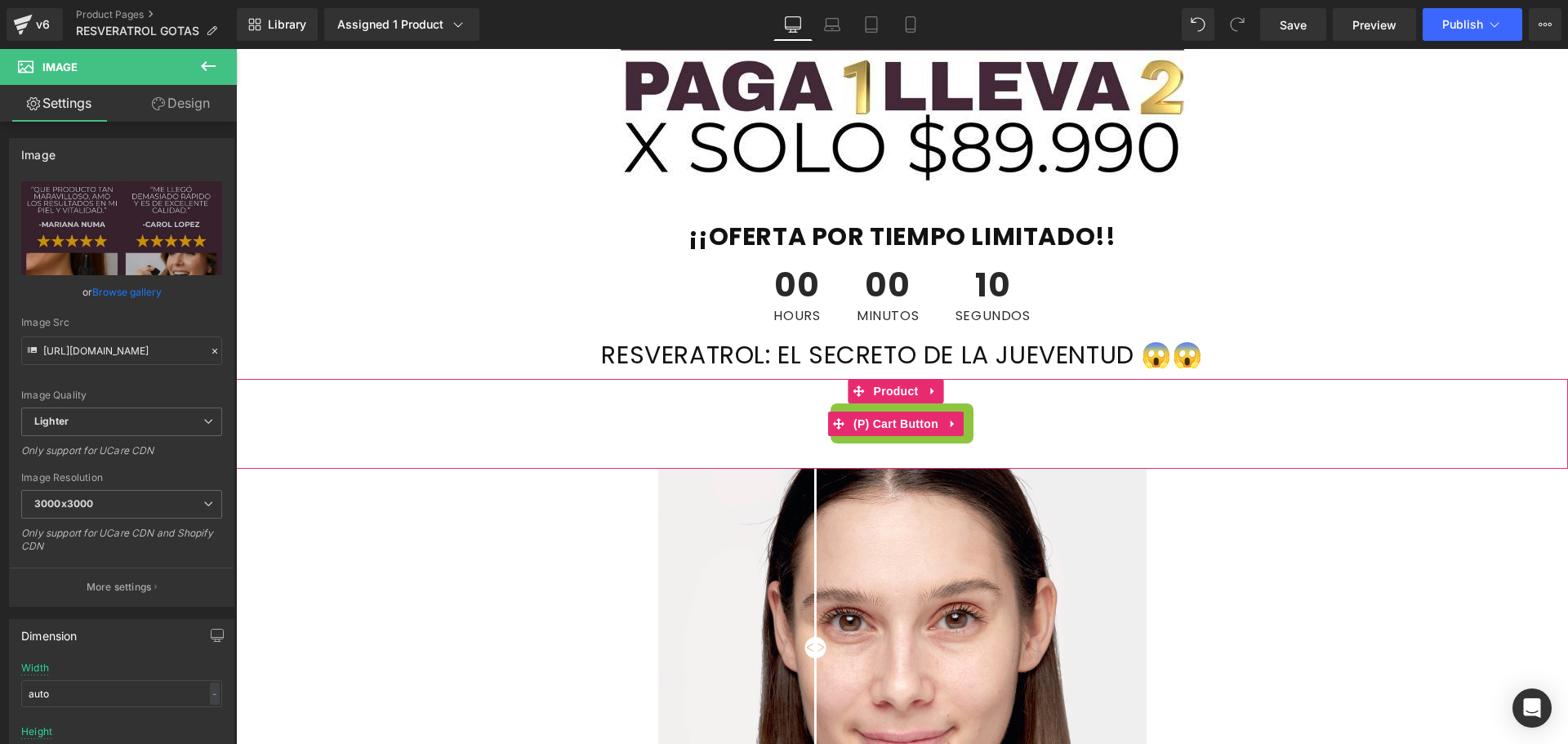
click at [1398, 408] on div "Add To Cart" at bounding box center [902, 423] width 1316 height 40
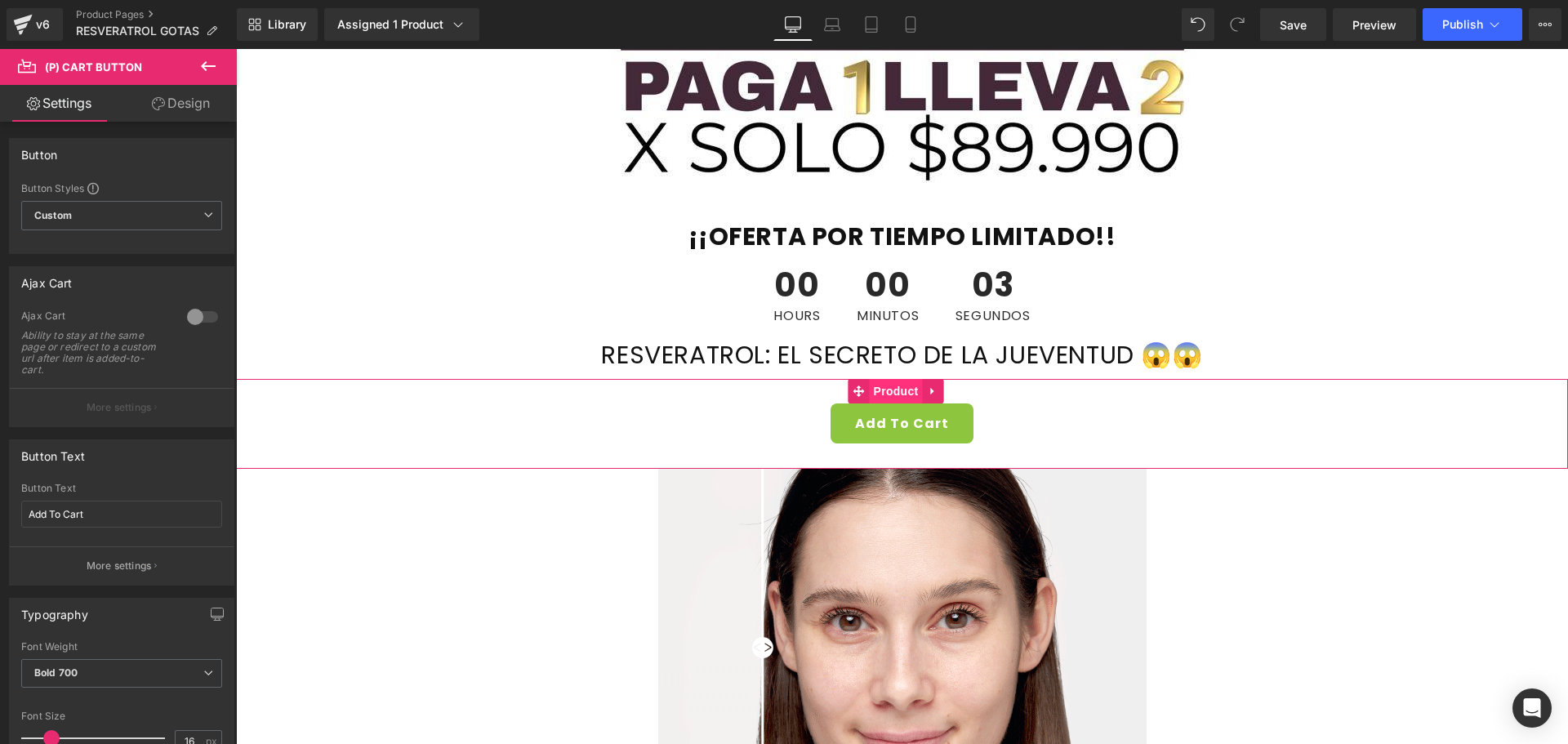
click at [888, 386] on span "Product" at bounding box center [896, 391] width 53 height 25
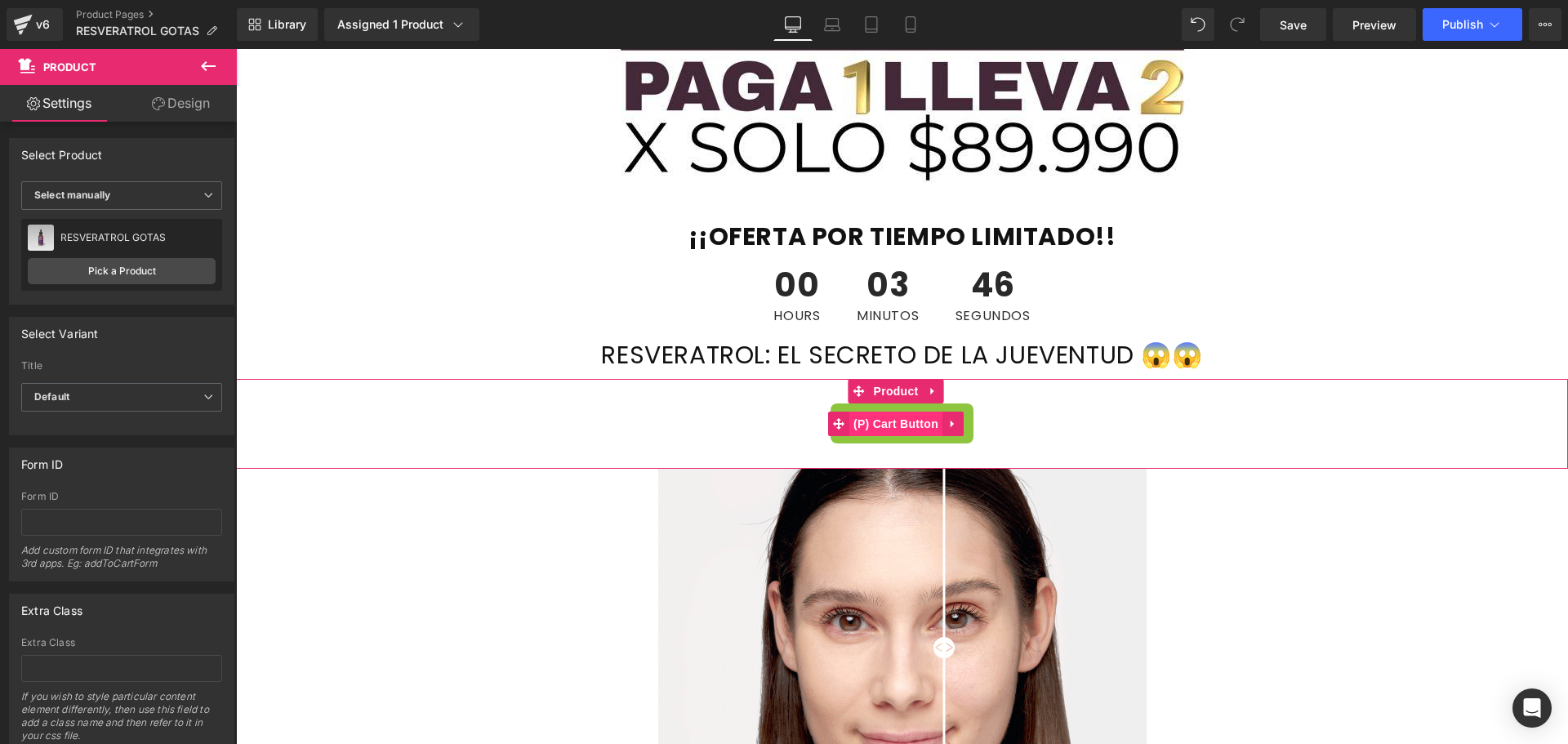
click at [869, 422] on span "(P) Cart Button" at bounding box center [895, 424] width 93 height 25
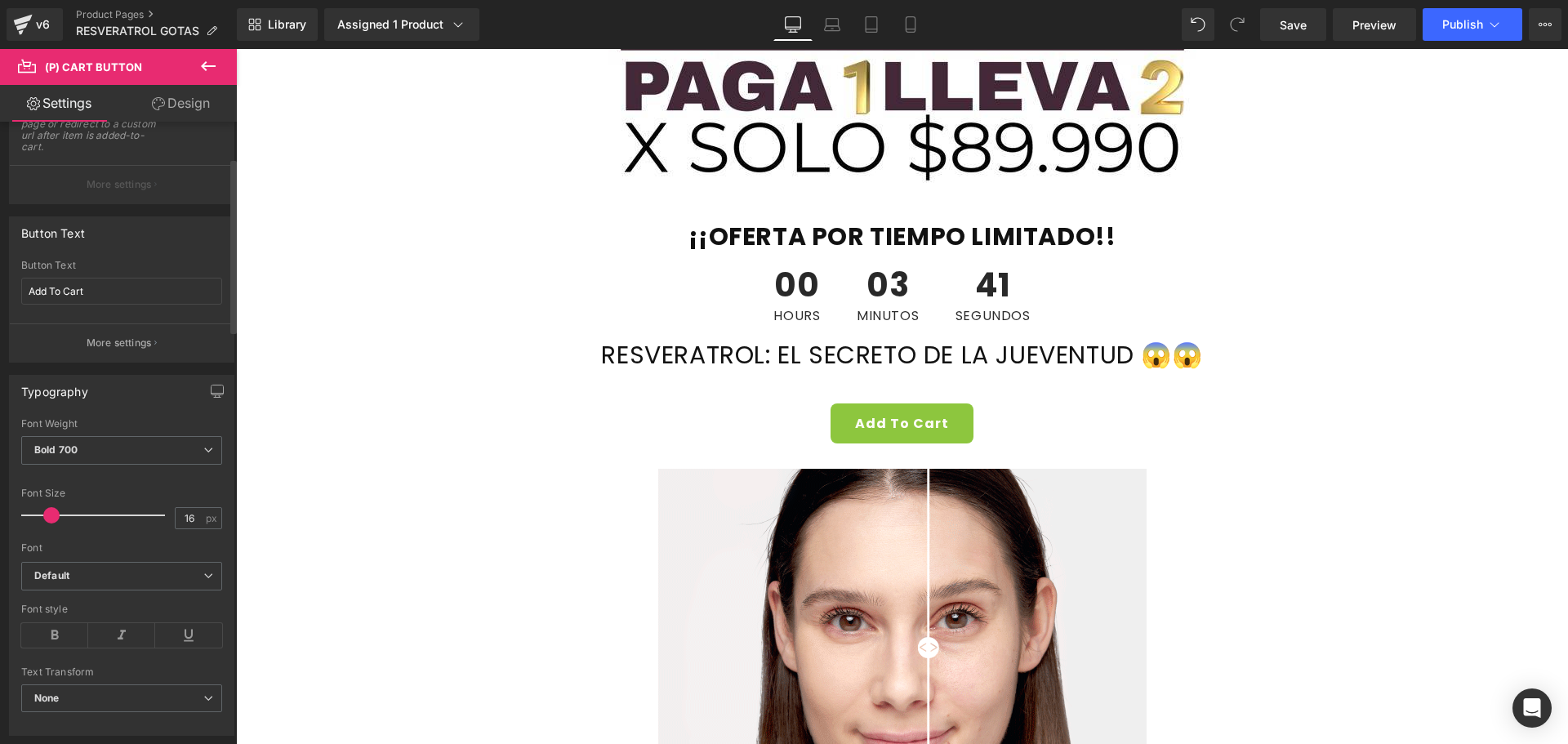
scroll to position [326, 0]
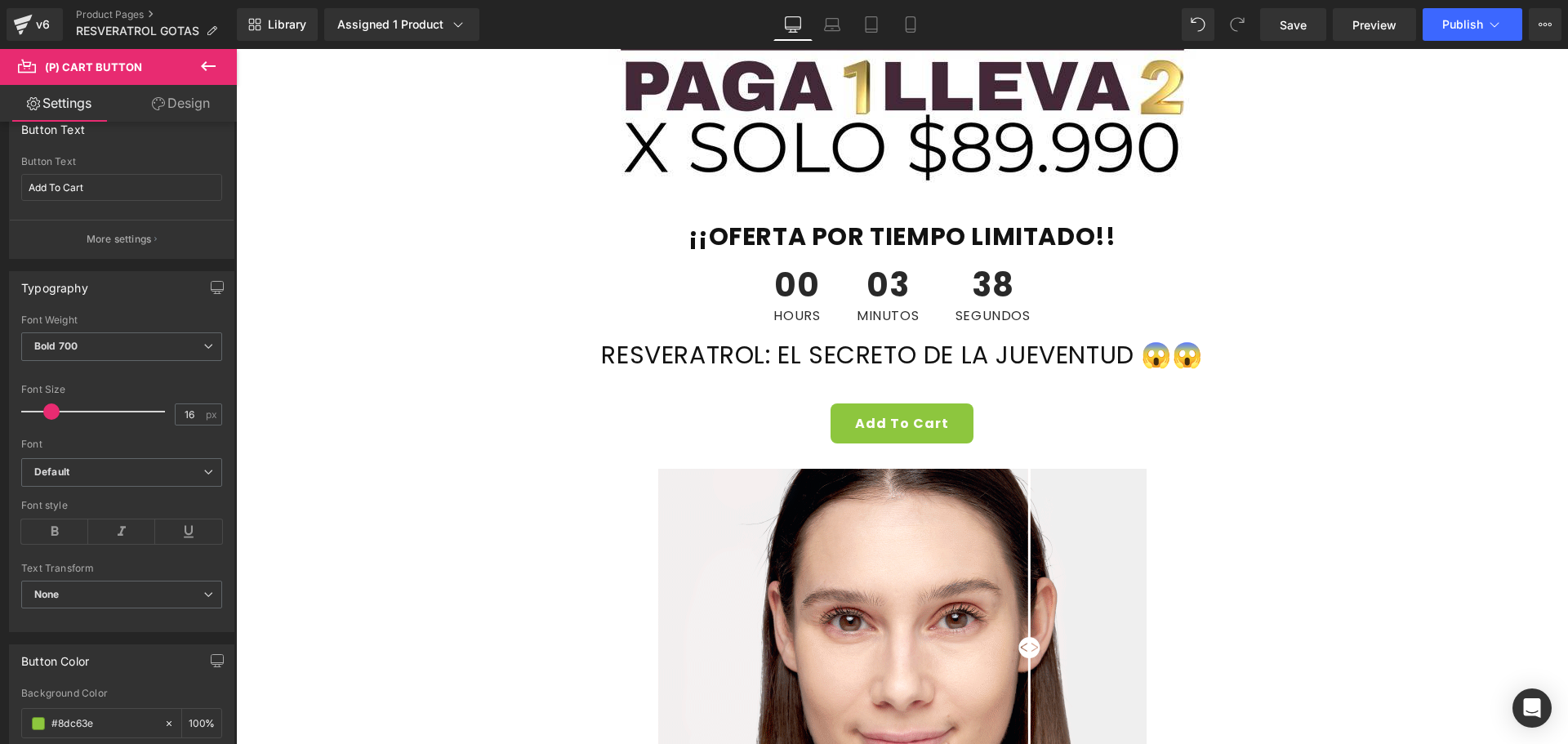
click at [214, 58] on icon at bounding box center [208, 67] width 20 height 20
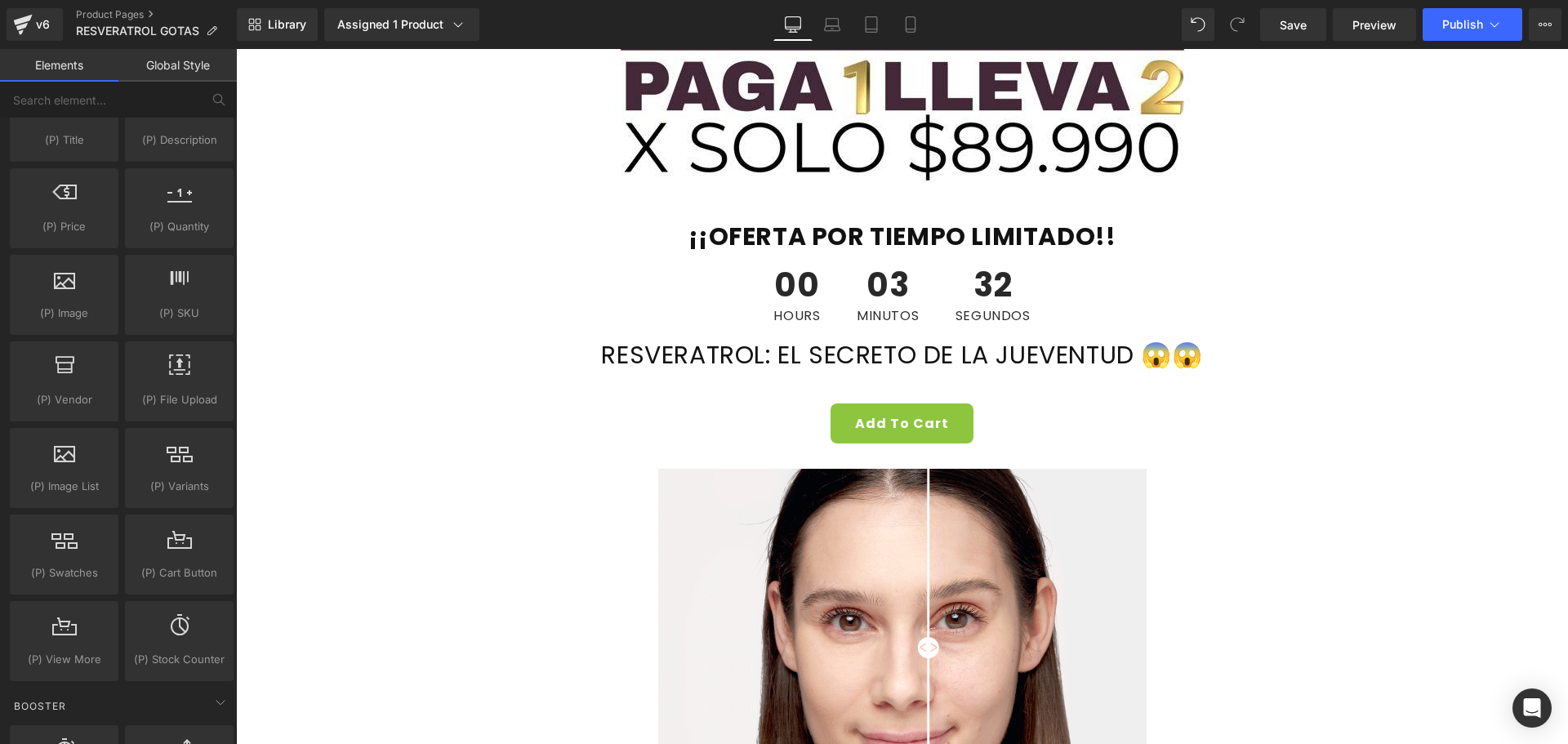
scroll to position [1634, 0]
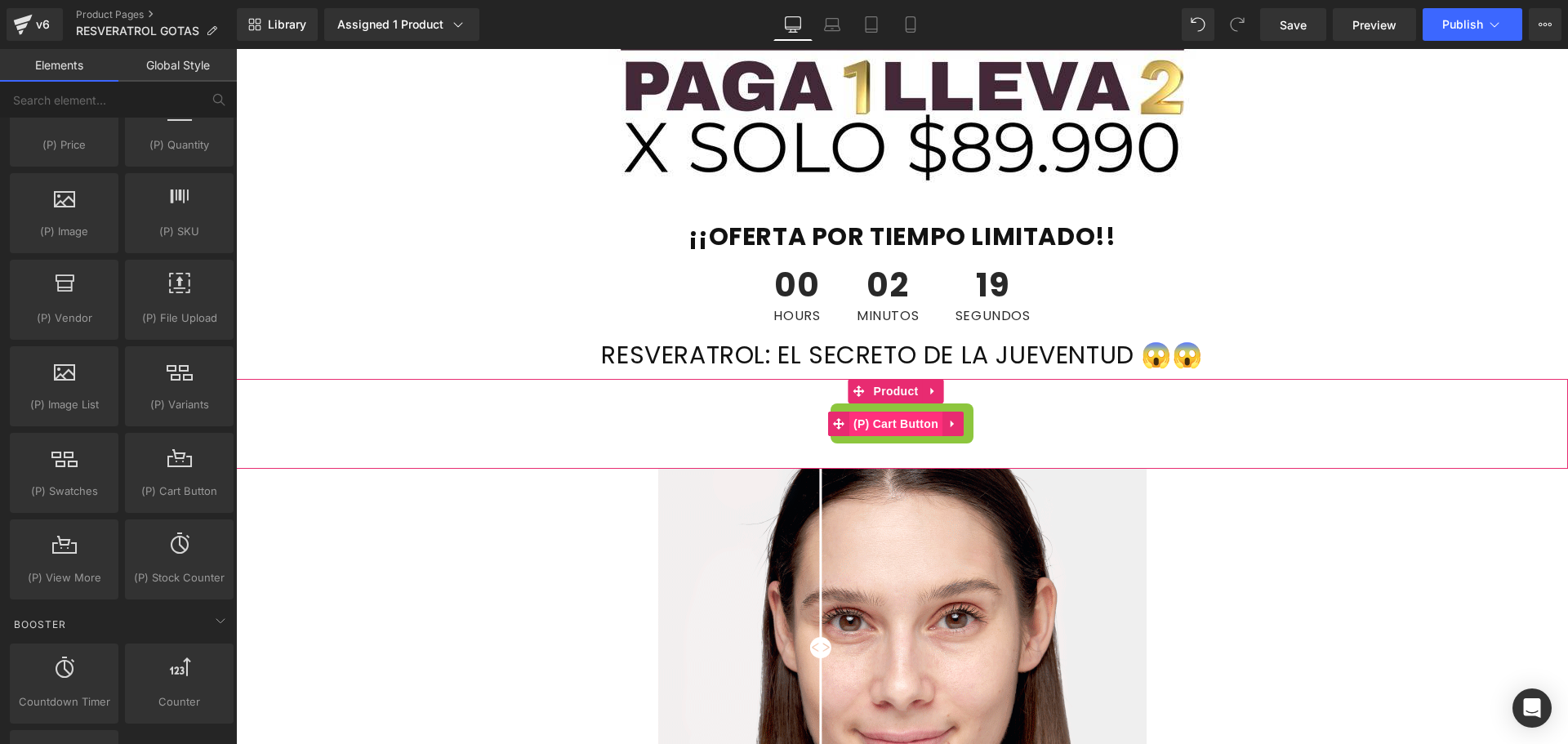
click at [985, 423] on div "Add To Cart" at bounding box center [902, 423] width 1316 height 40
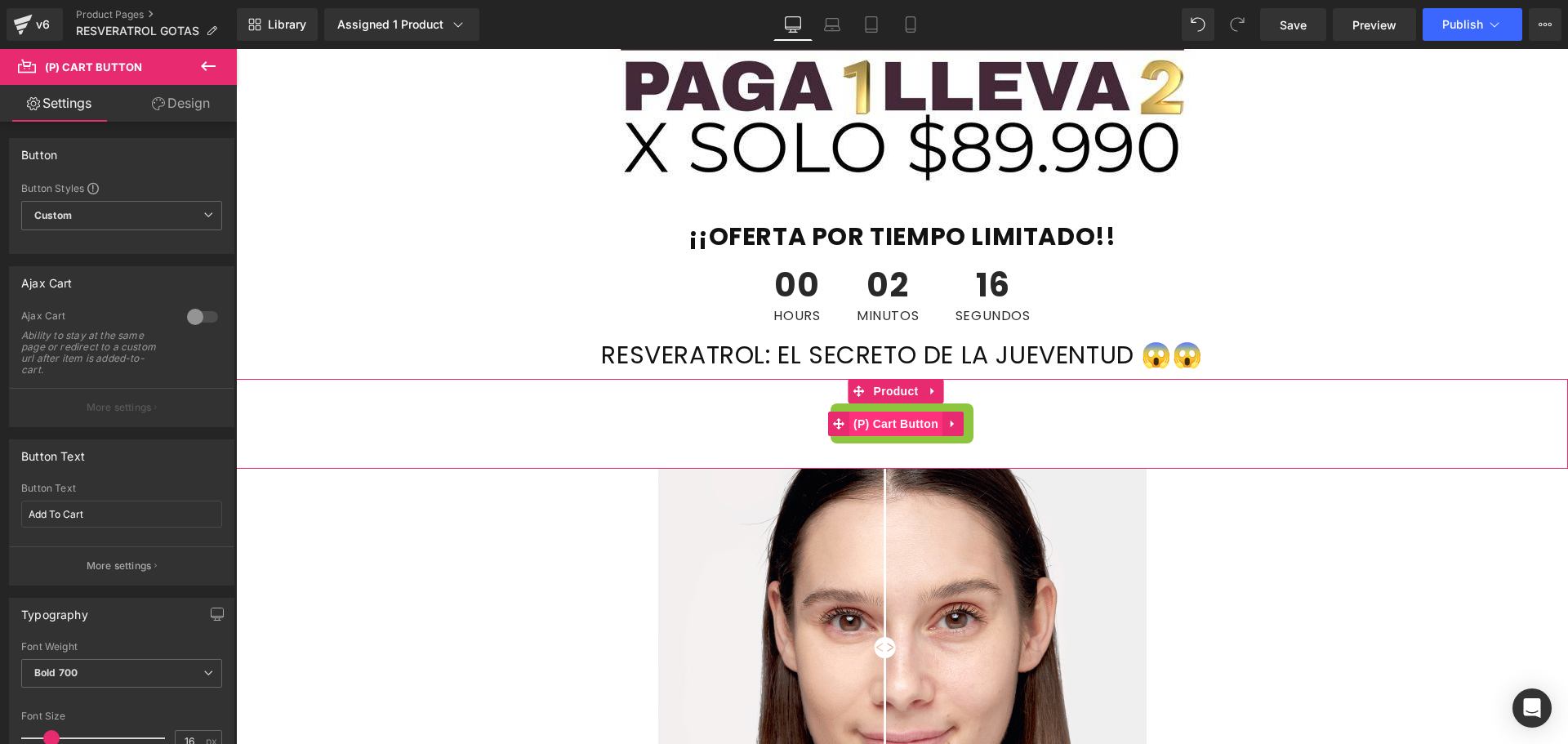
click at [850, 437] on span "(P) Cart Button" at bounding box center [895, 424] width 93 height 25
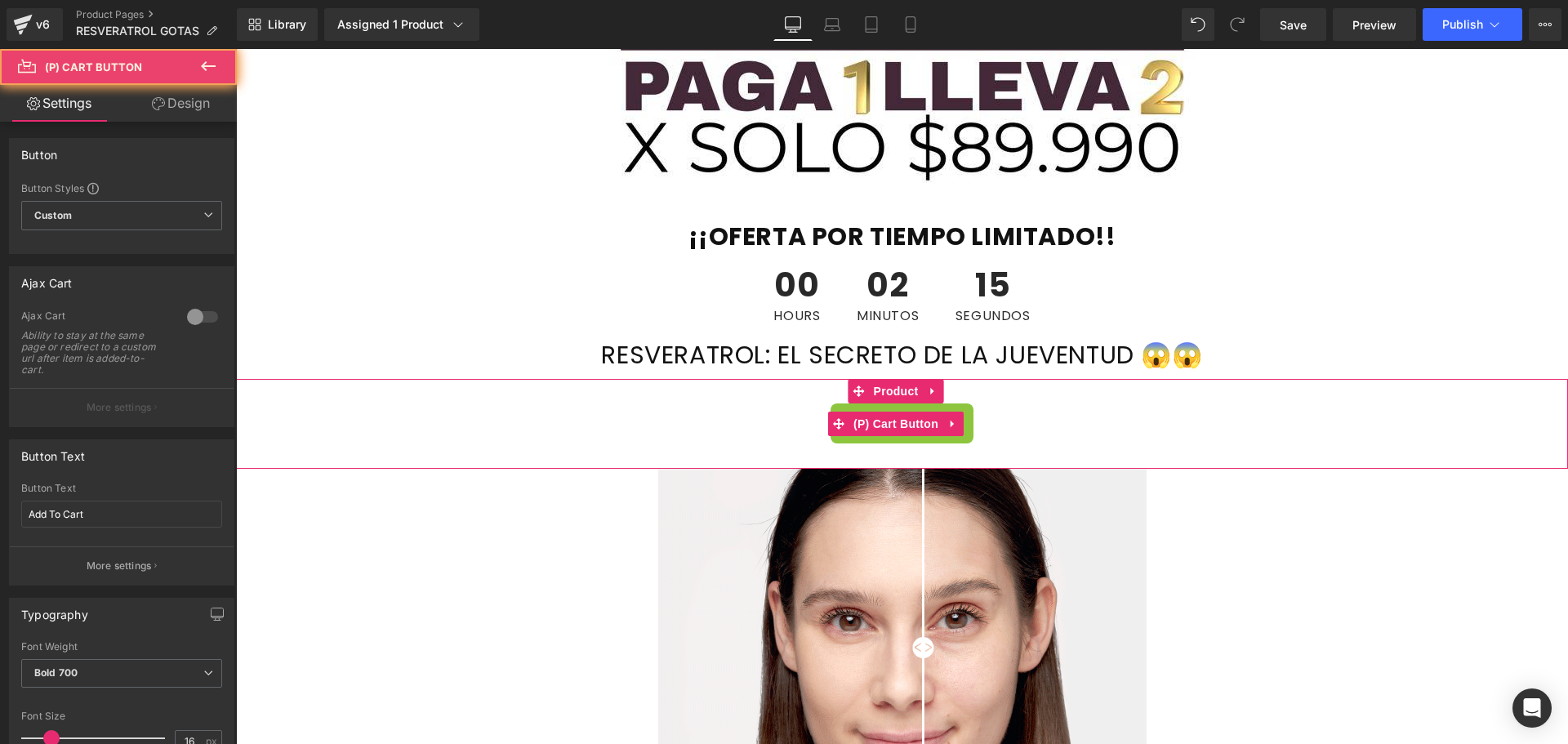
click at [694, 423] on div "Add To Cart" at bounding box center [902, 423] width 1316 height 40
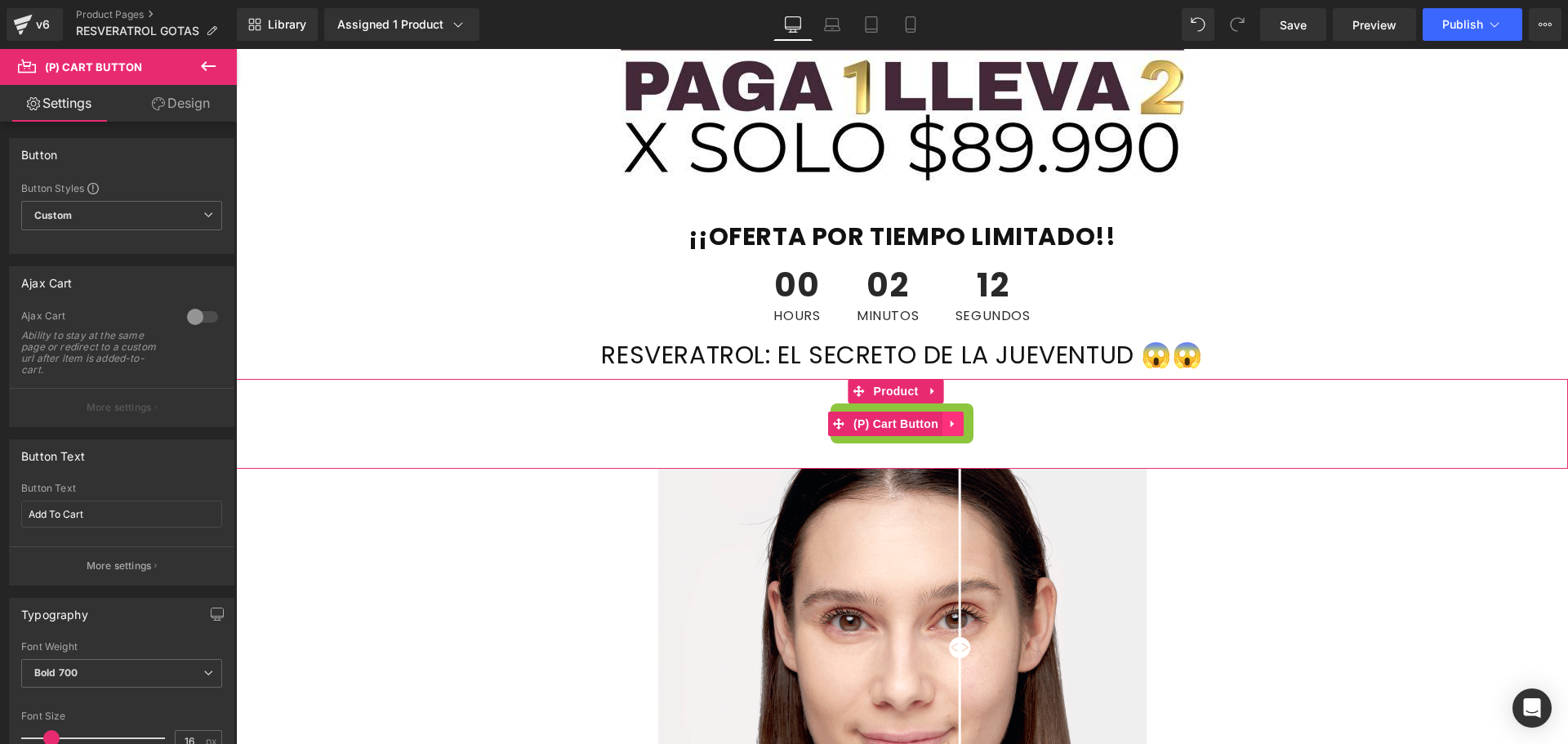
click at [957, 427] on icon at bounding box center [952, 423] width 12 height 12
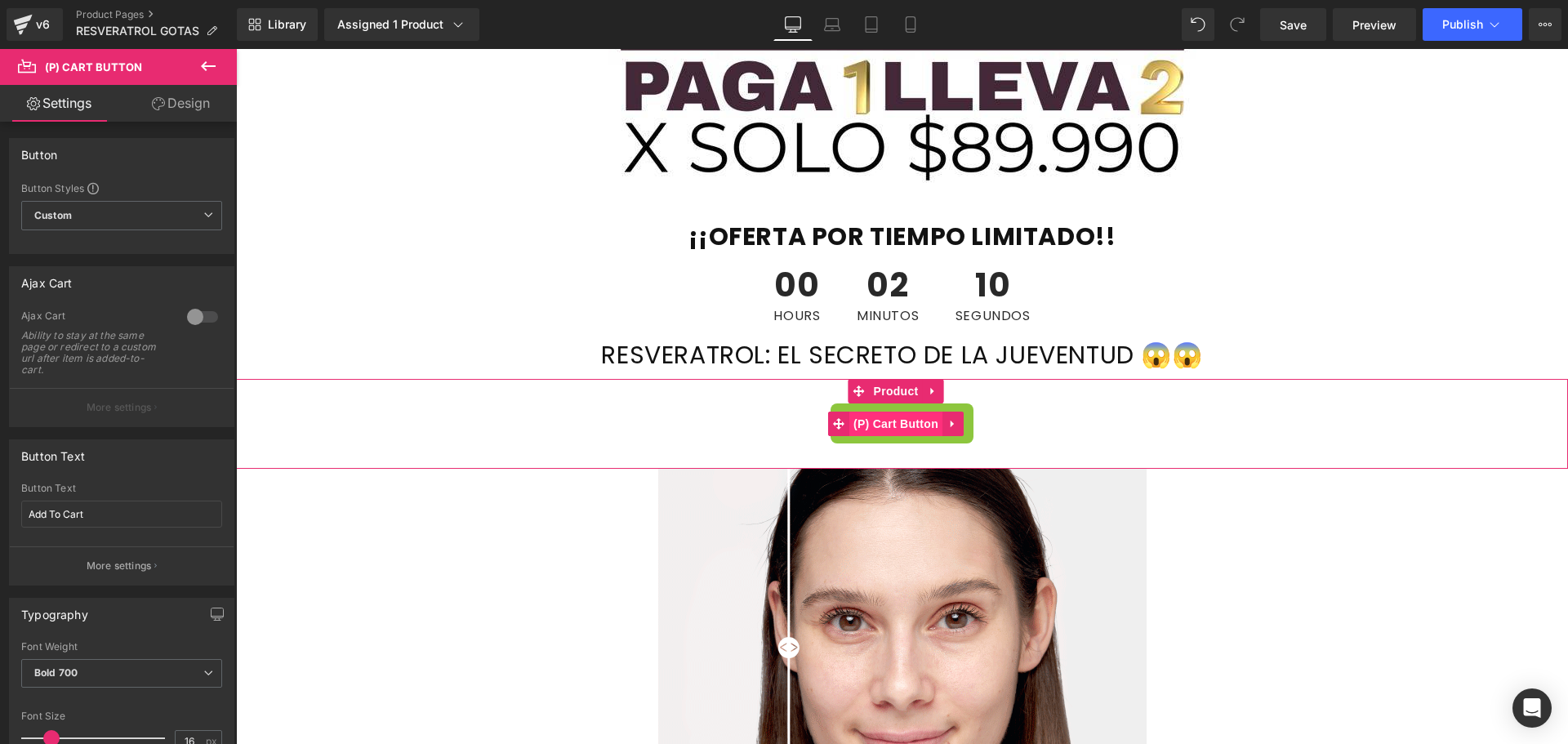
click at [851, 426] on span "(P) Cart Button" at bounding box center [895, 424] width 93 height 25
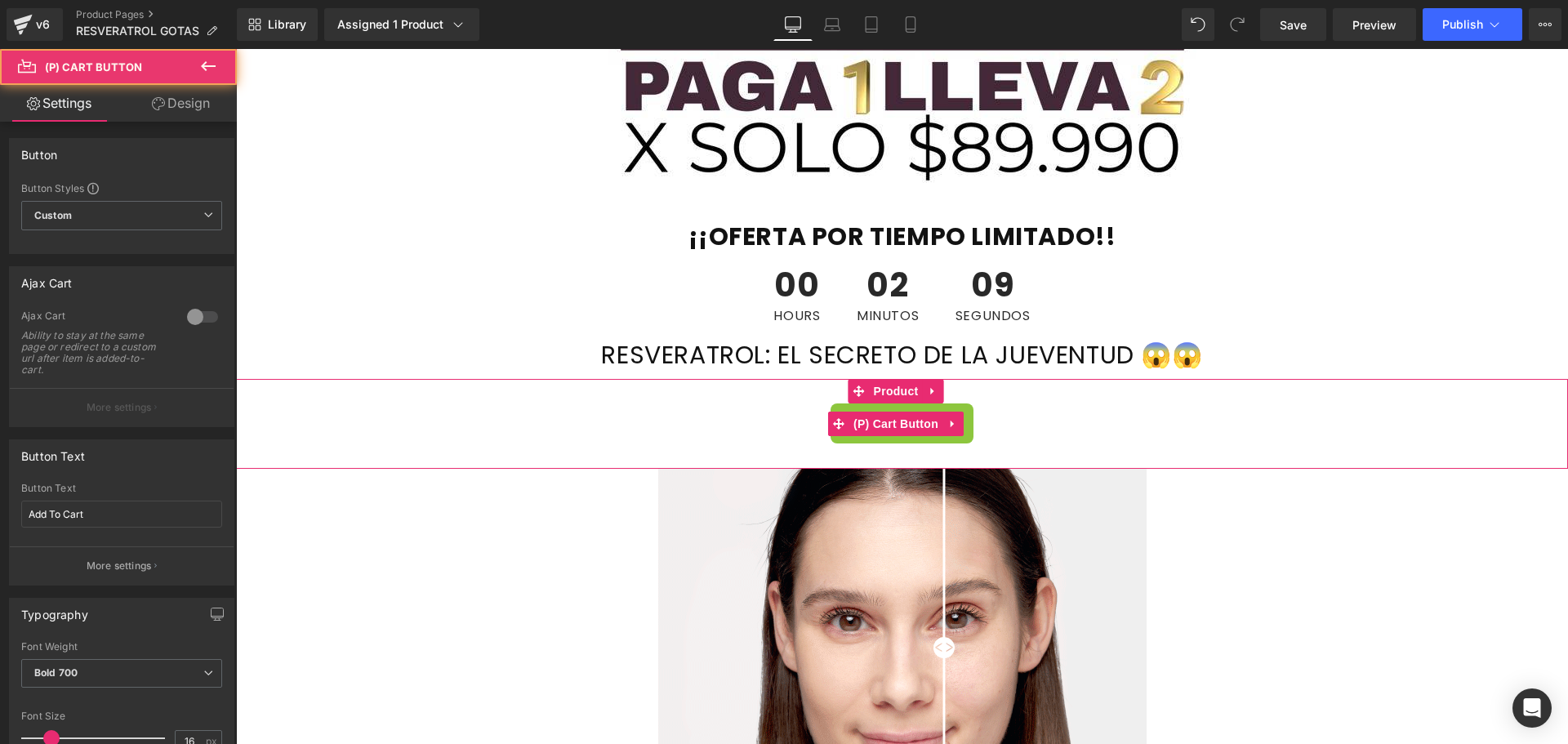
click at [670, 436] on div "Add To Cart" at bounding box center [902, 423] width 1316 height 40
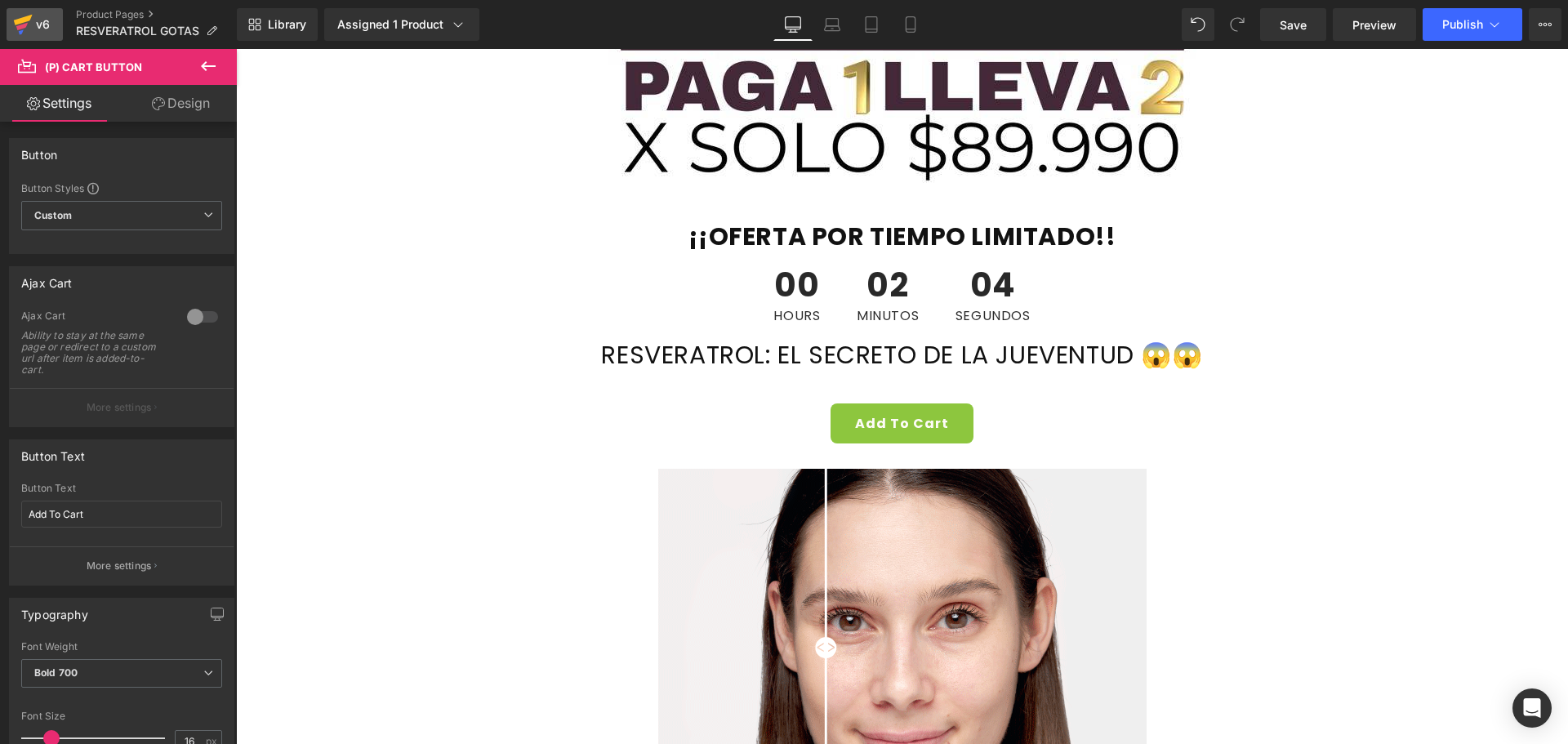
click at [39, 29] on div "v6" at bounding box center [43, 25] width 21 height 21
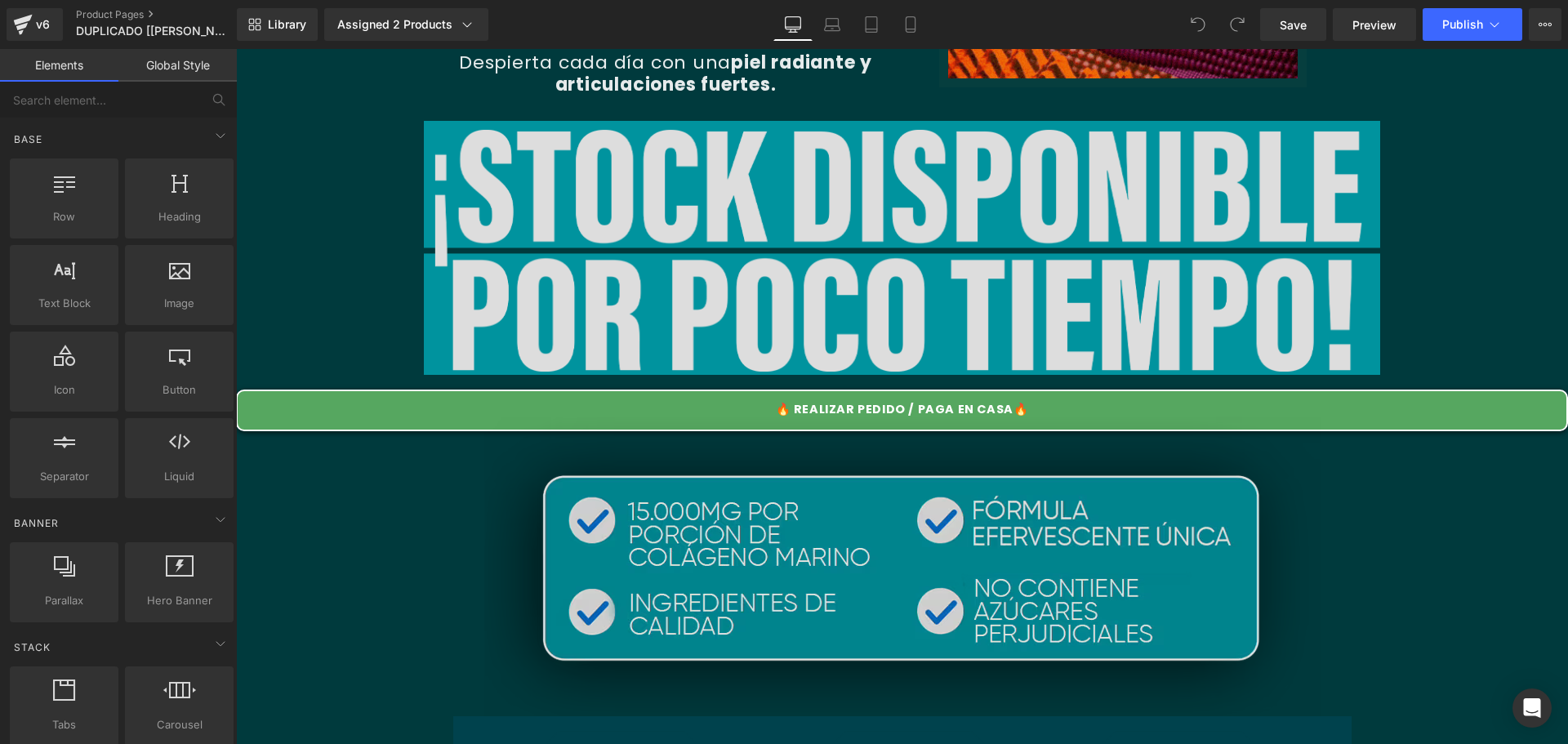
scroll to position [899, 0]
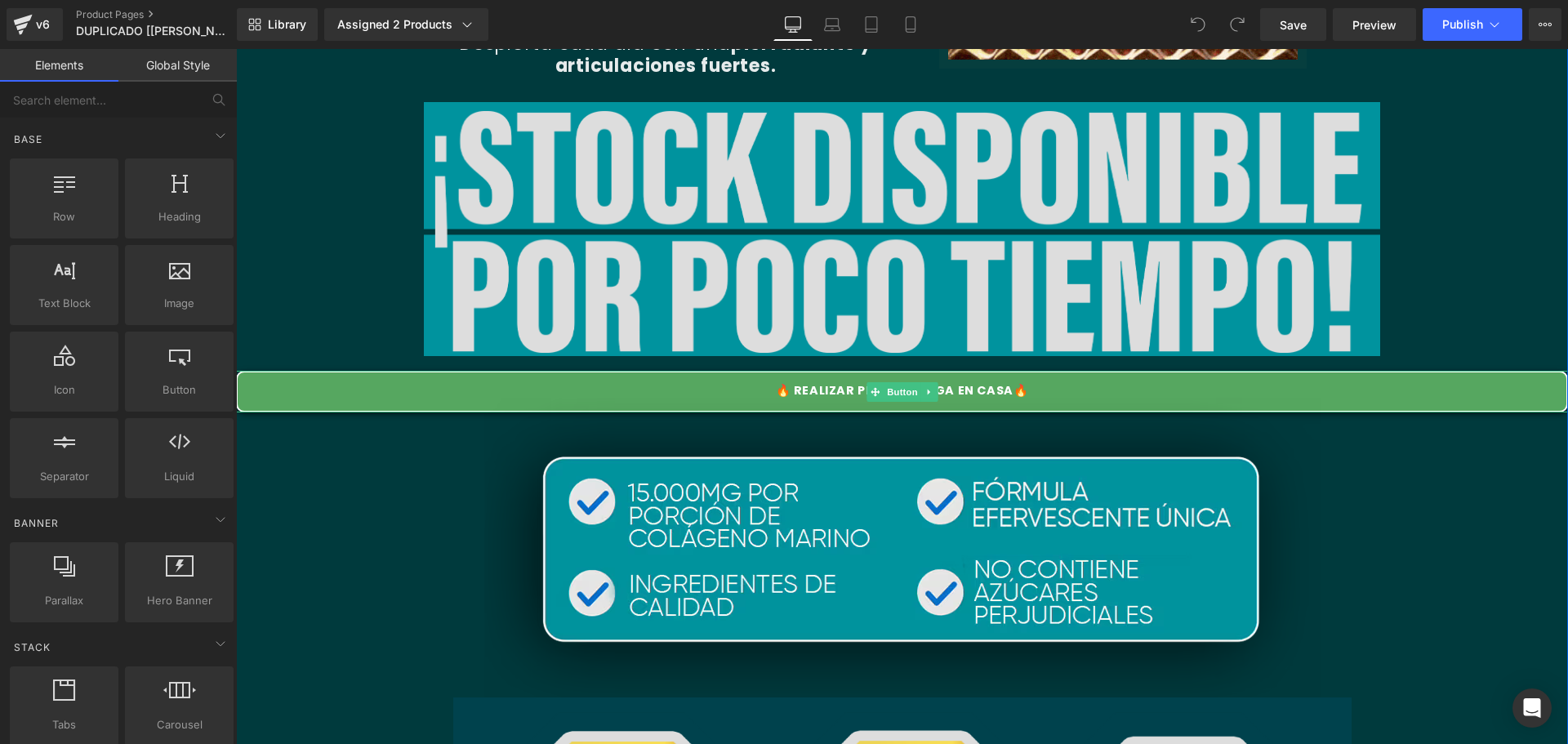
click at [665, 393] on div "🔥 REALIZAR PEDIDO / PAGA EN CASA🔥" at bounding box center [902, 391] width 1331 height 42
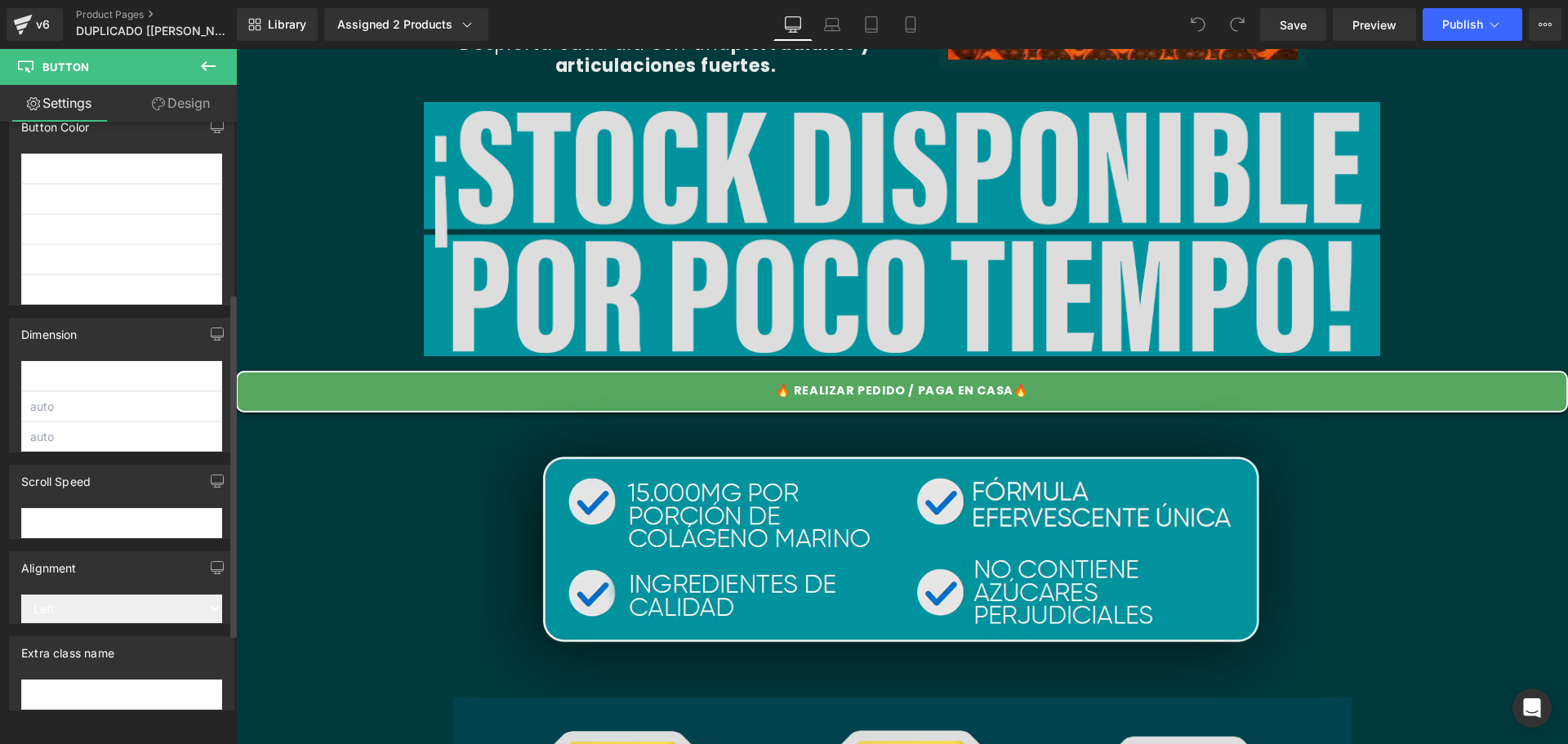
scroll to position [0, 0]
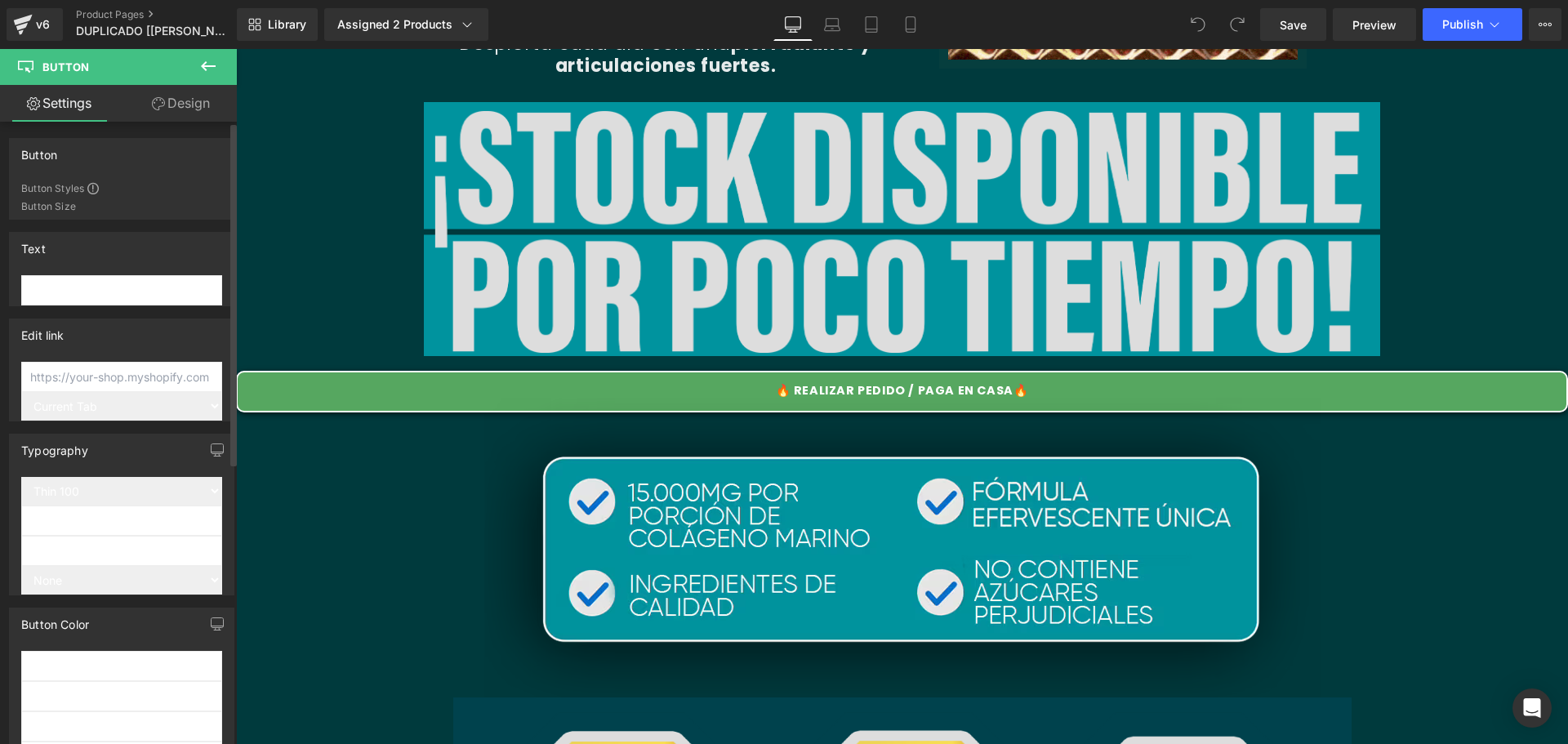
click at [101, 374] on input "text" at bounding box center [122, 377] width 201 height 30
click at [205, 96] on link "Design" at bounding box center [181, 103] width 118 height 37
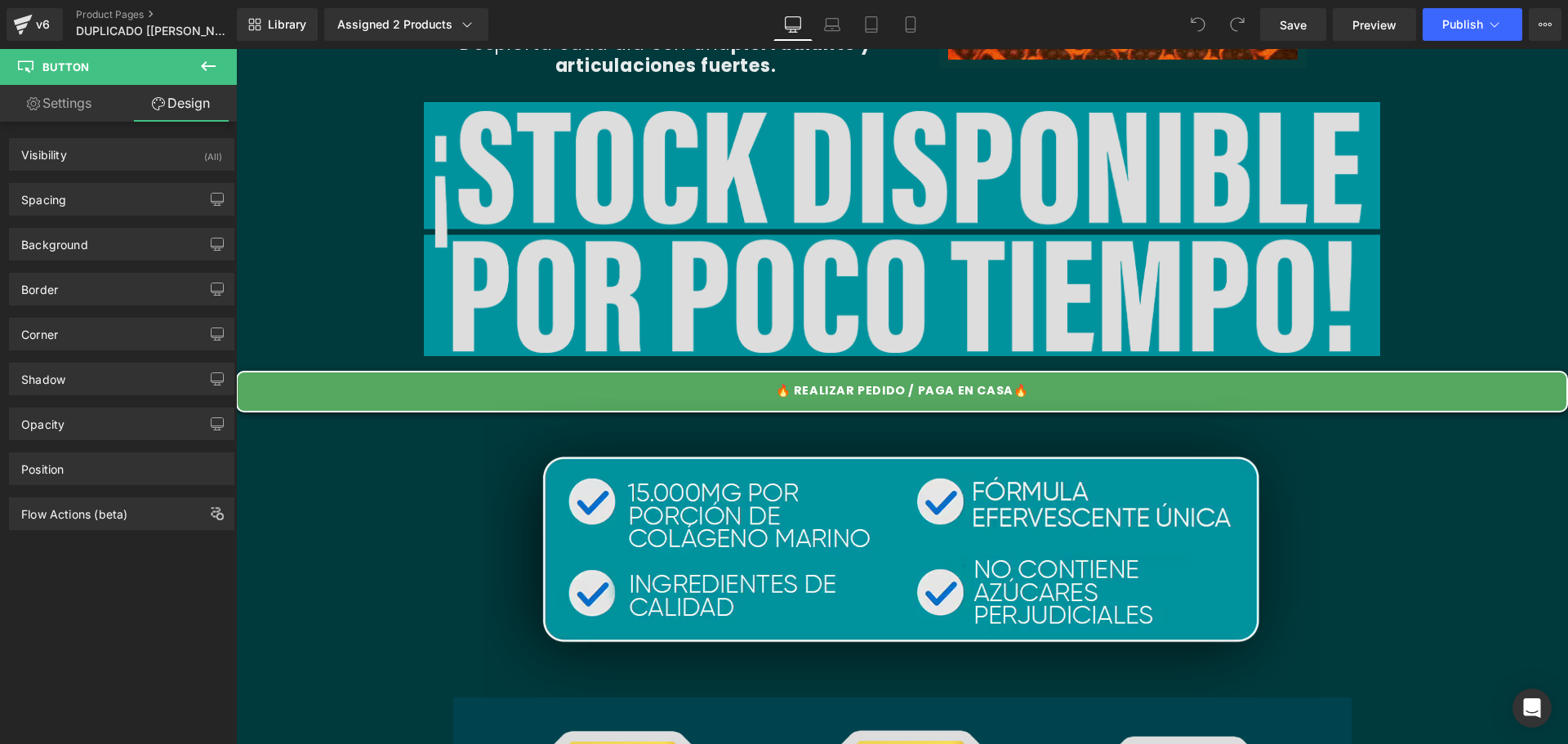
click at [71, 90] on link "Settings" at bounding box center [59, 103] width 118 height 37
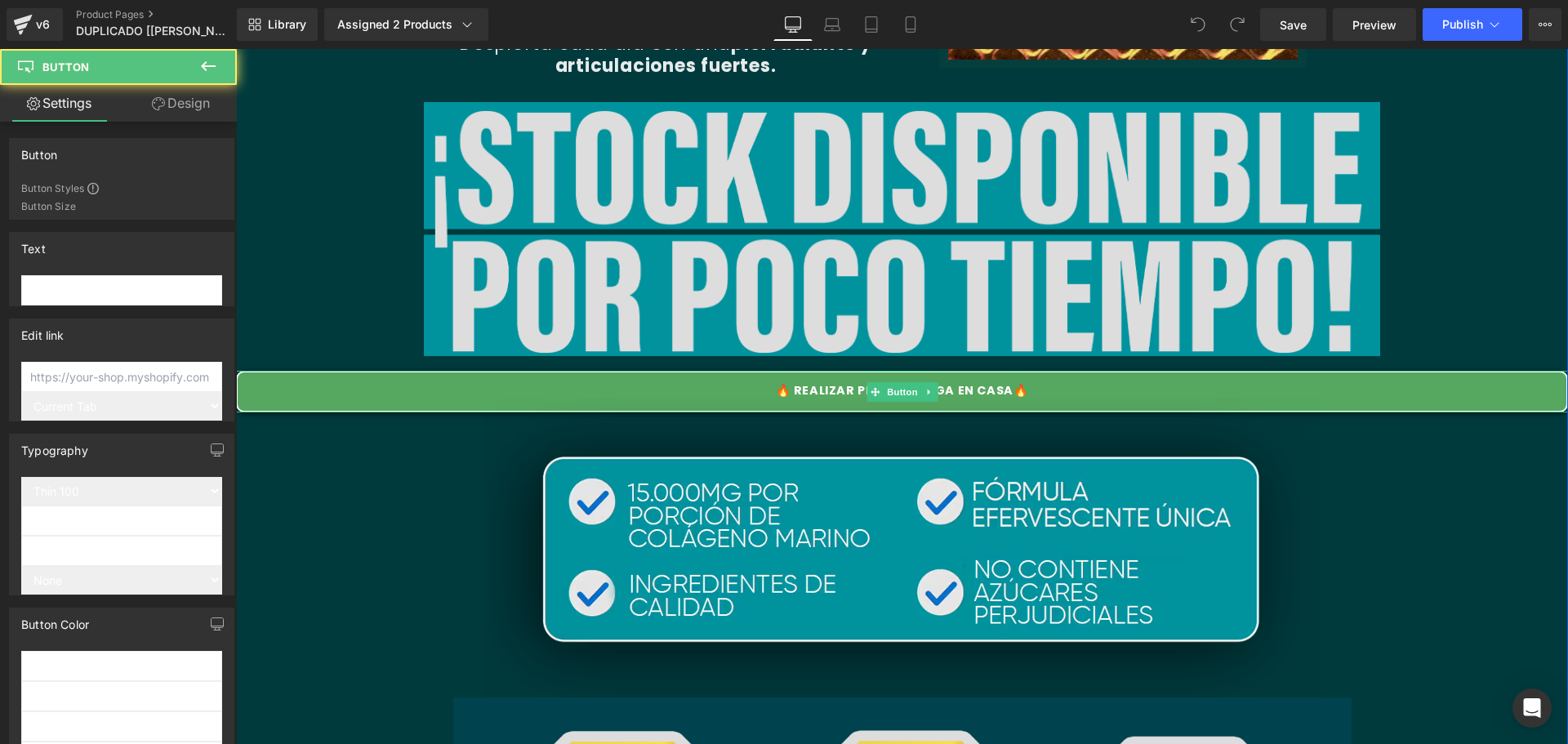
click at [511, 398] on div "🔥 REALIZAR PEDIDO / PAGA EN CASA🔥" at bounding box center [902, 391] width 1331 height 42
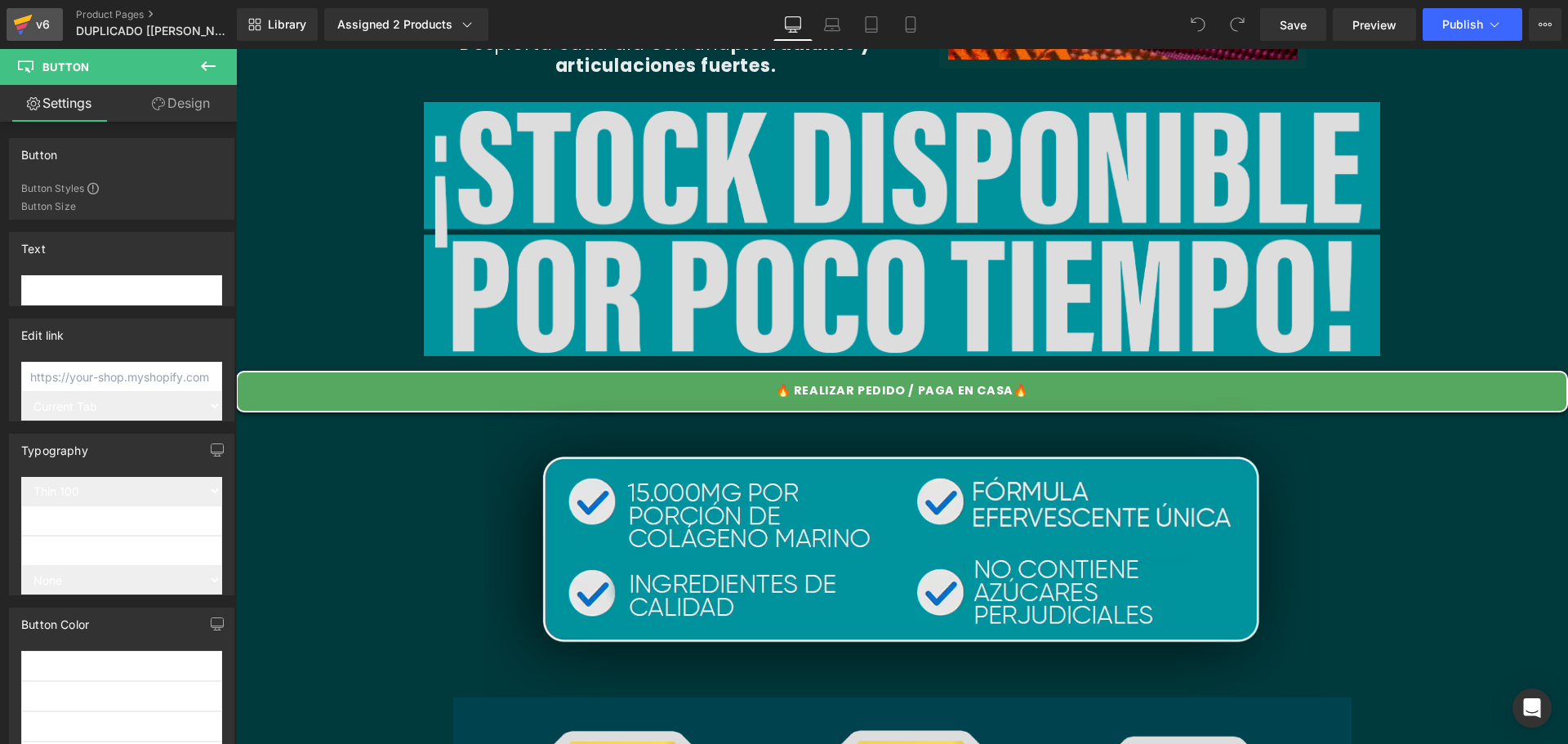
click at [29, 30] on icon at bounding box center [23, 25] width 20 height 41
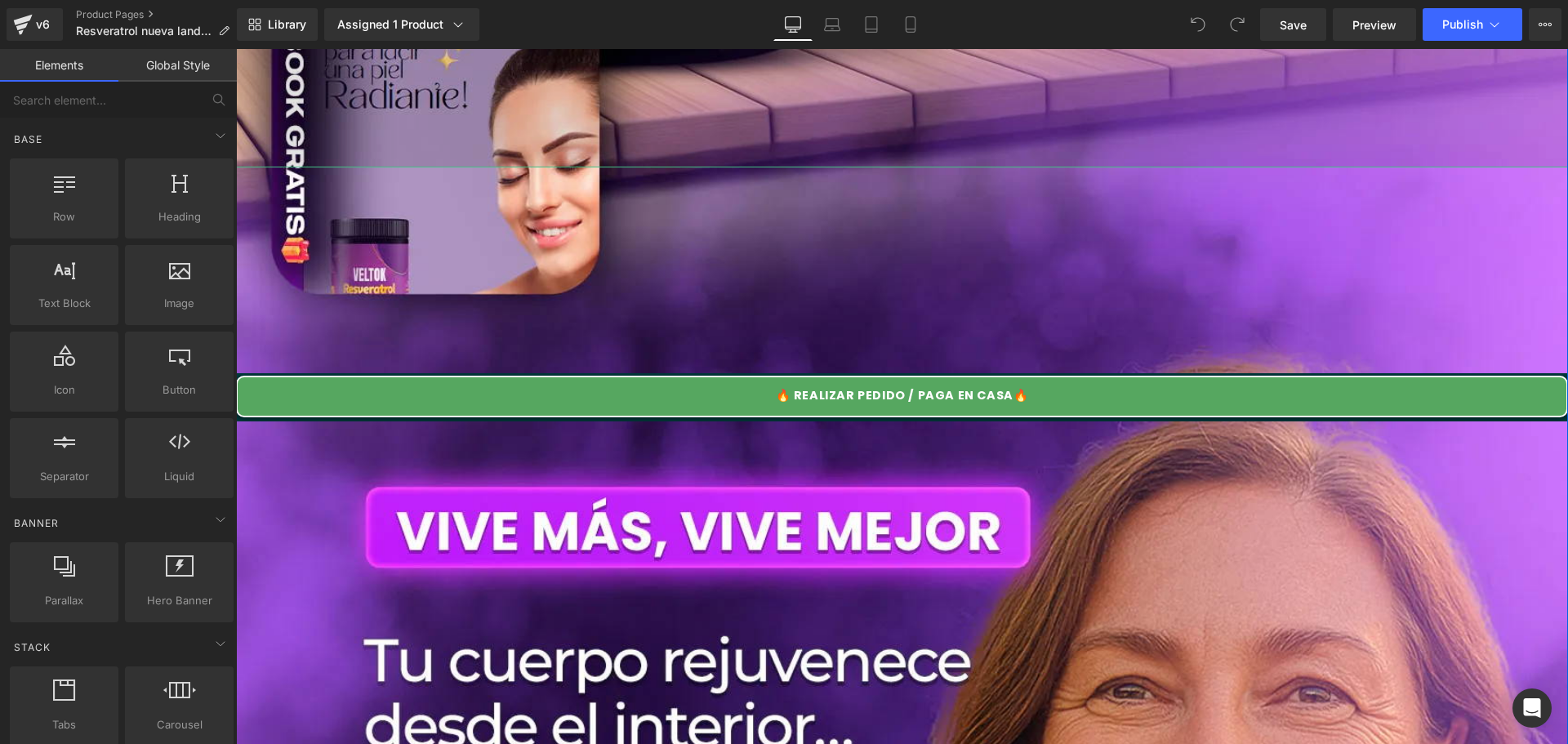
scroll to position [1715, 0]
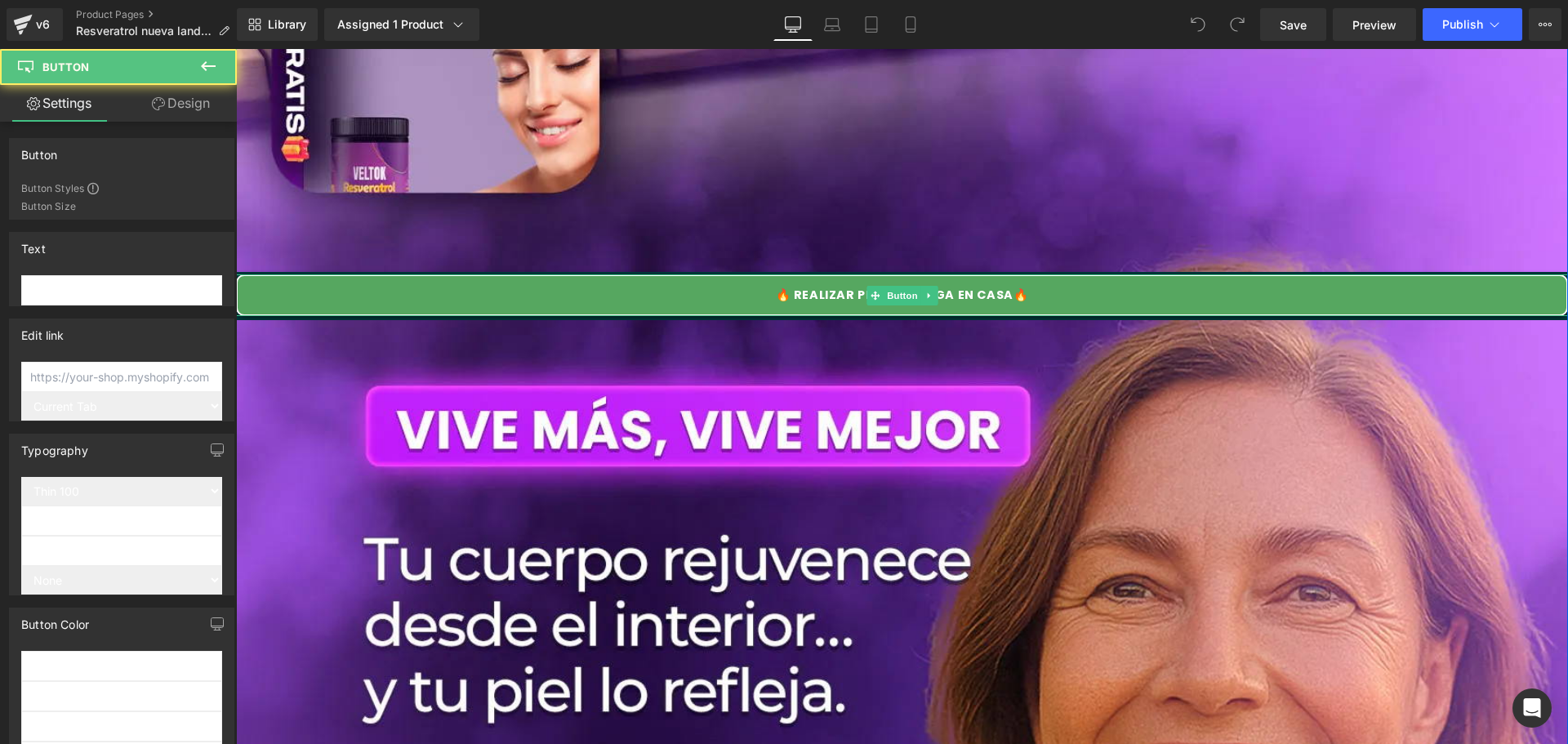
click at [536, 302] on div "🔥 REALIZAR PEDIDO / PAGA EN CASA🔥" at bounding box center [902, 295] width 1331 height 42
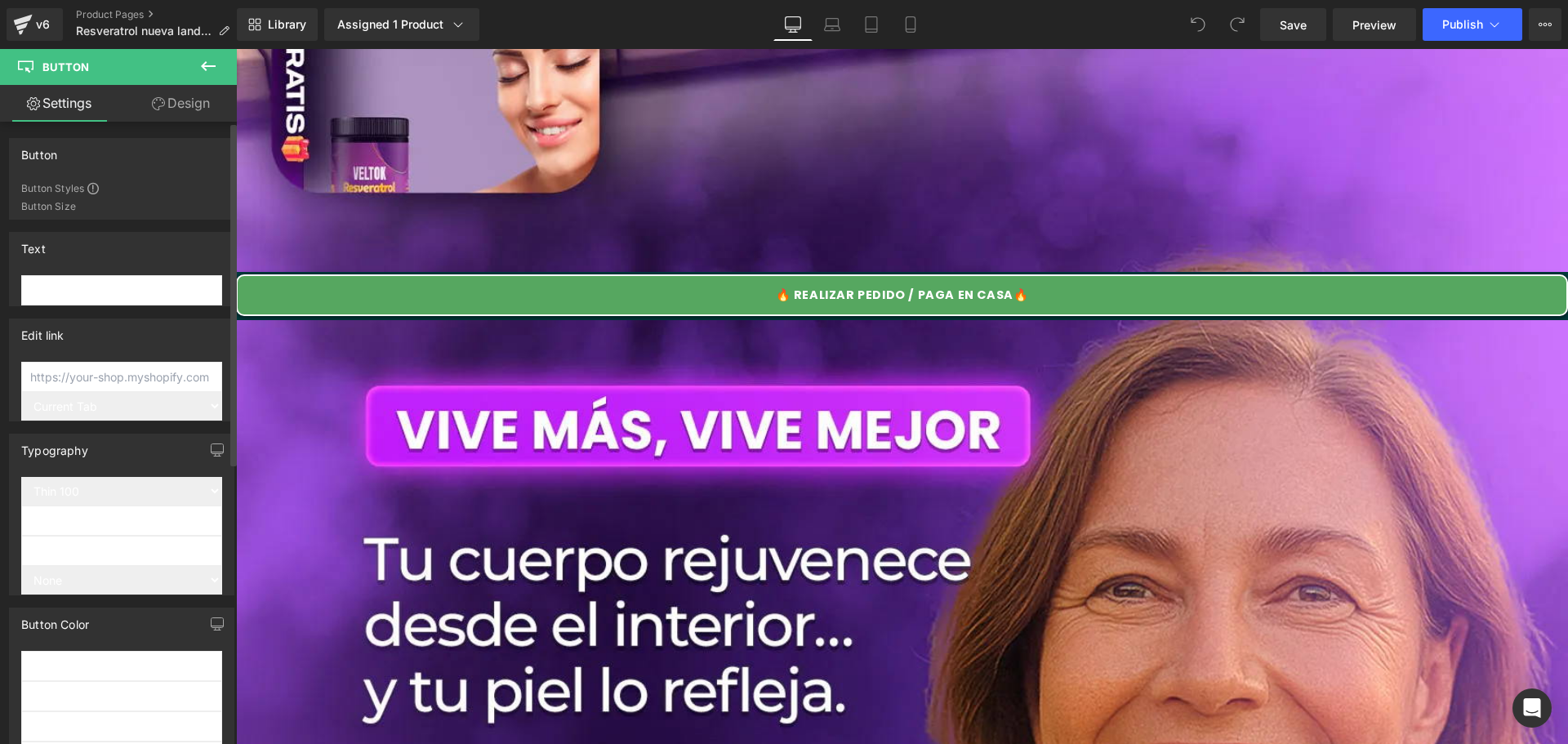
click at [90, 196] on div "Button Styles Custom Button Size Large Medium Small" at bounding box center [122, 201] width 224 height 38
click at [119, 179] on div "Button Button Styles Custom Button Size Large Medium Small" at bounding box center [122, 178] width 225 height 81
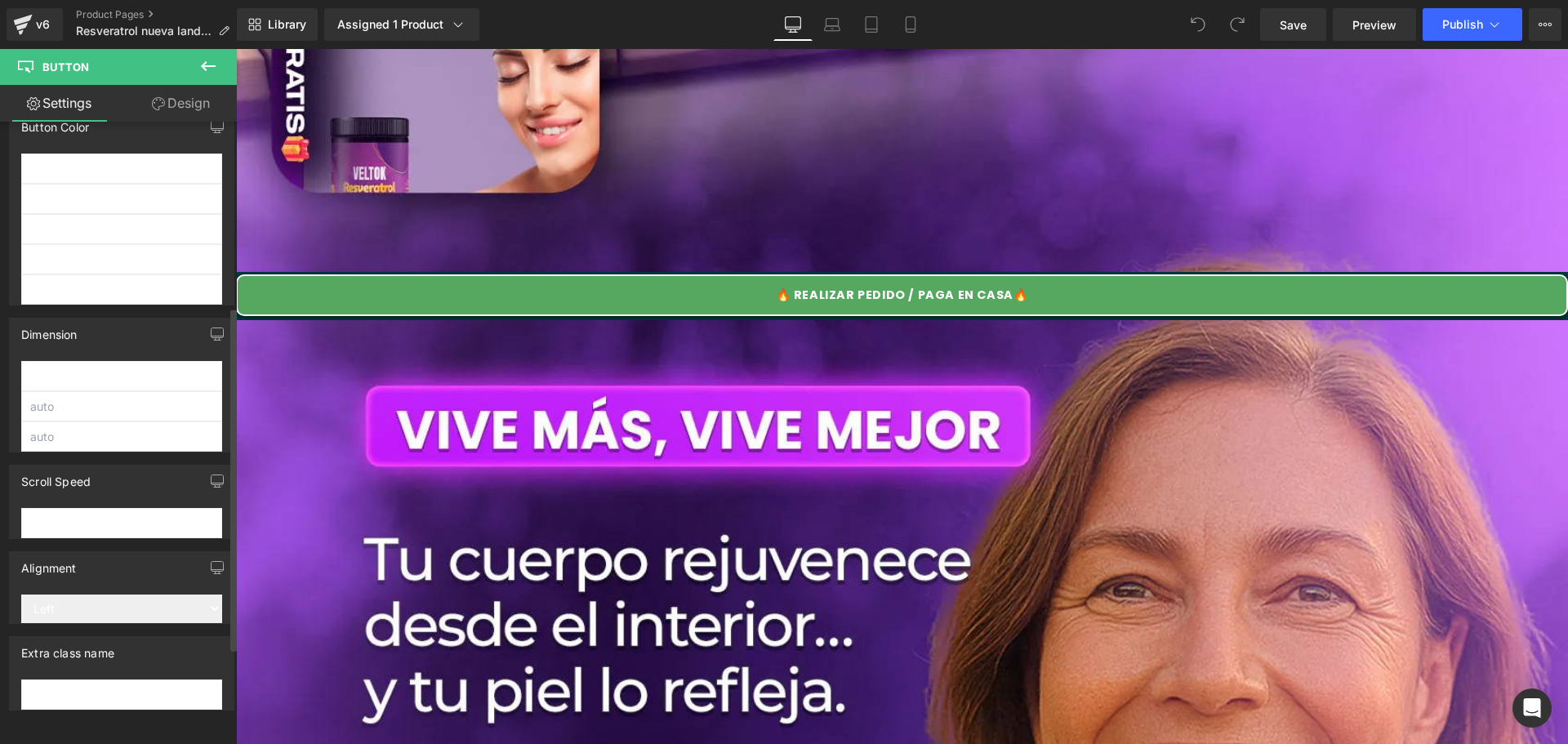
scroll to position [0, 0]
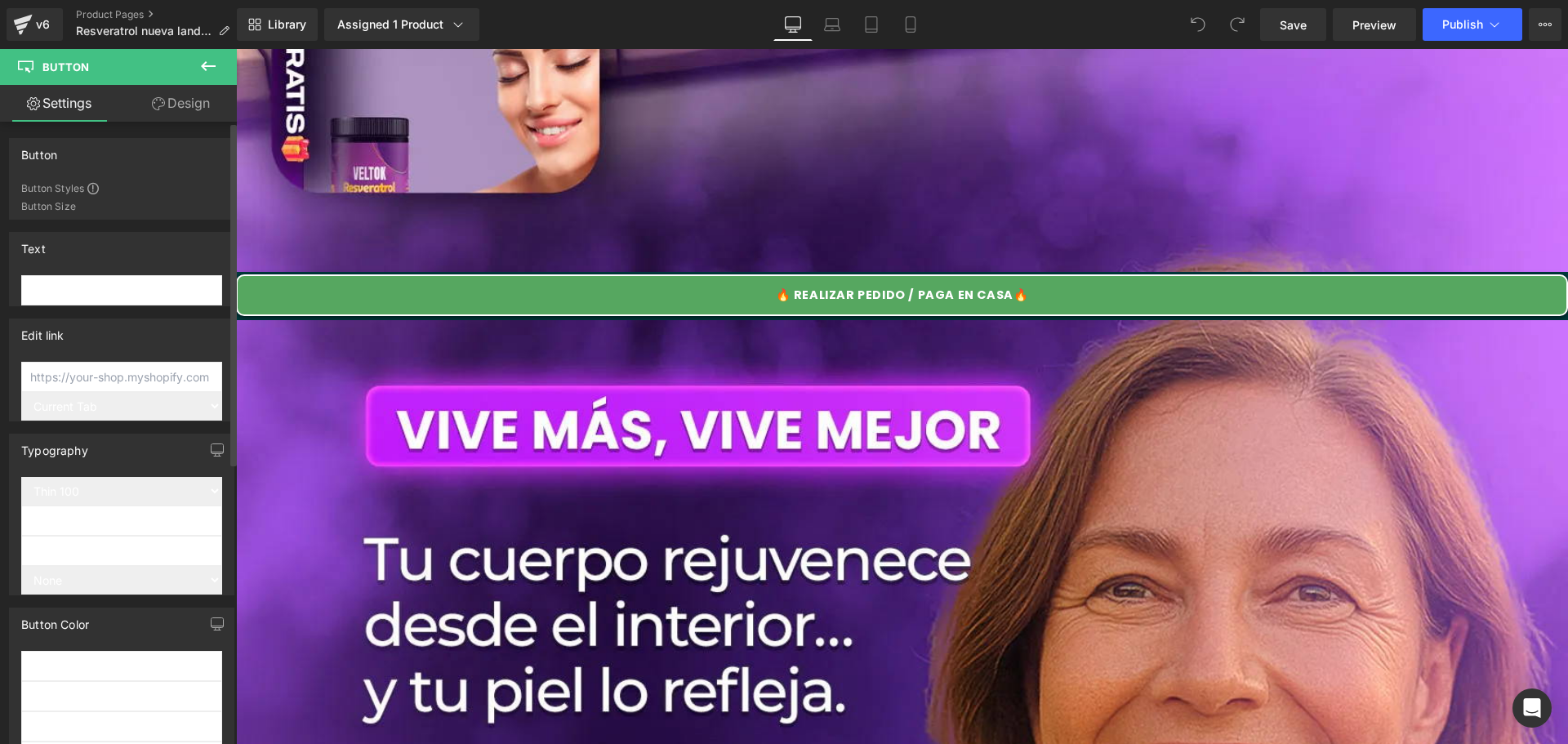
click at [99, 363] on input "text" at bounding box center [122, 377] width 201 height 30
click at [86, 381] on input "text" at bounding box center [122, 377] width 201 height 30
click at [139, 377] on input "text" at bounding box center [122, 377] width 201 height 30
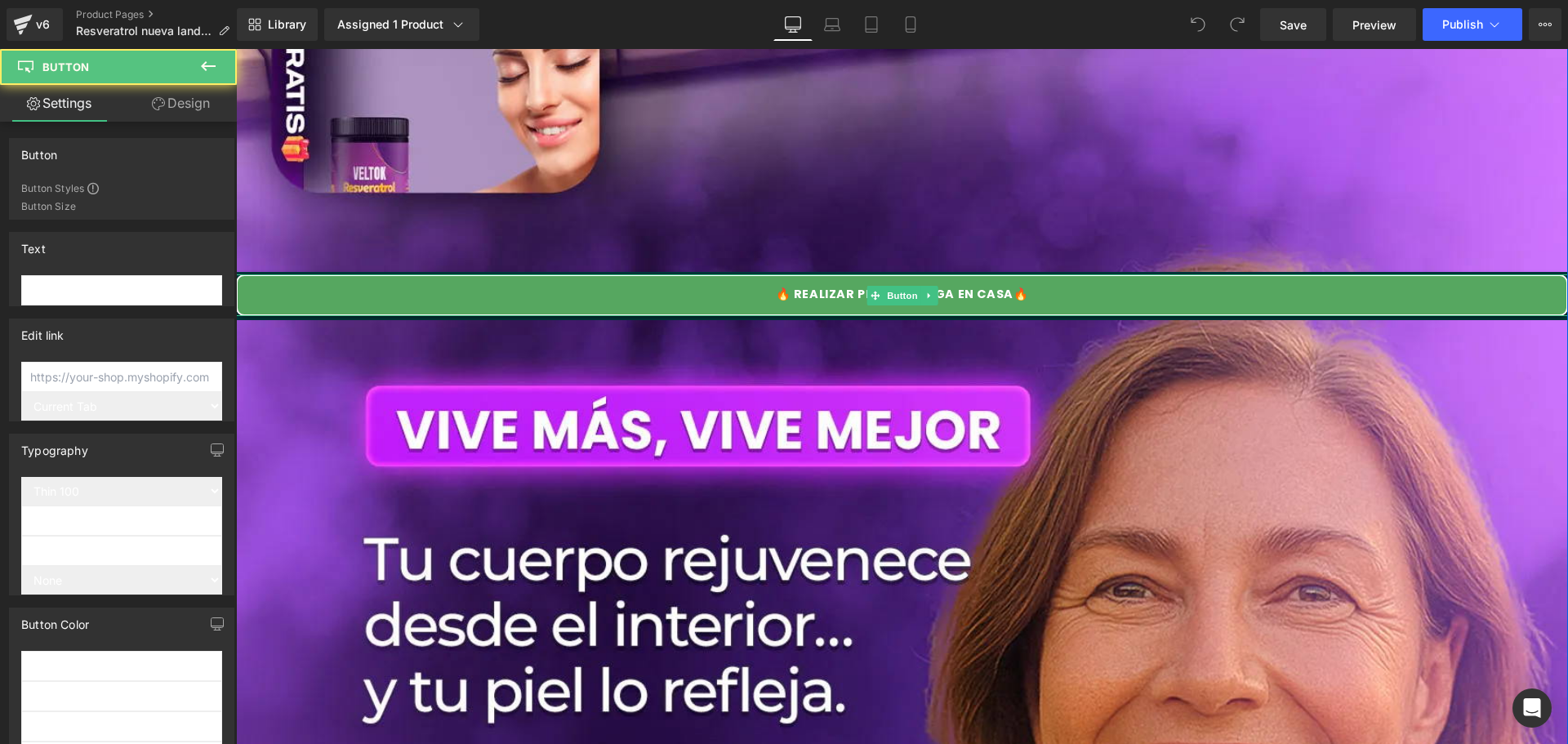
click at [453, 298] on div "🔥 REALIZAR PEDIDO / PAGA EN CASA🔥" at bounding box center [902, 295] width 1331 height 42
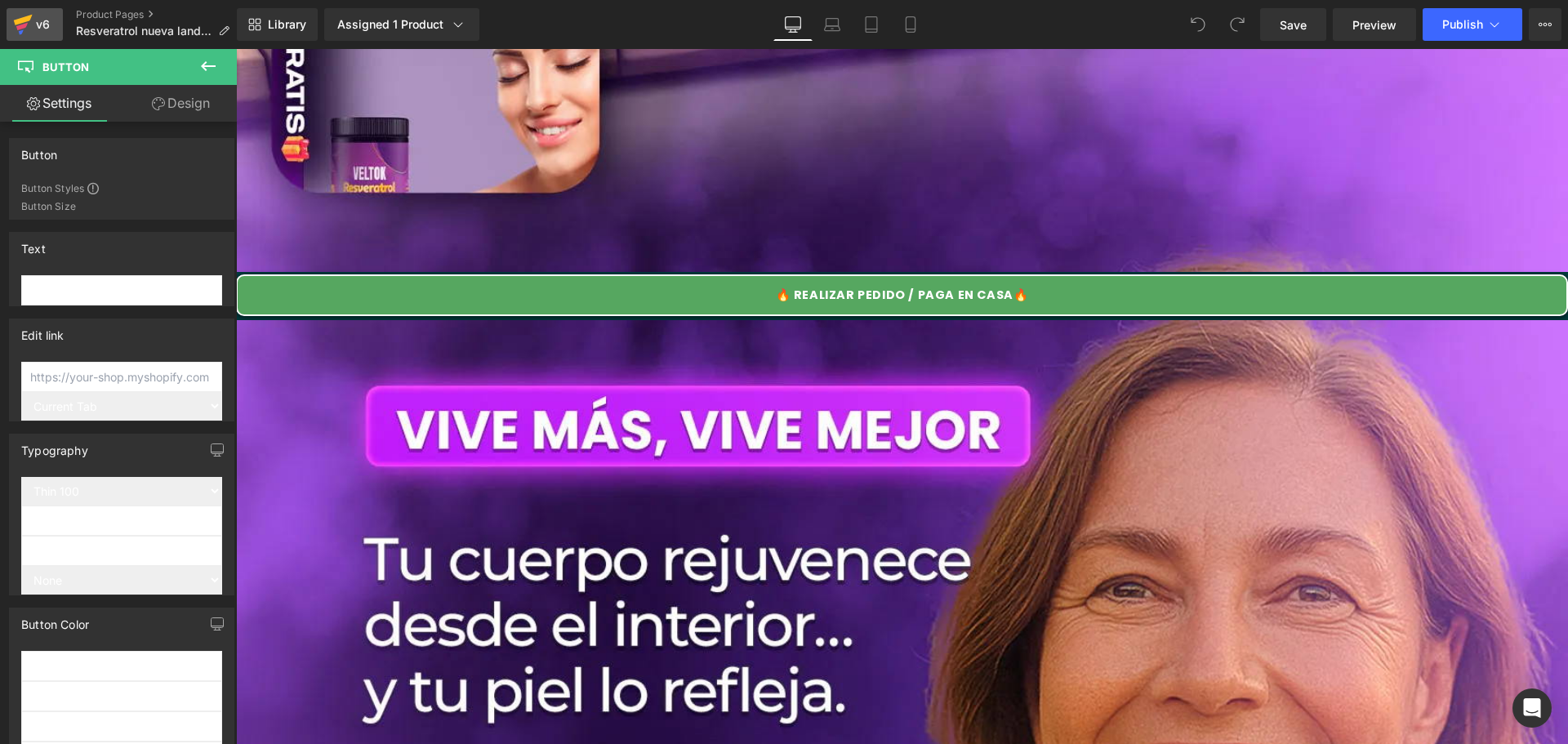
click at [39, 25] on div "v6" at bounding box center [43, 25] width 21 height 21
